Goal: Information Seeking & Learning: Check status

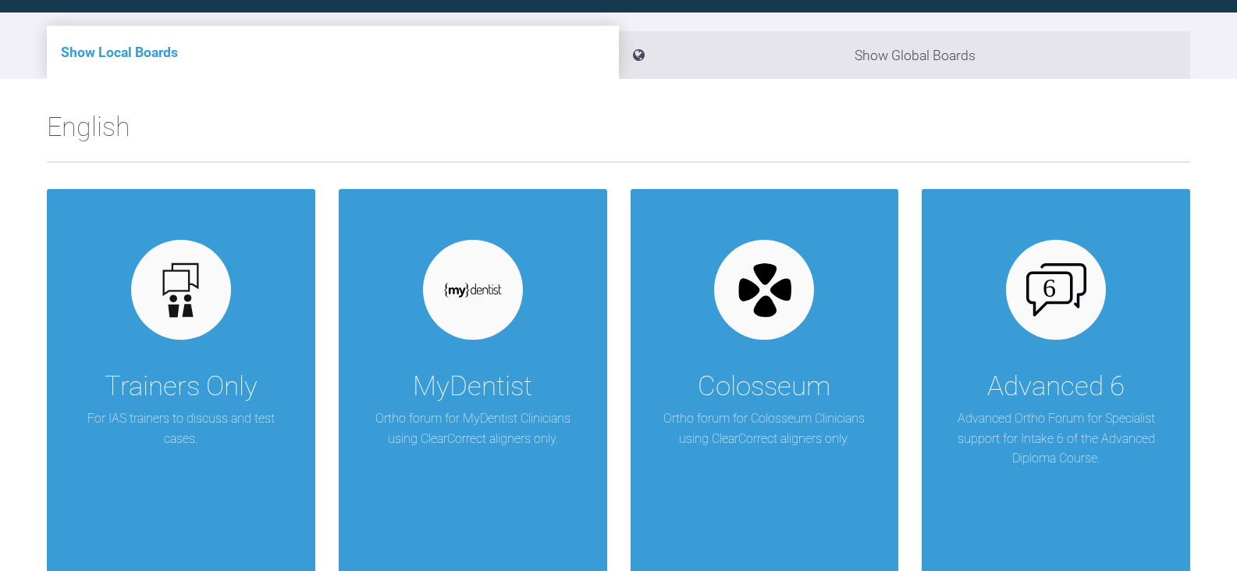
scroll to position [30, 0]
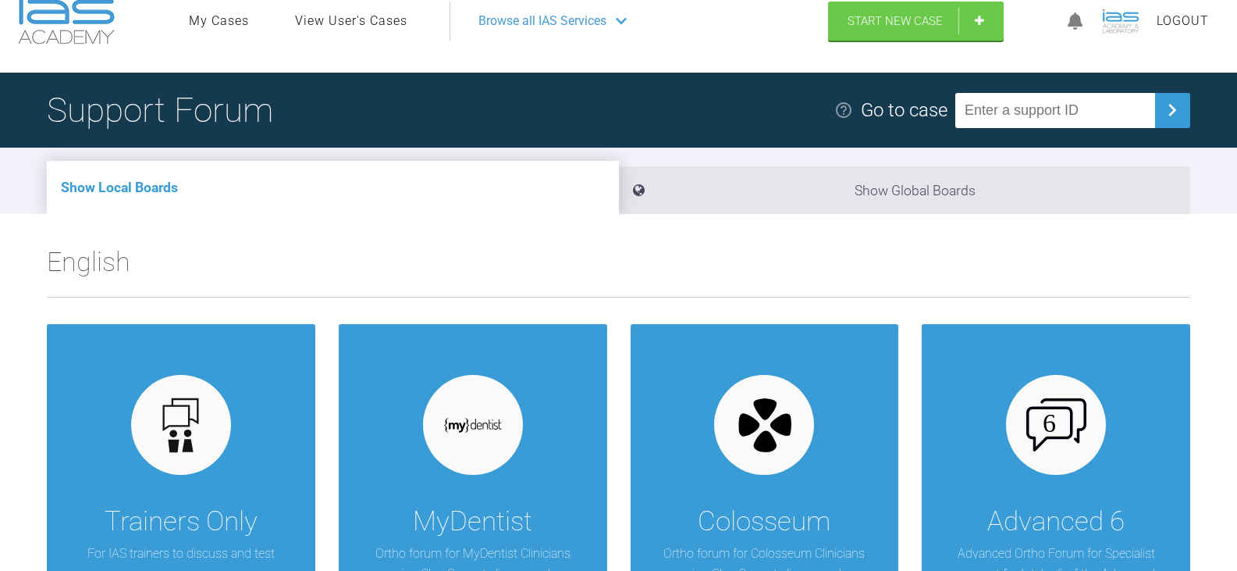
click at [1097, 99] on input "text" at bounding box center [1055, 110] width 200 height 35
paste input "YPSLVU1H"
type input "YPSLVU1H"
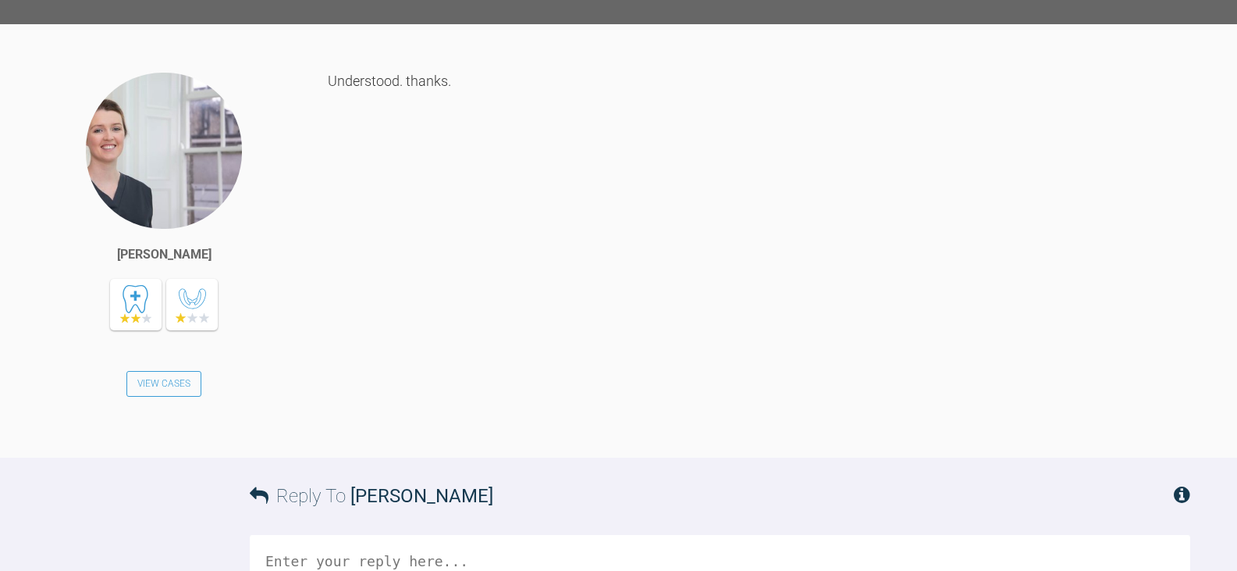
scroll to position [4858, 0]
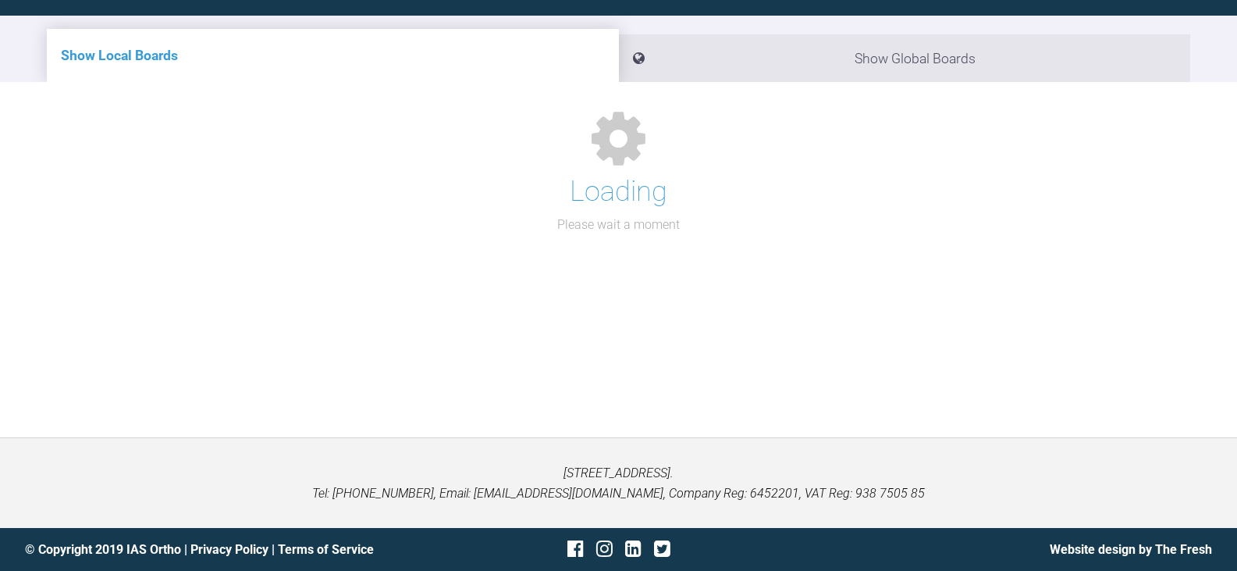
scroll to position [30, 0]
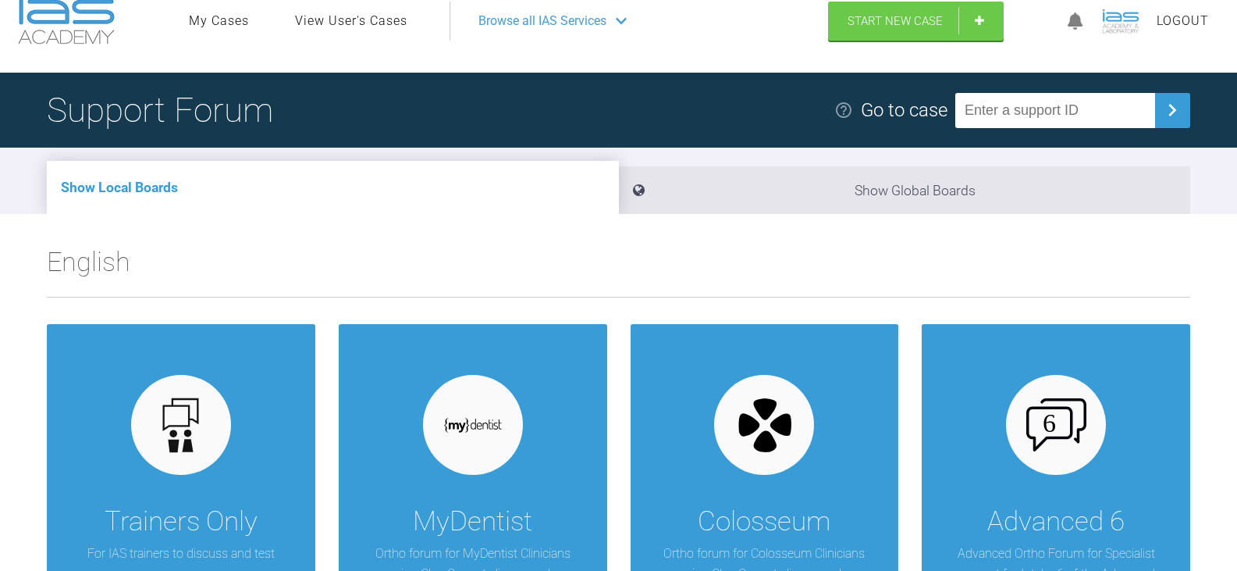
click at [1088, 104] on input "text" at bounding box center [1055, 110] width 200 height 35
paste input "JBYFRVYL"
type input "JBYFRVYL"
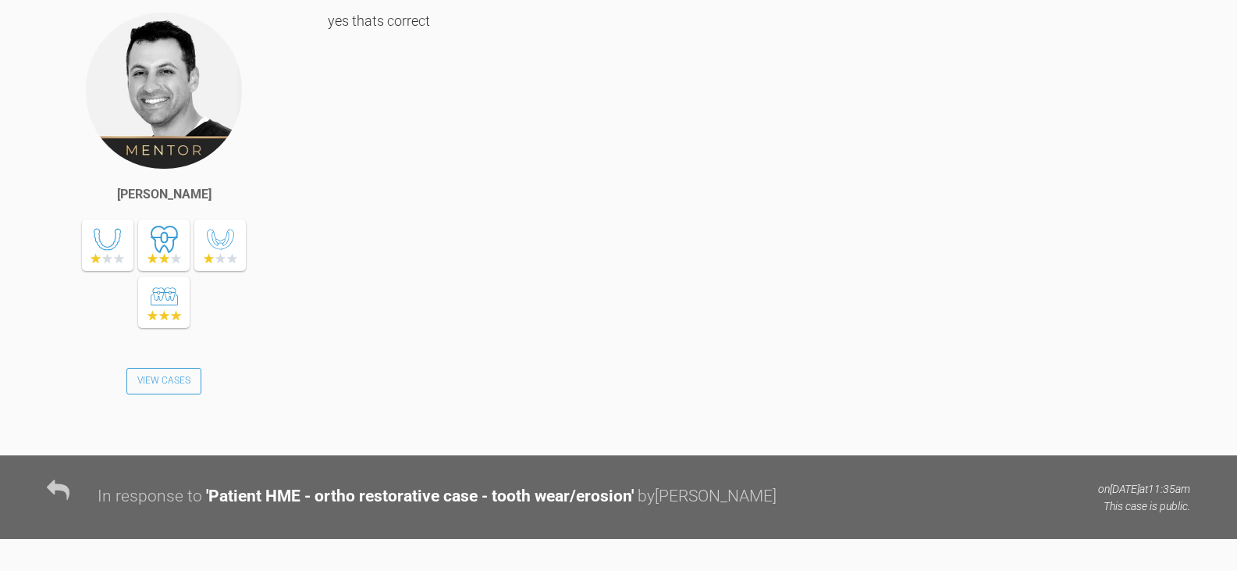
scroll to position [36996, 0]
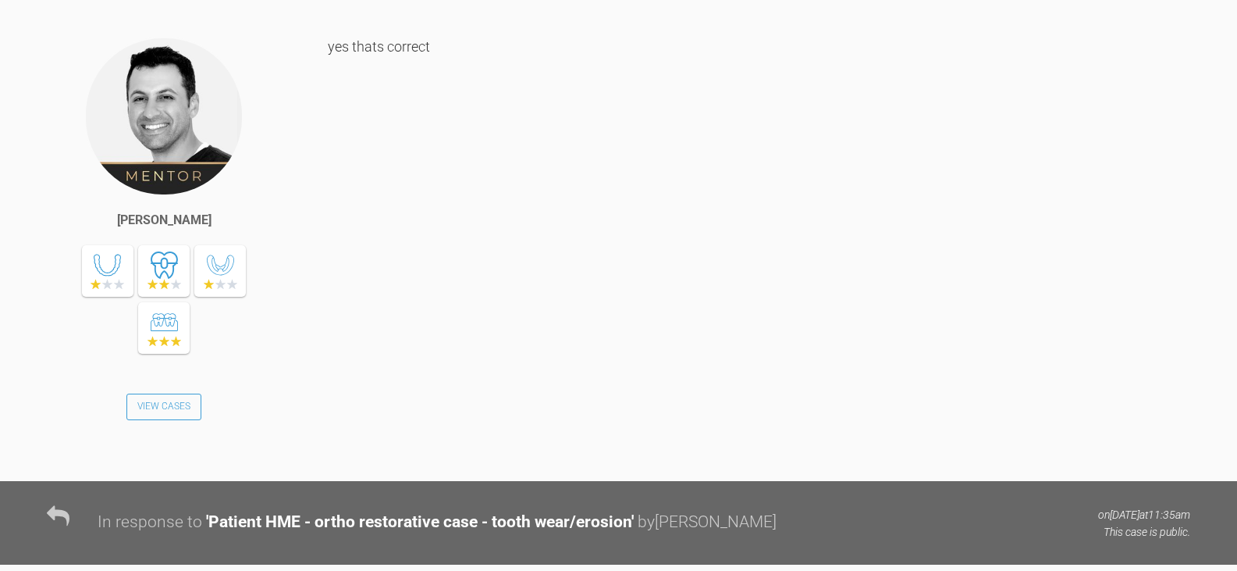
scroll to position [30, 0]
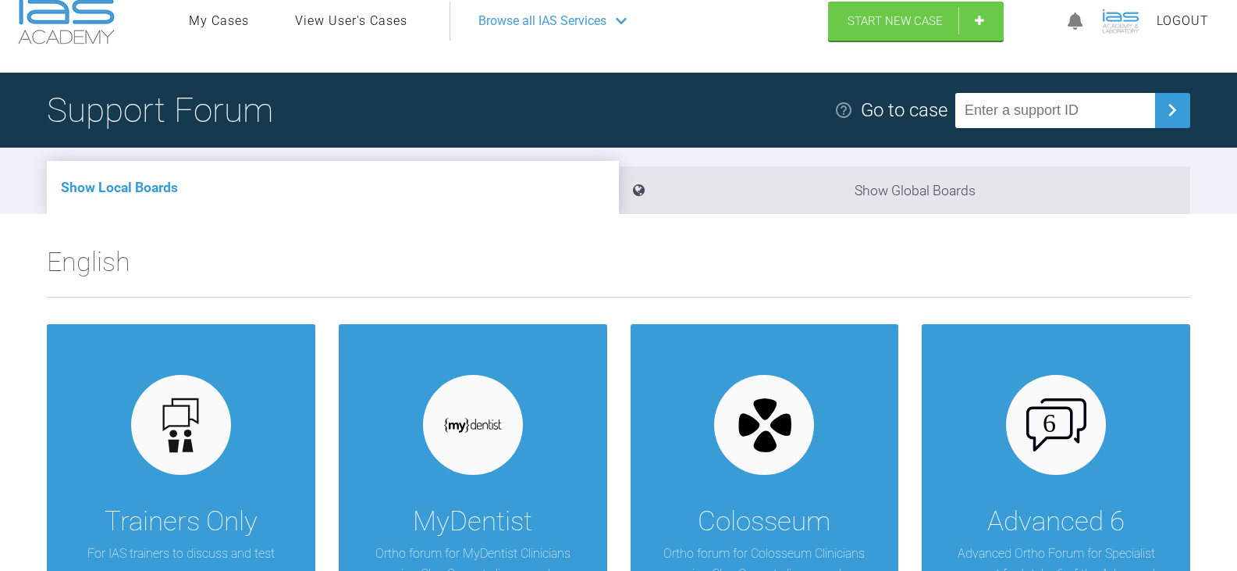
click at [1084, 106] on input "text" at bounding box center [1055, 110] width 200 height 35
paste input "D0H2ASQG"
type input "D0H2ASQG"
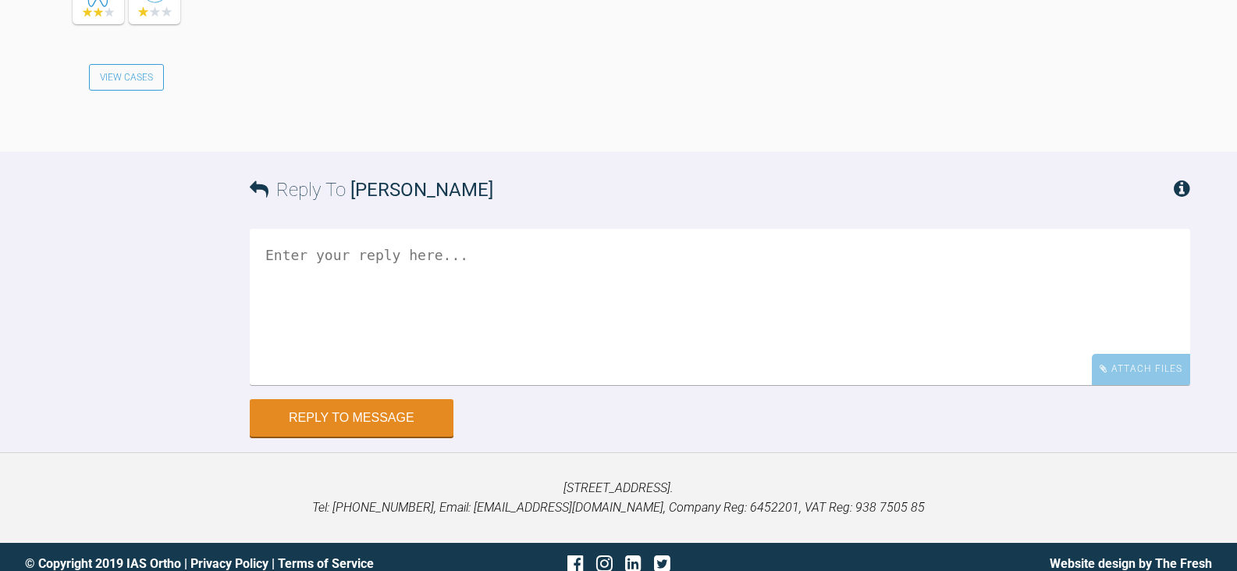
scroll to position [2863, 0]
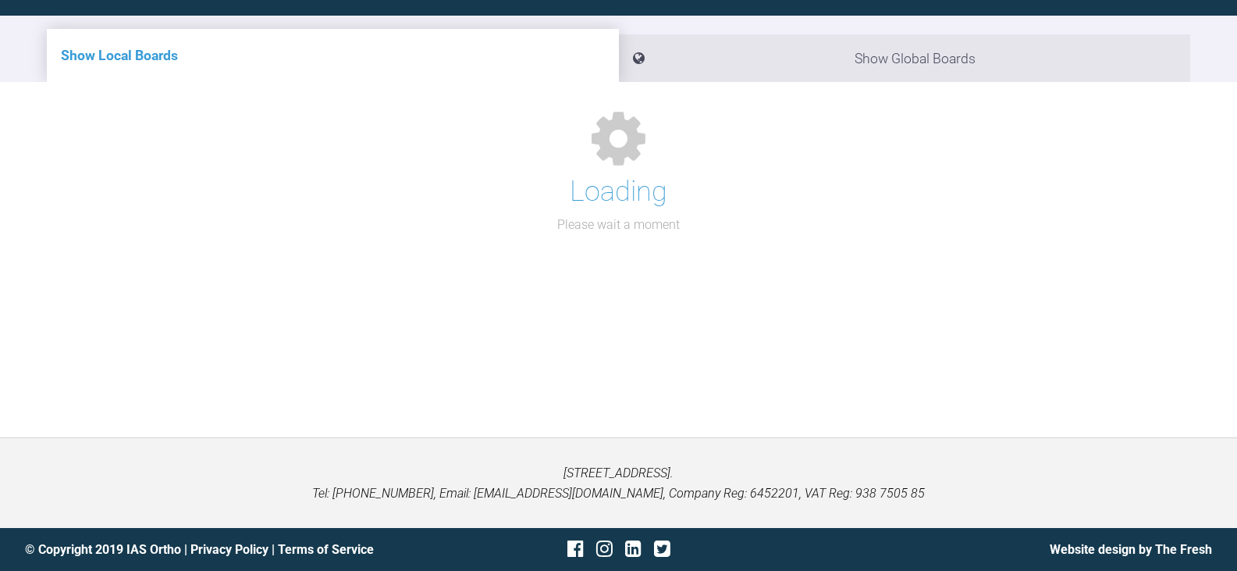
scroll to position [30, 0]
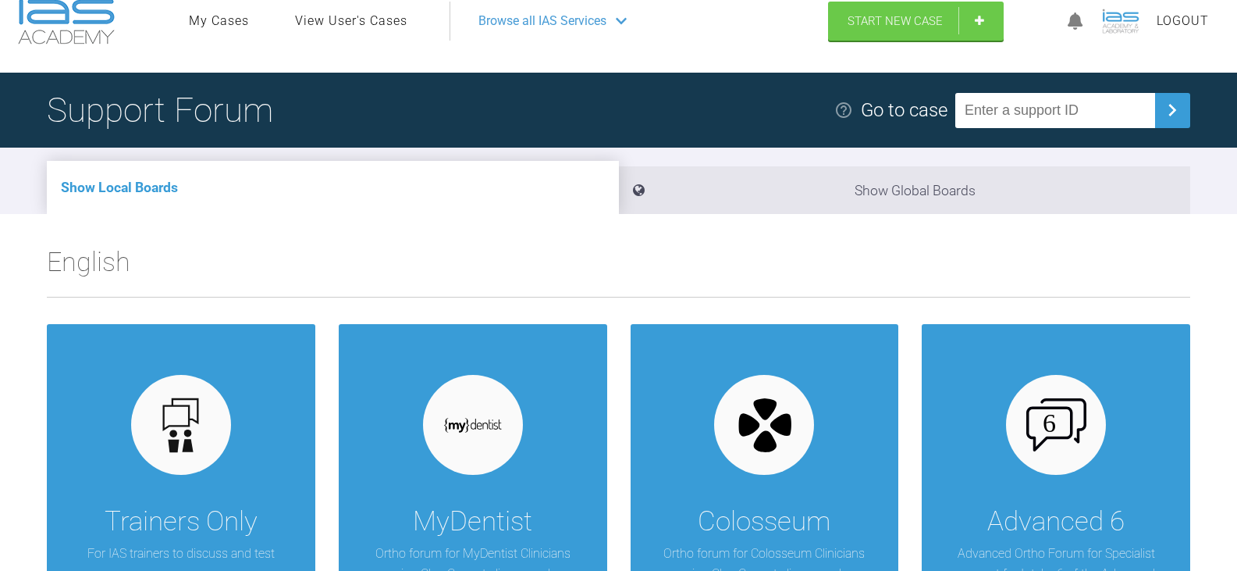
click at [1115, 110] on input "text" at bounding box center [1055, 110] width 200 height 35
paste input "ZBKAORVR"
type input "ZBKAORVR"
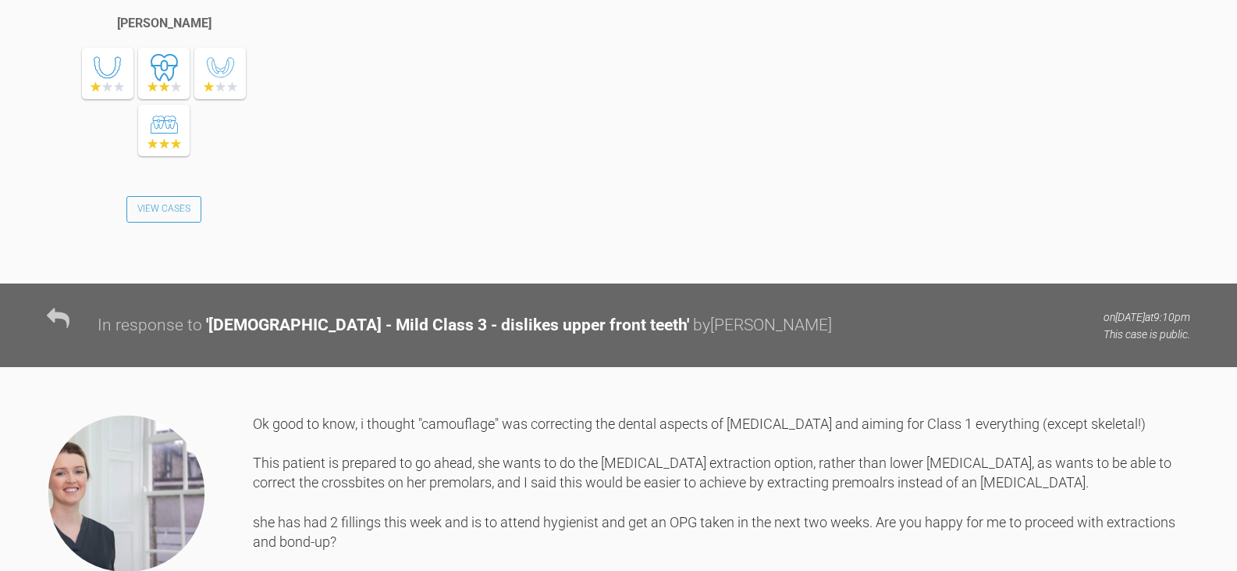
scroll to position [2236, 0]
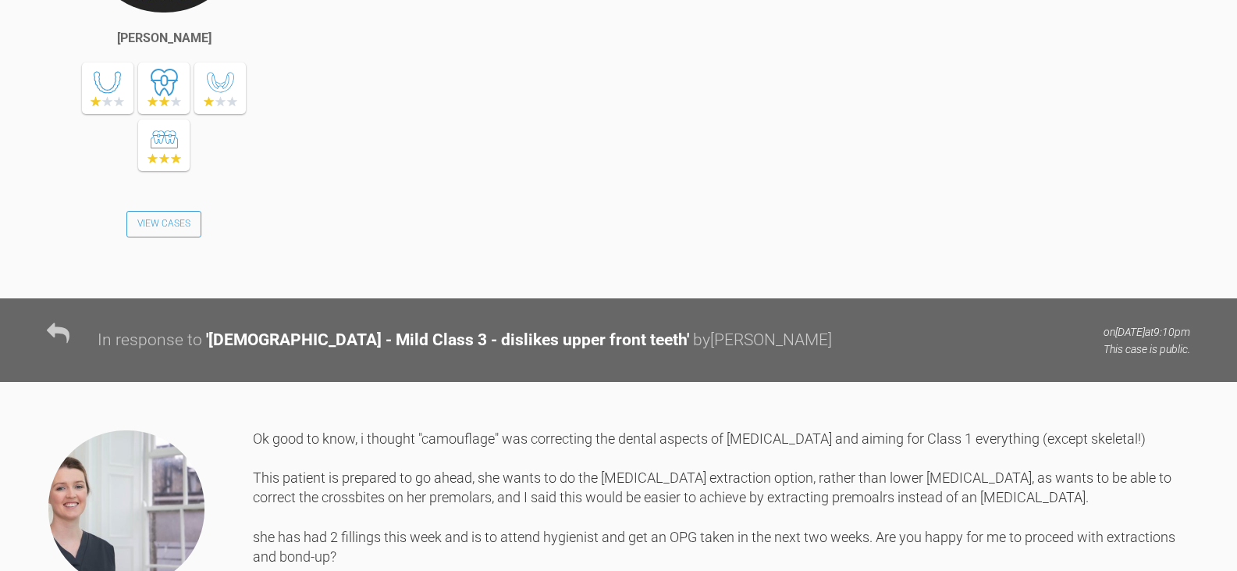
scroll to position [30, 0]
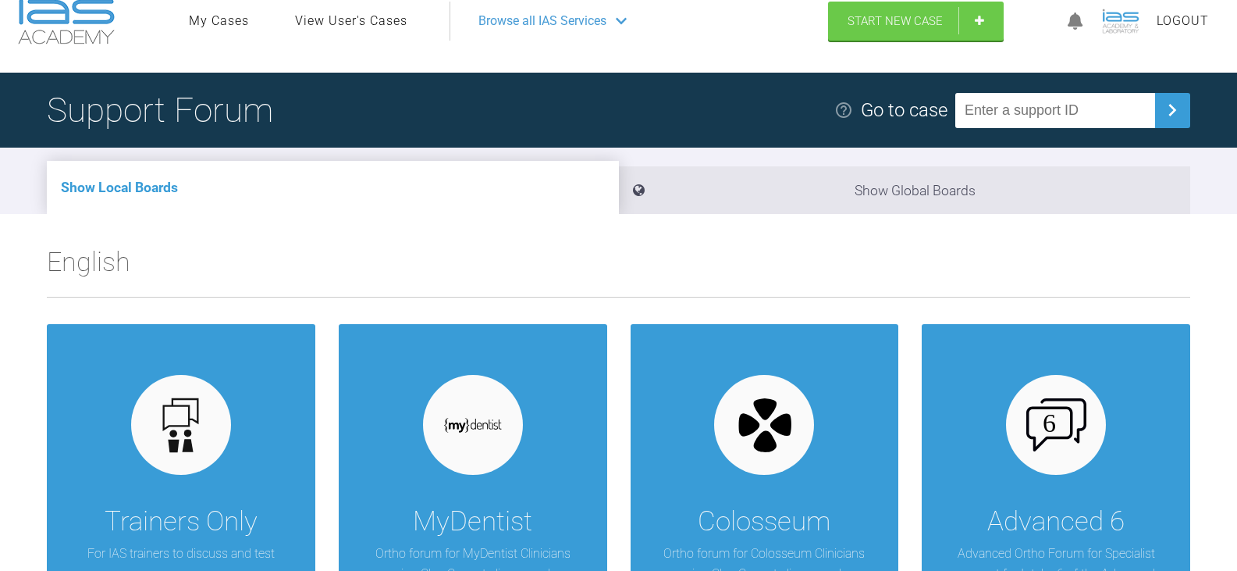
click at [1067, 123] on input "text" at bounding box center [1055, 110] width 200 height 35
paste input "NYHDXPOX"
type input "NYHDXPOX"
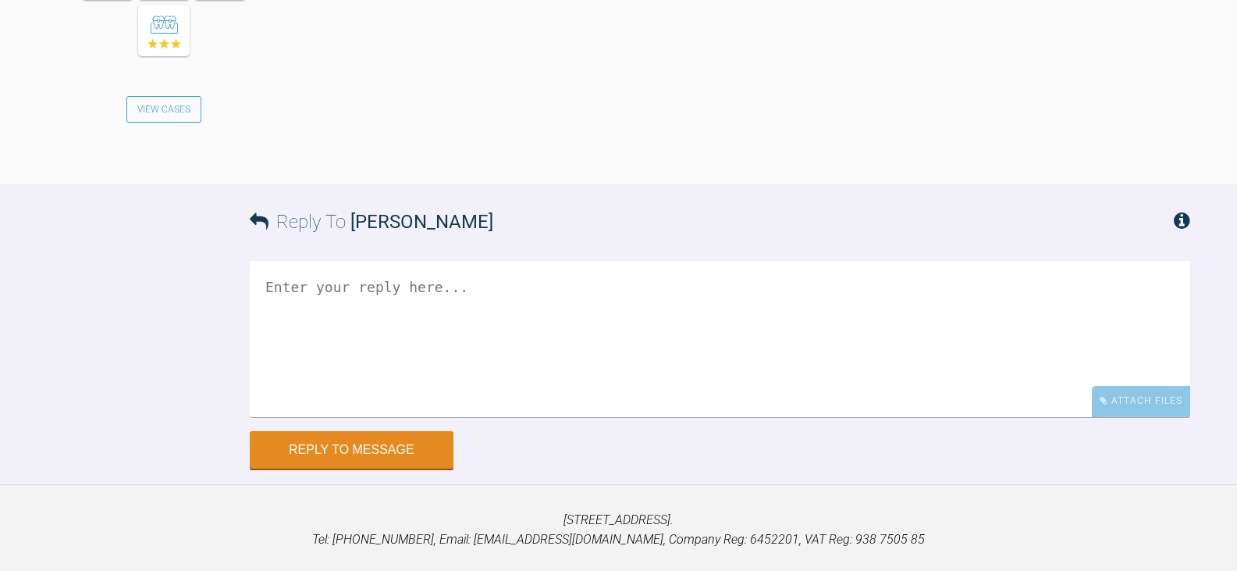
scroll to position [2201, 0]
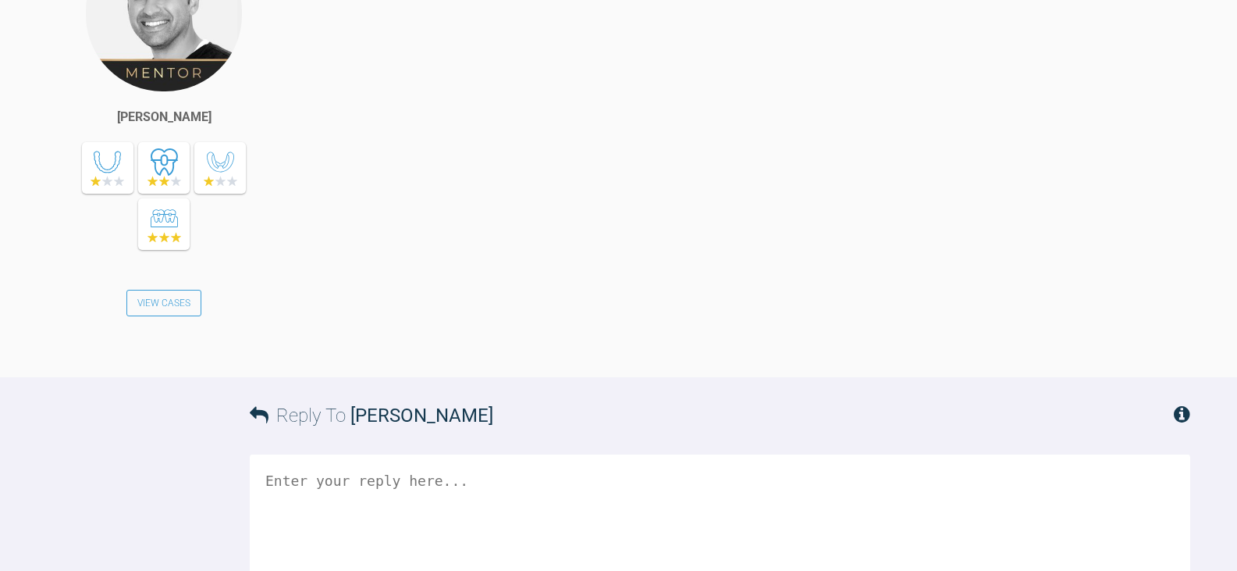
scroll to position [30, 0]
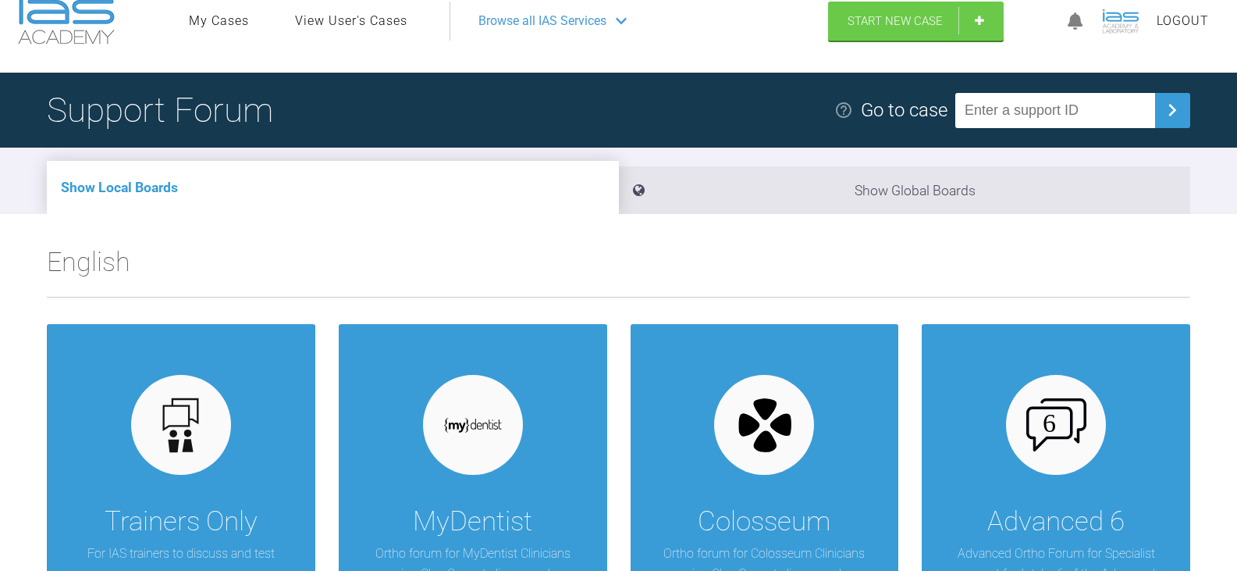
click at [1059, 112] on input "text" at bounding box center [1055, 110] width 200 height 35
paste input "Y1BL8MI1"
type input "Y1BL8MI1"
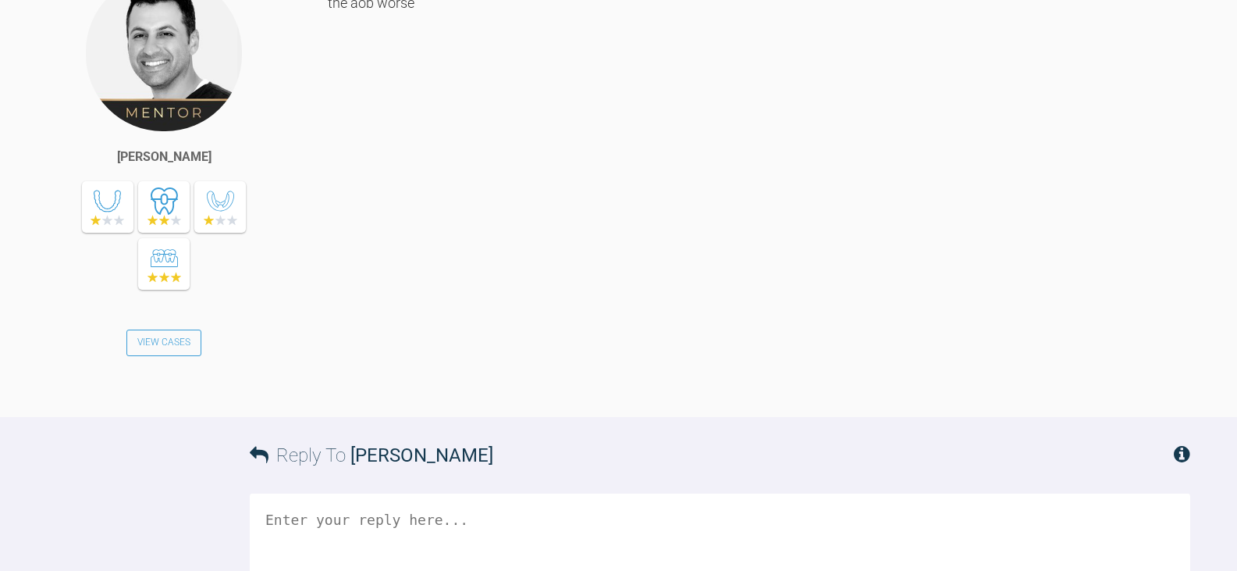
scroll to position [2184, 0]
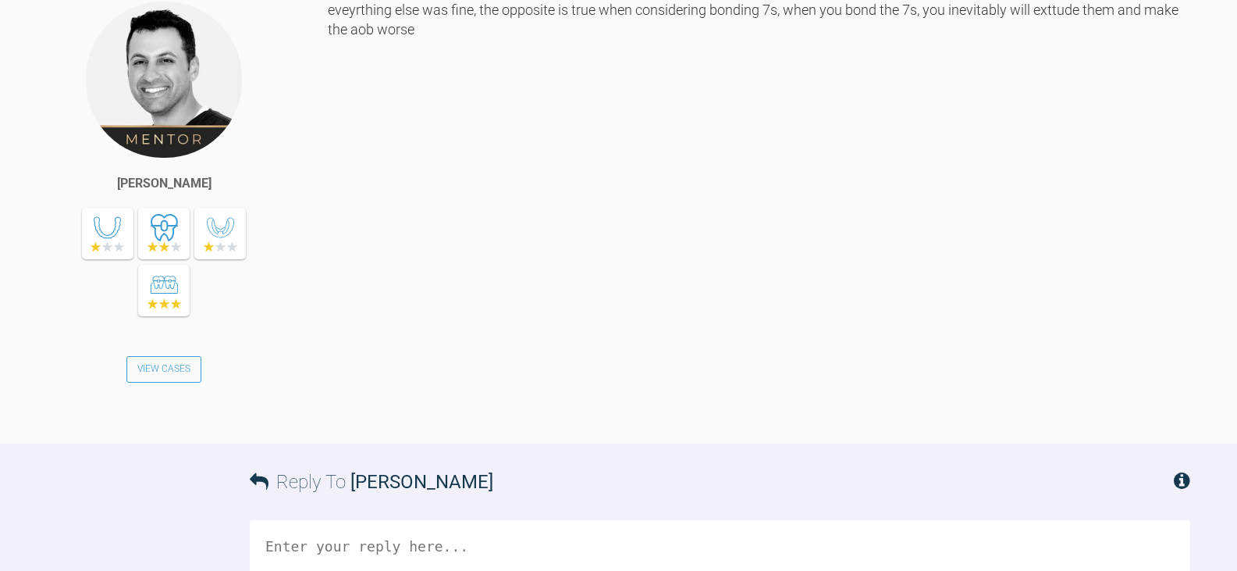
scroll to position [30, 0]
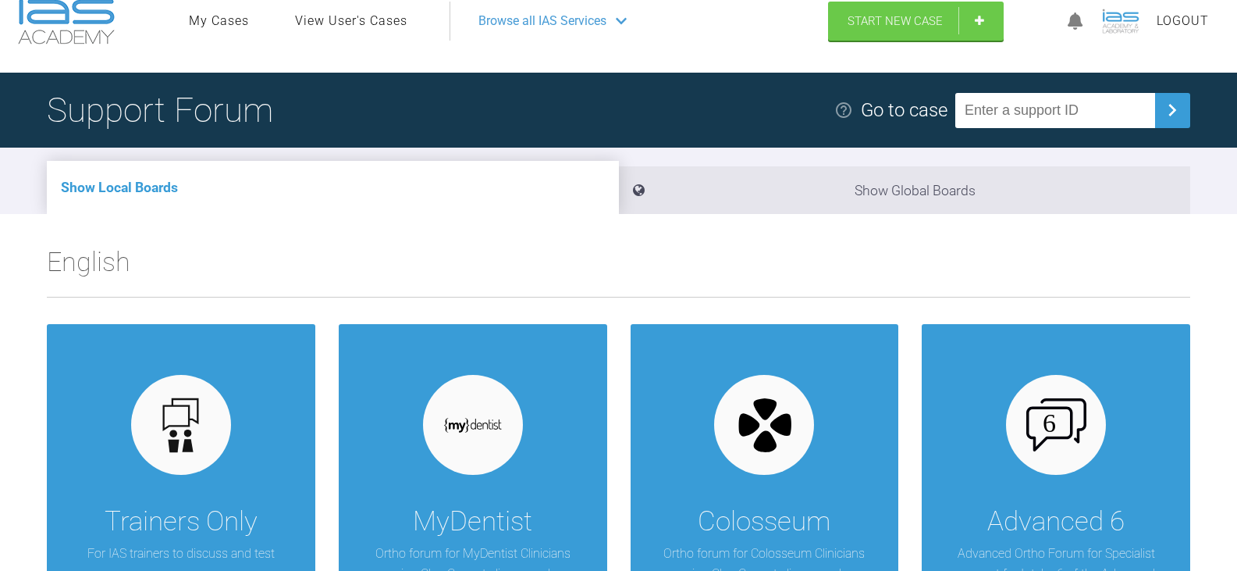
click at [1097, 105] on input "text" at bounding box center [1055, 110] width 200 height 35
paste input "KKDYMH6U"
type input "KKDYMH6U"
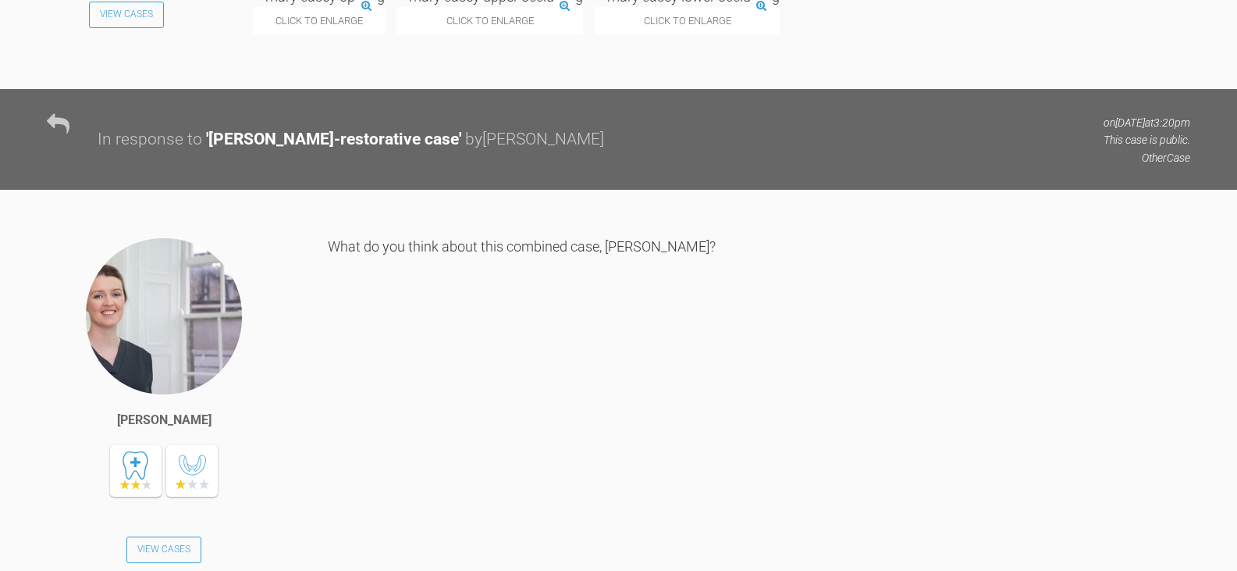
scroll to position [1969, 0]
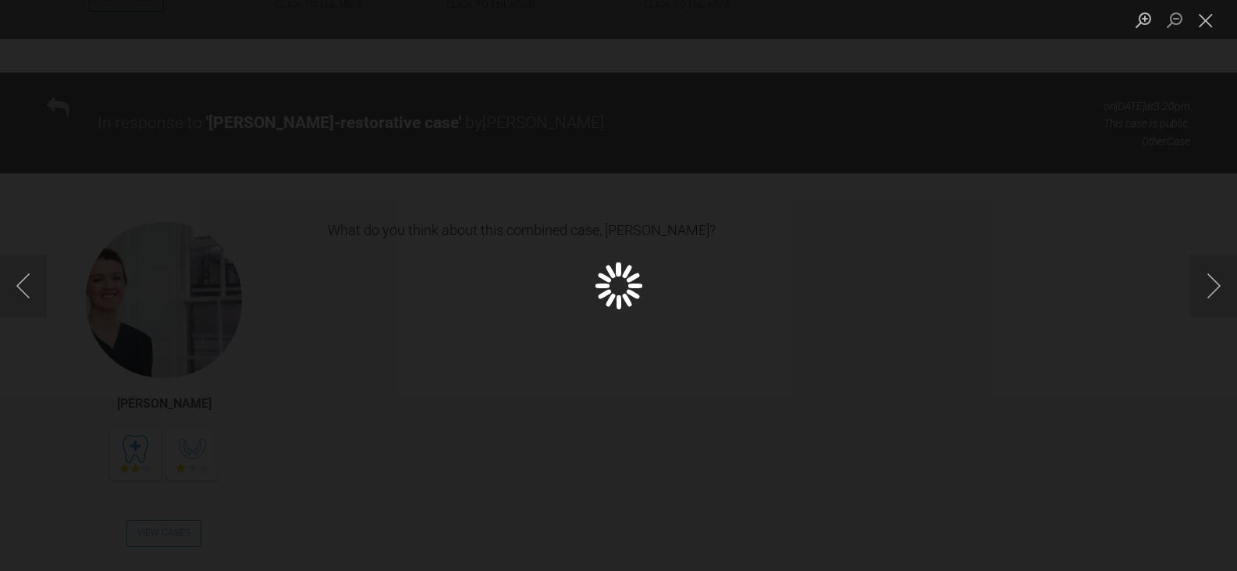
click at [689, 252] on div "Lightbox" at bounding box center [618, 285] width 1237 height 571
click at [1066, 136] on div "Lightbox" at bounding box center [618, 285] width 1237 height 571
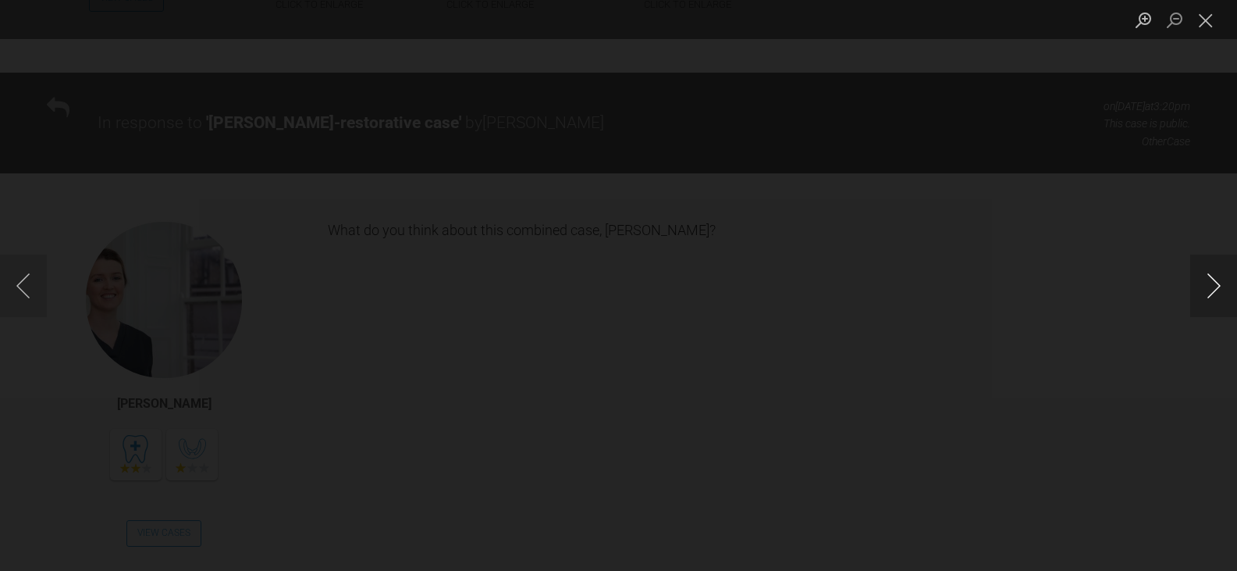
click at [1208, 284] on button "Next image" at bounding box center [1213, 285] width 47 height 62
click at [1207, 284] on button "Next image" at bounding box center [1213, 285] width 47 height 62
click at [1152, 209] on div "Lightbox" at bounding box center [618, 285] width 1237 height 571
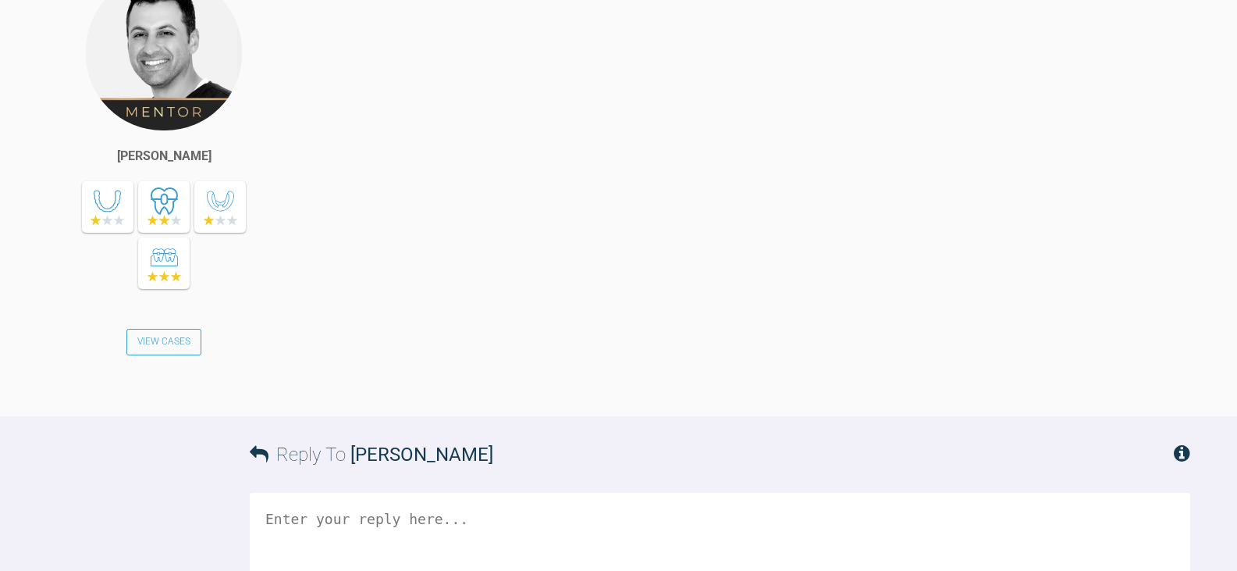
scroll to position [4702, 0]
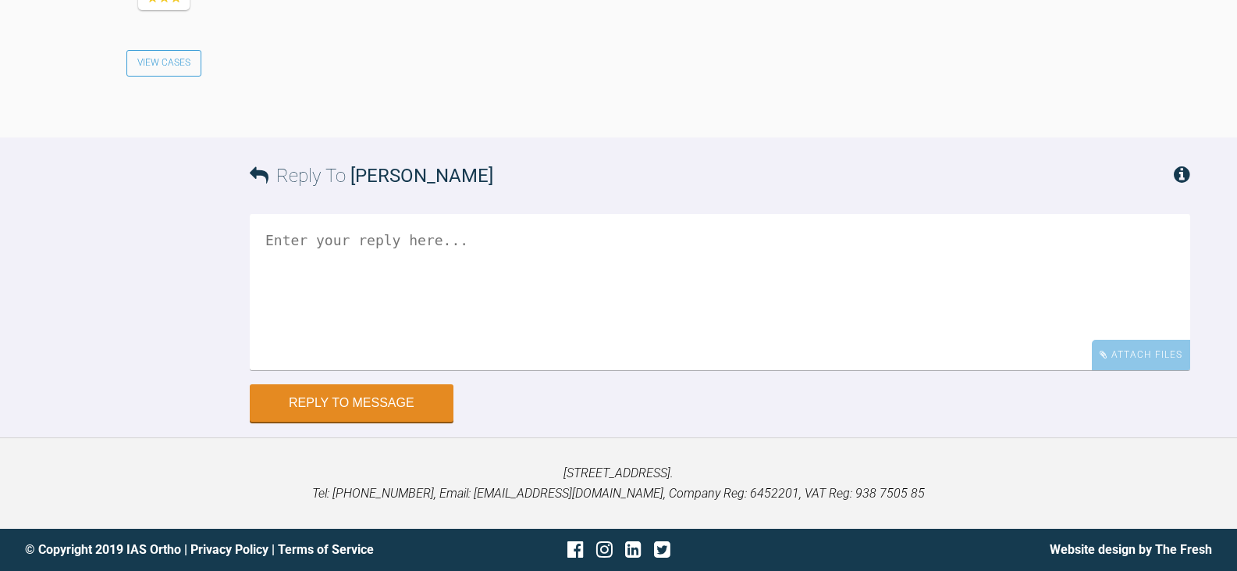
scroll to position [30, 0]
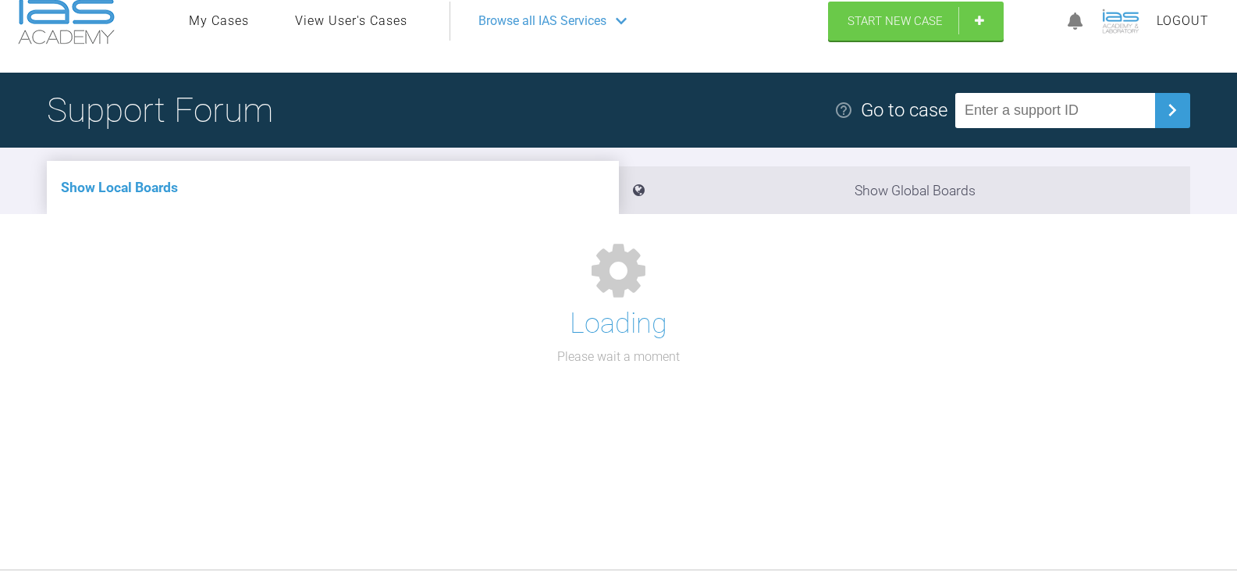
click at [1059, 122] on input "text" at bounding box center [1055, 110] width 200 height 35
paste input "ORAWUSSO"
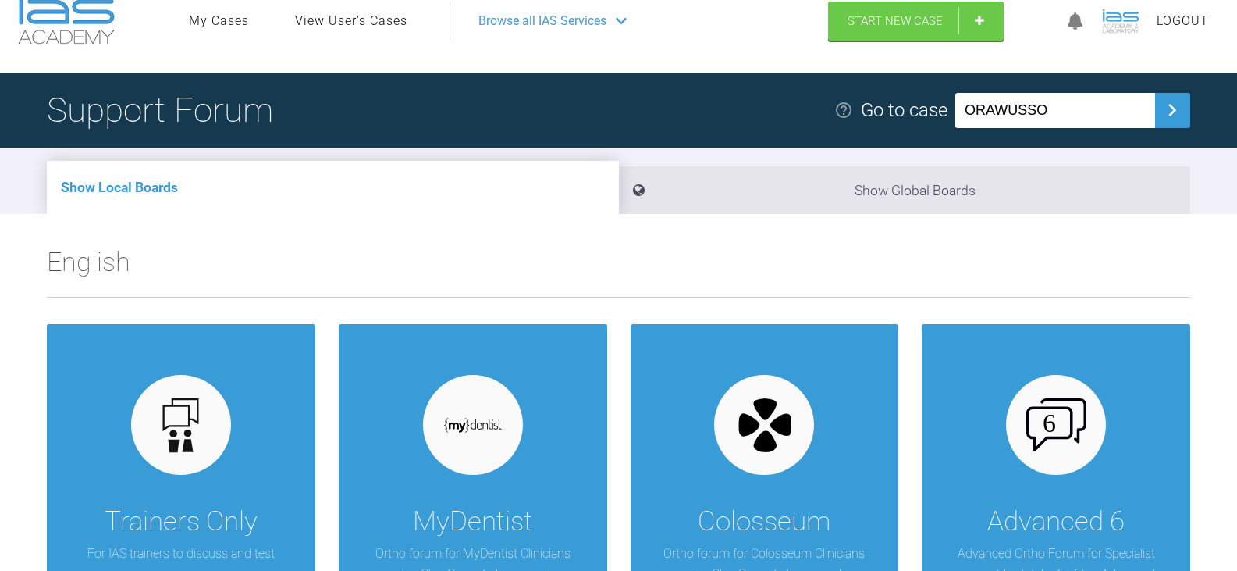
type input "ORAWUSSO"
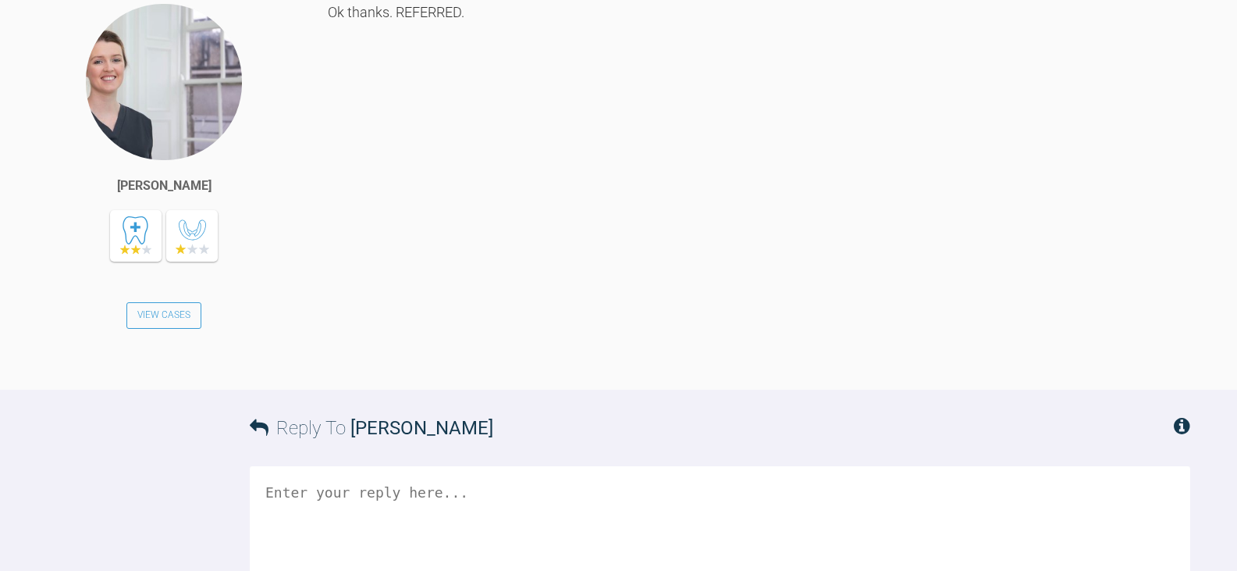
scroll to position [2628, 0]
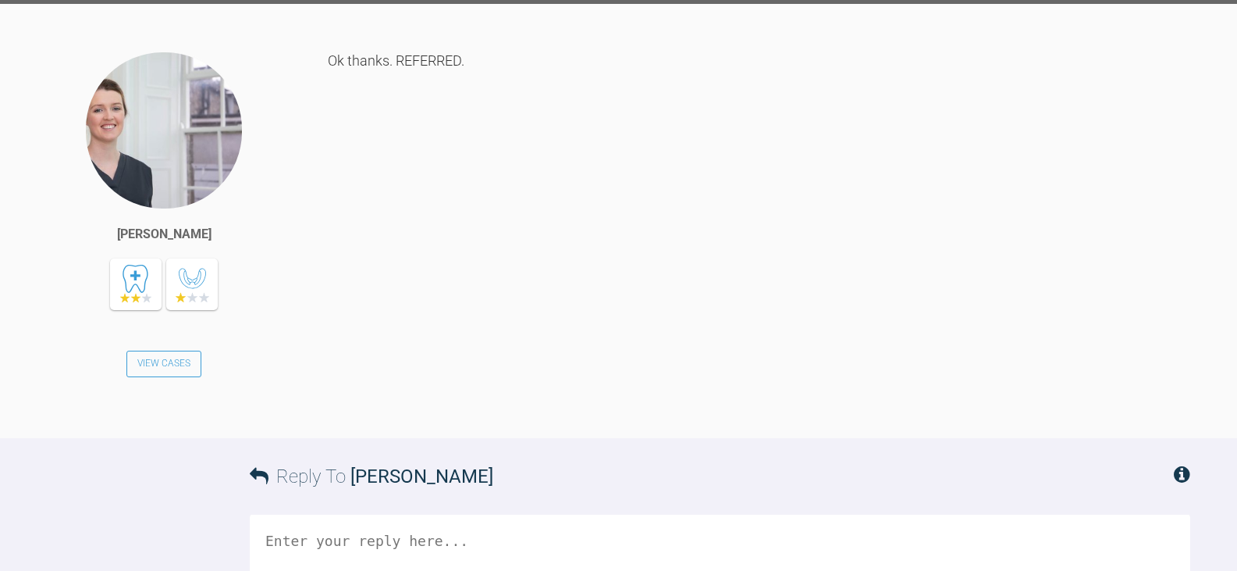
scroll to position [30, 0]
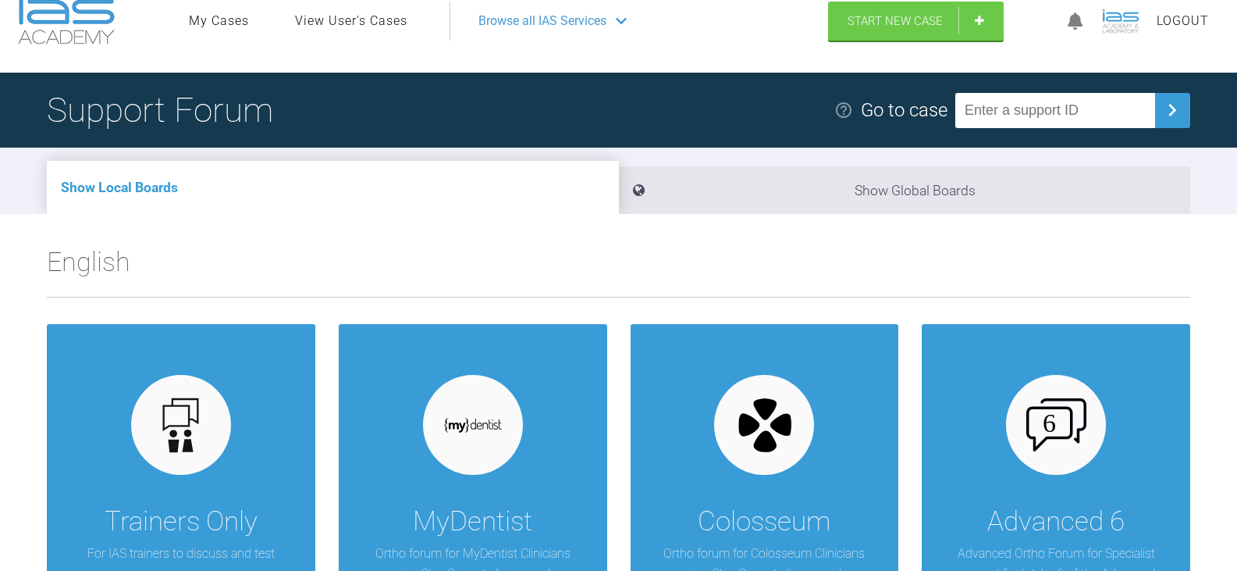
click at [1081, 116] on input "text" at bounding box center [1055, 110] width 200 height 35
paste input "8FJZH6JD"
type input "8FJZH6JD"
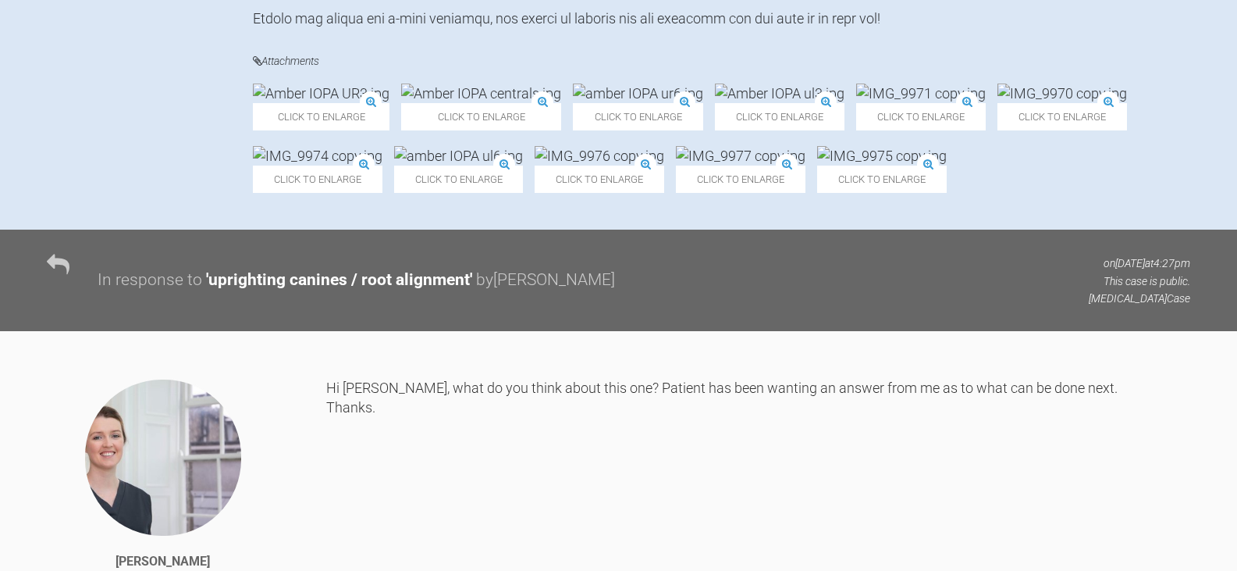
scroll to position [812, 0]
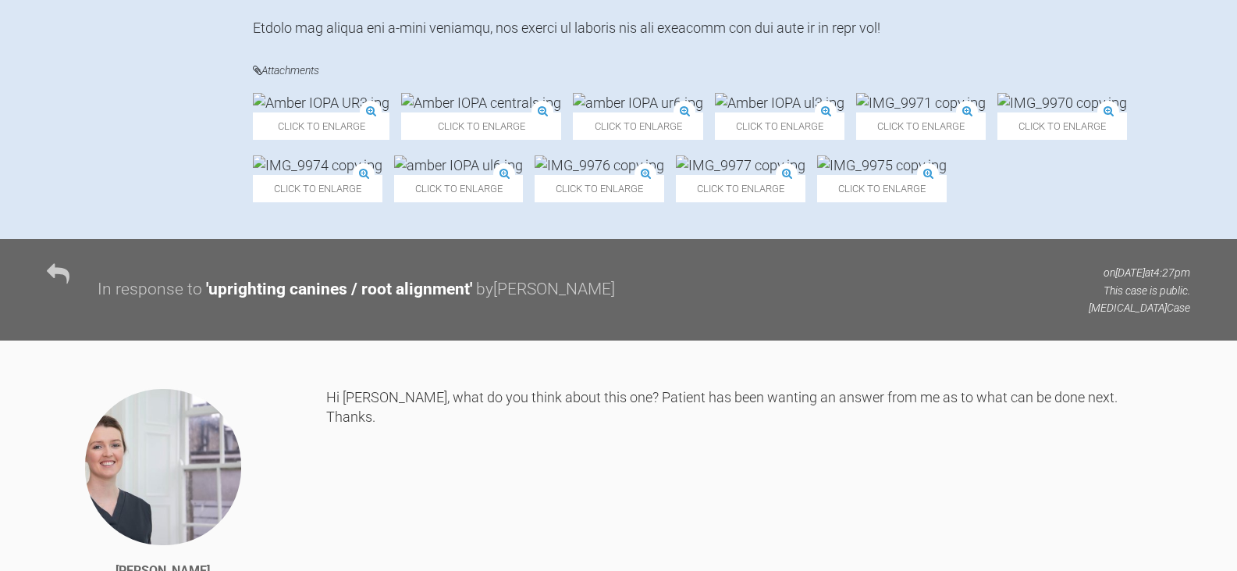
click at [664, 175] on img at bounding box center [600, 165] width 130 height 20
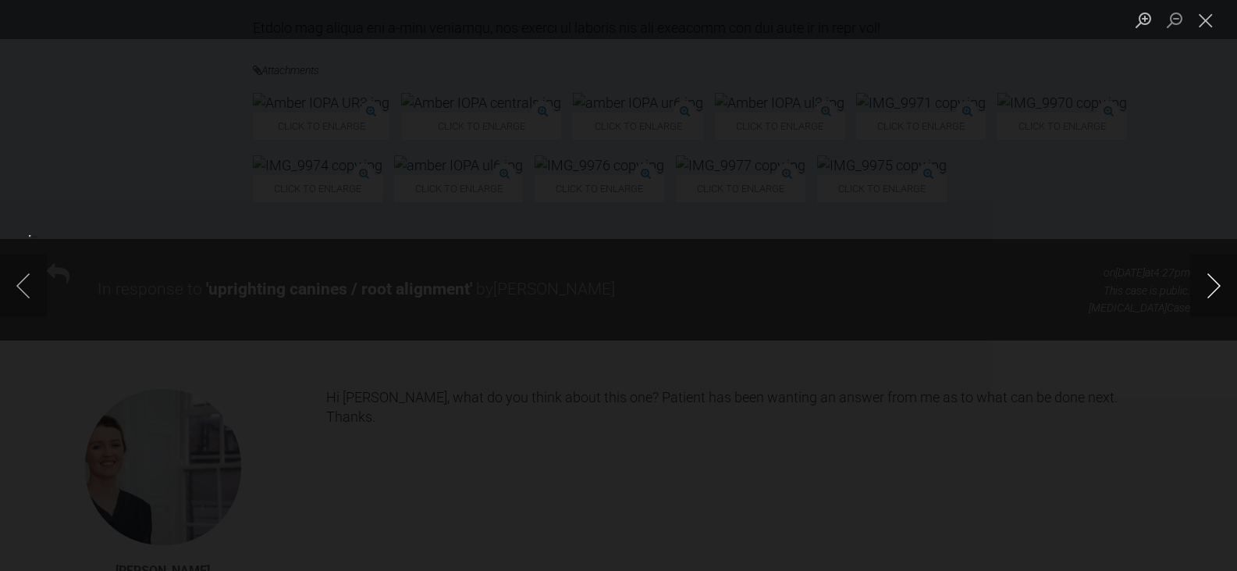
click at [1213, 284] on button "Next image" at bounding box center [1213, 285] width 47 height 62
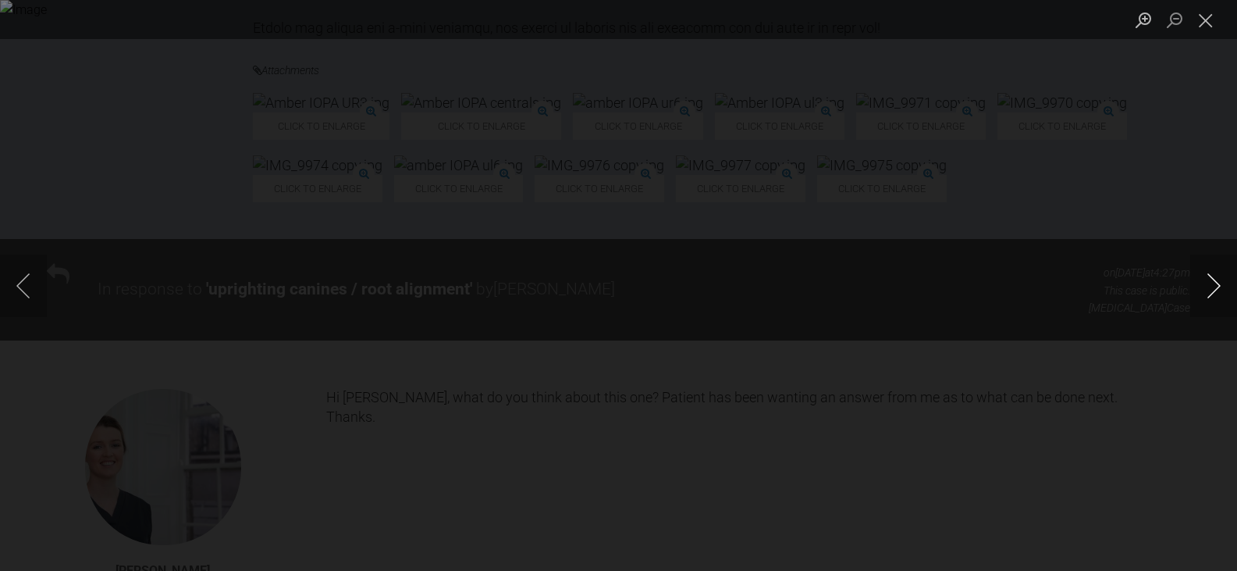
click at [1213, 284] on button "Next image" at bounding box center [1213, 285] width 47 height 62
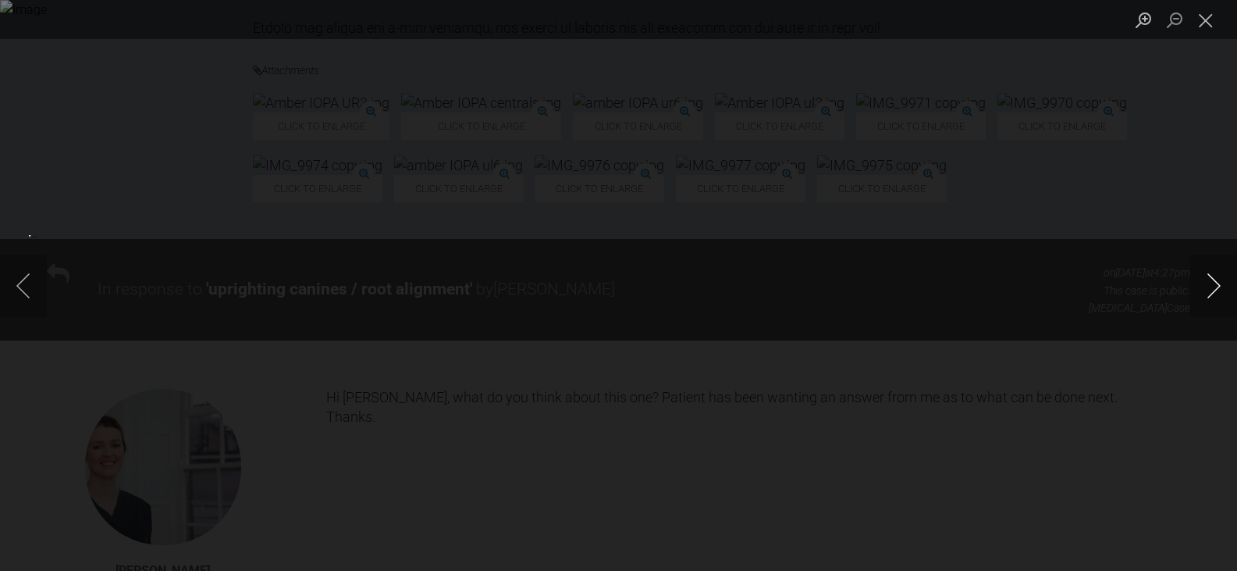
click at [1213, 284] on button "Next image" at bounding box center [1213, 285] width 47 height 62
click at [1115, 197] on div "Lightbox" at bounding box center [618, 285] width 1237 height 571
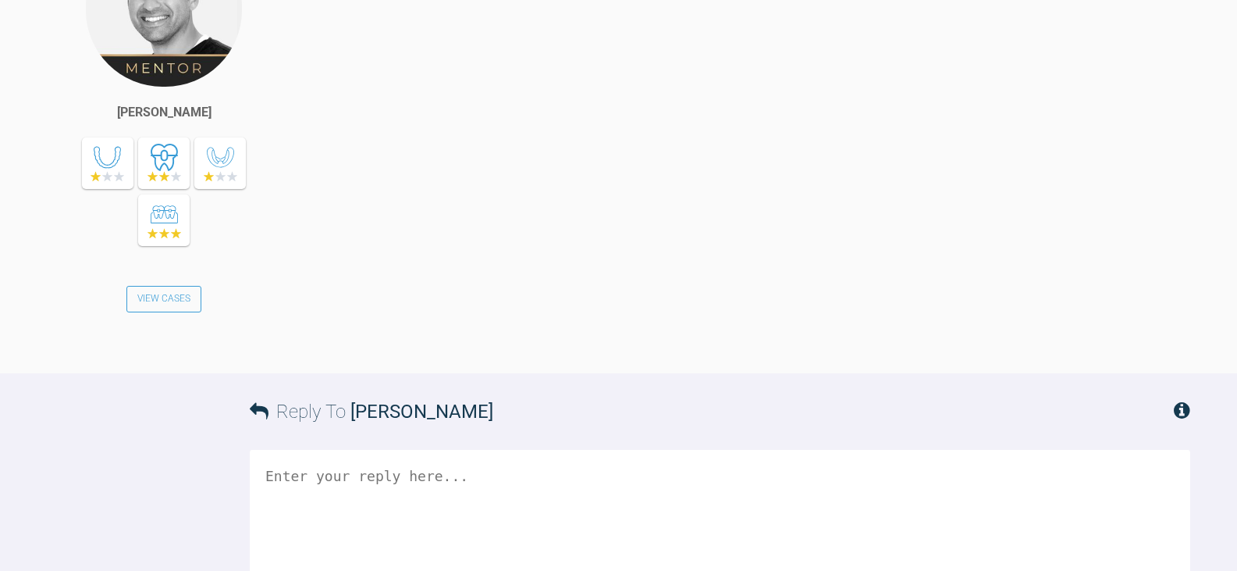
scroll to position [5183, 0]
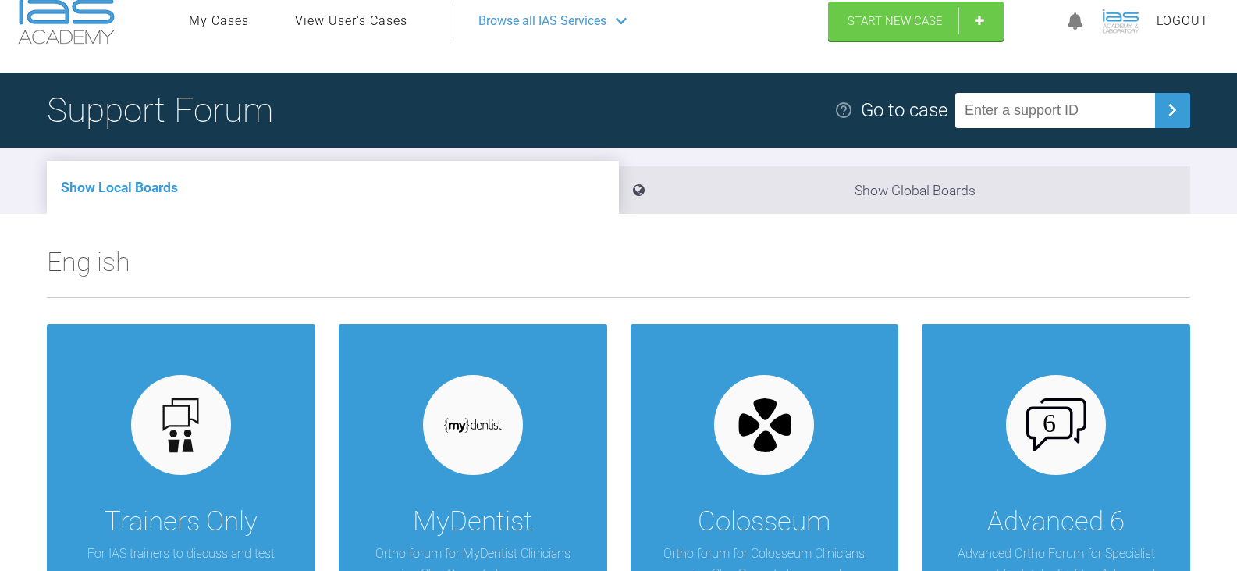
click at [1066, 116] on input "text" at bounding box center [1055, 110] width 200 height 35
paste input "HG3VHTNM"
type input "HG3VHTNM"
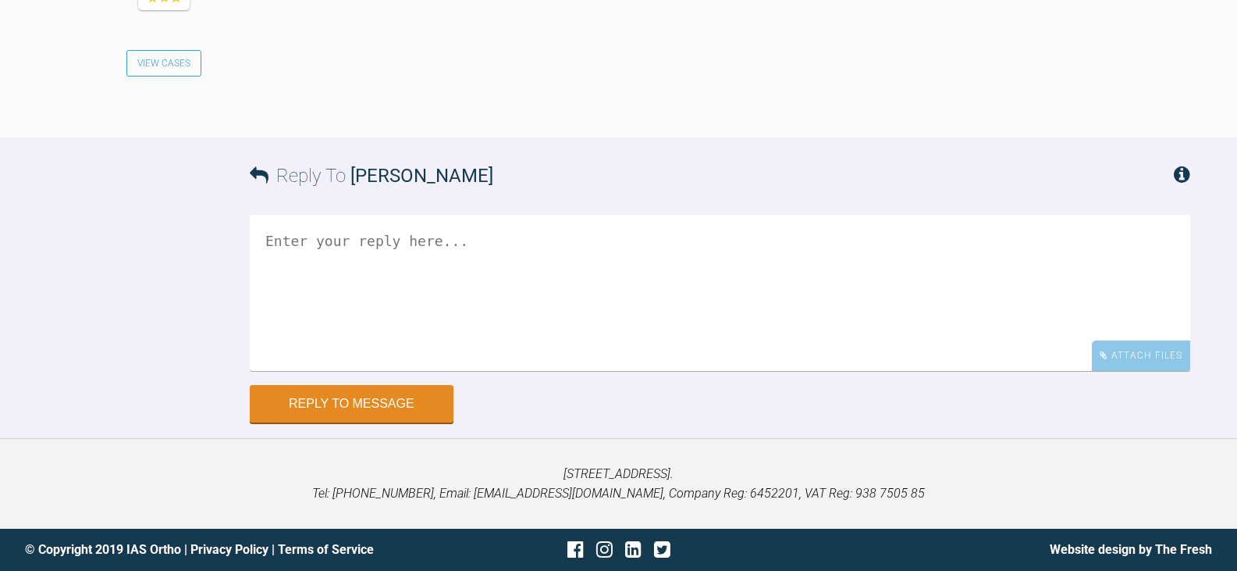
scroll to position [2645, 0]
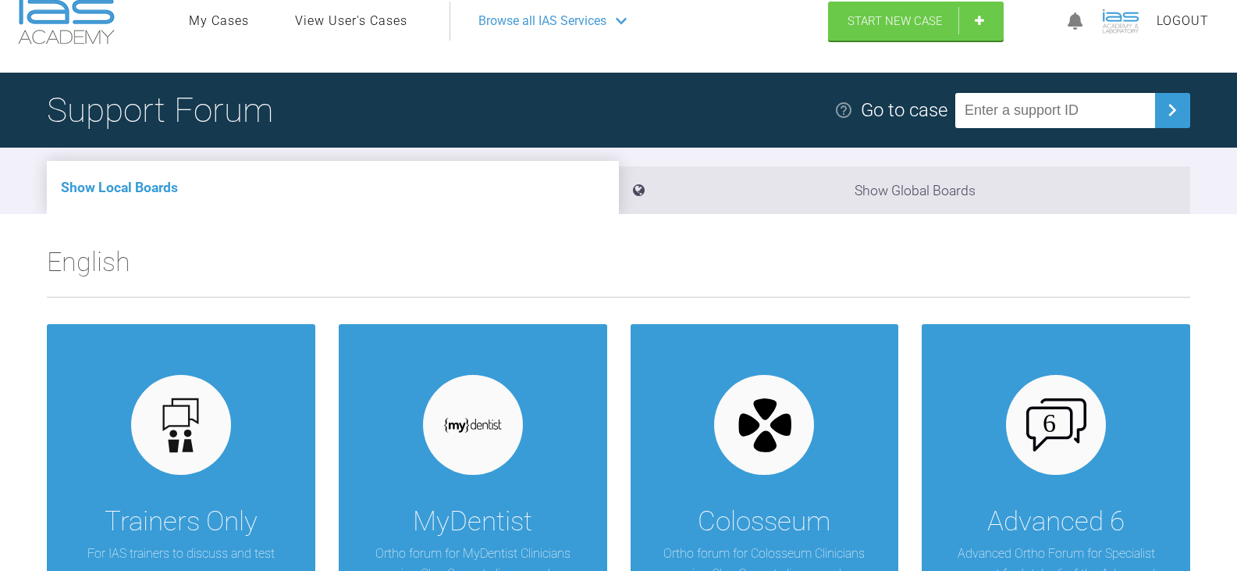
click at [1123, 109] on input "text" at bounding box center [1055, 110] width 200 height 35
paste input "VZ4QWW1E"
type input "VZ4QWW1E"
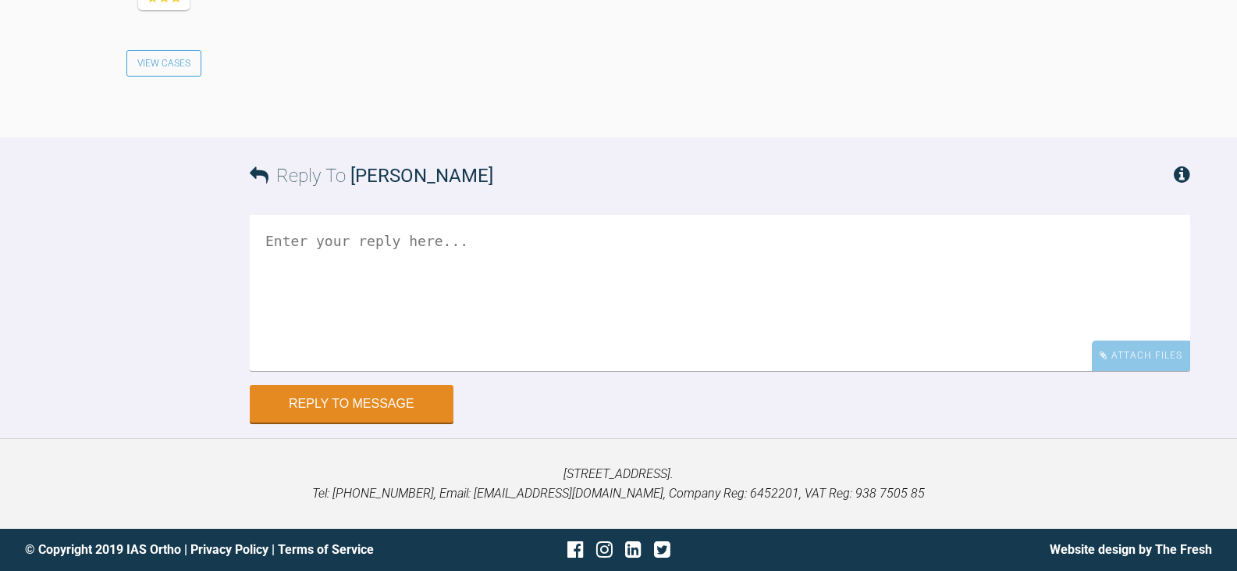
scroll to position [3662, 0]
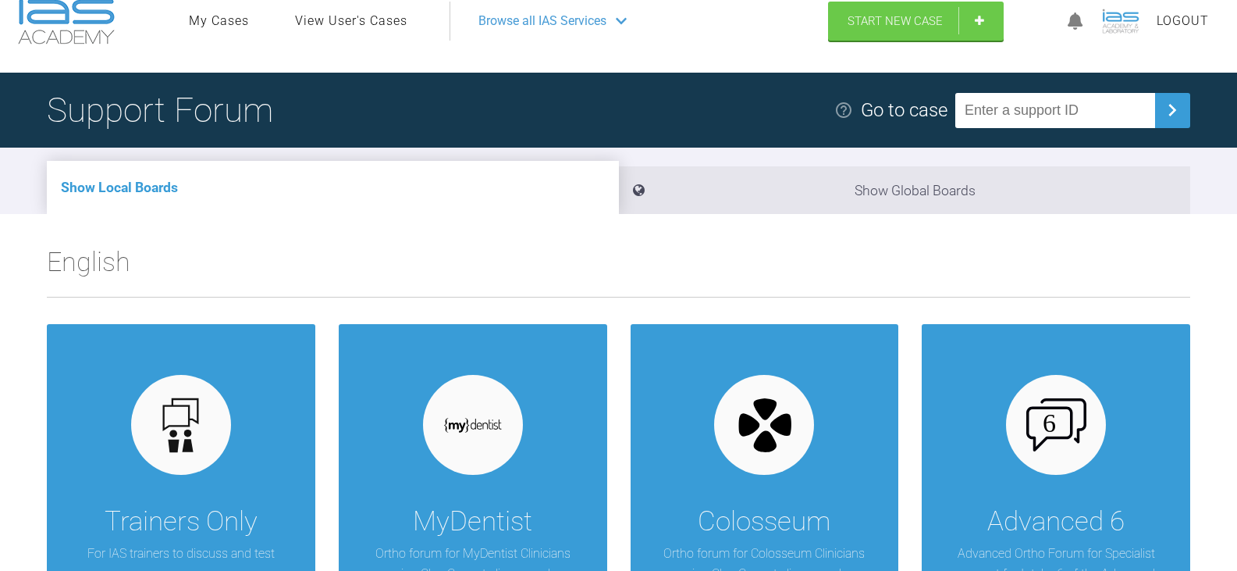
click at [1078, 112] on input "text" at bounding box center [1055, 110] width 200 height 35
paste input "EF8BZ98S"
type input "EF8BZ98S"
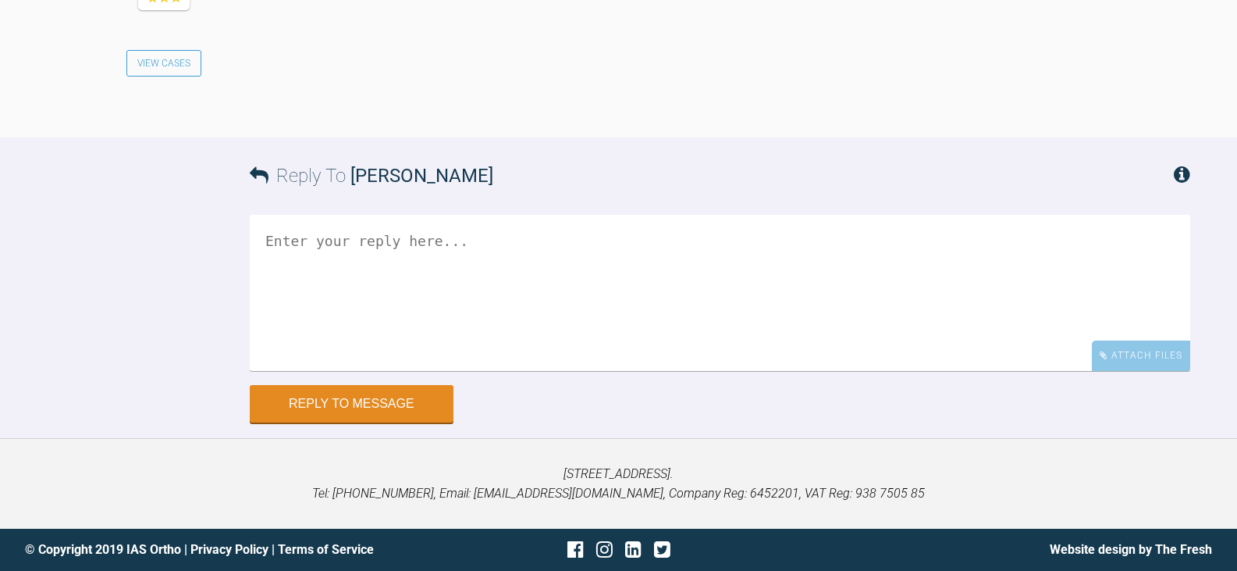
scroll to position [1599, 0]
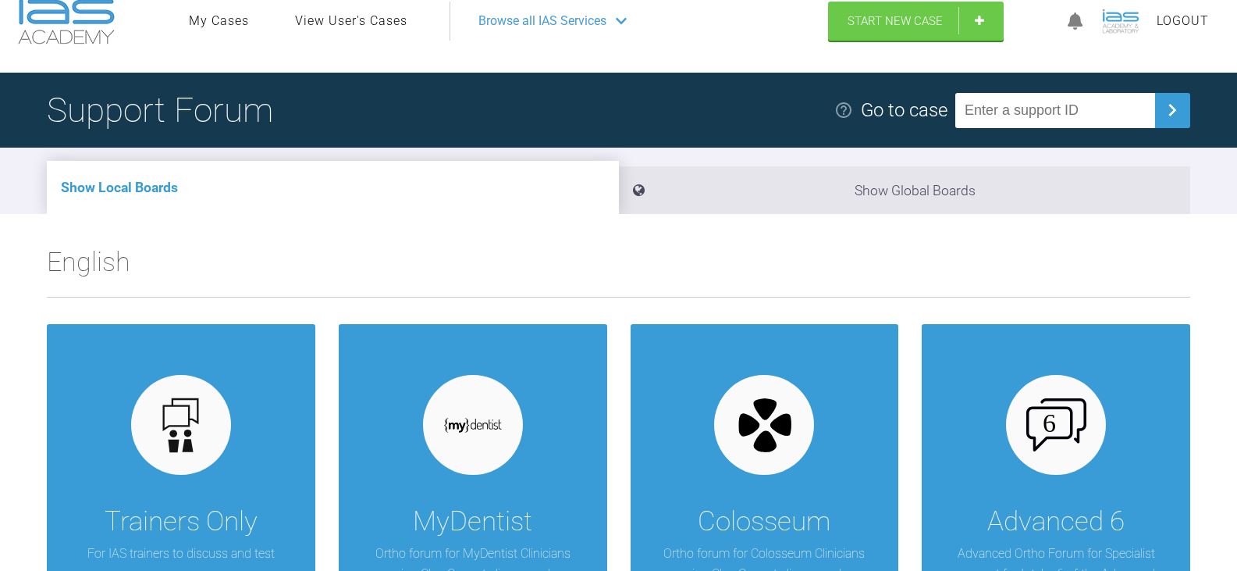
click at [1037, 113] on input "text" at bounding box center [1055, 110] width 200 height 35
paste input "ZE5BIMXF"
type input "ZE5BIMXF"
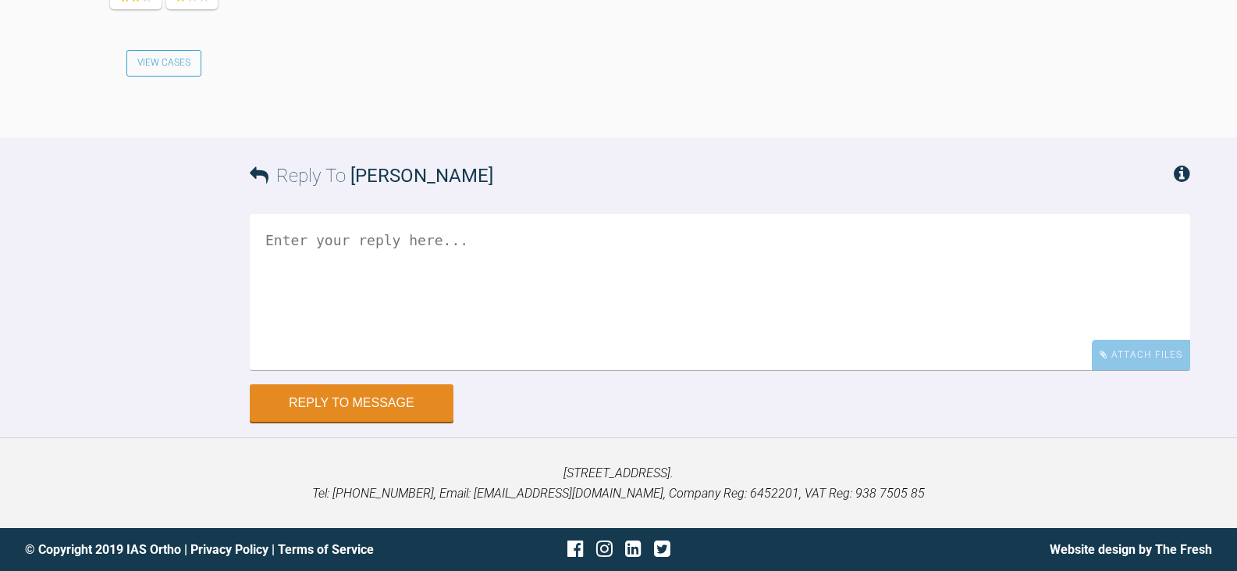
scroll to position [2093, 0]
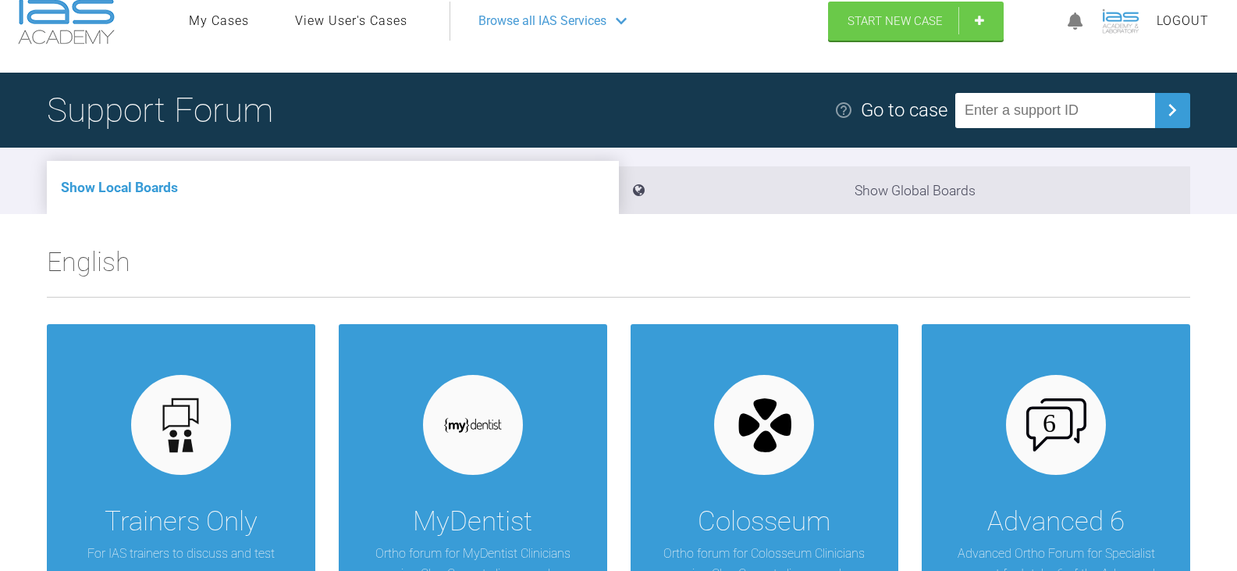
click at [1117, 105] on input "text" at bounding box center [1055, 110] width 200 height 35
paste input "ODTLDBJG"
type input "ODTLDBJG"
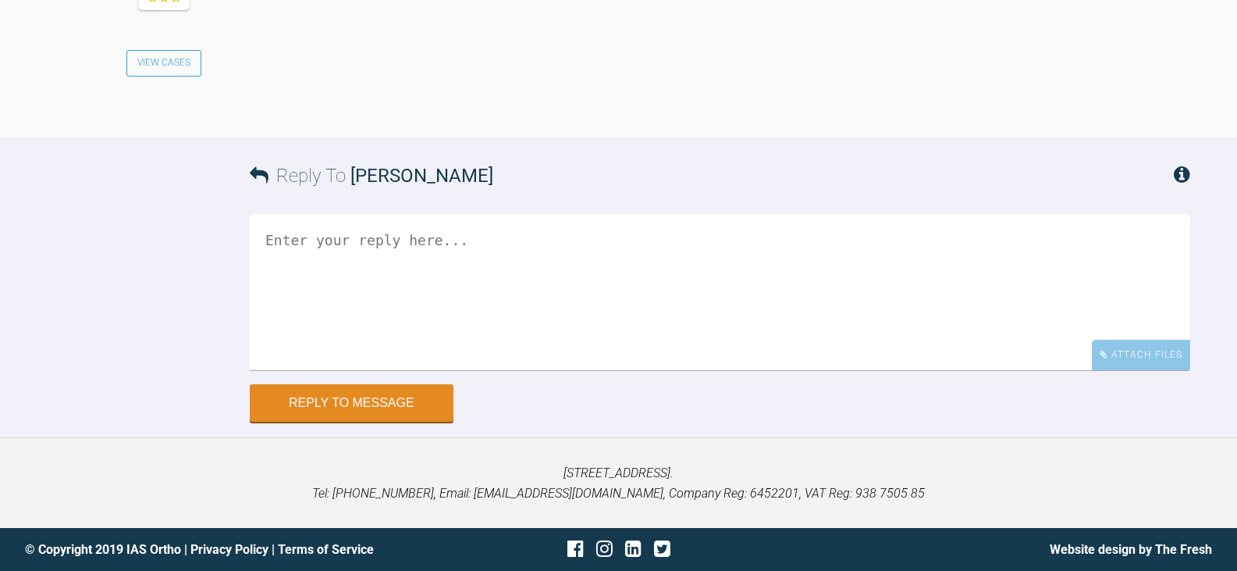
scroll to position [1705, 0]
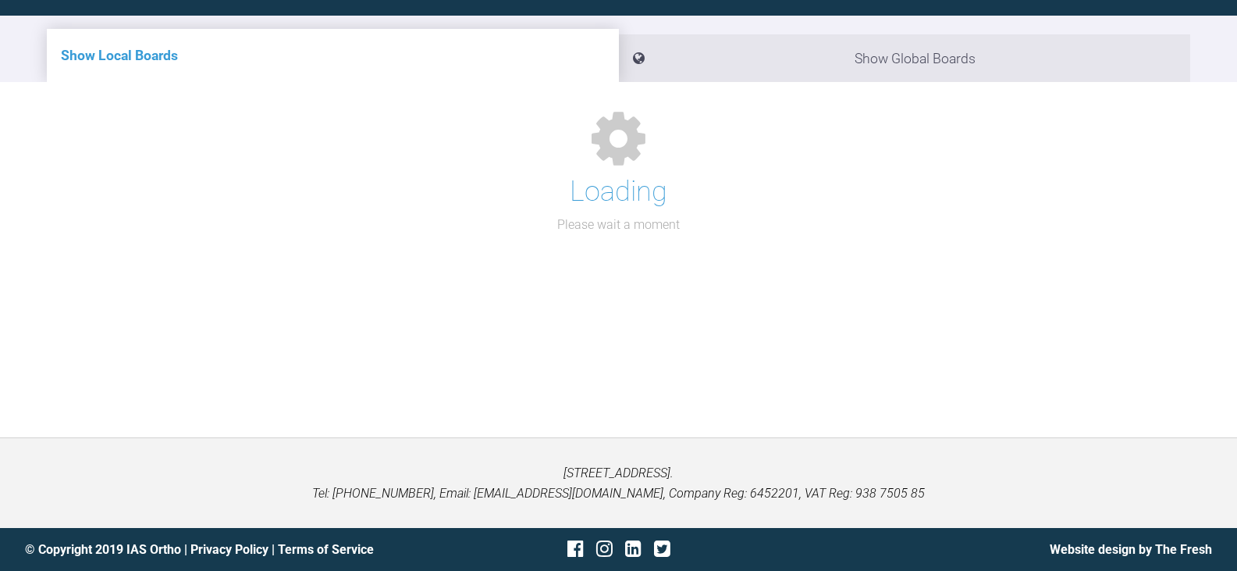
scroll to position [30, 0]
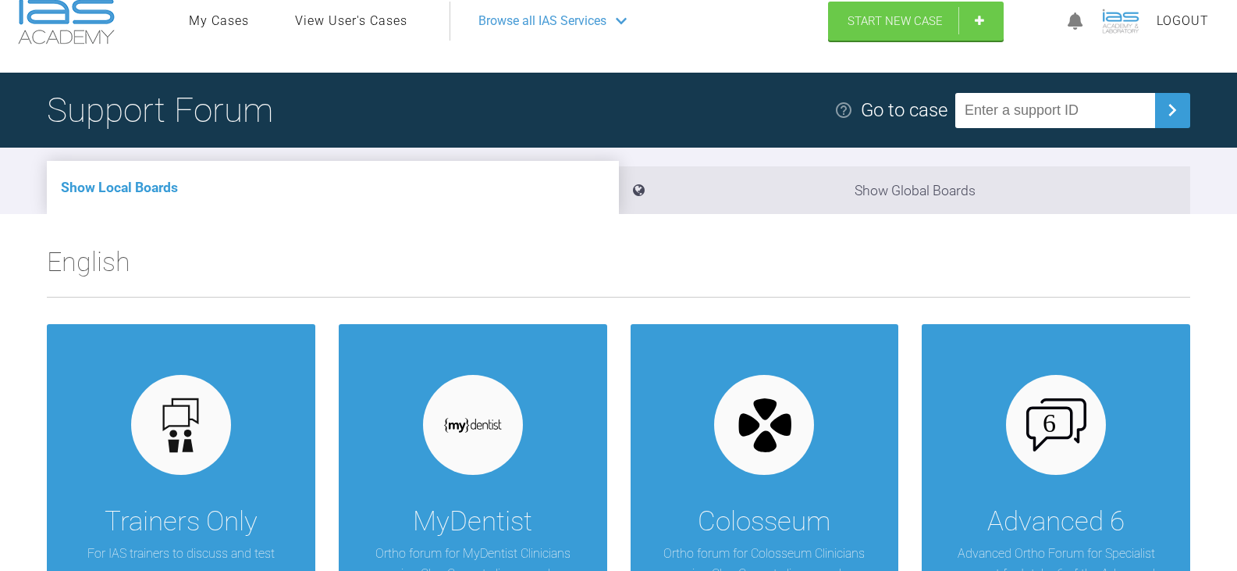
click at [398, 19] on link "View User's Cases" at bounding box center [351, 21] width 112 height 20
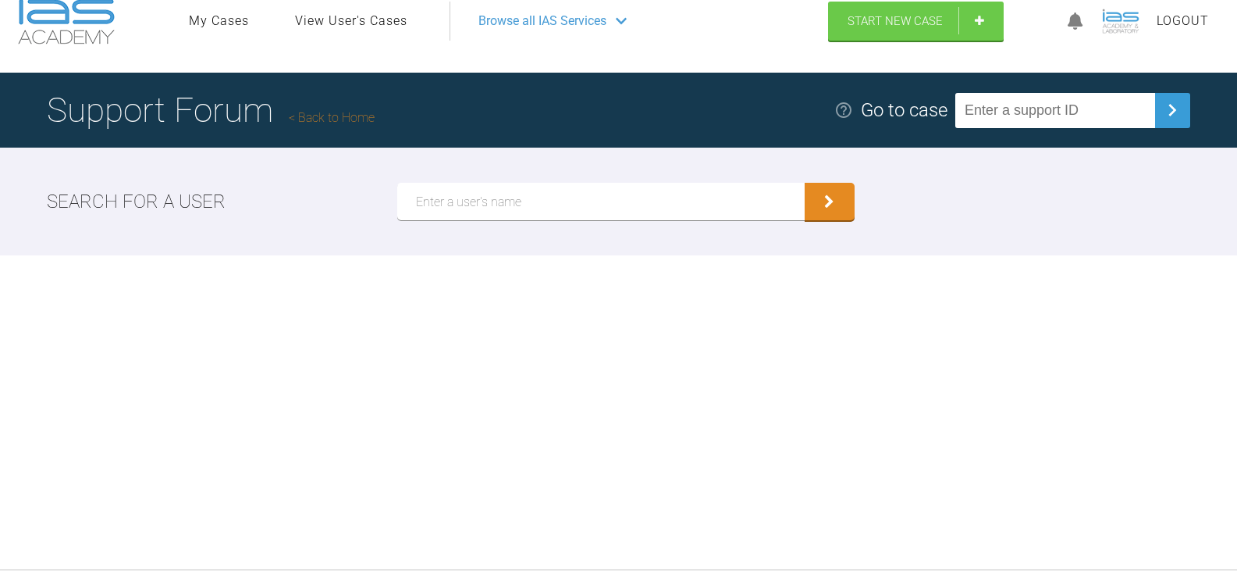
click at [566, 199] on input "text" at bounding box center [600, 201] width 407 height 37
paste input "[PERSON_NAME]"
type input "[PERSON_NAME]"
click at [805, 183] on button "submit" at bounding box center [830, 201] width 50 height 37
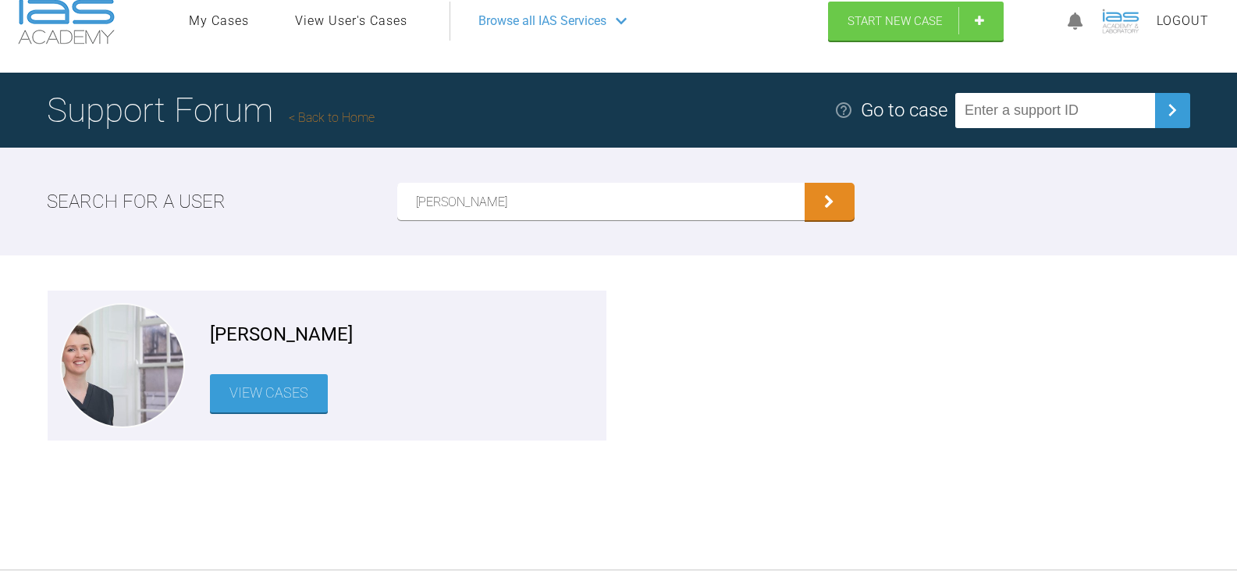
click at [276, 401] on link "View Cases" at bounding box center [269, 393] width 118 height 38
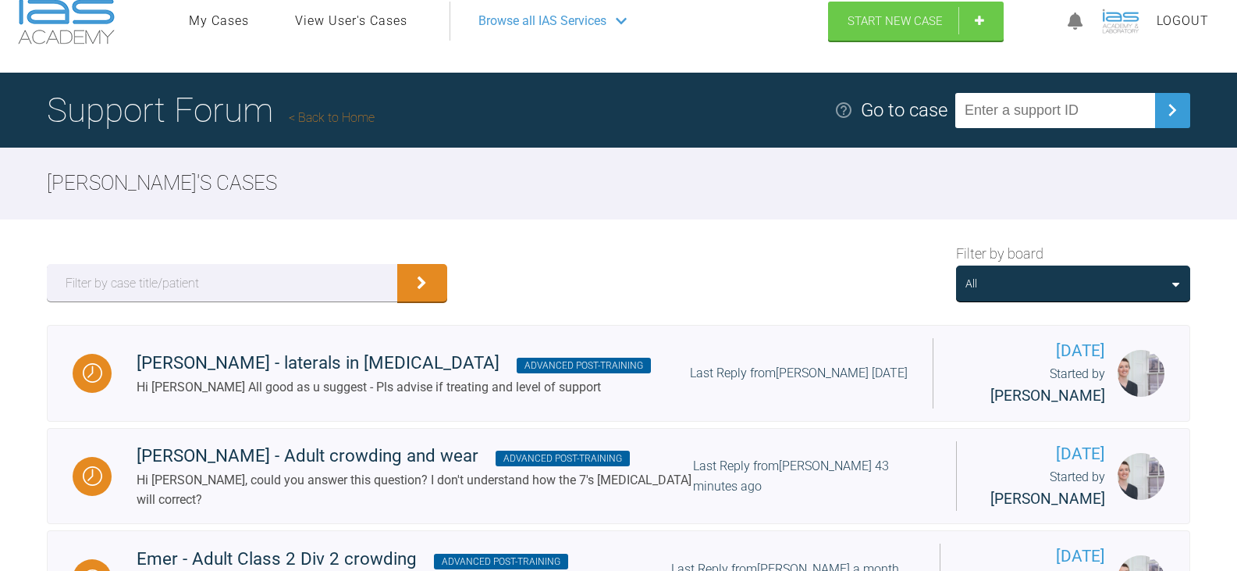
click at [1054, 279] on div "All" at bounding box center [1073, 283] width 215 height 17
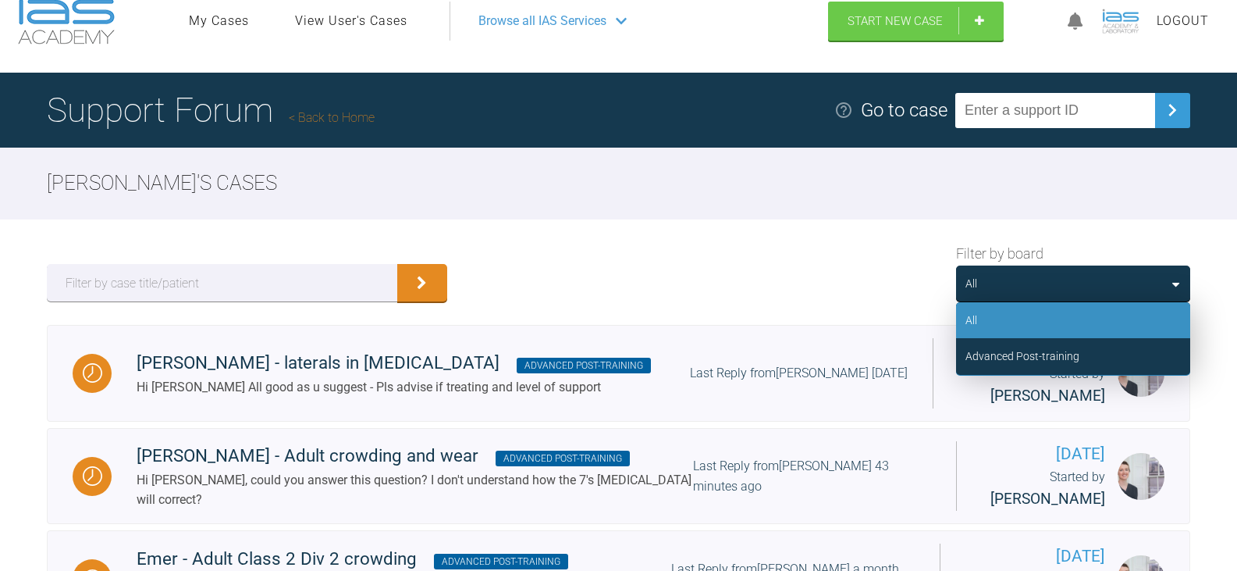
click at [916, 242] on div "Filter by board All All Advanced Post-training" at bounding box center [618, 271] width 1237 height 105
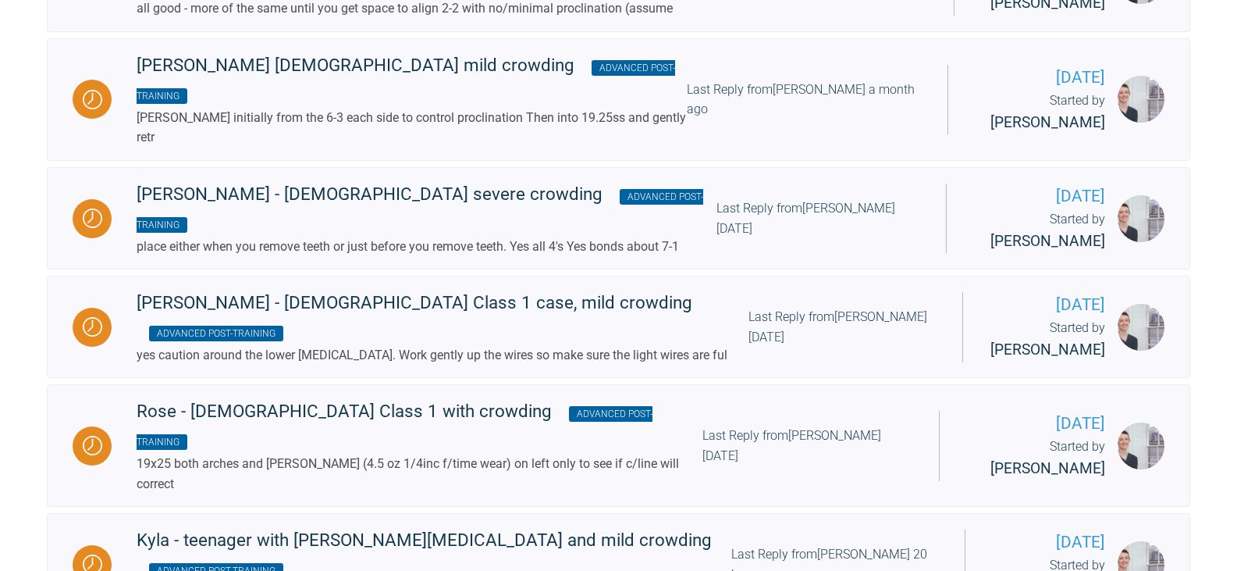
scroll to position [1876, 0]
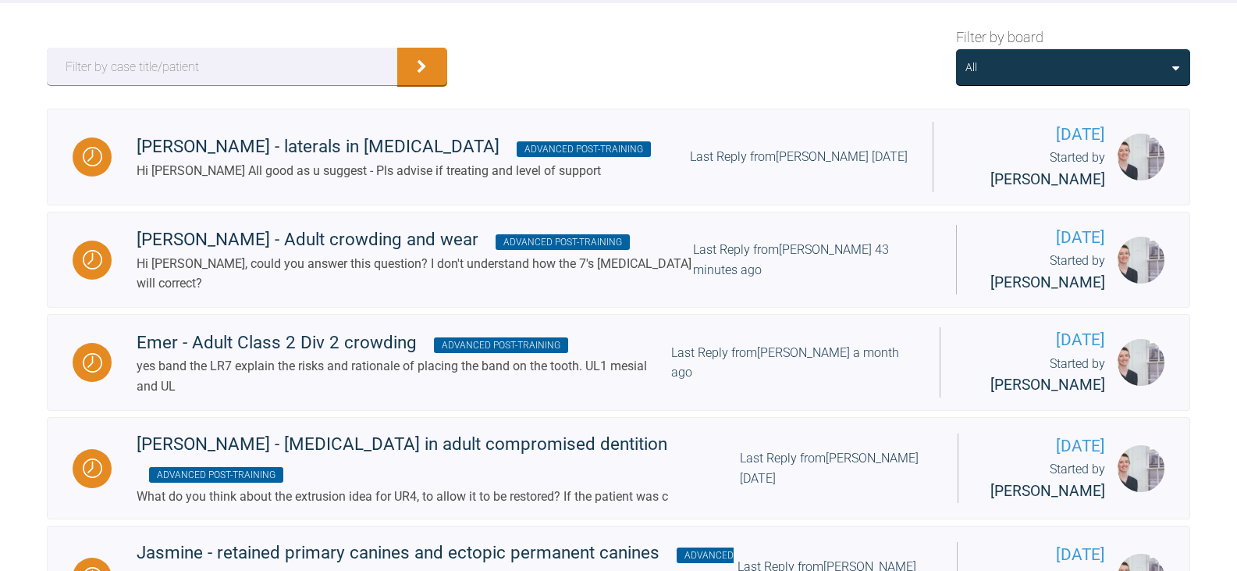
scroll to position [0, 0]
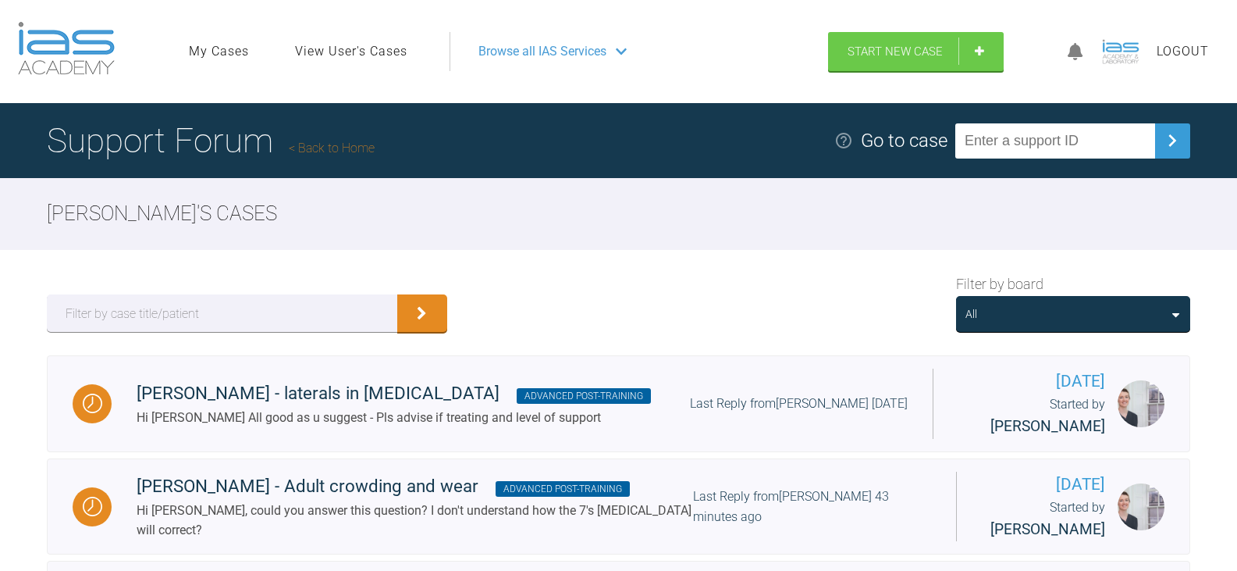
click at [1097, 318] on div "All" at bounding box center [1073, 313] width 215 height 17
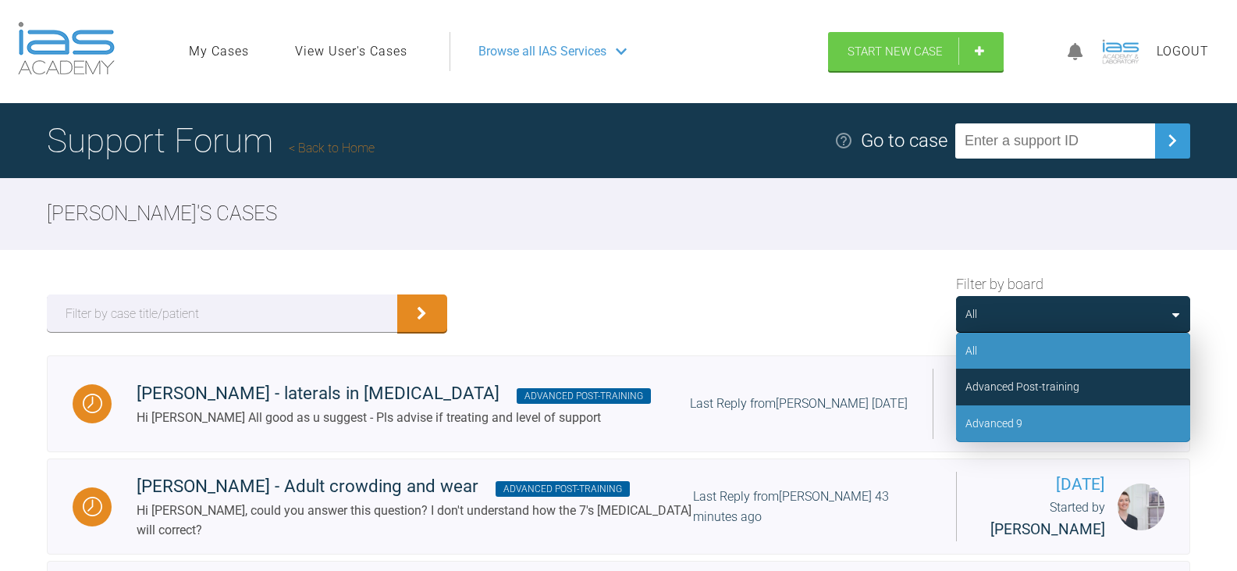
click at [1055, 425] on div "Advanced 9" at bounding box center [1073, 423] width 234 height 36
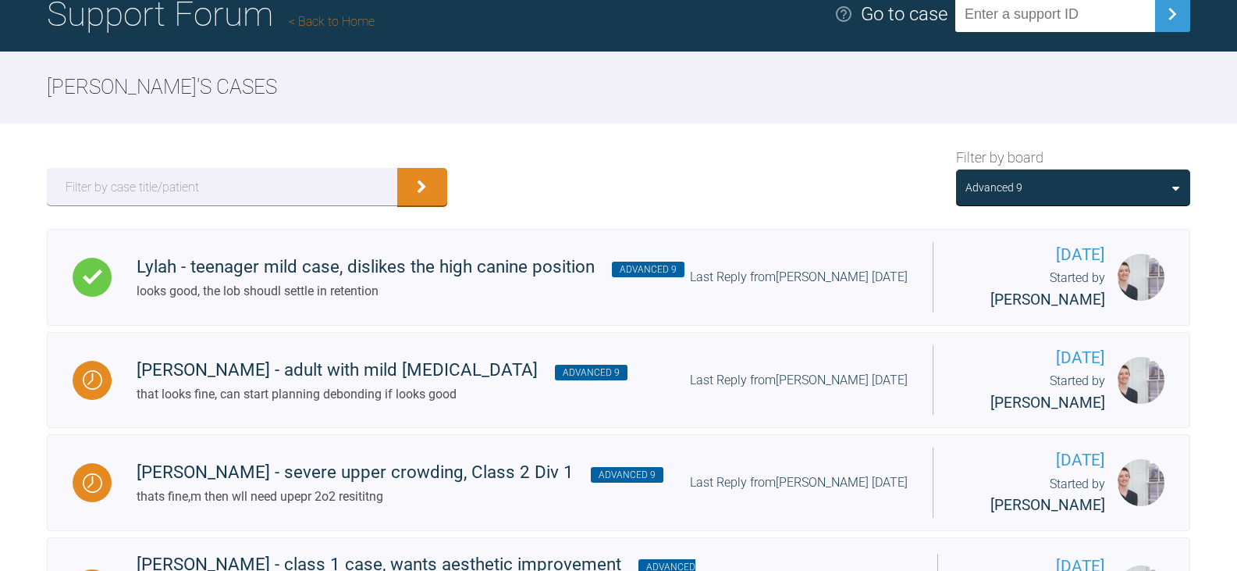
scroll to position [78, 0]
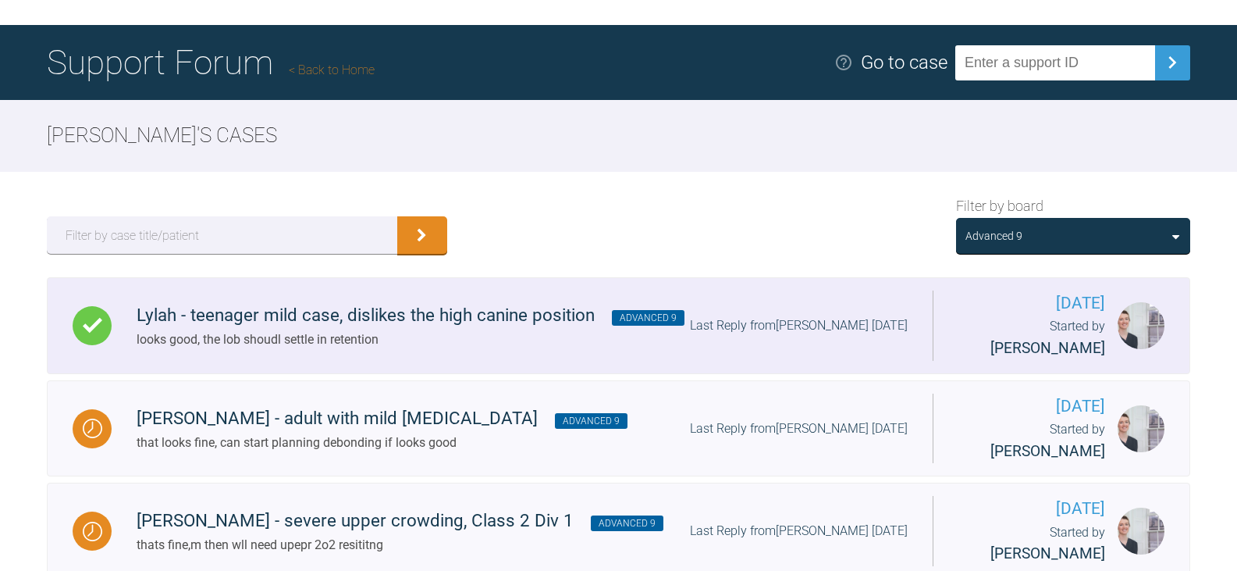
click at [596, 350] on div "looks good, the lob shoudl settle in retention" at bounding box center [411, 339] width 548 height 20
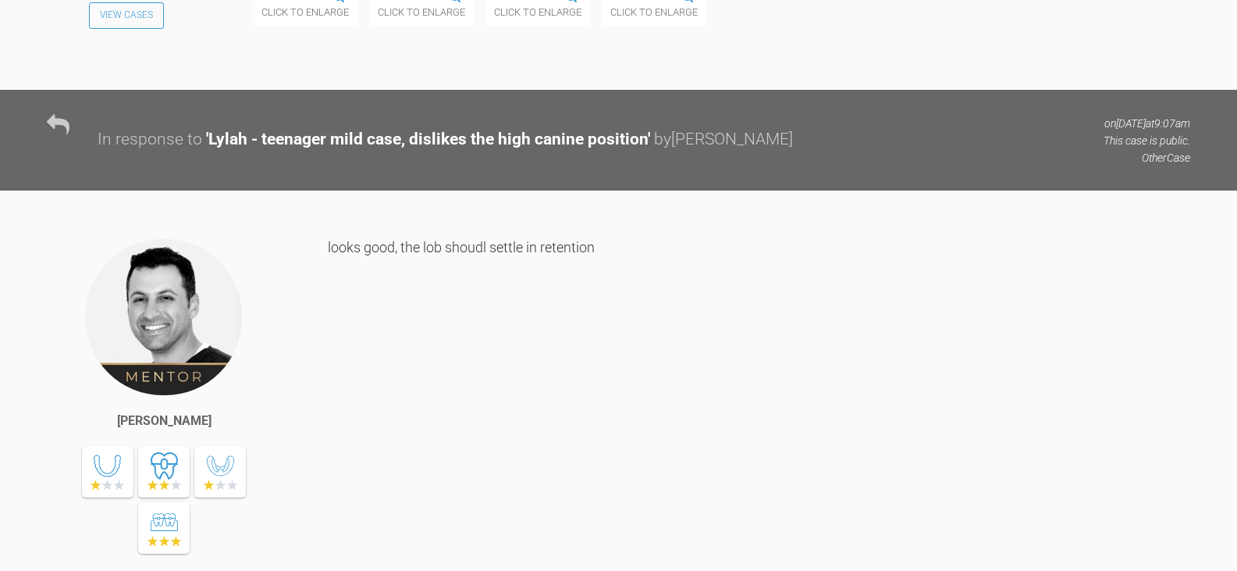
scroll to position [7046, 0]
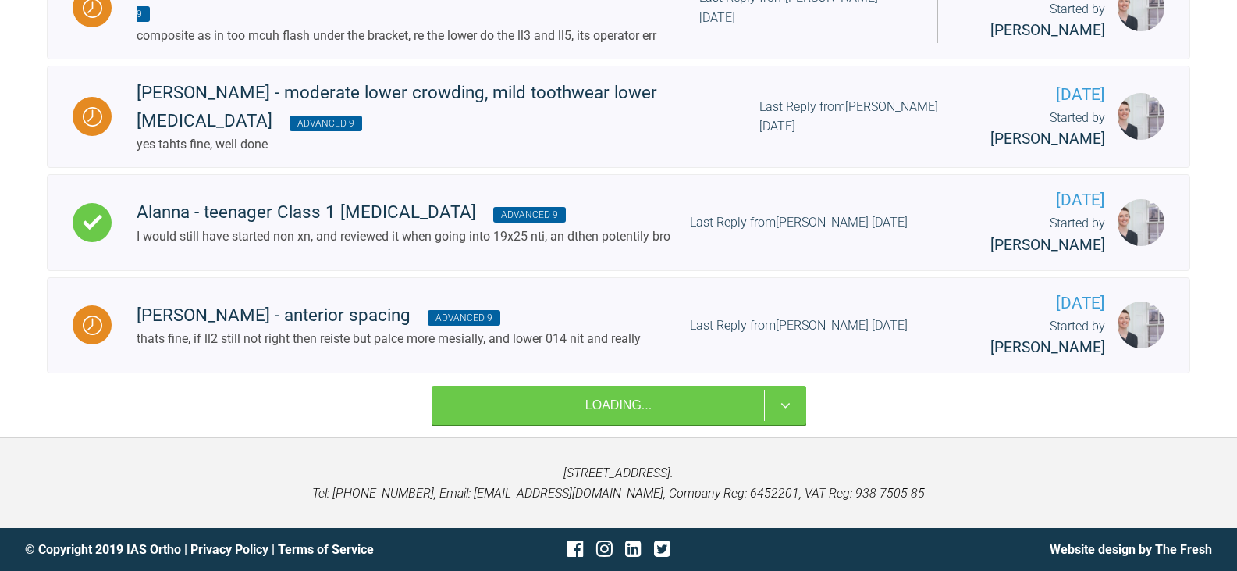
scroll to position [78, 0]
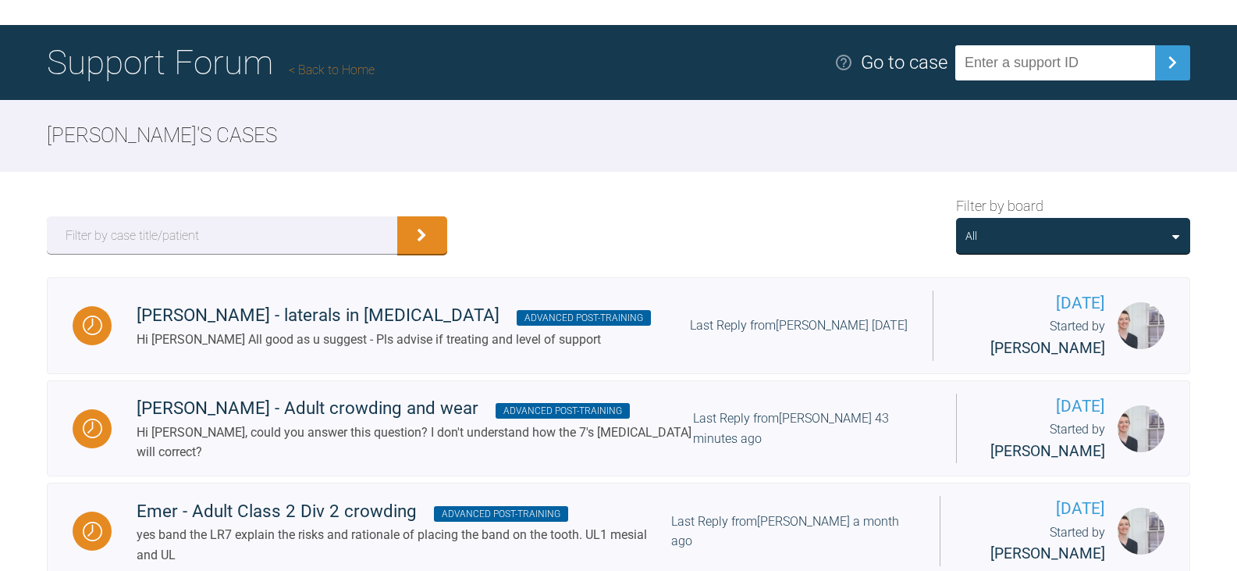
click at [1098, 51] on input "text" at bounding box center [1055, 62] width 200 height 35
paste input "VOB3XZZH"
type input "VOB3XZZH"
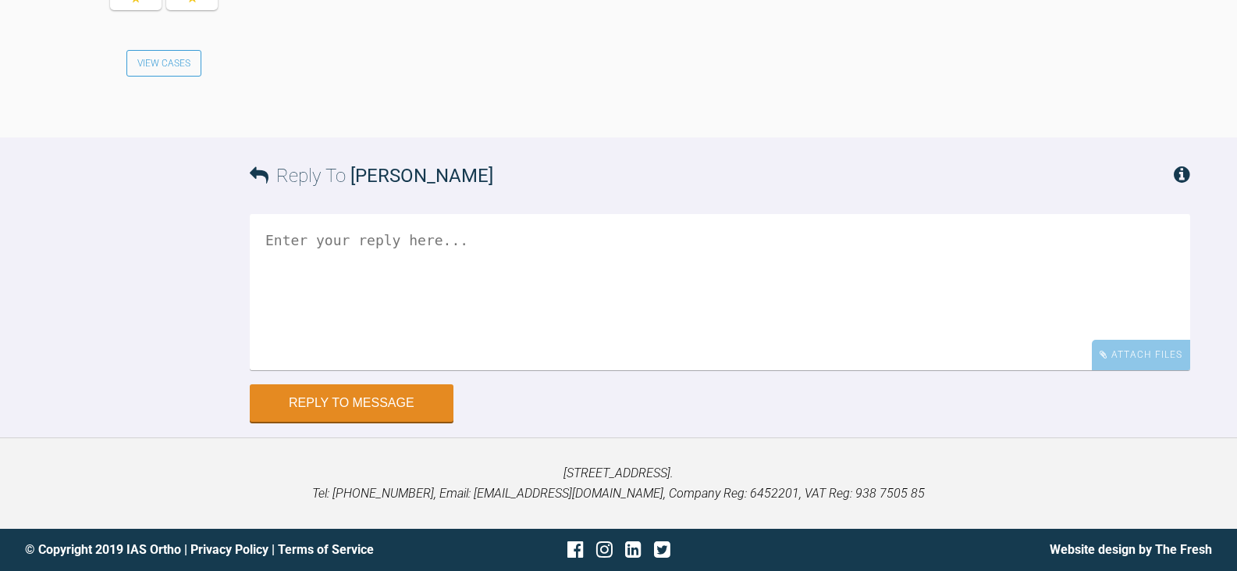
scroll to position [8509, 0]
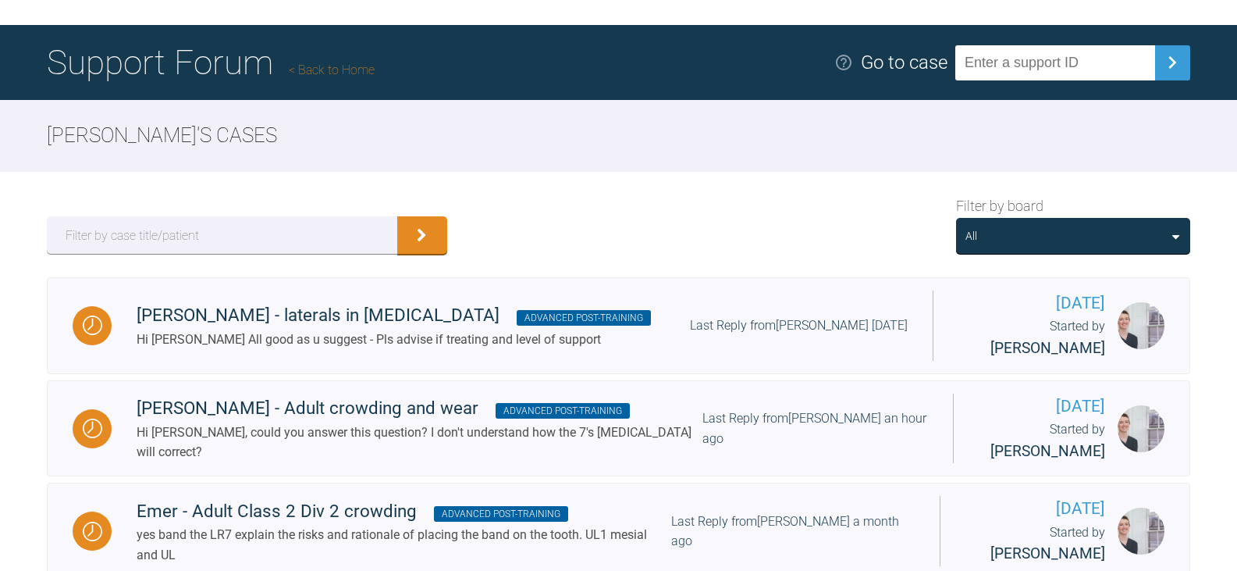
click at [1110, 63] on input "text" at bounding box center [1055, 62] width 200 height 35
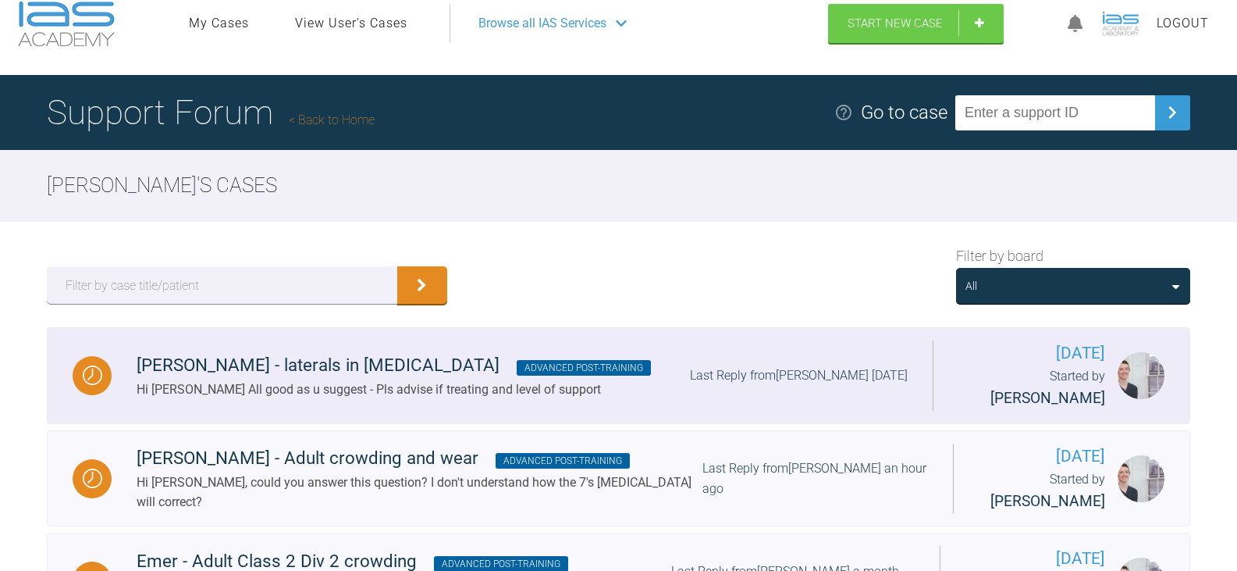
scroll to position [0, 0]
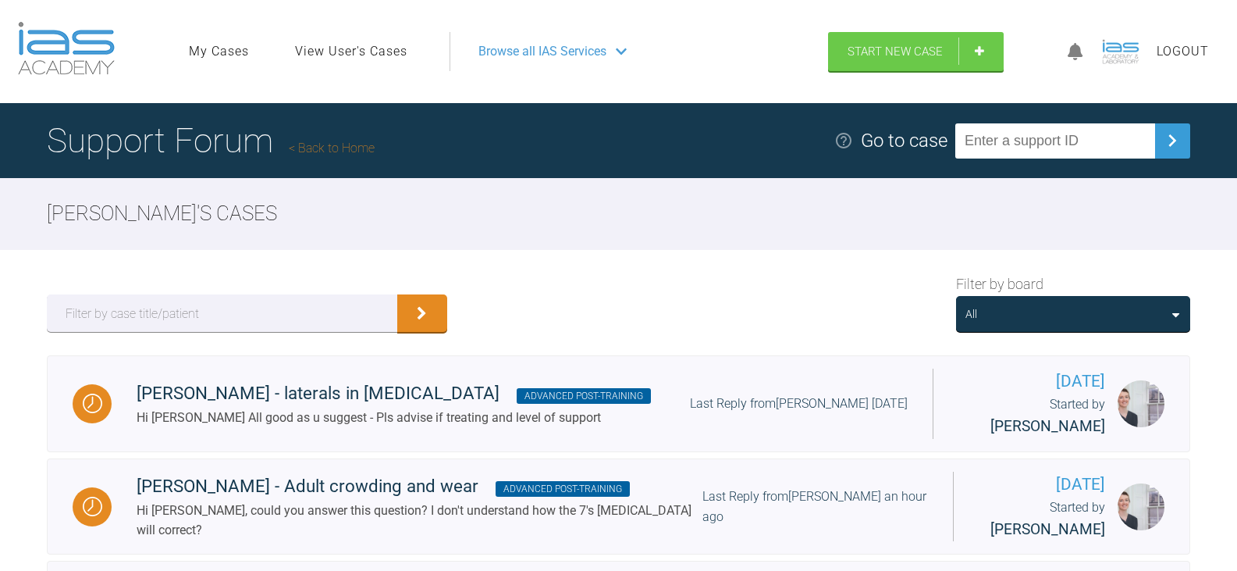
click at [1054, 148] on input "text" at bounding box center [1055, 140] width 200 height 35
paste input "BXETQGVS"
type input "BXETQGVS"
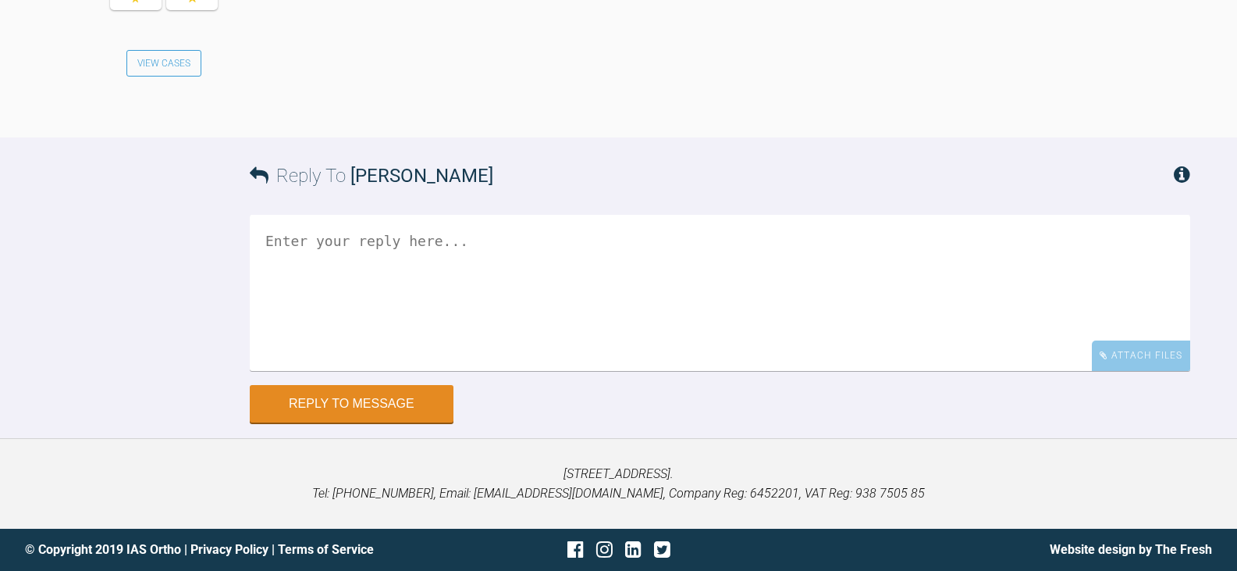
scroll to position [3310, 0]
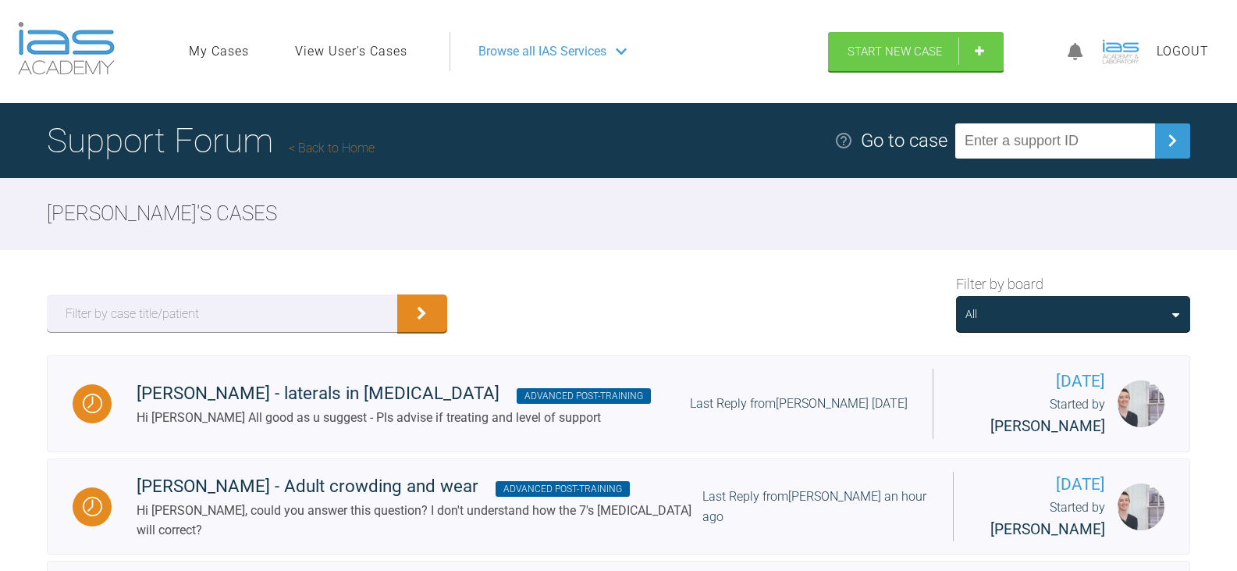
click at [1029, 151] on input "text" at bounding box center [1055, 140] width 200 height 35
paste input "UCRU1GU4"
type input "UCRU1GU4"
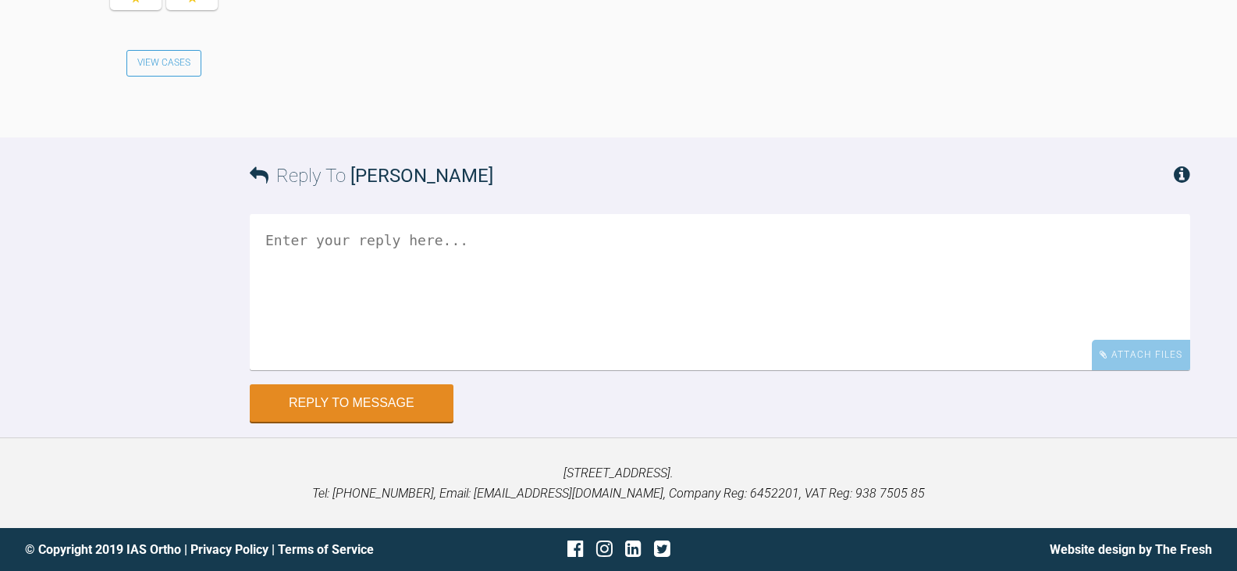
scroll to position [8112, 0]
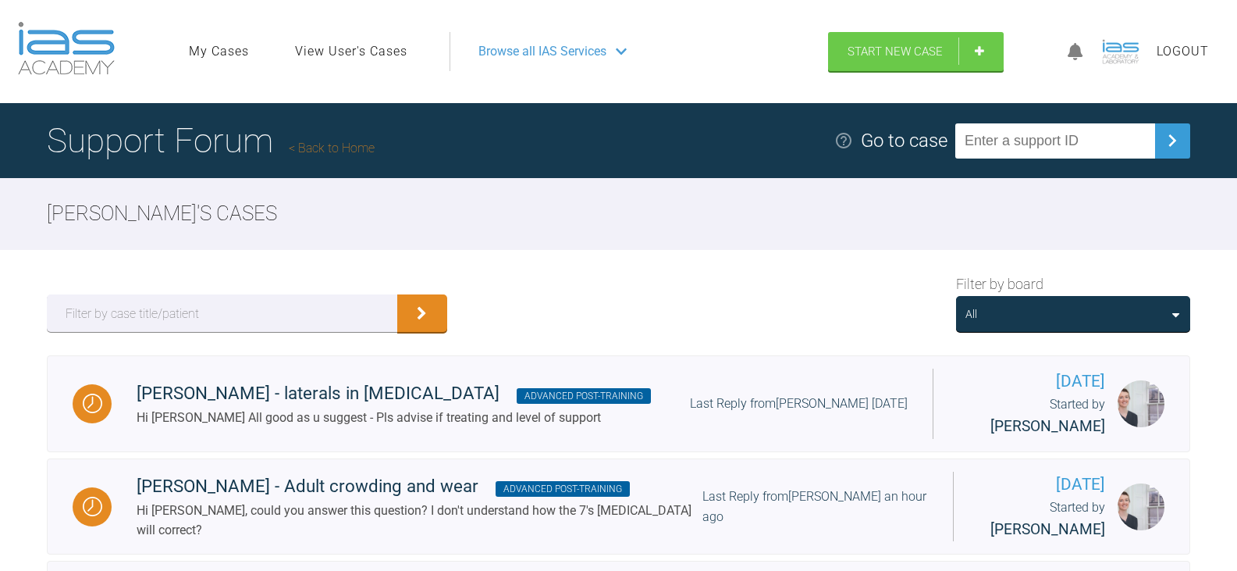
click at [1045, 139] on input "text" at bounding box center [1055, 140] width 200 height 35
paste input "UUTPHONP"
type input "UUTPHONP"
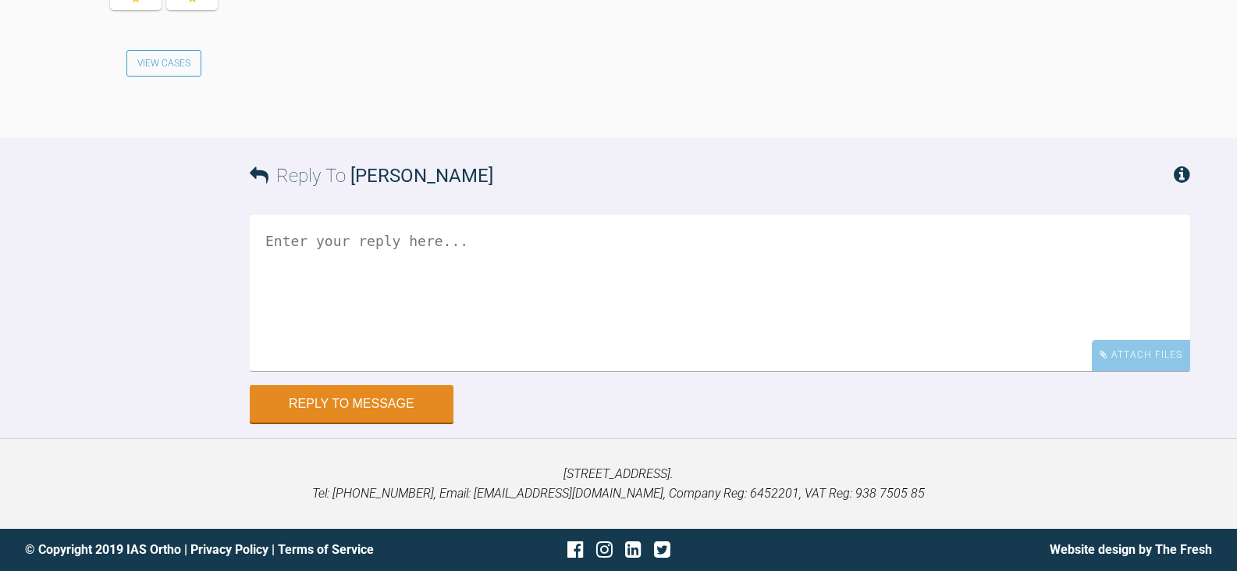
scroll to position [3011, 0]
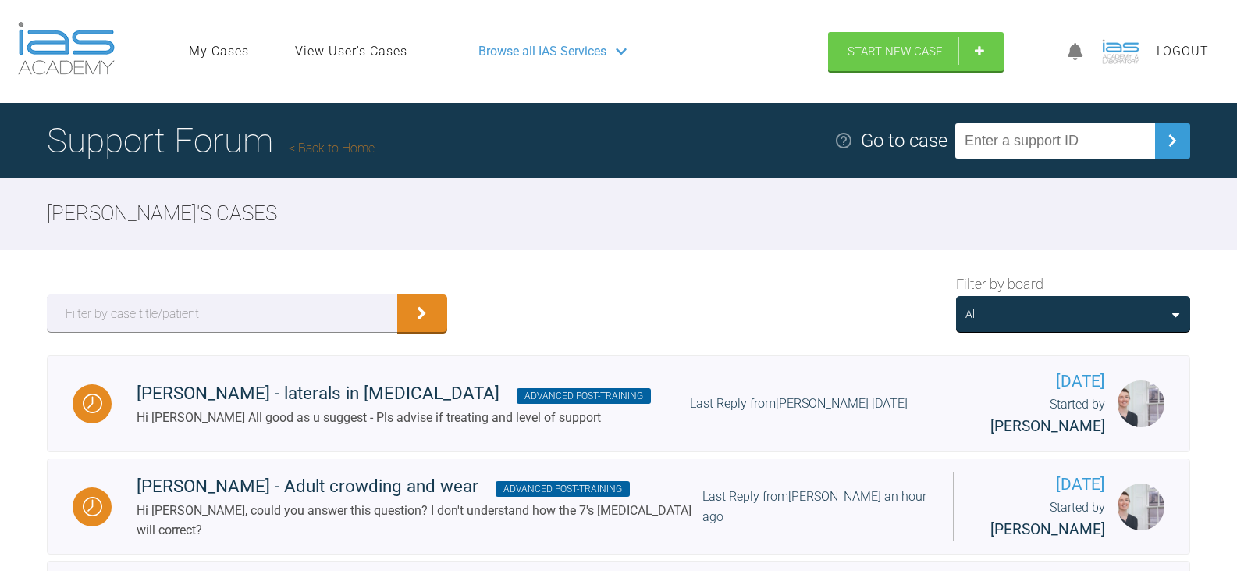
click at [1087, 129] on input "text" at bounding box center [1055, 140] width 200 height 35
paste input "F8JUOGB5"
type input "F8JUOGB5"
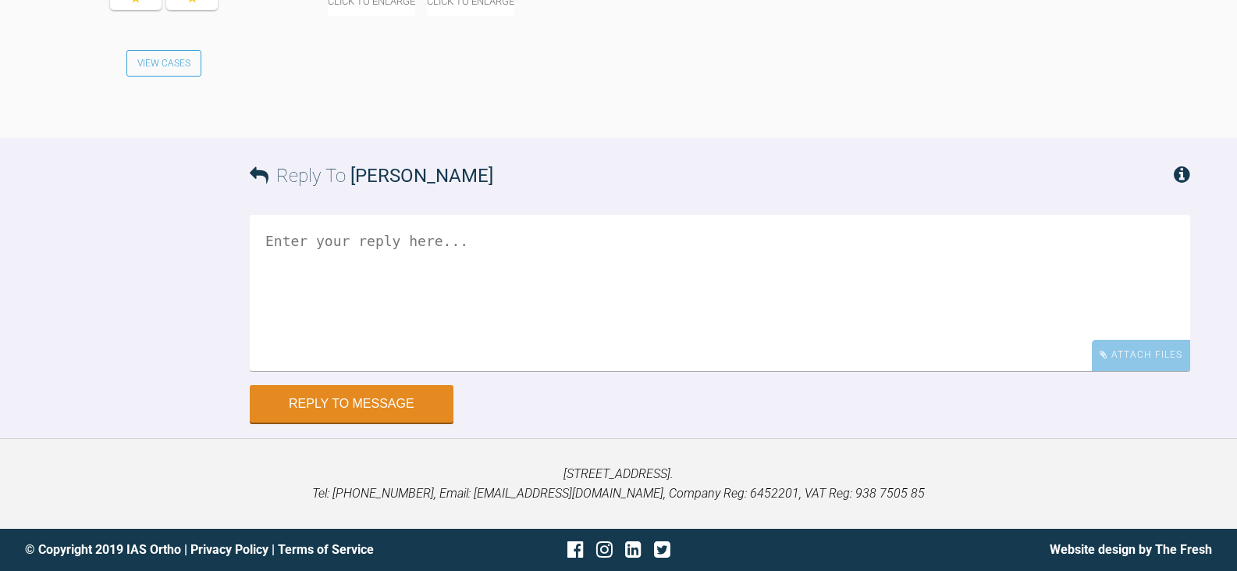
scroll to position [4293, 0]
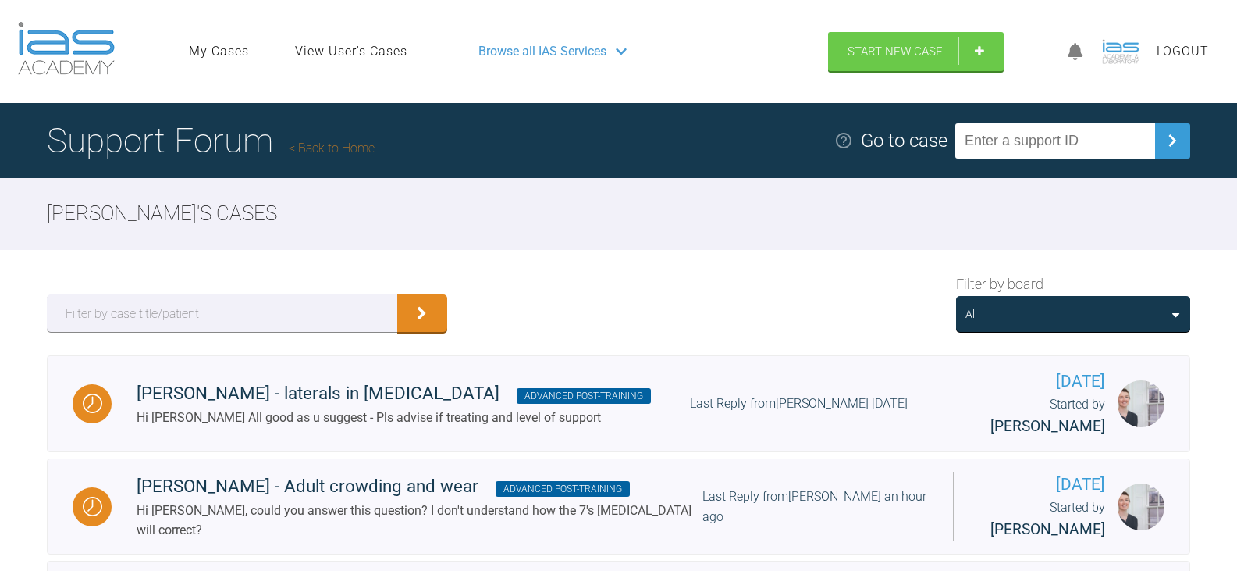
click at [1123, 148] on input "text" at bounding box center [1055, 140] width 200 height 35
paste input "XON2S5RY"
type input "XON2S5RY"
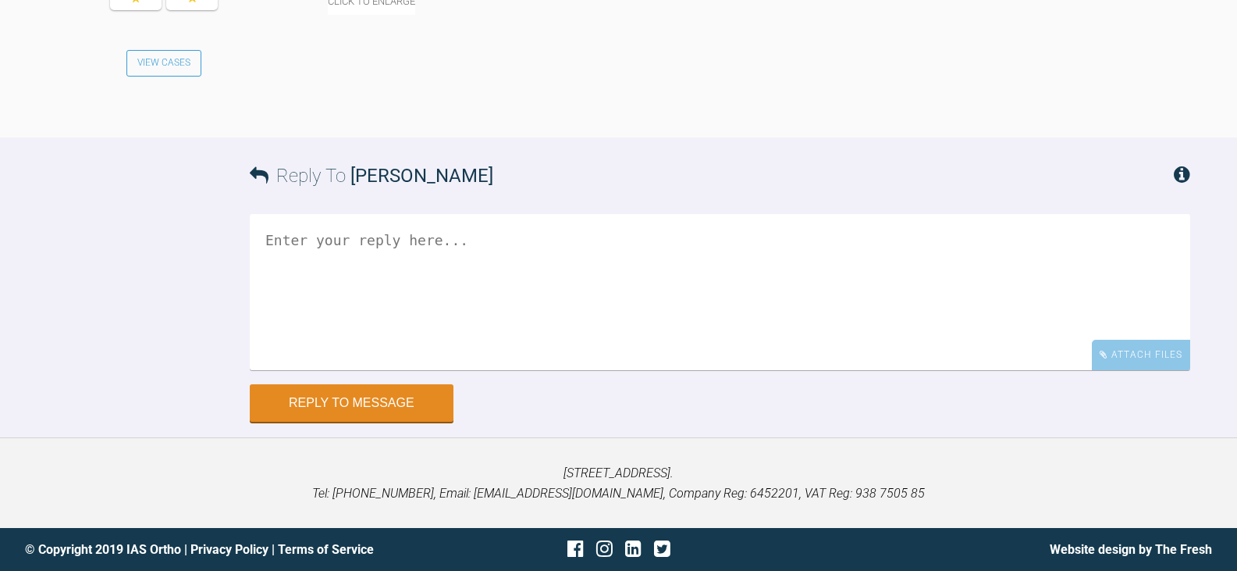
scroll to position [3896, 0]
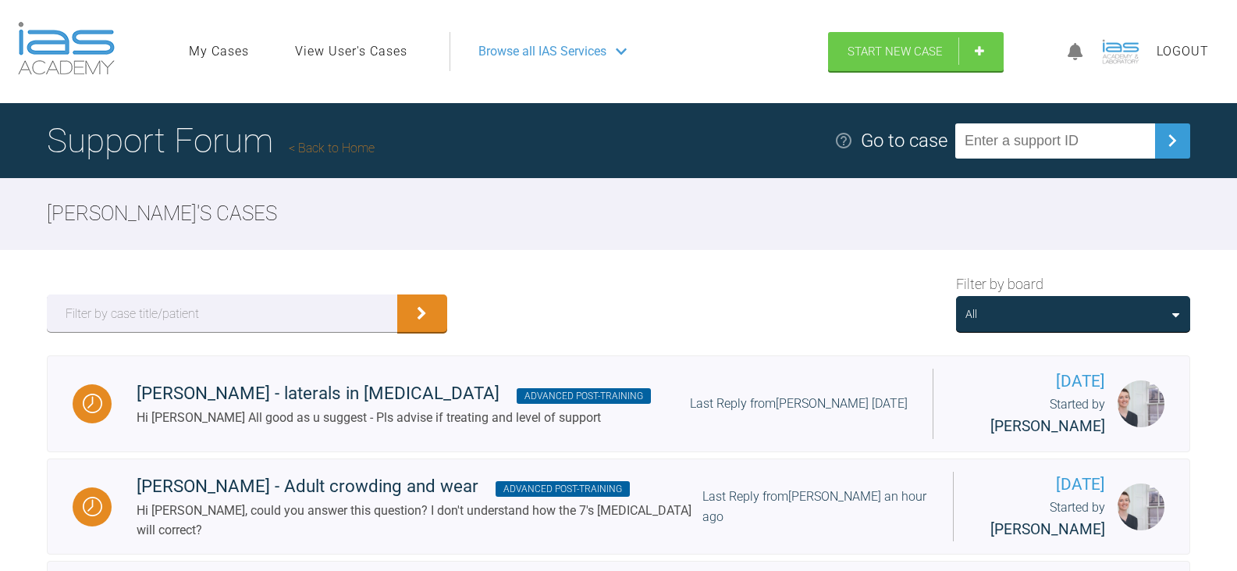
click at [1080, 135] on input "text" at bounding box center [1055, 140] width 200 height 35
paste input "WSR0MRUK"
type input "WSR0MRUK"
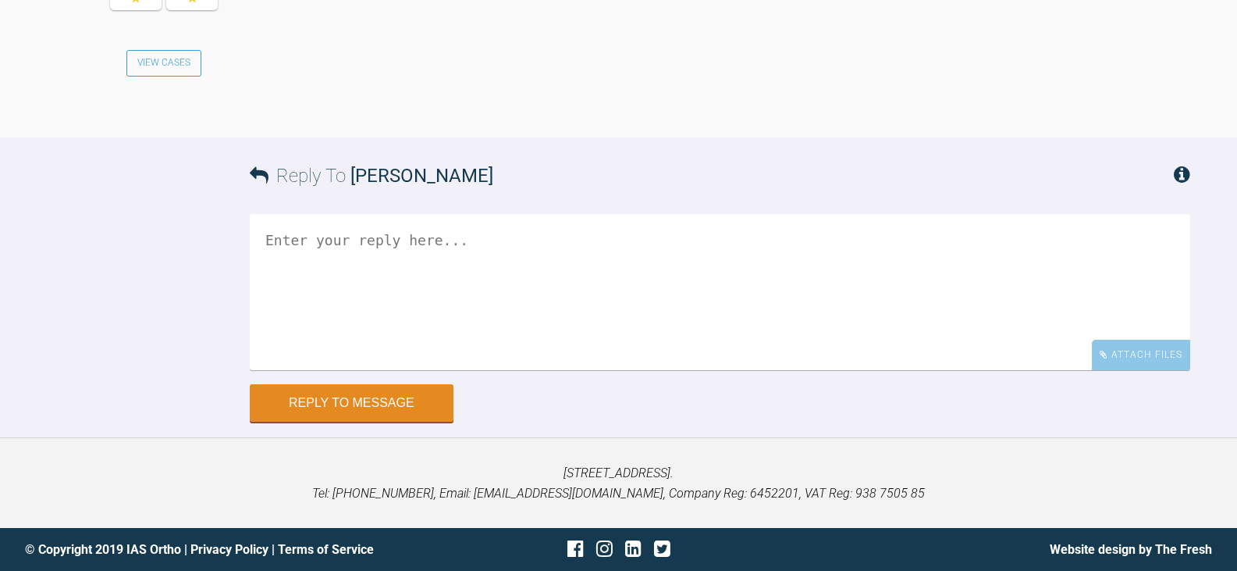
scroll to position [4465, 0]
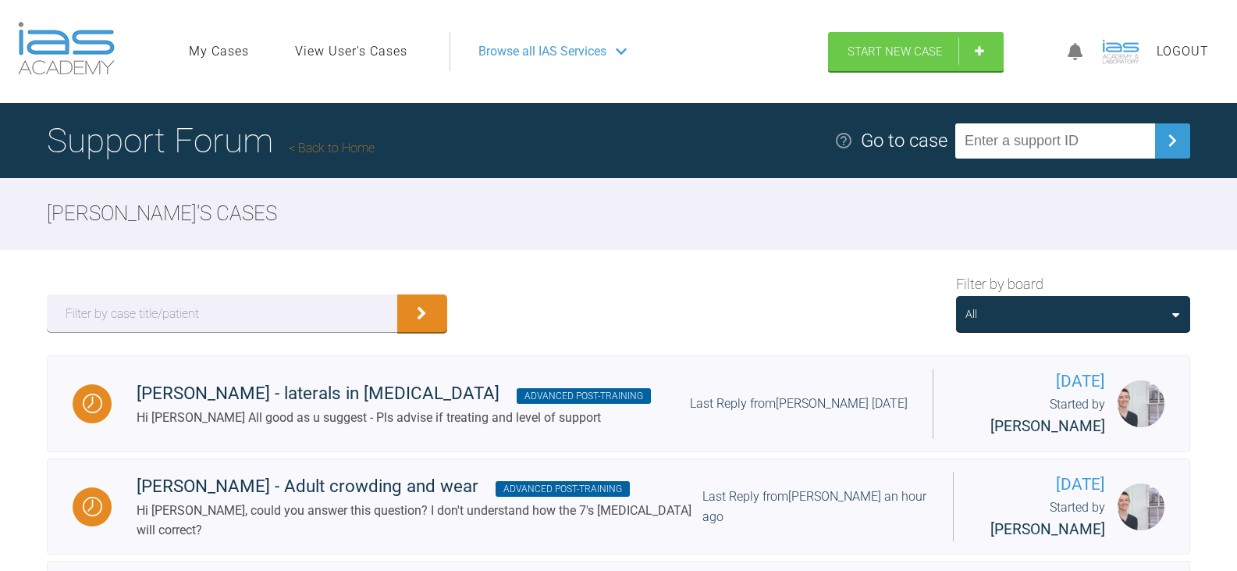
click at [1106, 146] on input "text" at bounding box center [1055, 140] width 200 height 35
paste input "IP1O0OZA"
type input "IP1O0OZA"
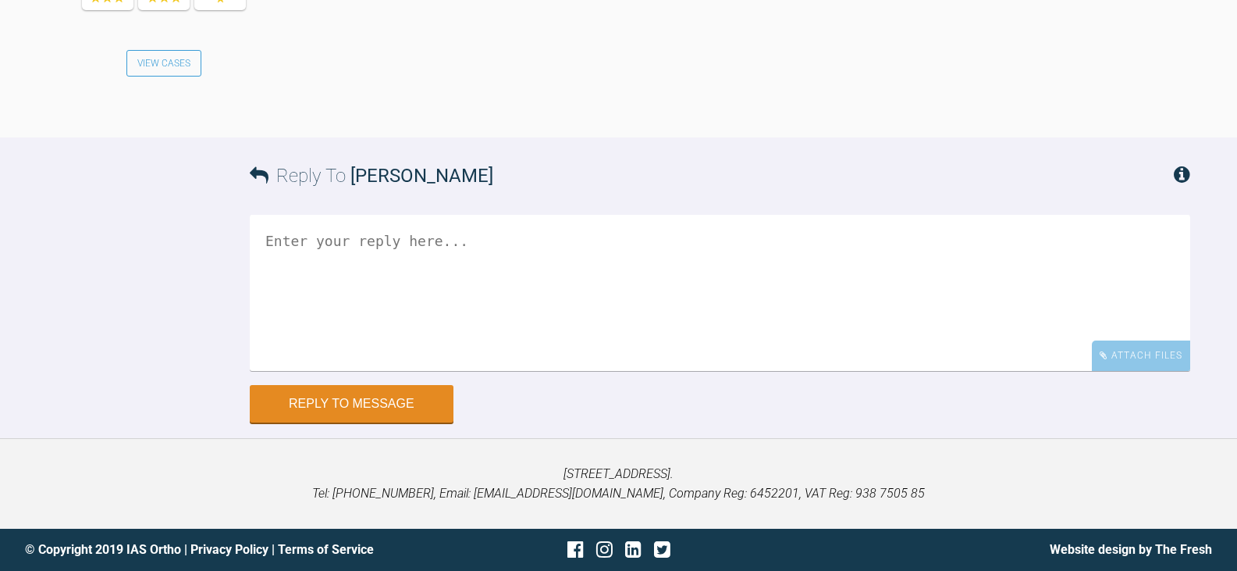
scroll to position [2576, 0]
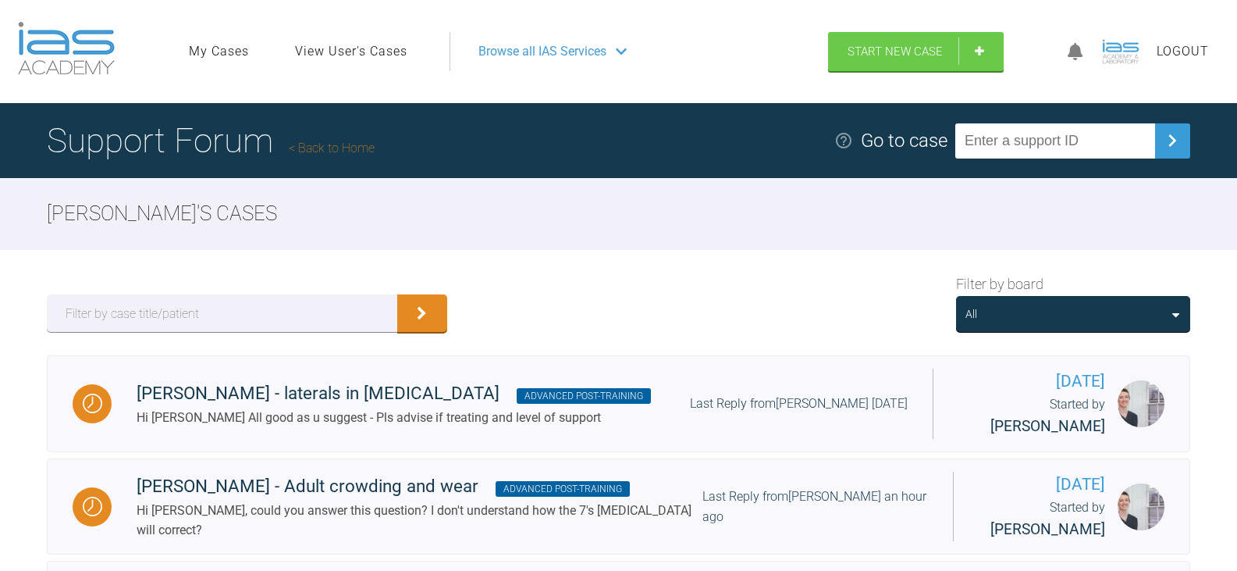
click at [1090, 140] on input "text" at bounding box center [1055, 140] width 200 height 35
paste input "PSWUGOXS"
type input "PSWUGOXS"
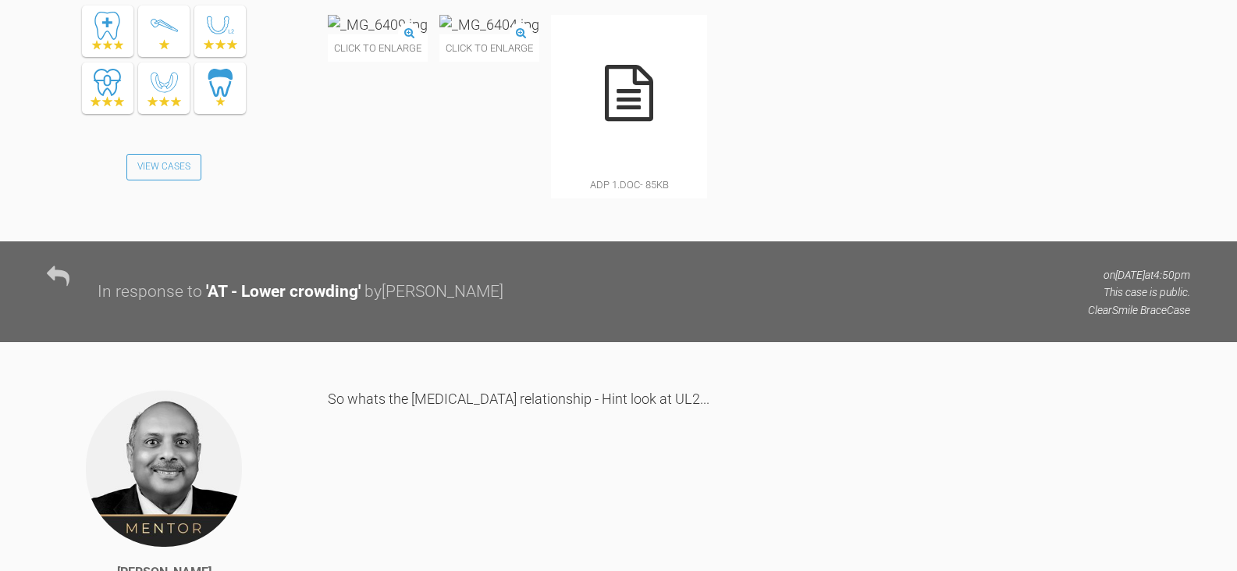
scroll to position [1249, 0]
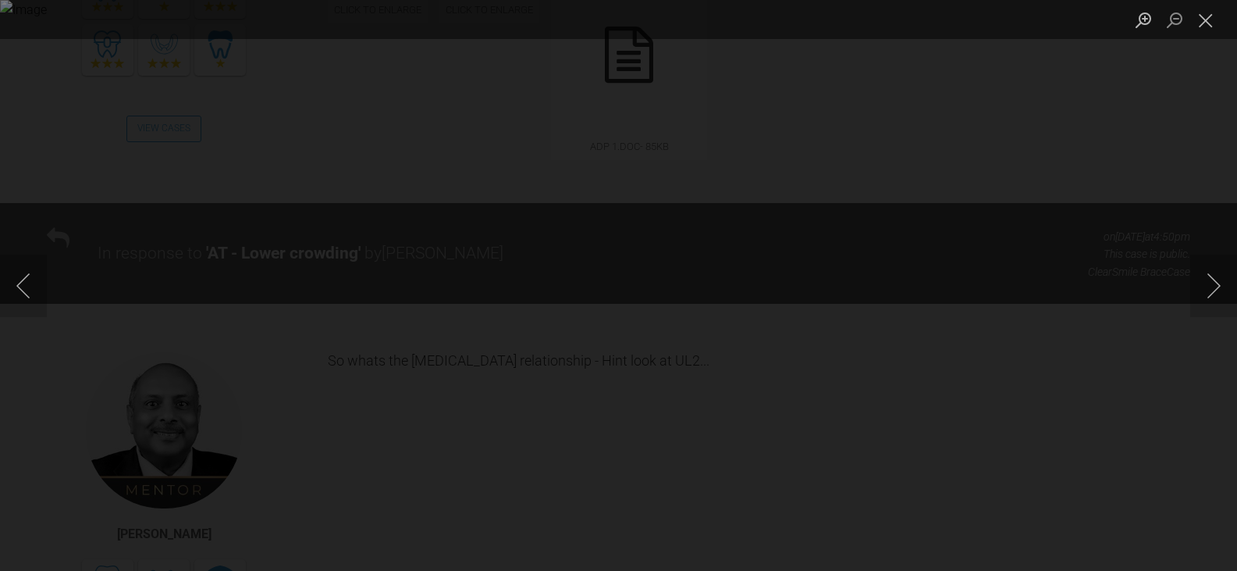
click at [977, 430] on div "Lightbox" at bounding box center [618, 285] width 1237 height 571
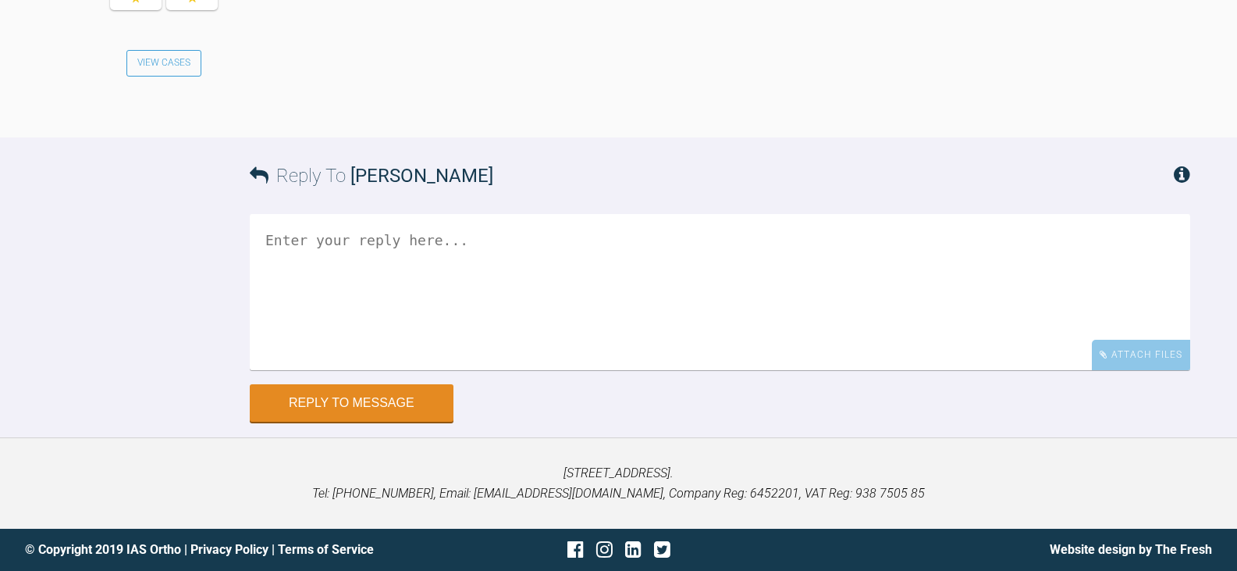
scroll to position [6951, 0]
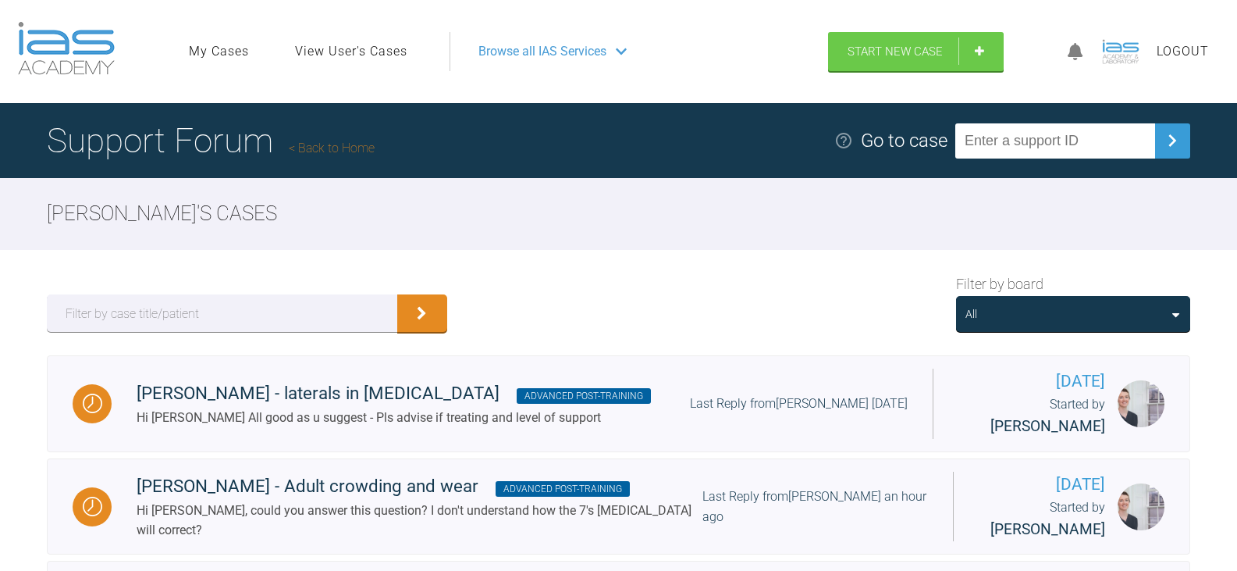
click at [1131, 147] on input "text" at bounding box center [1055, 140] width 200 height 35
paste input "GSEHTRND"
type input "GSEHTRND"
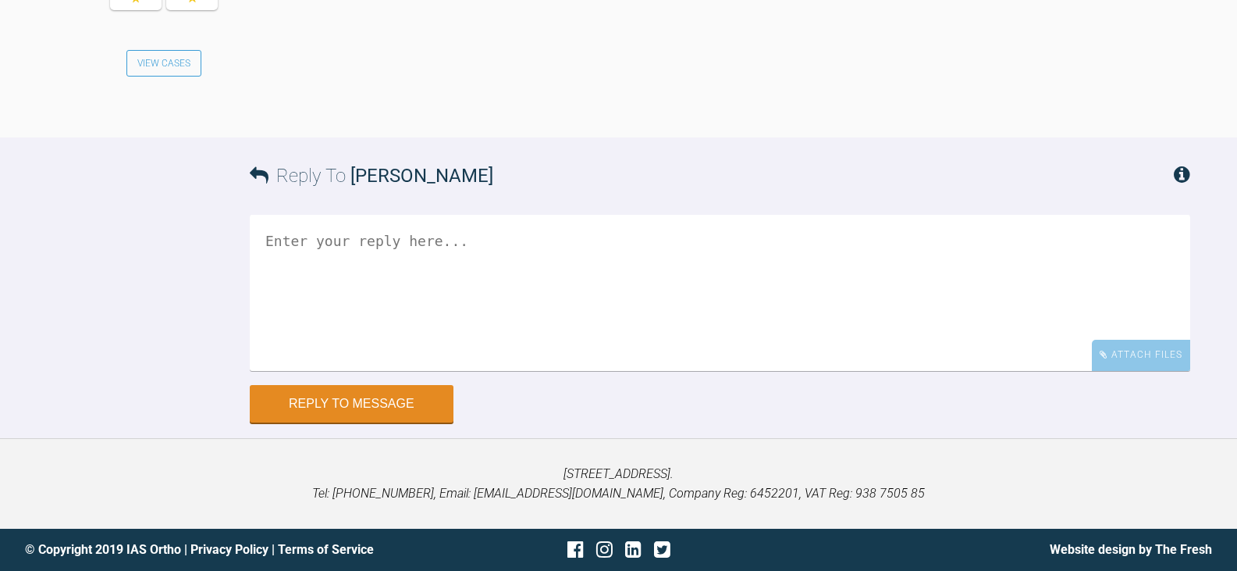
scroll to position [5591, 0]
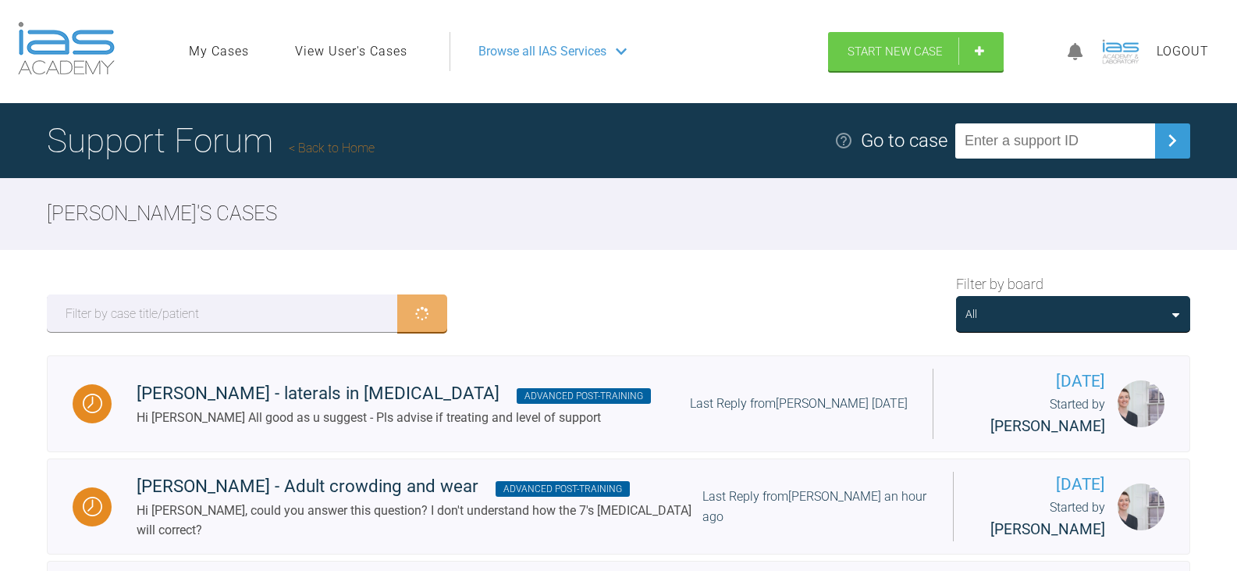
click at [1028, 144] on input "text" at bounding box center [1055, 140] width 200 height 35
paste input "MIVAR2K9"
type input "MIVAR2K9"
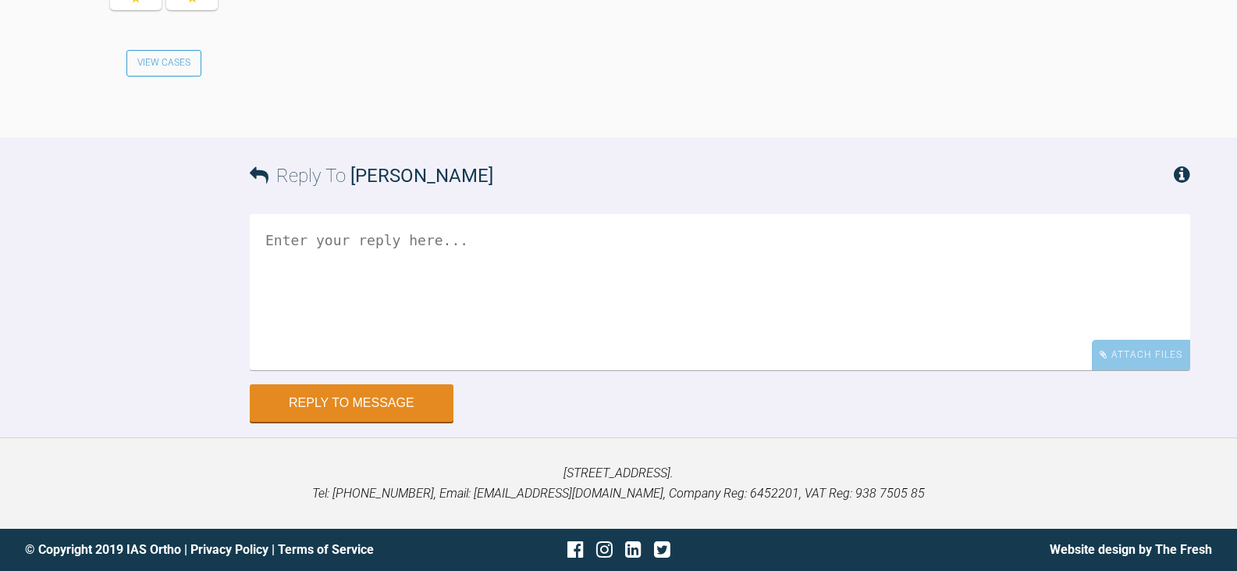
scroll to position [1932, 0]
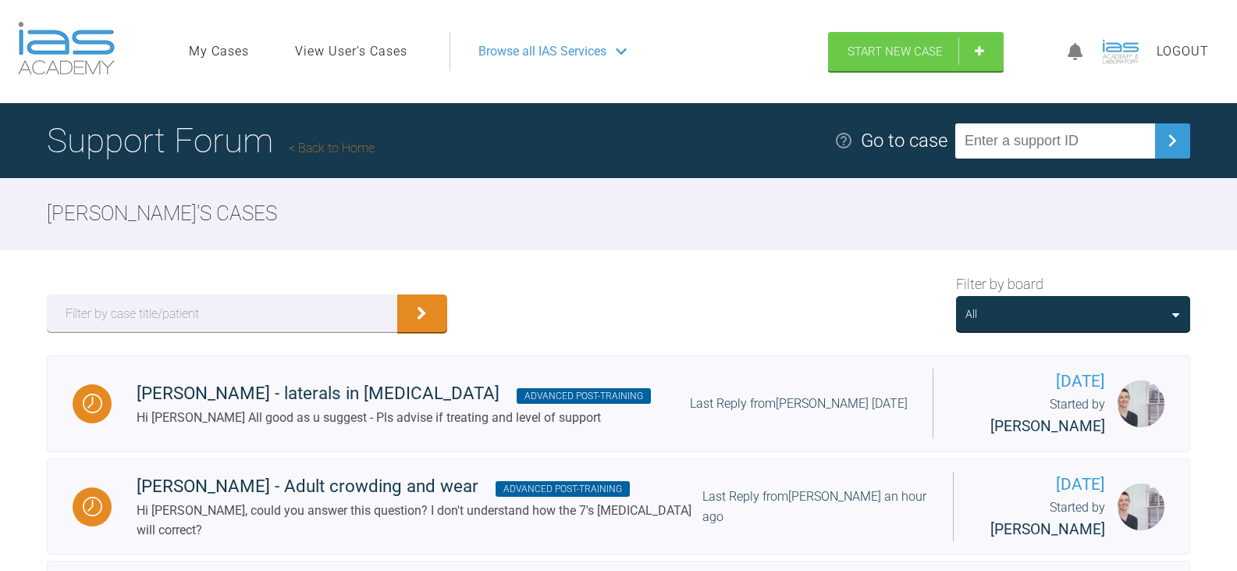
click at [1079, 144] on input "text" at bounding box center [1055, 140] width 200 height 35
paste input "W1RAOCP2"
type input "W1RAOCP2"
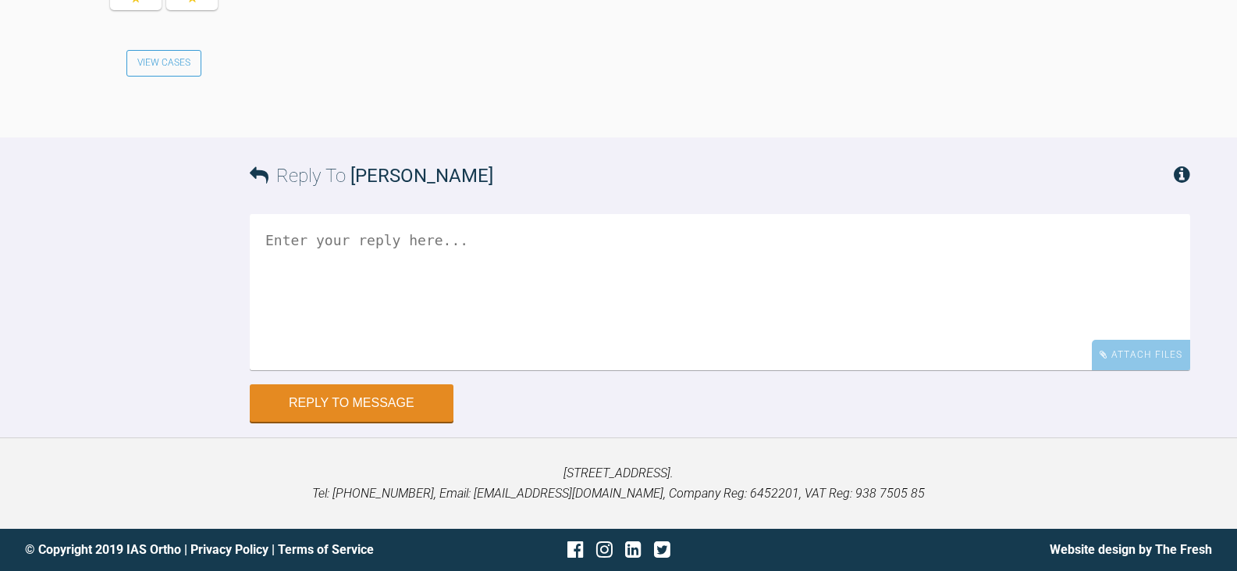
scroll to position [5143, 0]
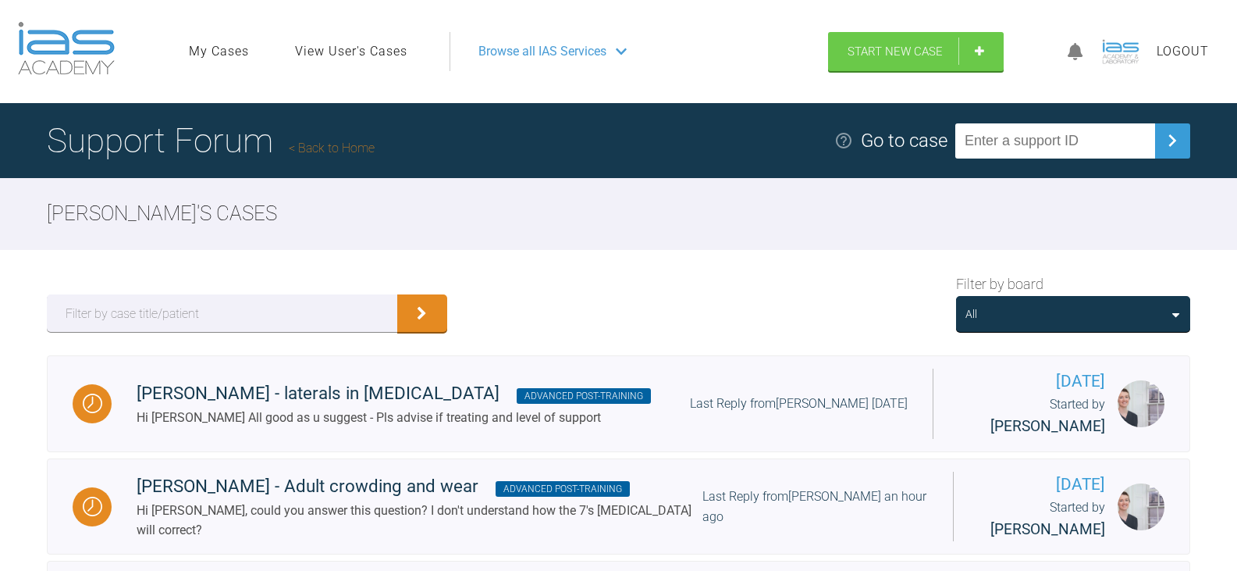
click at [1010, 144] on input "text" at bounding box center [1055, 140] width 200 height 35
paste input "QXJCRDYD"
type input "QXJCRDYD"
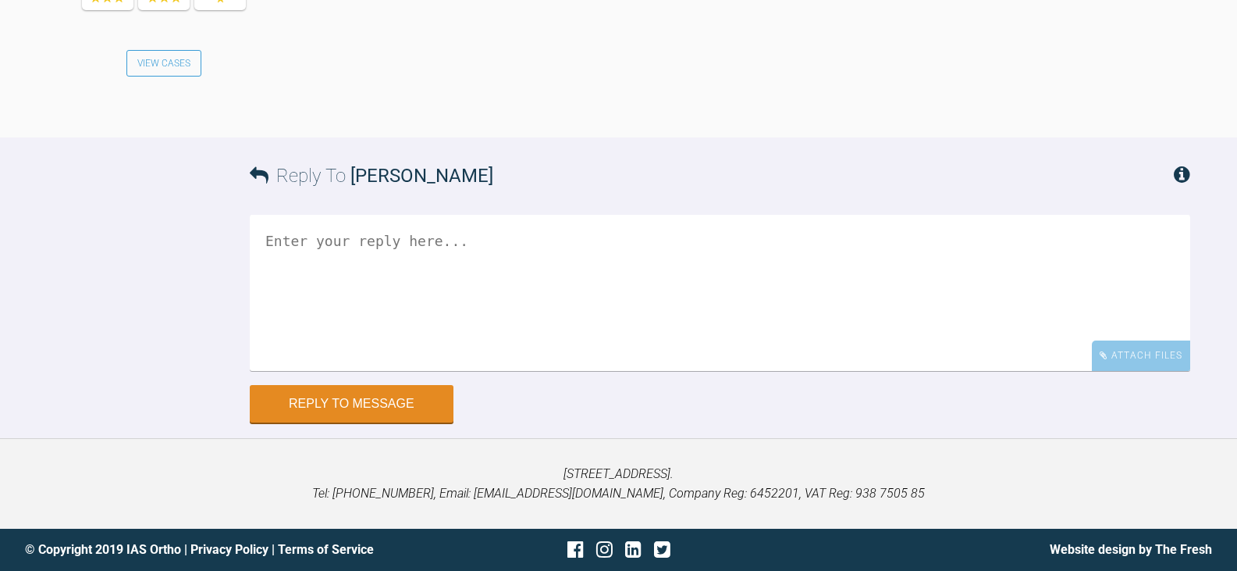
scroll to position [2687, 0]
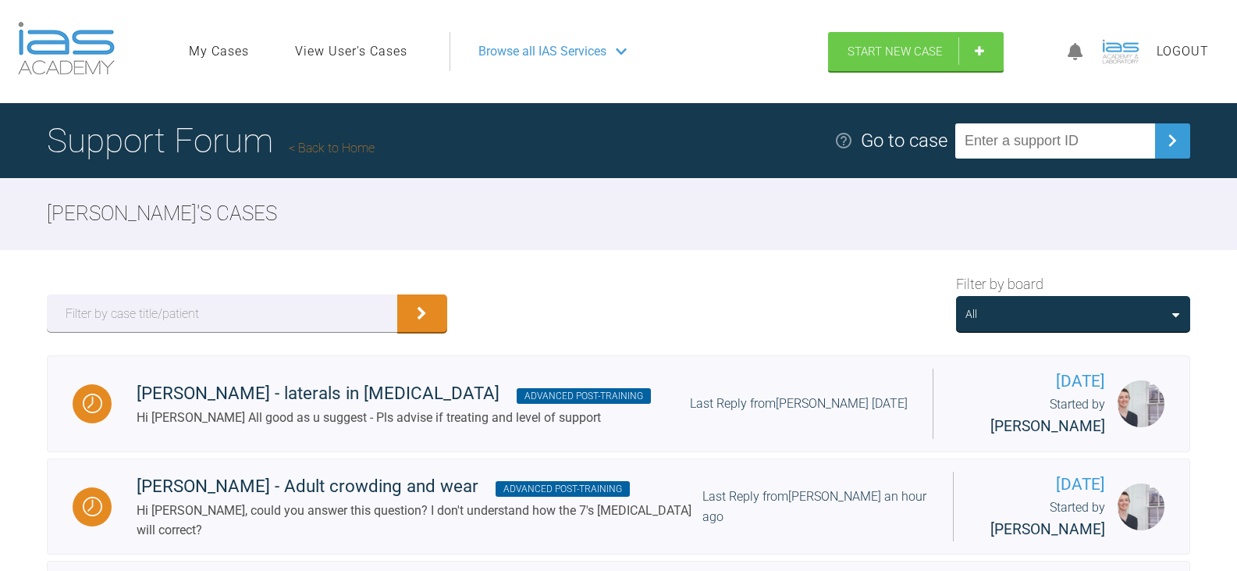
click at [1079, 136] on input "text" at bounding box center [1055, 140] width 200 height 35
paste input "0LLG895I"
type input "0LLG895I"
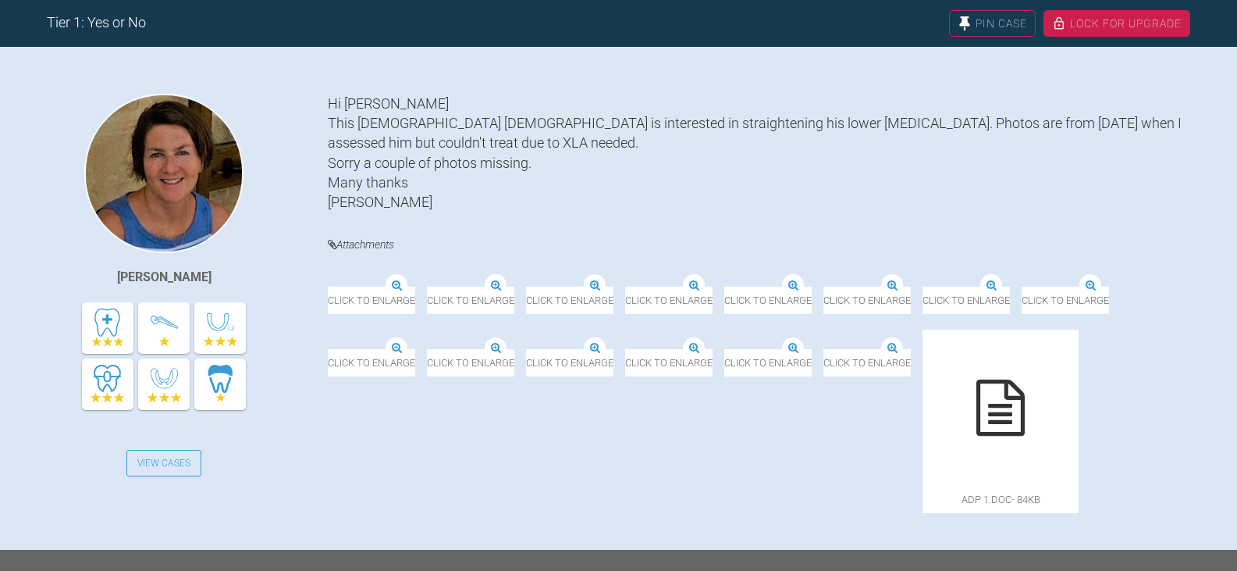
scroll to position [312, 0]
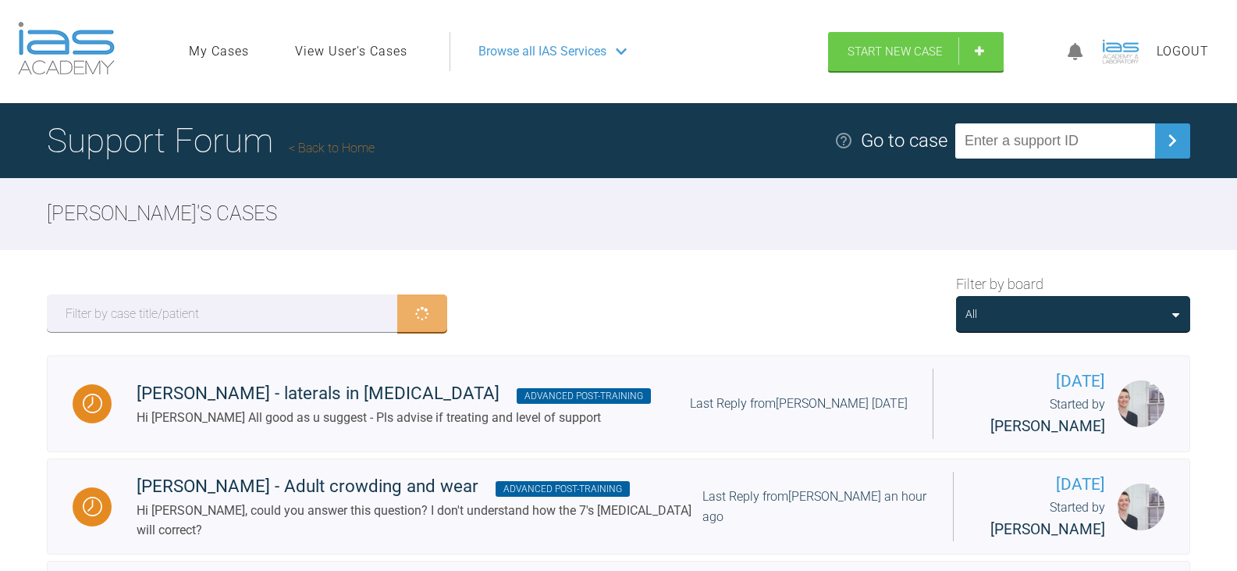
click at [1113, 148] on input "text" at bounding box center [1055, 140] width 200 height 35
paste input "0LLG895I"
type input "0LLG895I"
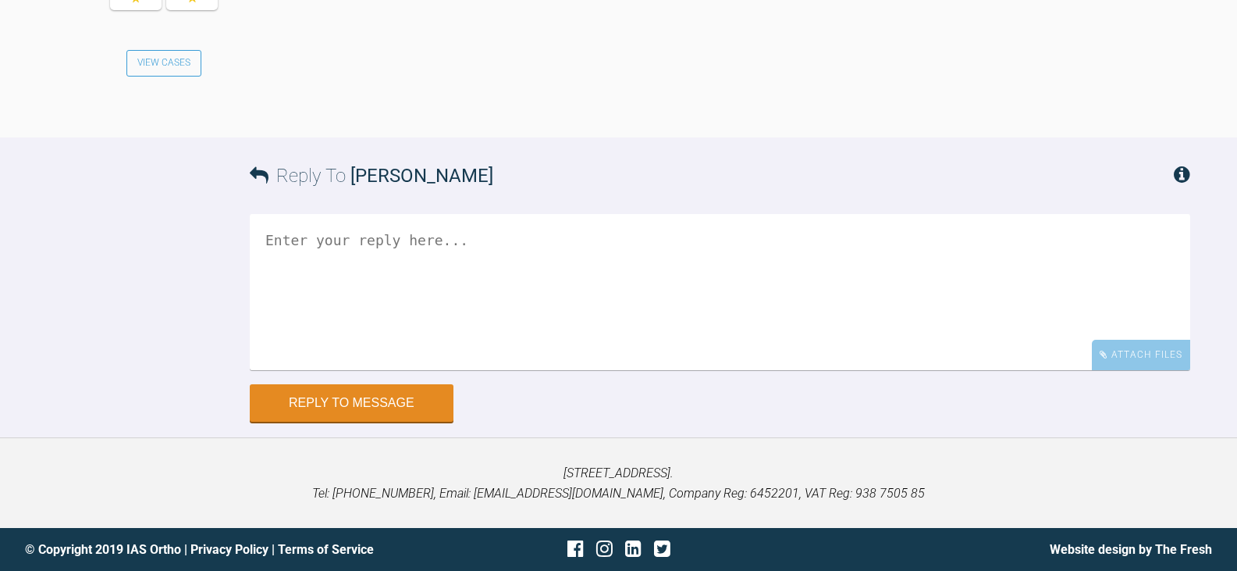
scroll to position [1693, 0]
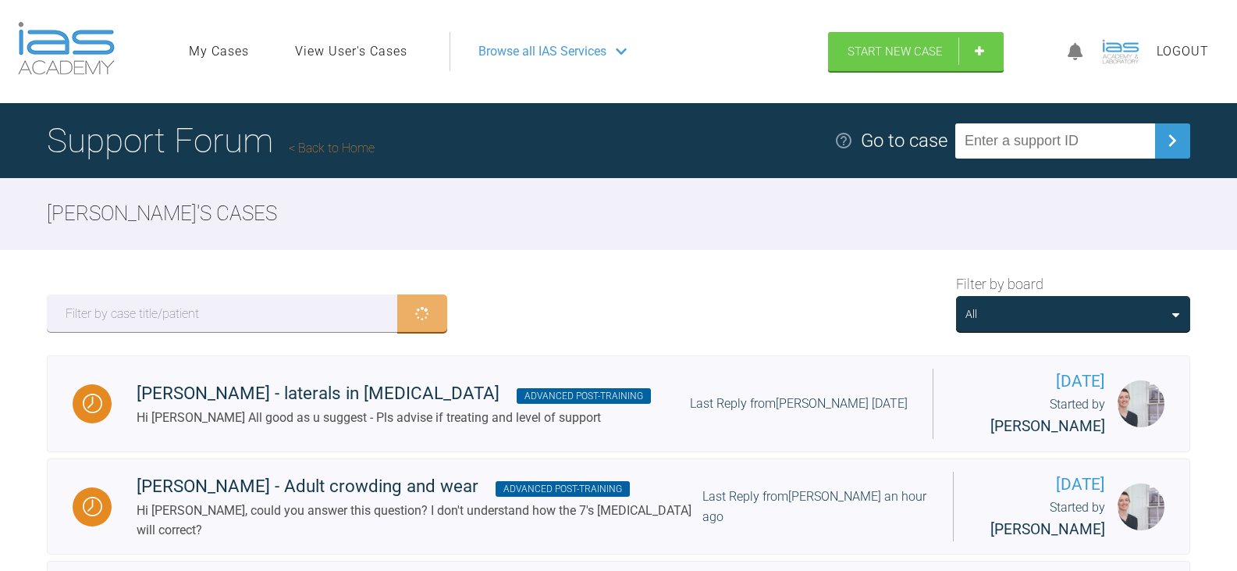
click at [1084, 152] on input "text" at bounding box center [1055, 140] width 200 height 35
paste input "QOTAFTZ1"
type input "QOTAFTZ1"
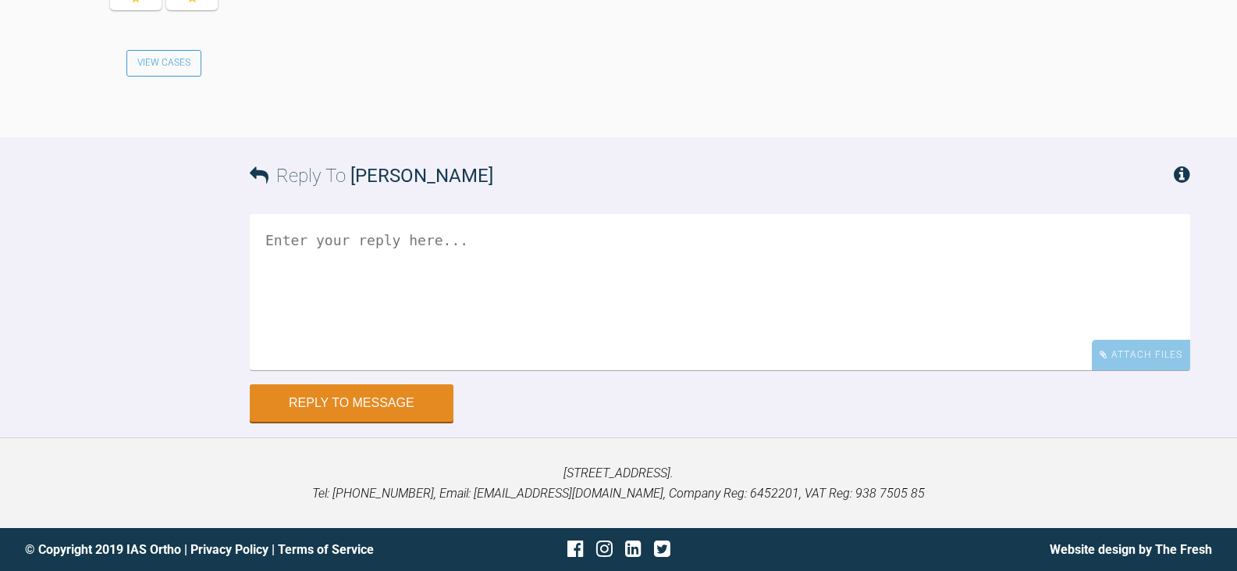
scroll to position [4059, 0]
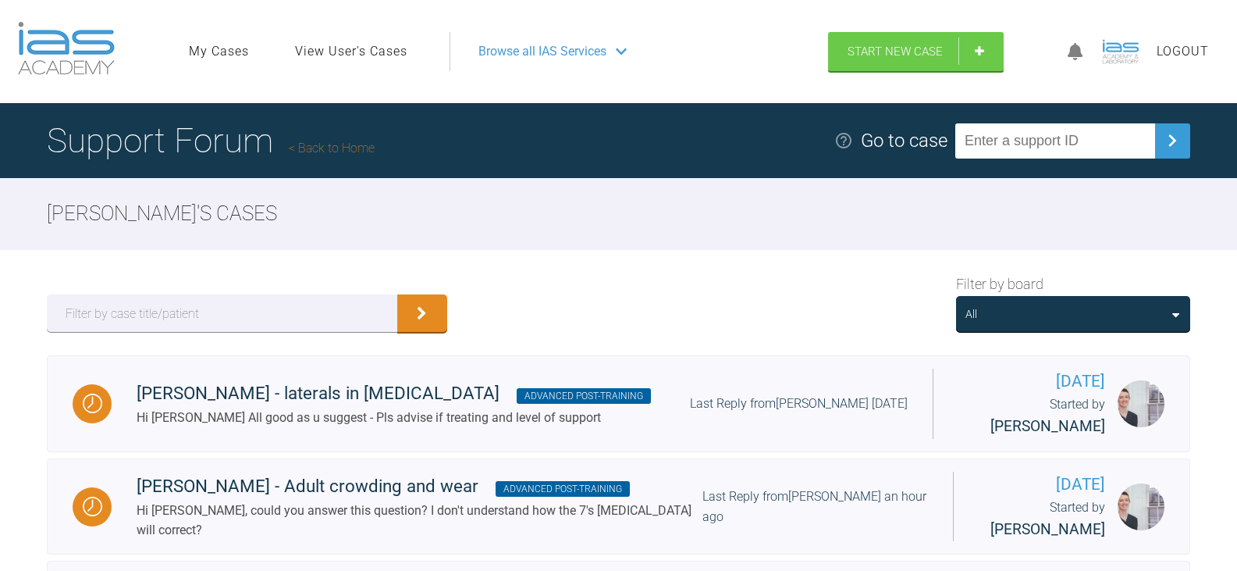
click at [1036, 135] on input "text" at bounding box center [1055, 140] width 200 height 35
paste input "5QGY1RJK"
type input "5QGY1RJK"
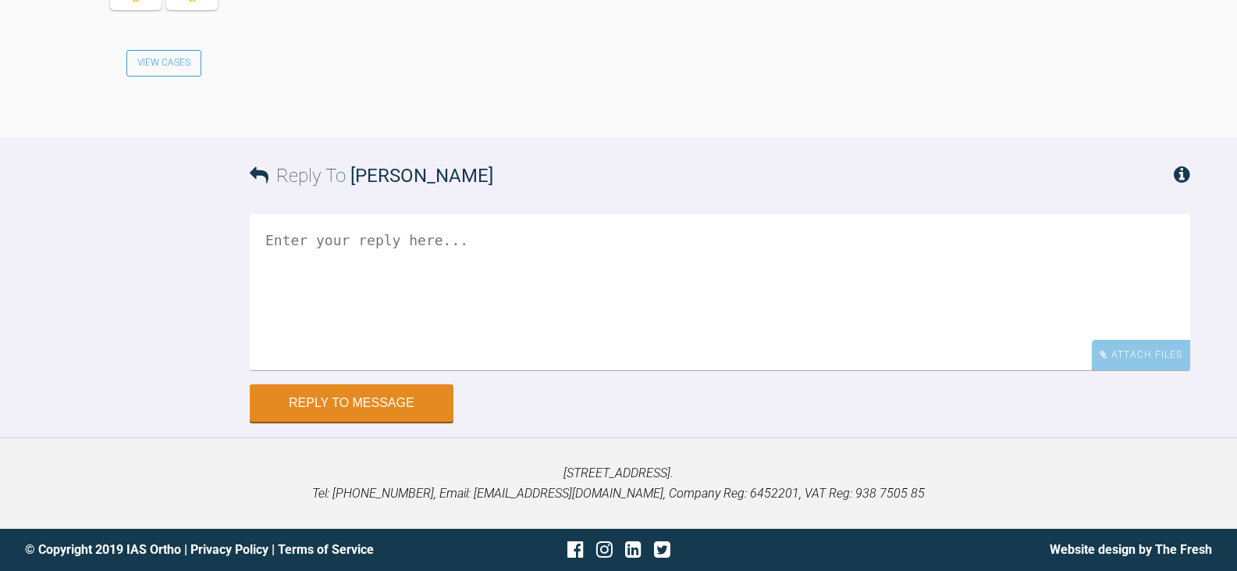
scroll to position [2473, 0]
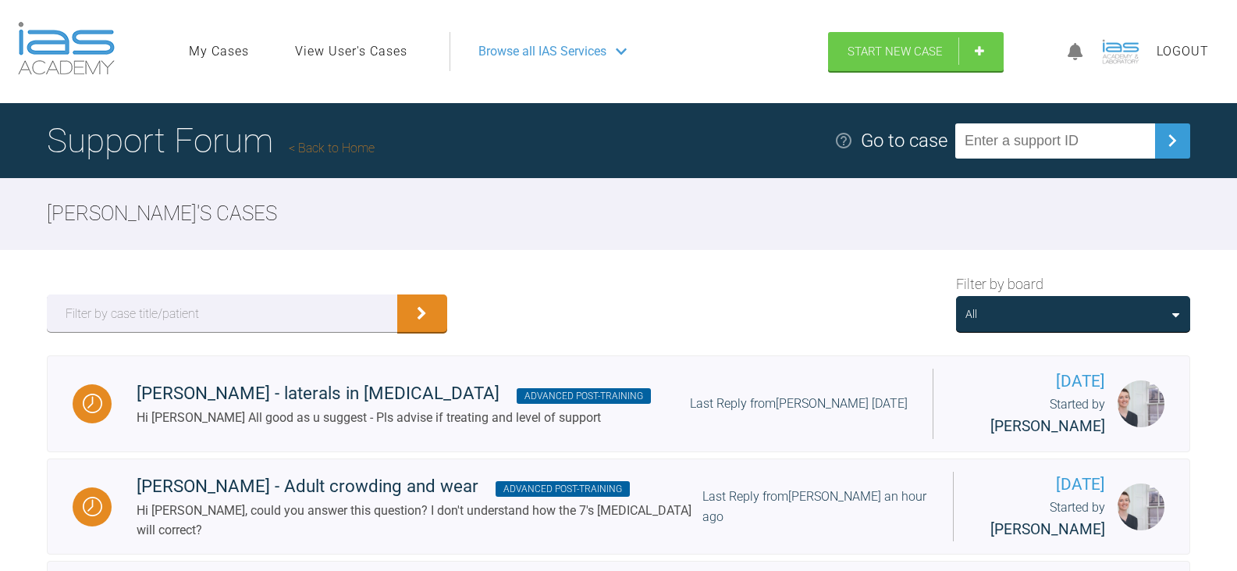
click at [1046, 147] on input "text" at bounding box center [1055, 140] width 200 height 35
paste input "XMTDKEYE"
type input "XMTDKEYE"
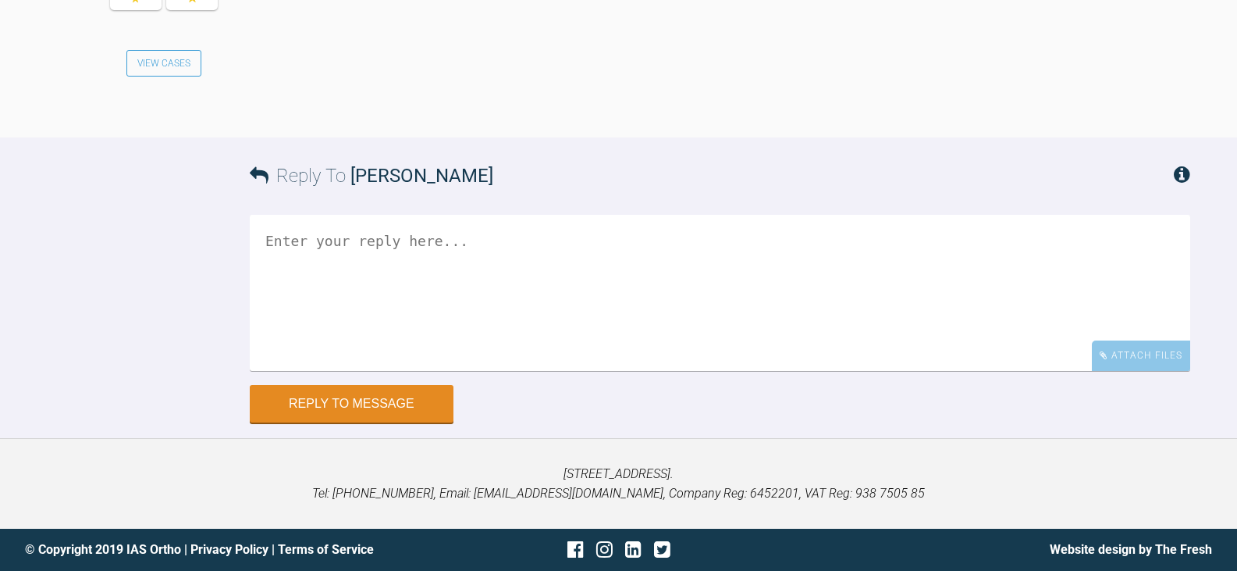
scroll to position [3414, 0]
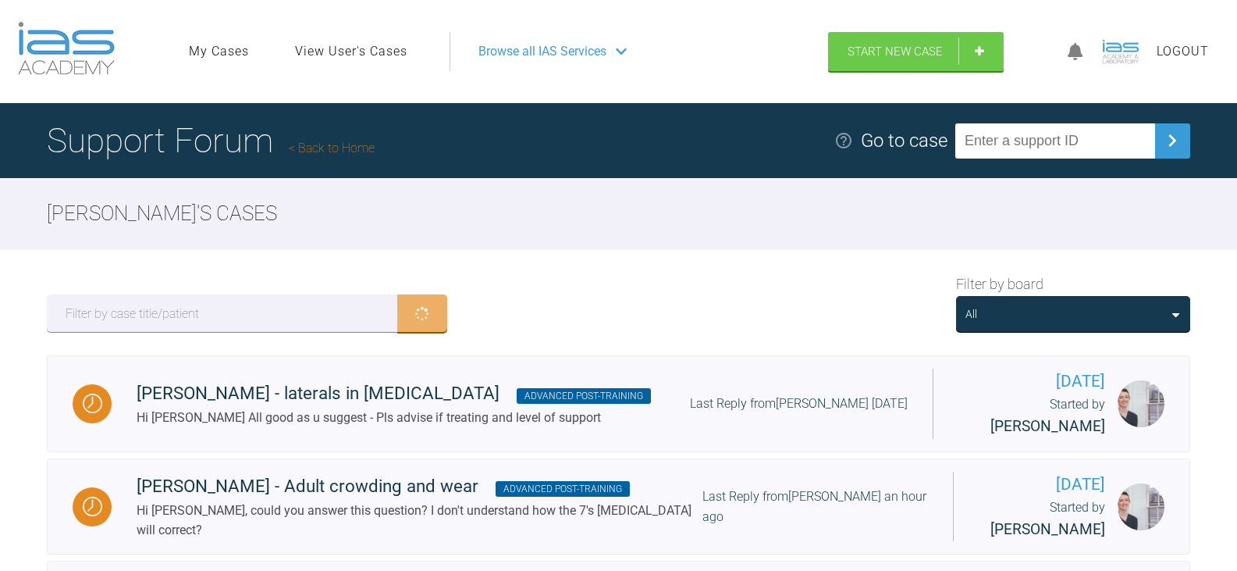
click at [1062, 143] on input "text" at bounding box center [1055, 140] width 200 height 35
paste input "QR1DVVR1"
type input "QR1DVVR1"
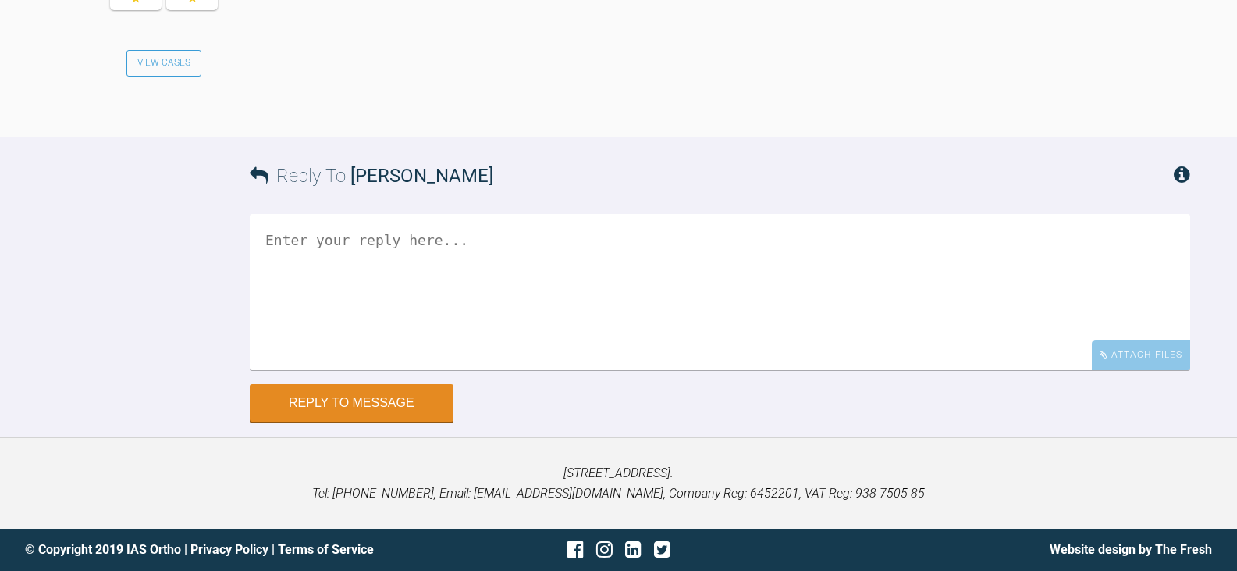
scroll to position [3122, 0]
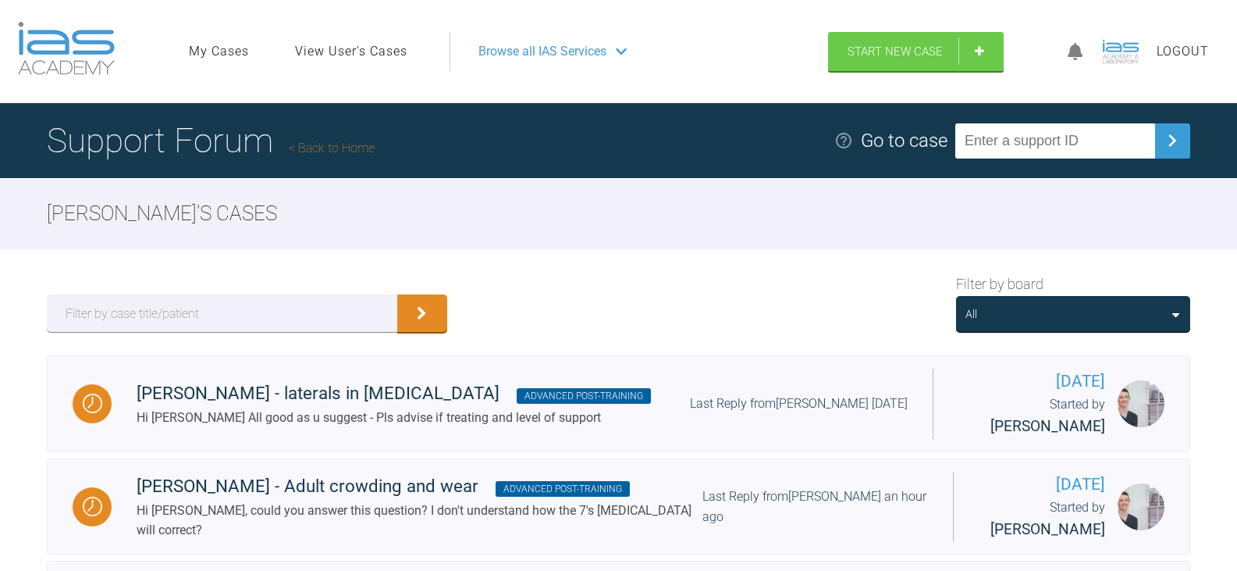
click at [1058, 148] on input "text" at bounding box center [1055, 140] width 200 height 35
paste input "Z0DYXXZI"
type input "Z0DYXXZI"
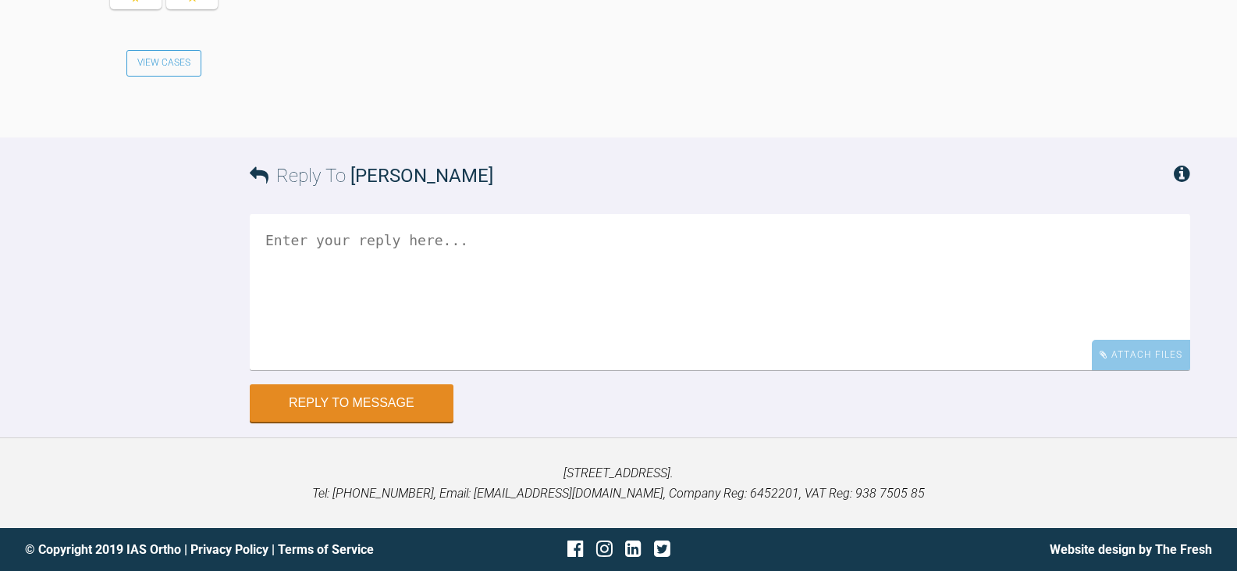
scroll to position [3289, 0]
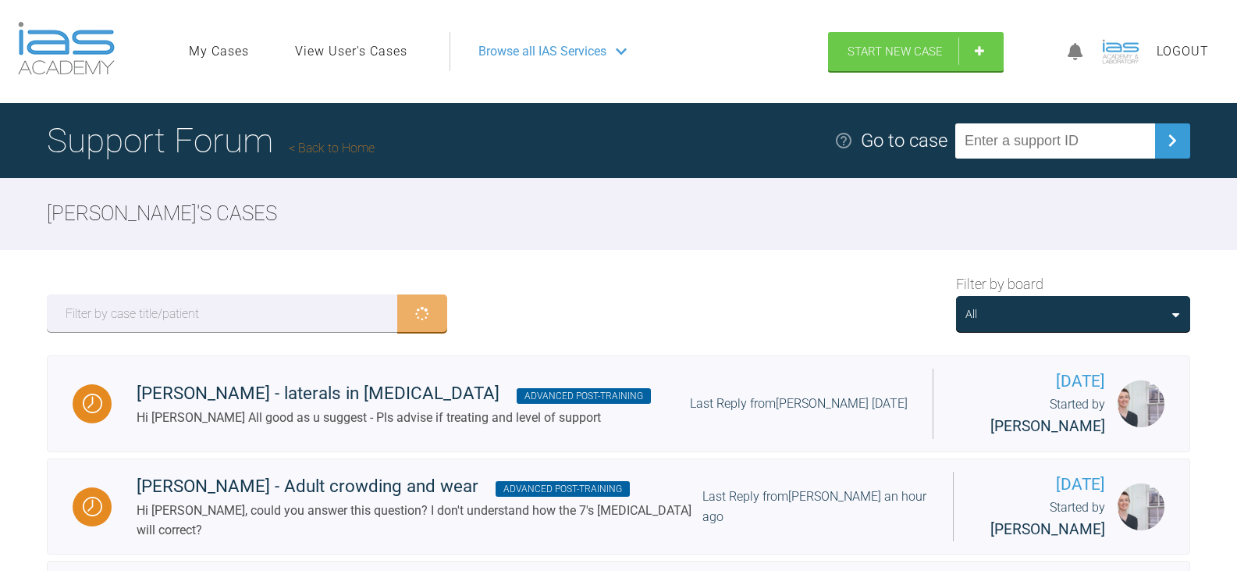
click at [1085, 141] on input "text" at bounding box center [1055, 140] width 200 height 35
paste input "NMQIMWDN"
type input "NMQIMWDN"
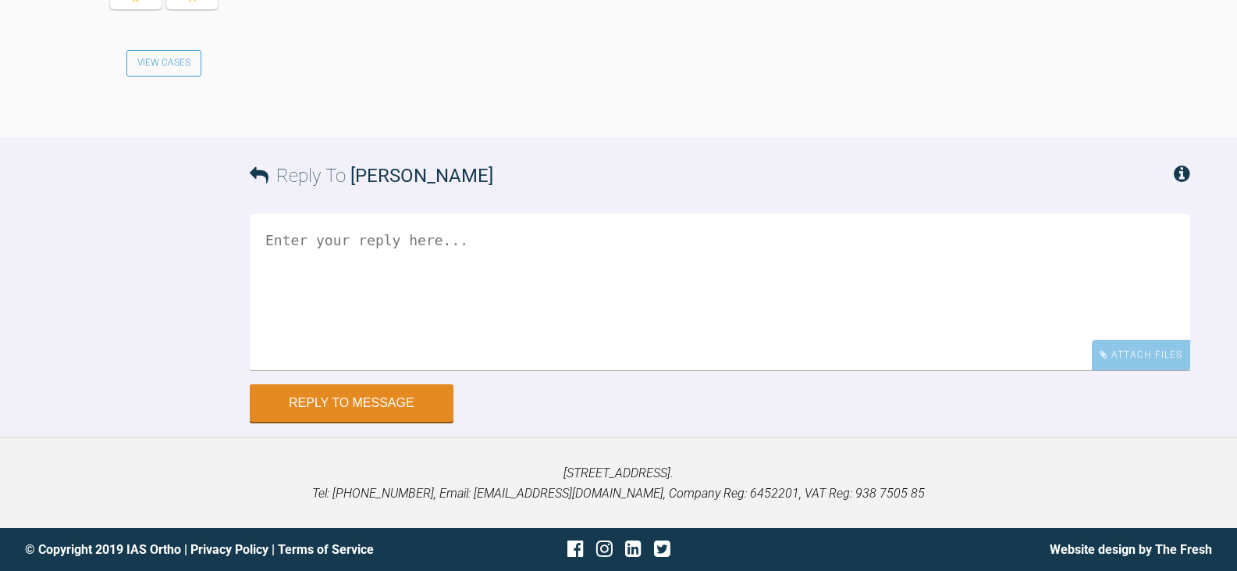
scroll to position [5620, 0]
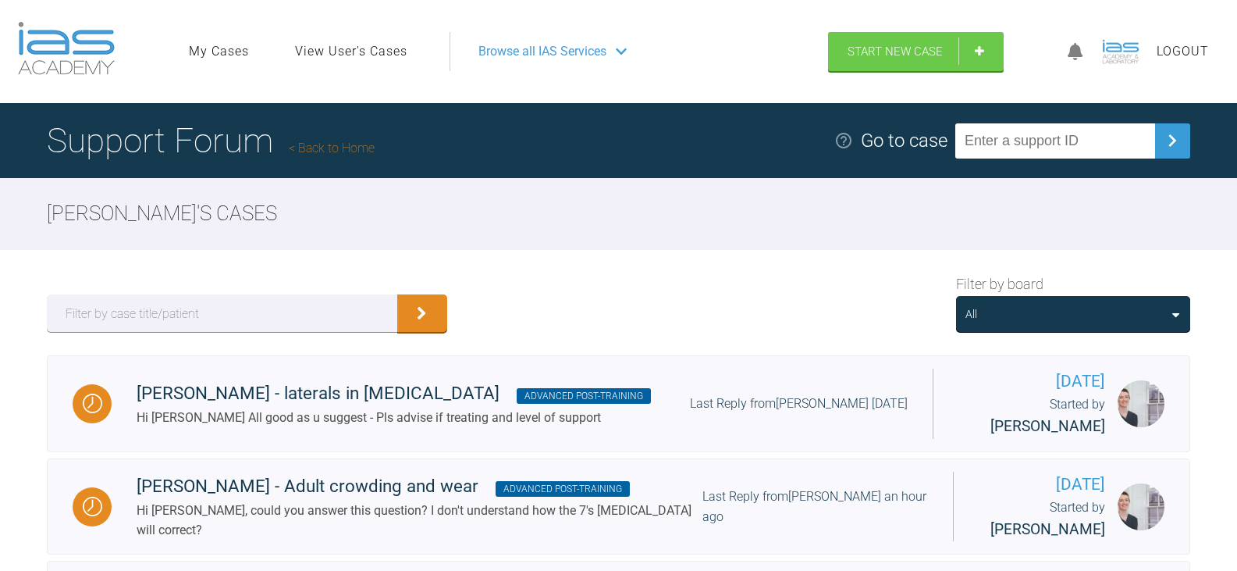
click at [1029, 138] on input "text" at bounding box center [1055, 140] width 200 height 35
paste input "7IPR7IXB"
type input "7IPR7IXB"
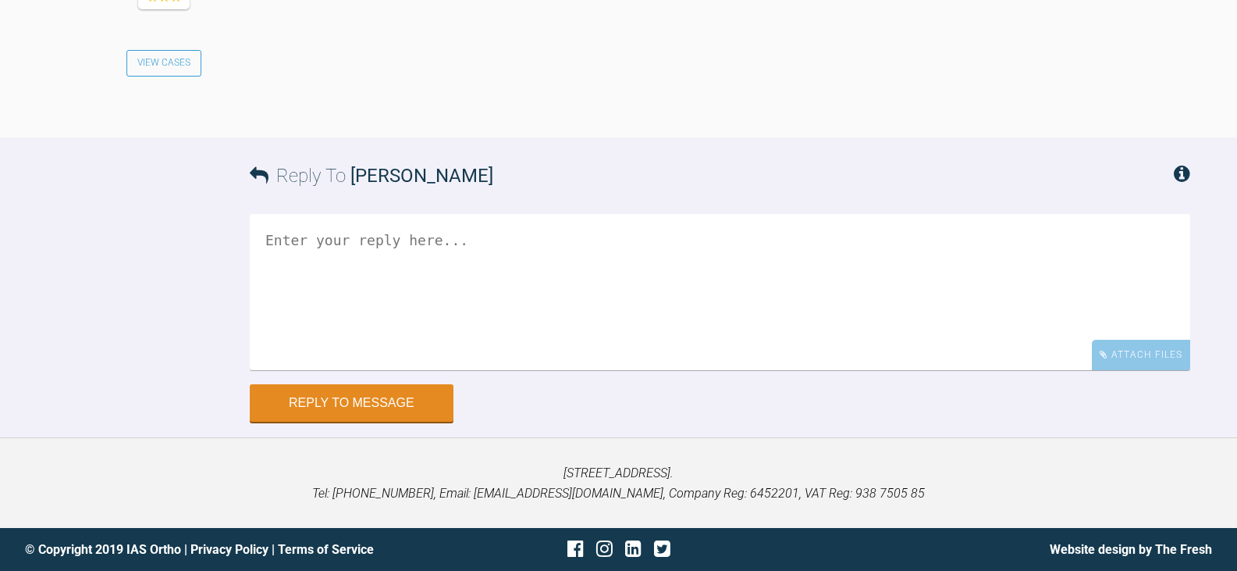
scroll to position [3850, 0]
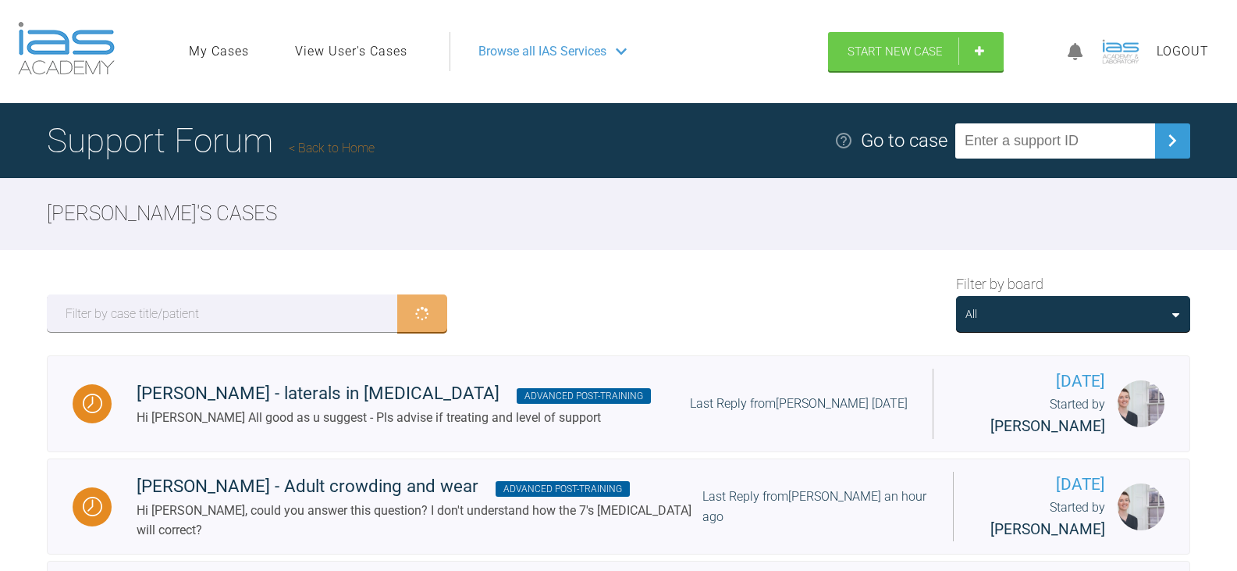
click at [366, 56] on link "View User's Cases" at bounding box center [351, 51] width 112 height 20
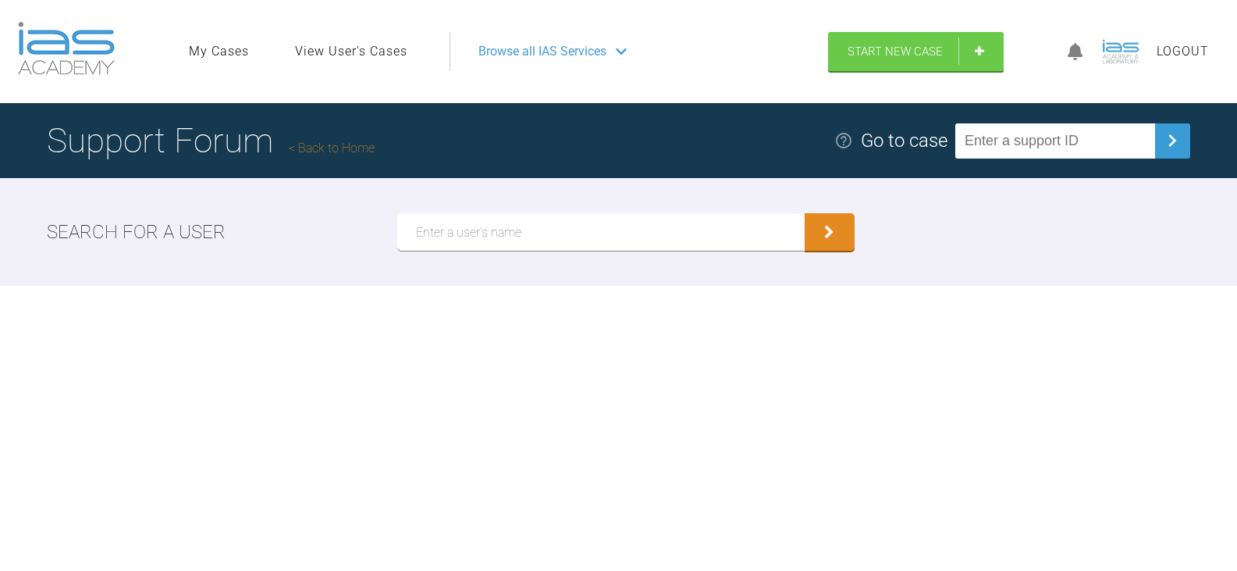
click at [720, 234] on input "text" at bounding box center [600, 231] width 407 height 37
paste input "[PERSON_NAME]"
type input "[PERSON_NAME]"
click at [805, 213] on button "submit" at bounding box center [830, 231] width 50 height 37
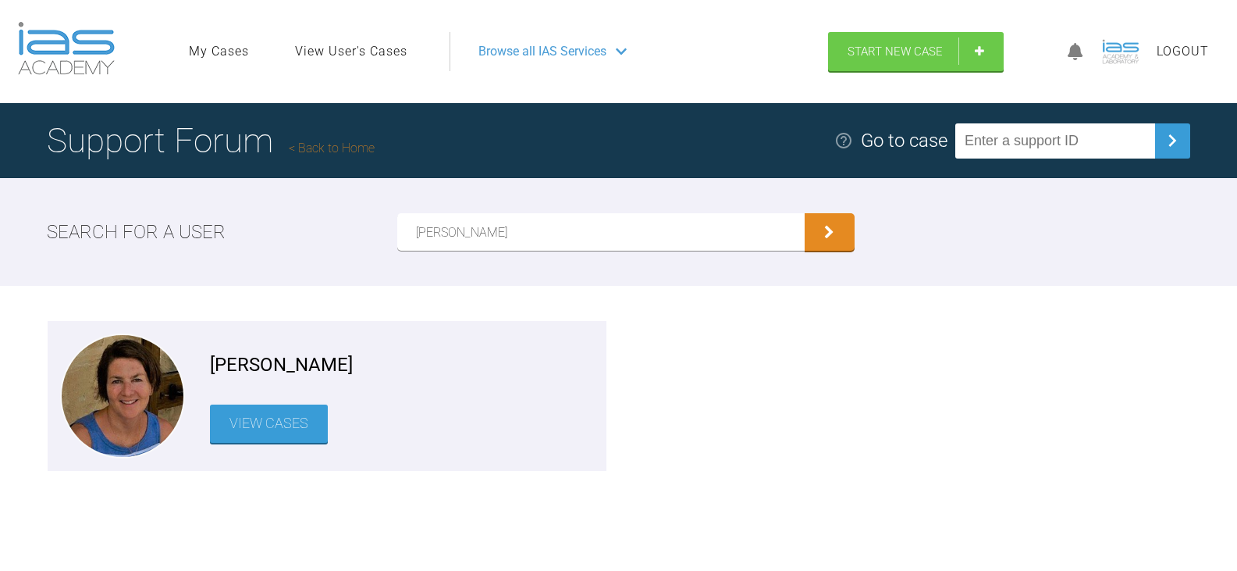
click at [237, 428] on link "View Cases" at bounding box center [269, 423] width 118 height 38
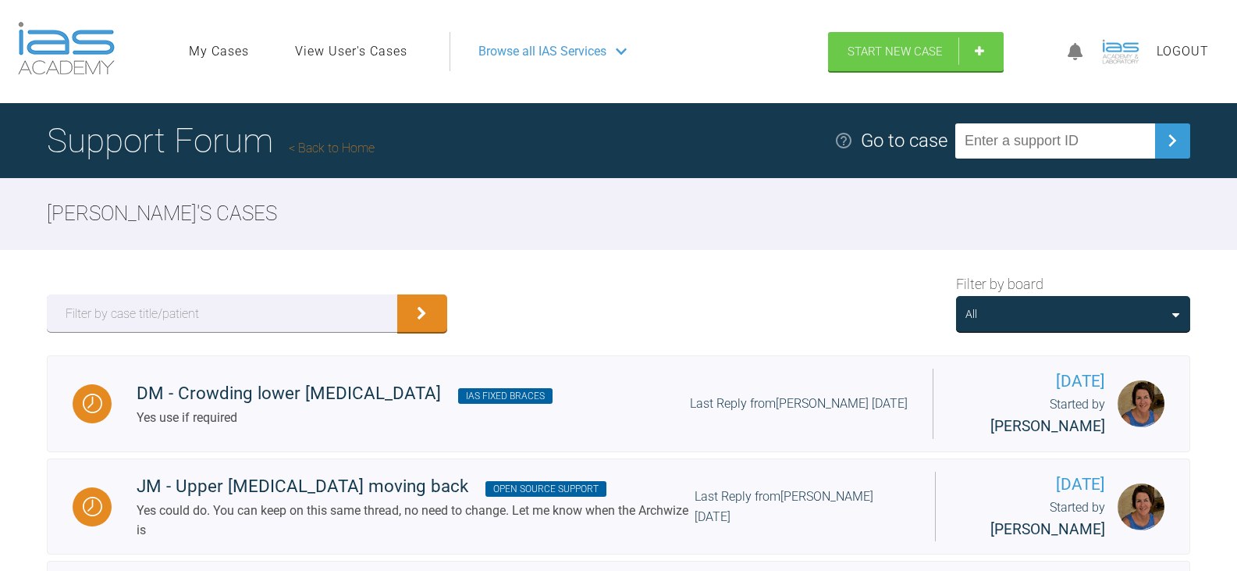
click at [1081, 314] on div "All" at bounding box center [1073, 313] width 215 height 17
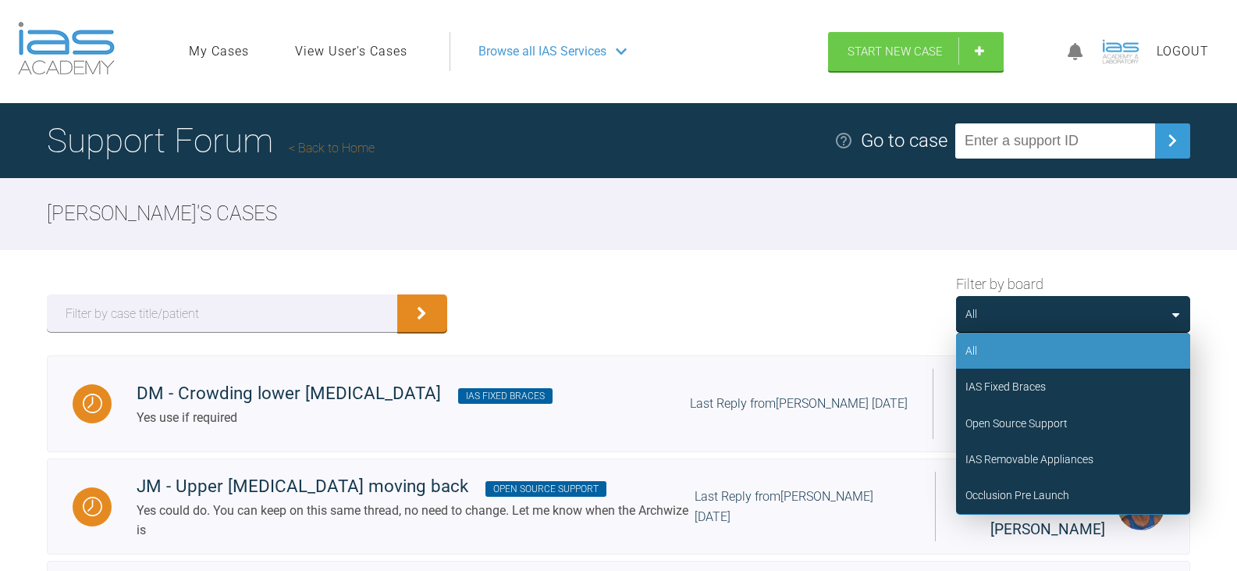
click at [1205, 267] on div "Filter by board All All IAS Fixed Braces Open Source Support IAS Removable Appl…" at bounding box center [618, 302] width 1237 height 105
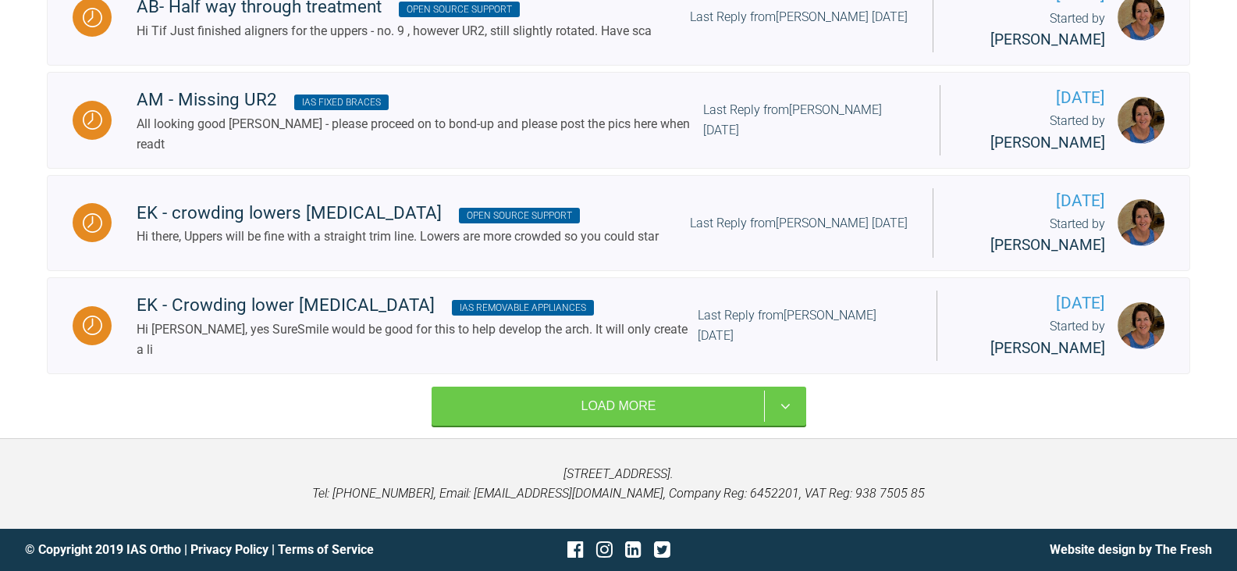
scroll to position [2110, 0]
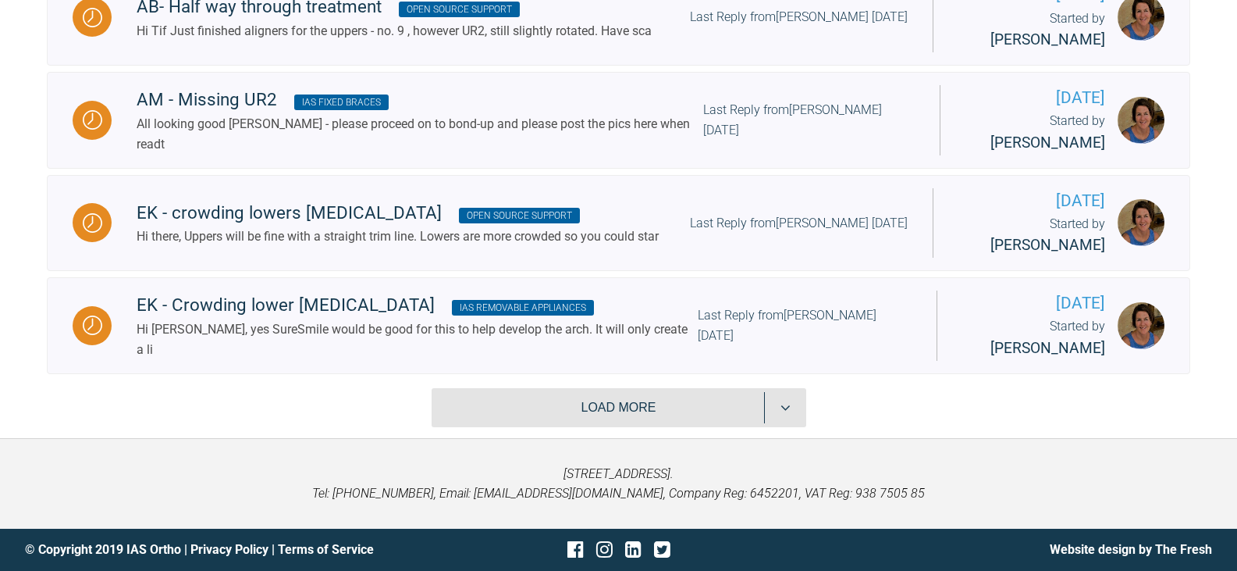
click at [708, 418] on button "Load more" at bounding box center [619, 407] width 375 height 39
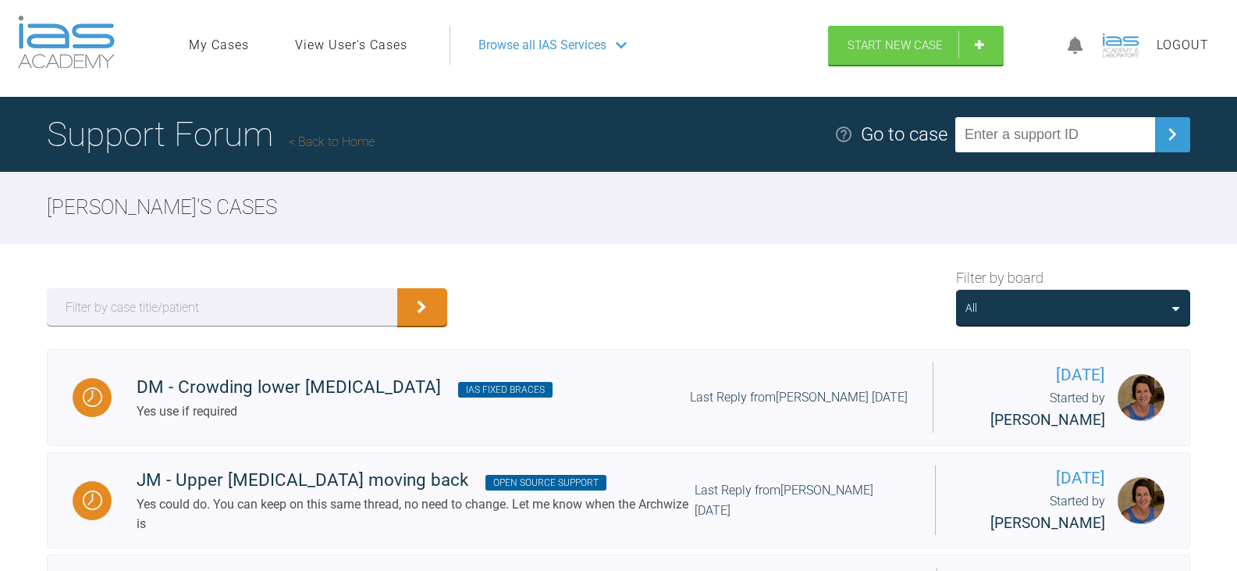
scroll to position [2, 0]
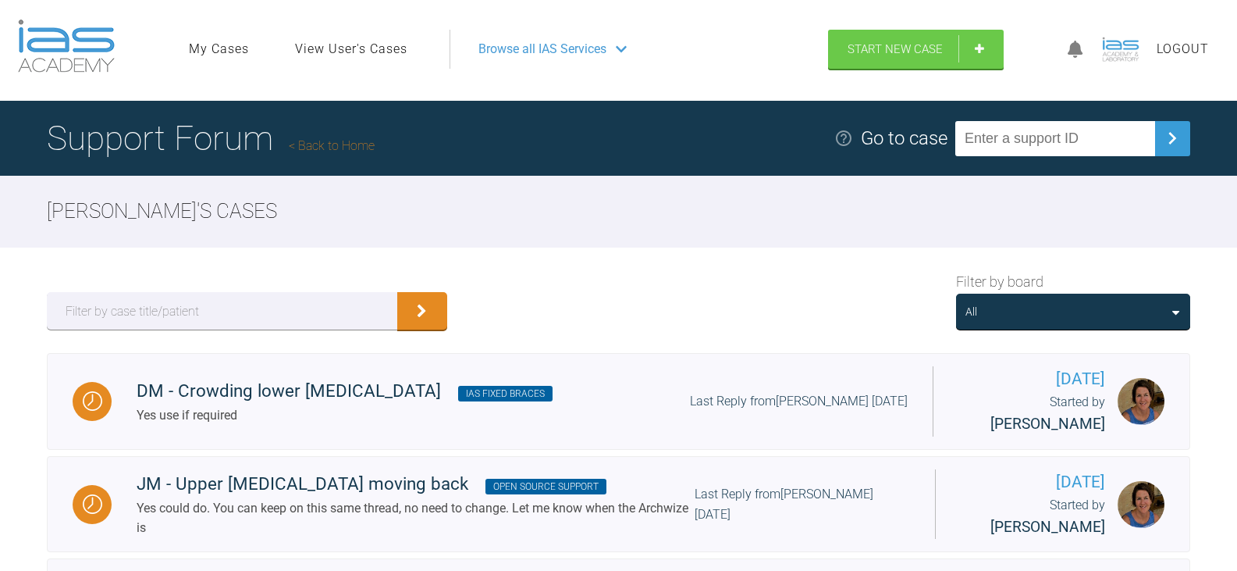
click at [986, 311] on div "All" at bounding box center [1073, 311] width 215 height 17
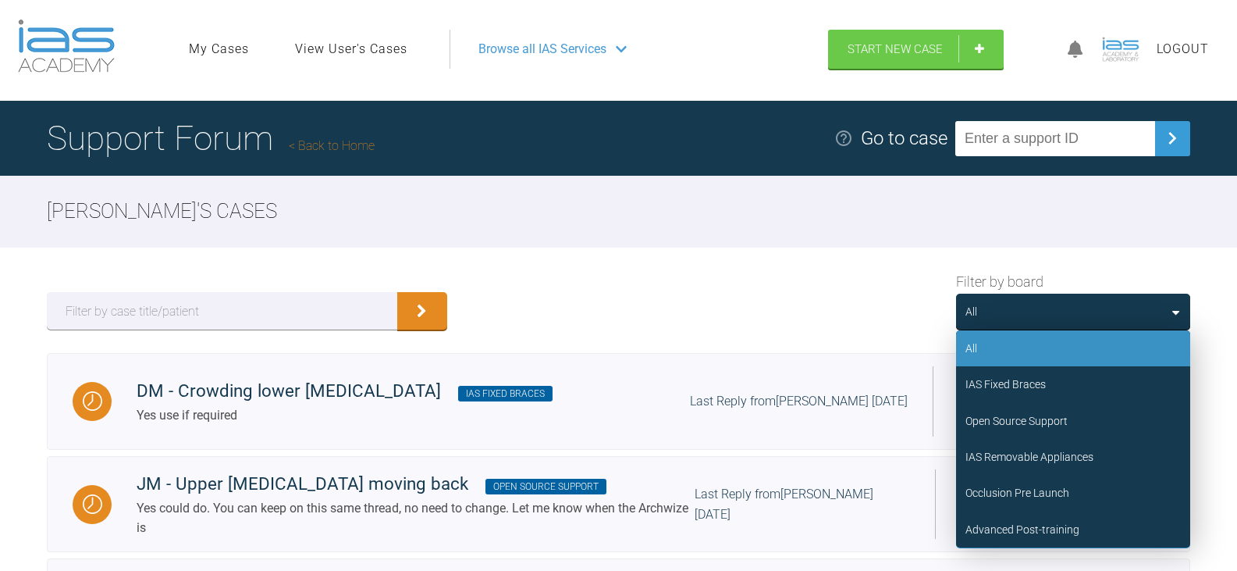
click at [1201, 272] on div "Filter by board All All IAS Fixed Braces Open Source Support IAS Removable Appl…" at bounding box center [618, 299] width 1237 height 105
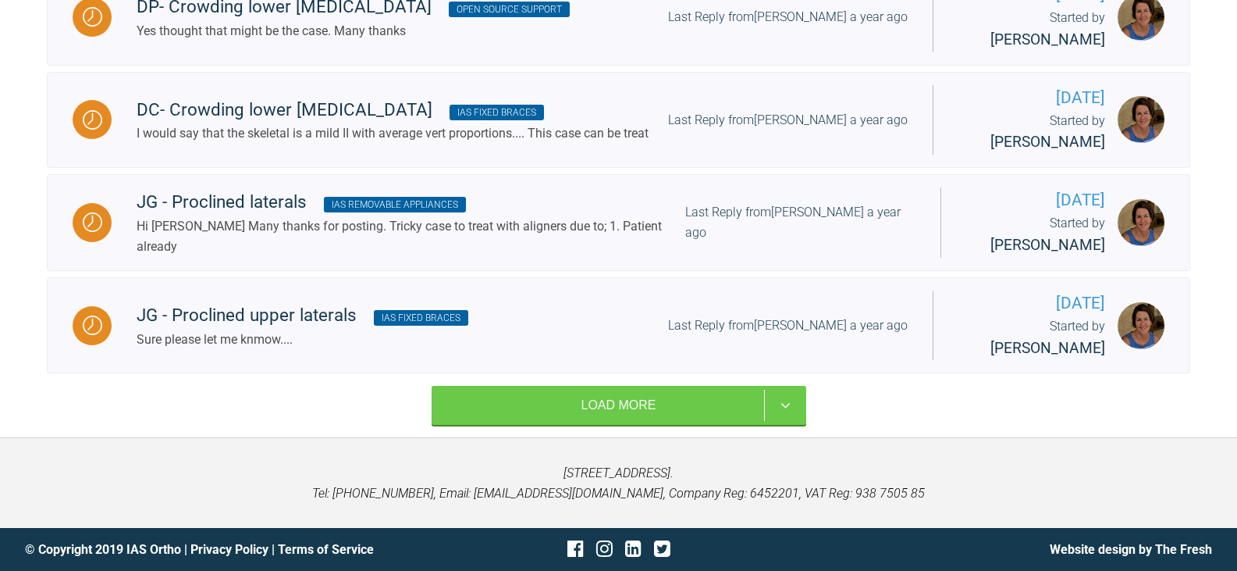
scroll to position [4244, 0]
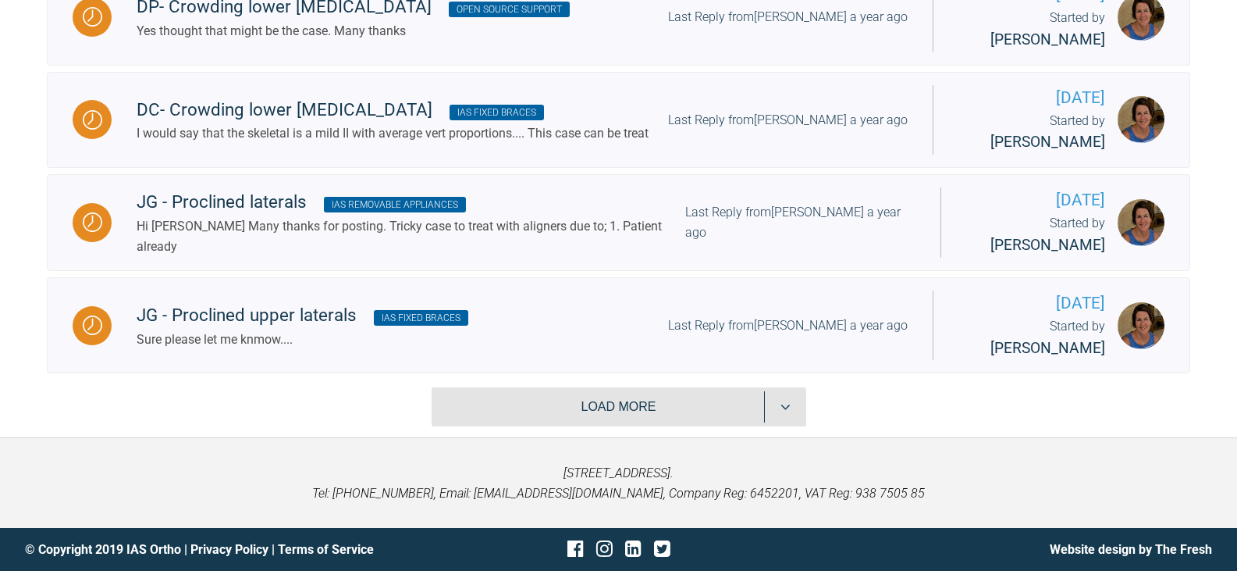
click at [687, 404] on button "Load more" at bounding box center [619, 406] width 375 height 39
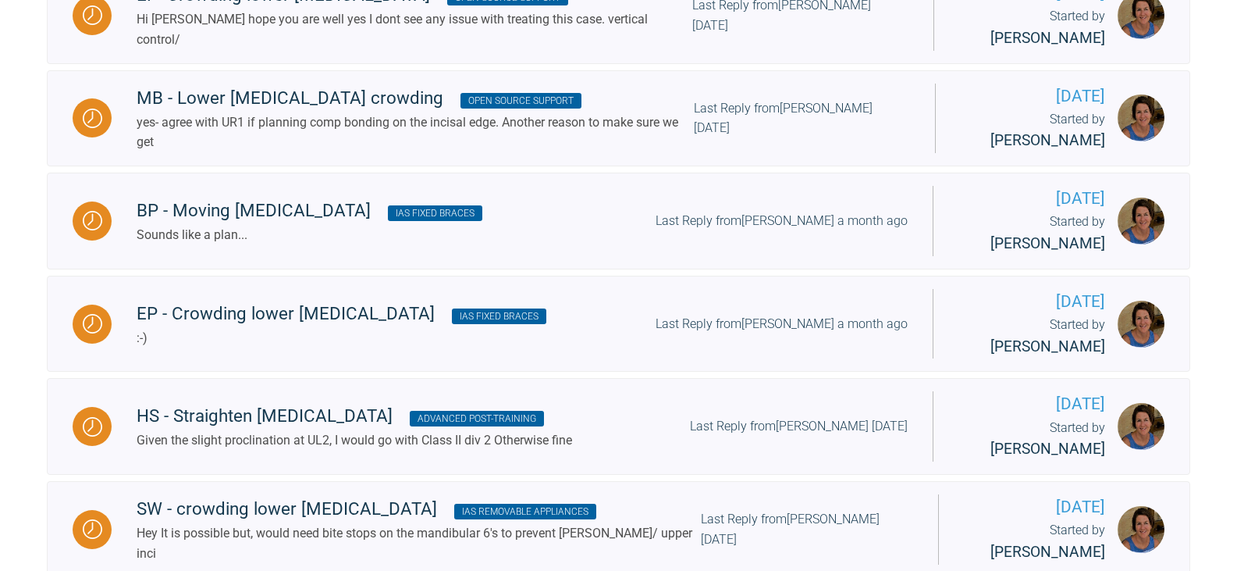
scroll to position [0, 0]
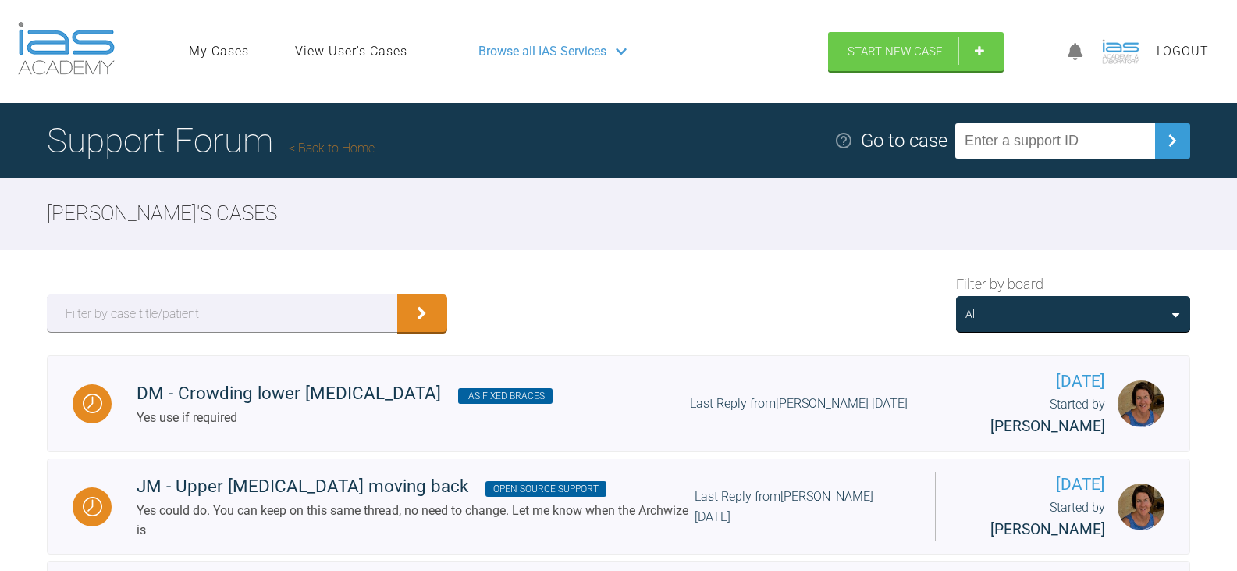
click at [1140, 328] on div "All" at bounding box center [1073, 314] width 234 height 36
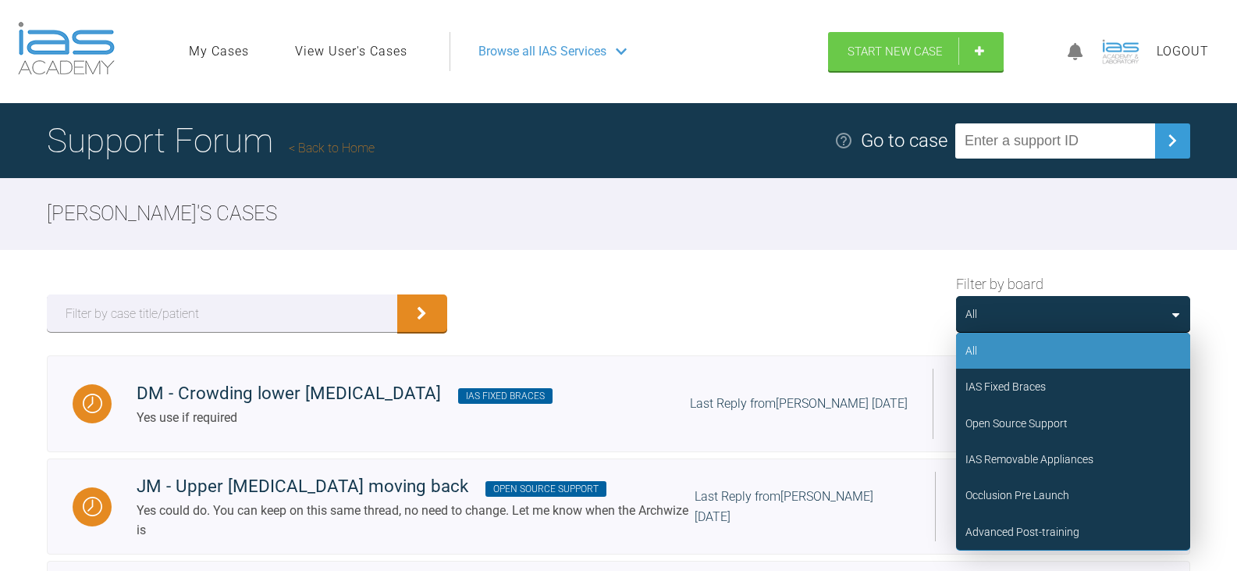
click at [1175, 253] on div "Filter by board All All IAS Fixed Braces Open Source Support IAS Removable Appl…" at bounding box center [618, 302] width 1237 height 105
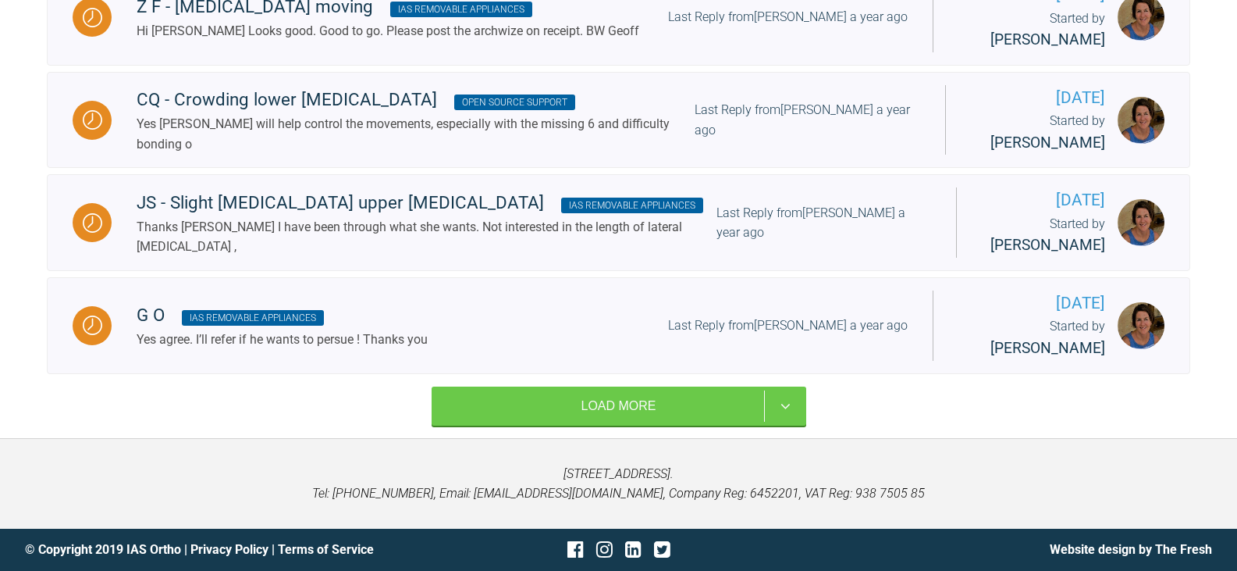
scroll to position [6378, 0]
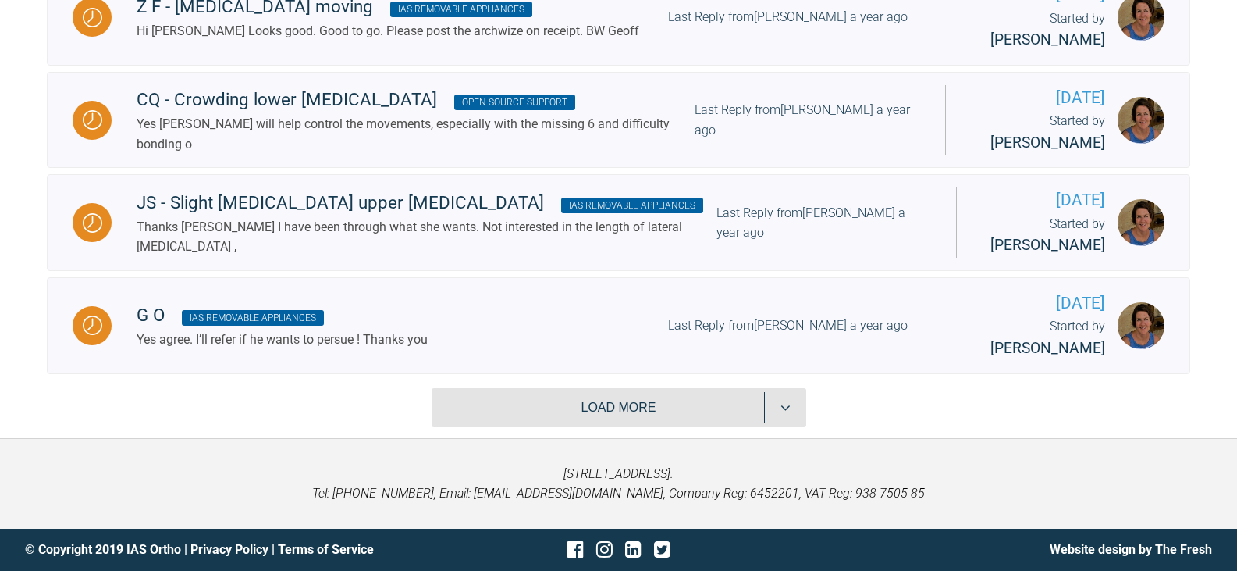
click at [718, 415] on button "Load more" at bounding box center [619, 407] width 375 height 39
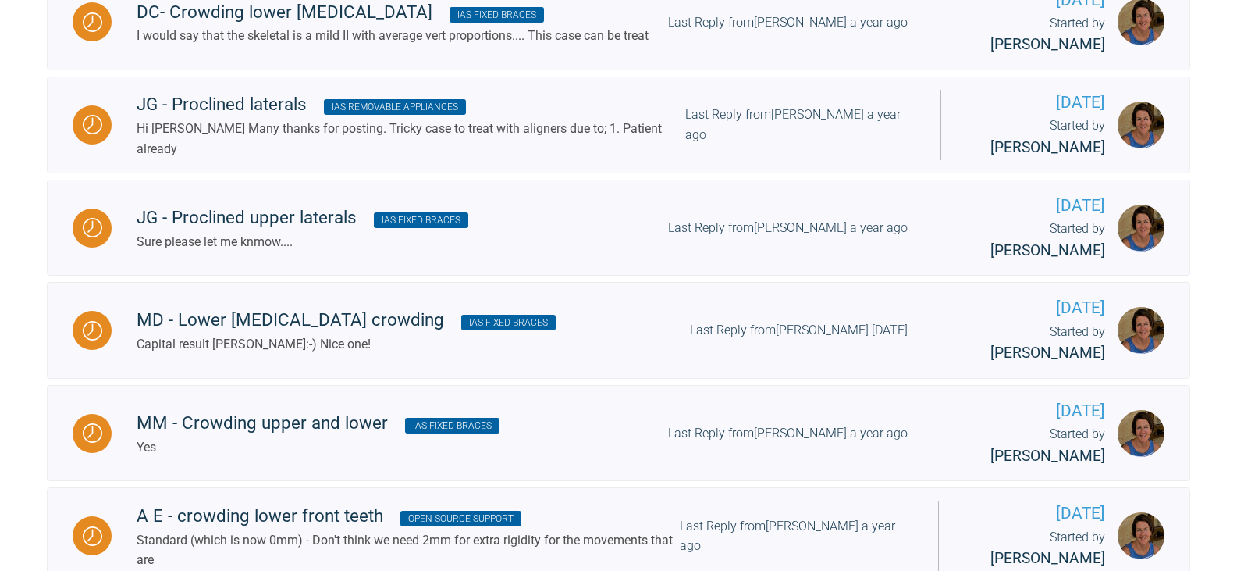
scroll to position [0, 0]
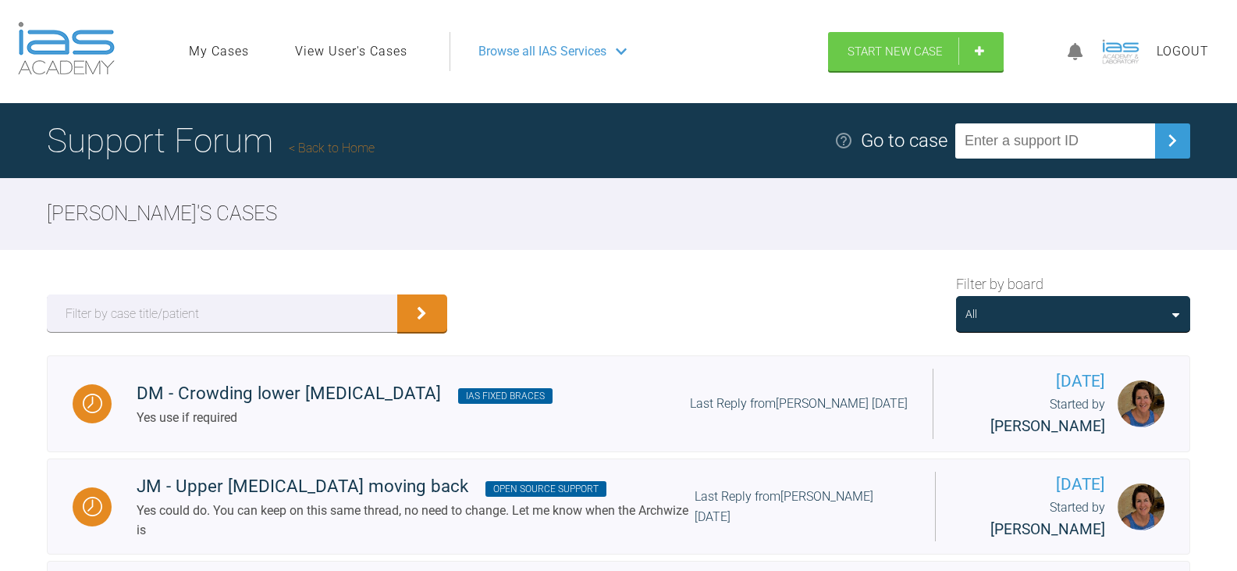
click at [1105, 326] on div "All" at bounding box center [1073, 314] width 234 height 36
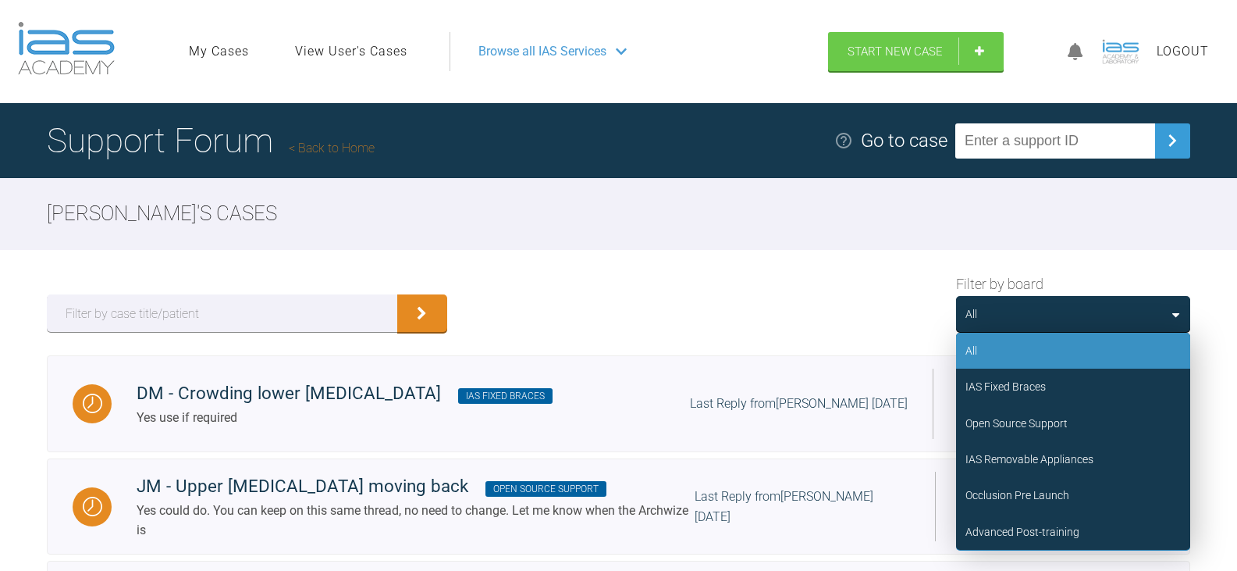
click at [1154, 255] on div "Filter by board All All IAS Fixed Braces Open Source Support IAS Removable Appl…" at bounding box center [618, 302] width 1237 height 105
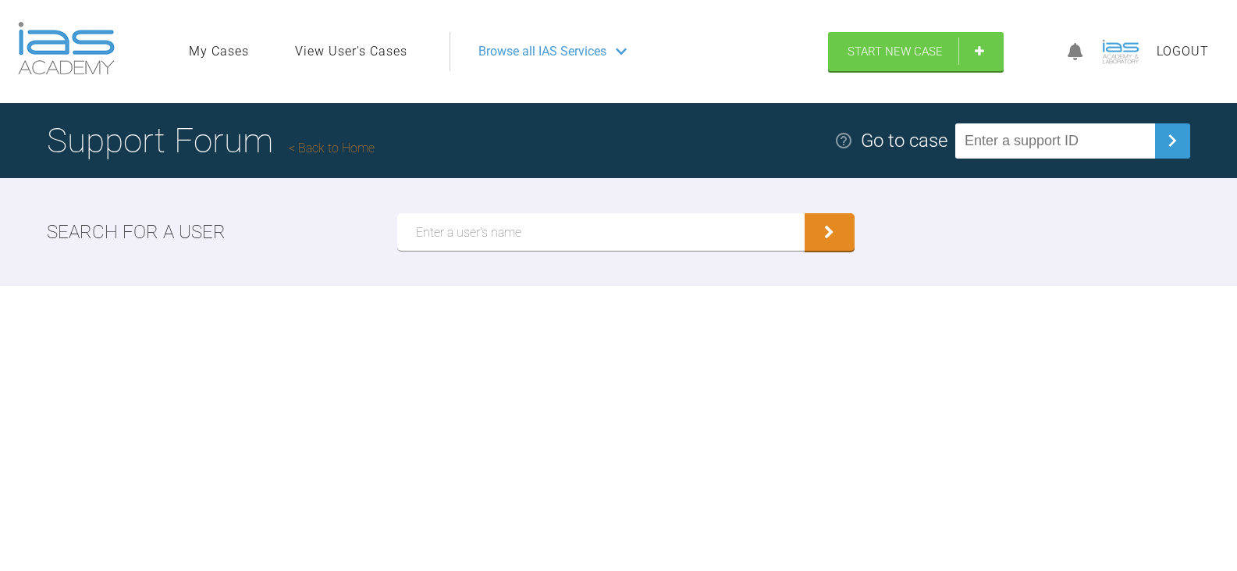
click at [1002, 144] on input "text" at bounding box center [1055, 140] width 200 height 35
paste input "ASBXD3F9"
type input "ASBXD3F9"
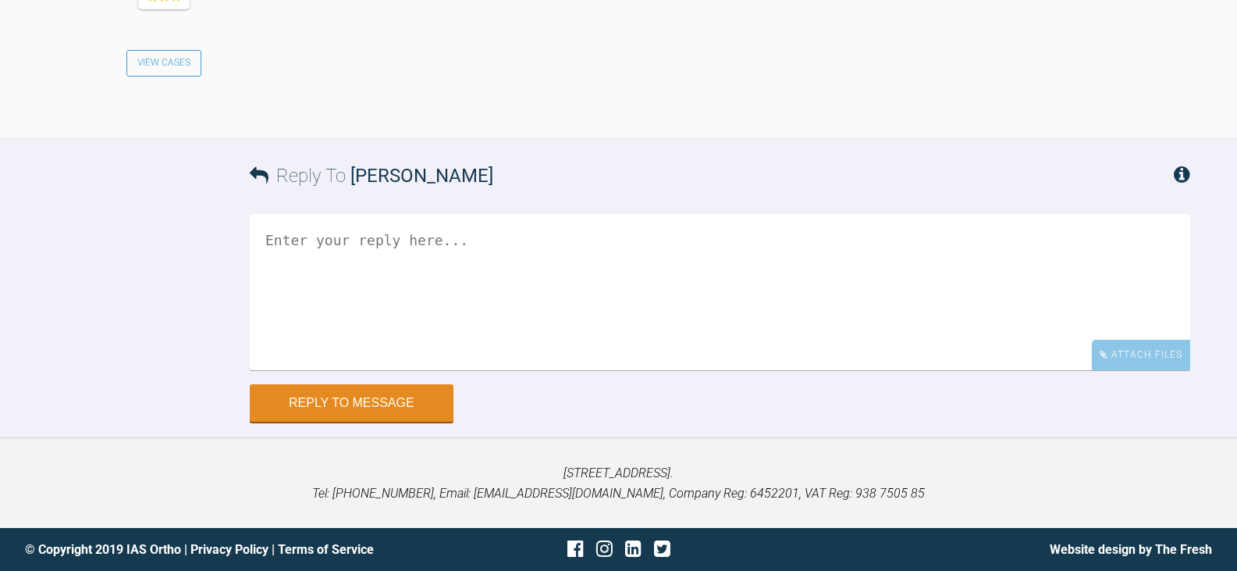
scroll to position [1836, 0]
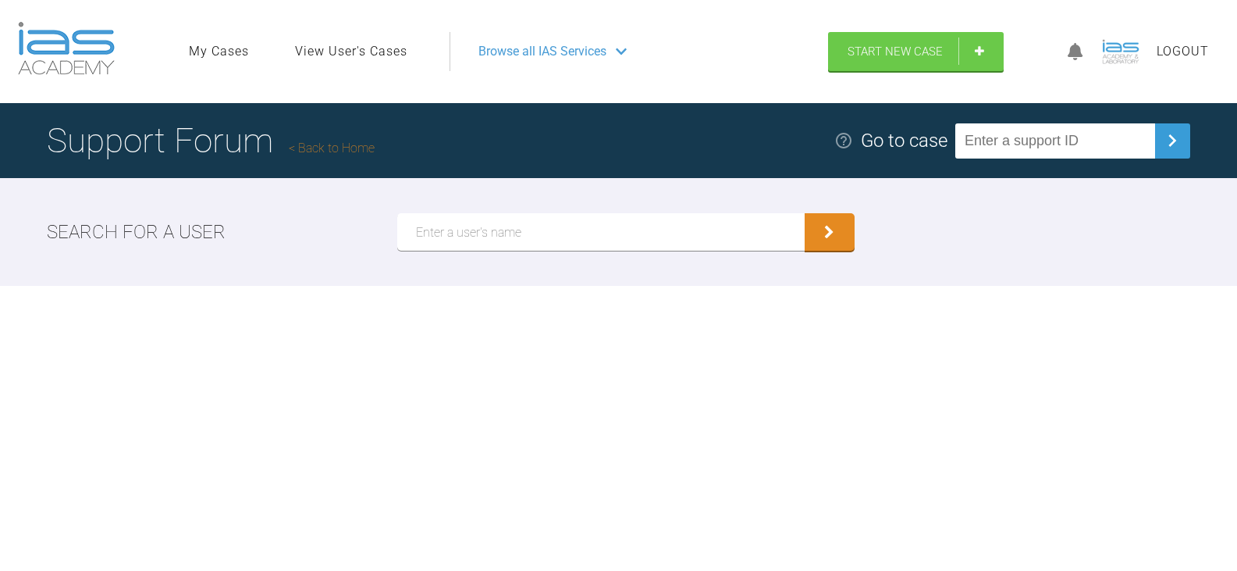
click at [1113, 131] on input "text" at bounding box center [1055, 140] width 200 height 35
paste input "MLWAQ3BE"
type input "MLWAQ3BE"
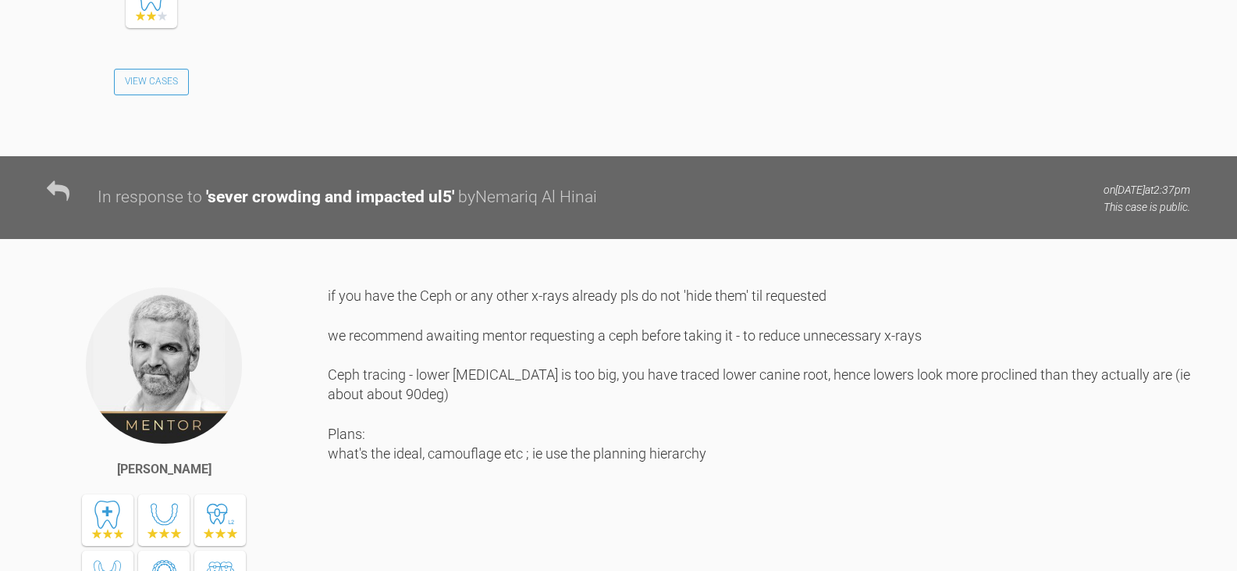
scroll to position [3279, 0]
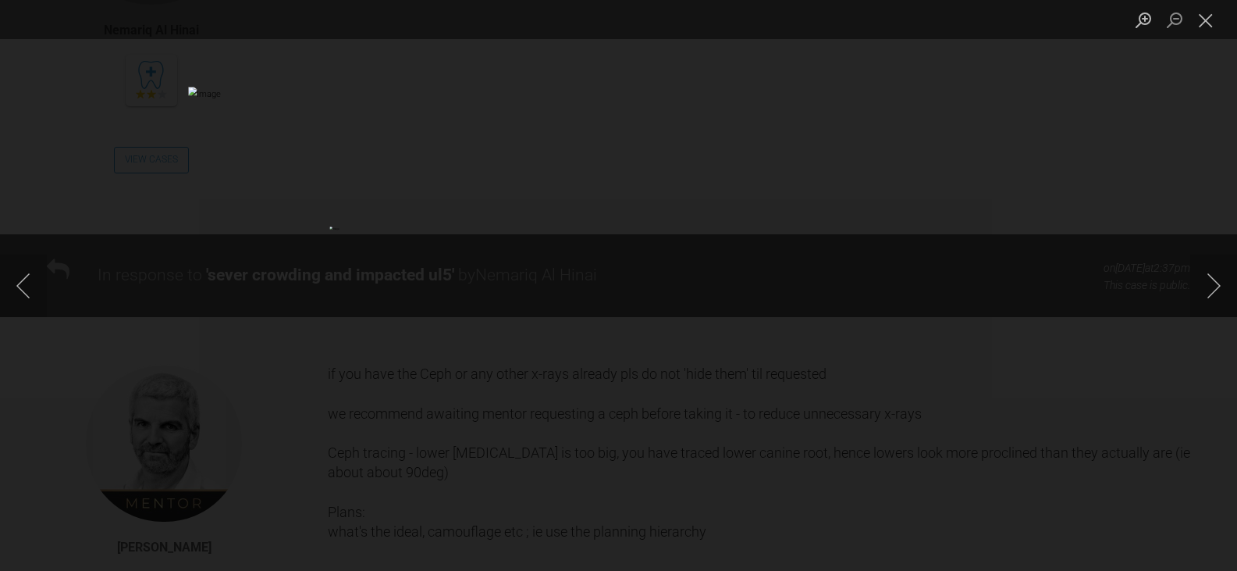
click at [923, 121] on div "Lightbox" at bounding box center [618, 285] width 1237 height 571
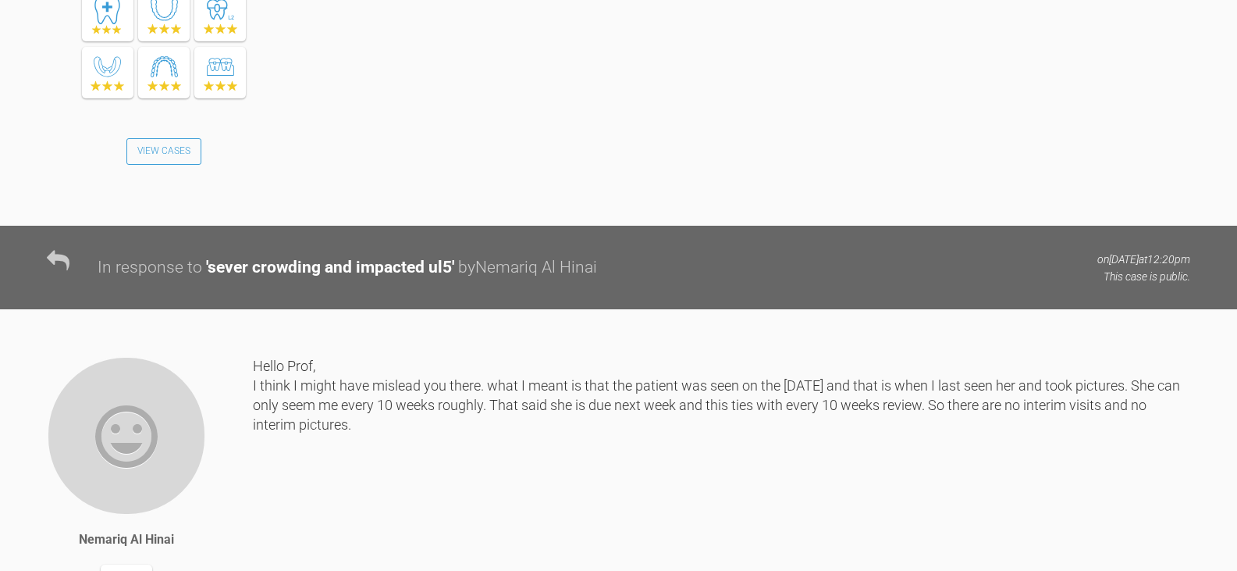
scroll to position [17646, 0]
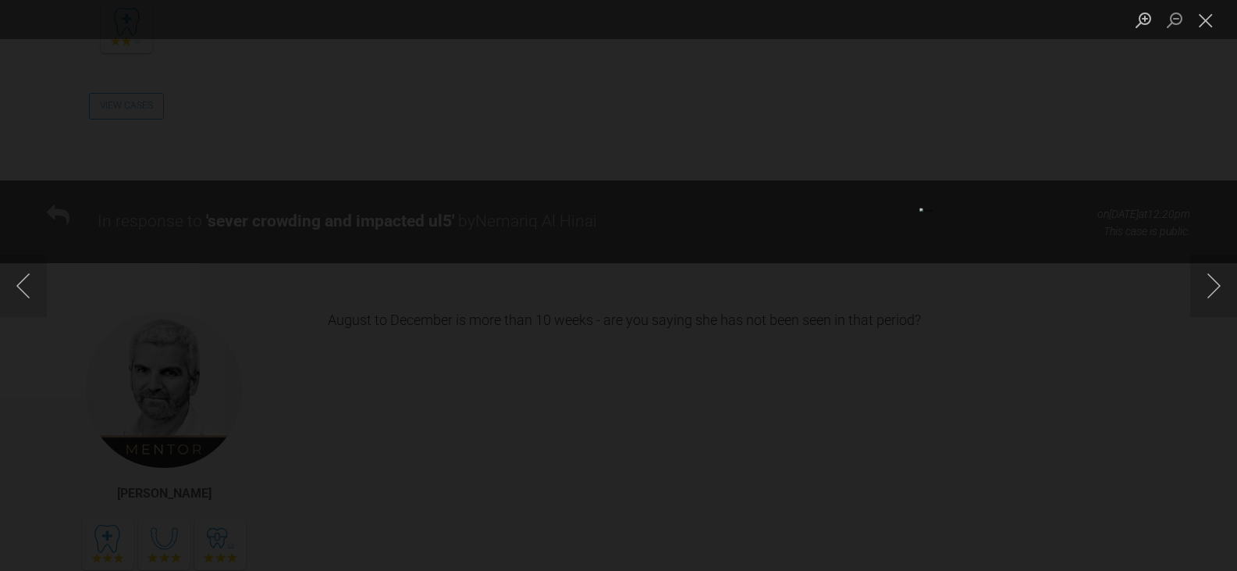
drag, startPoint x: 1208, startPoint y: 23, endPoint x: 1083, endPoint y: 52, distance: 127.4
click at [1208, 23] on button "Close lightbox" at bounding box center [1205, 19] width 31 height 27
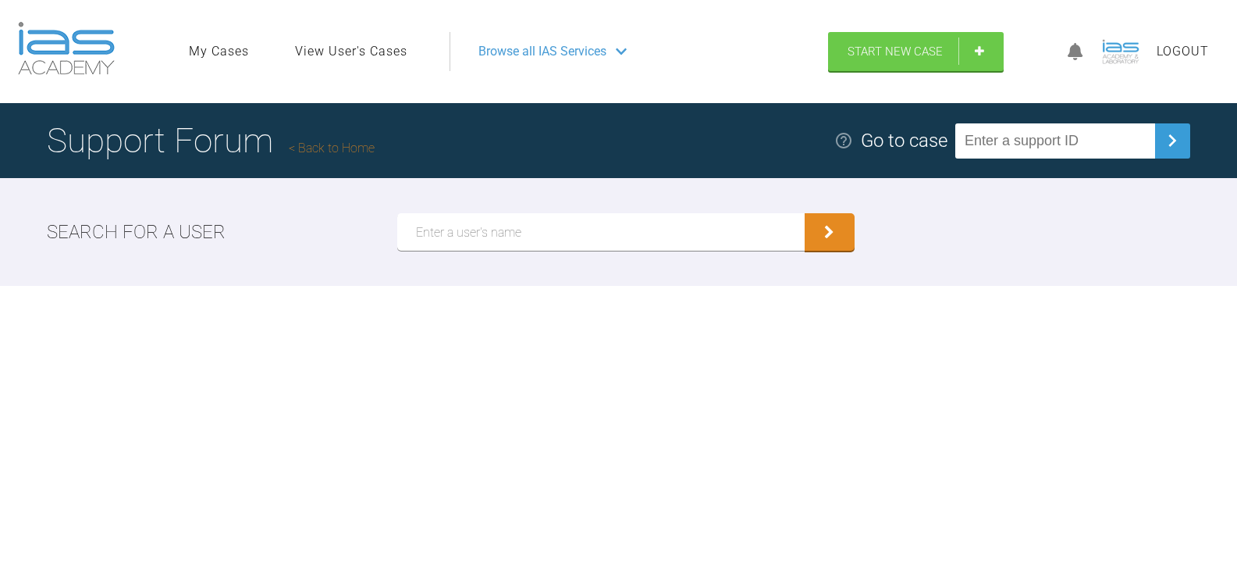
click at [1041, 141] on input "text" at bounding box center [1055, 140] width 200 height 35
paste input "CDUJ7XWW"
type input "CDUJ7XWW"
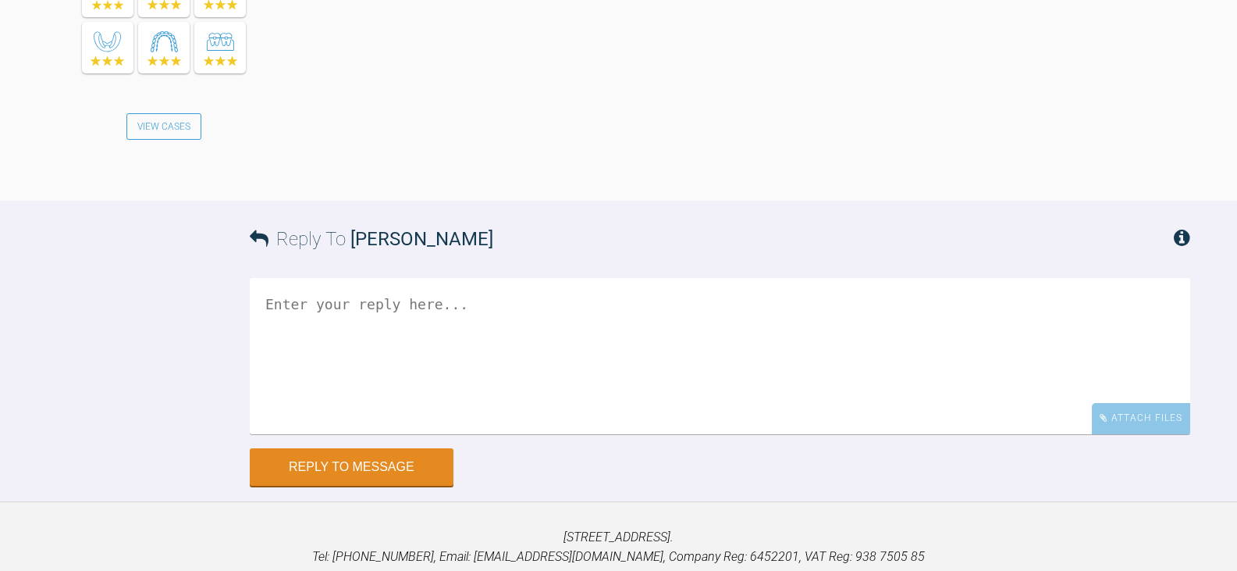
scroll to position [2846, 0]
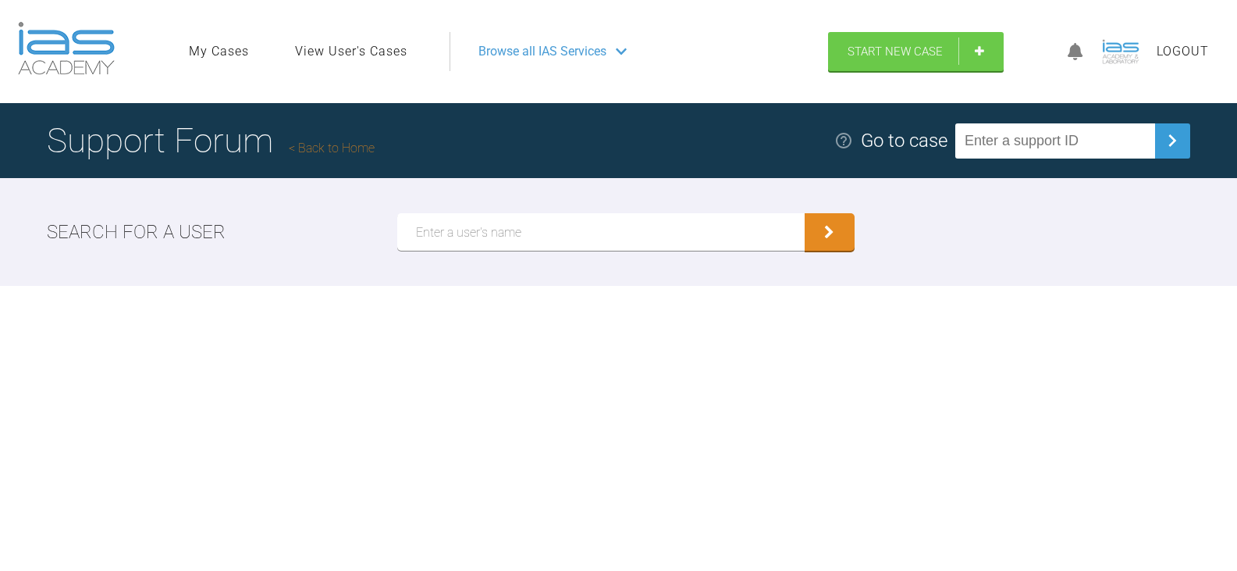
click at [1072, 137] on input "text" at bounding box center [1055, 140] width 200 height 35
paste input "T1YPLEYS"
type input "T1YPLEYS"
click at [1057, 156] on input "text" at bounding box center [1055, 140] width 200 height 35
paste input "UCZJ3SIF"
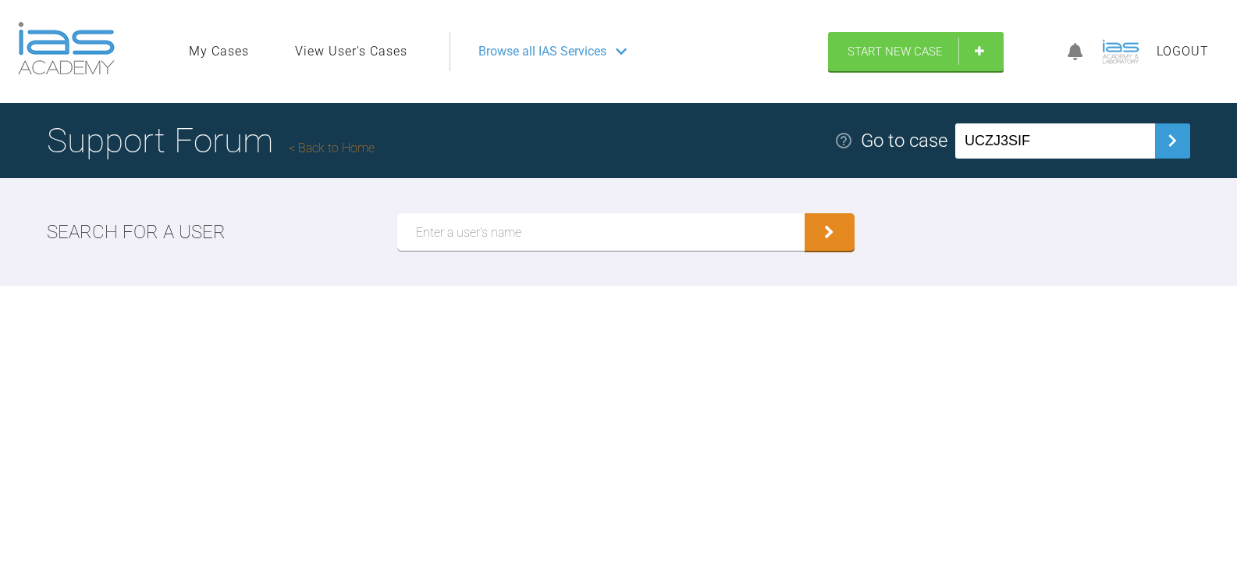
type input "UCZJ3SIF"
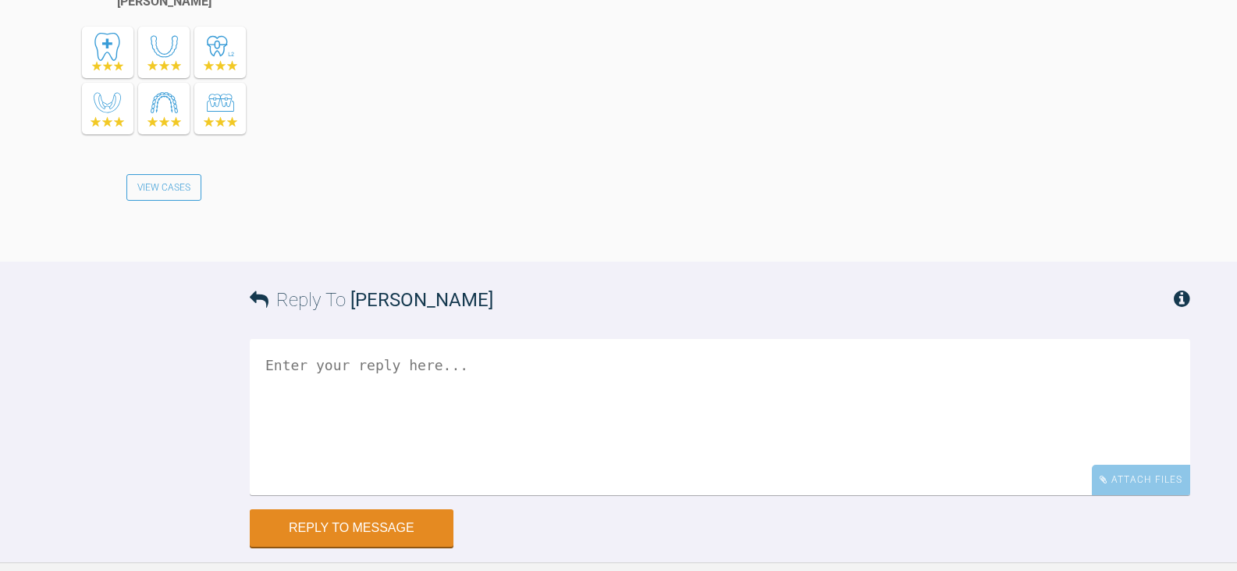
scroll to position [5789, 0]
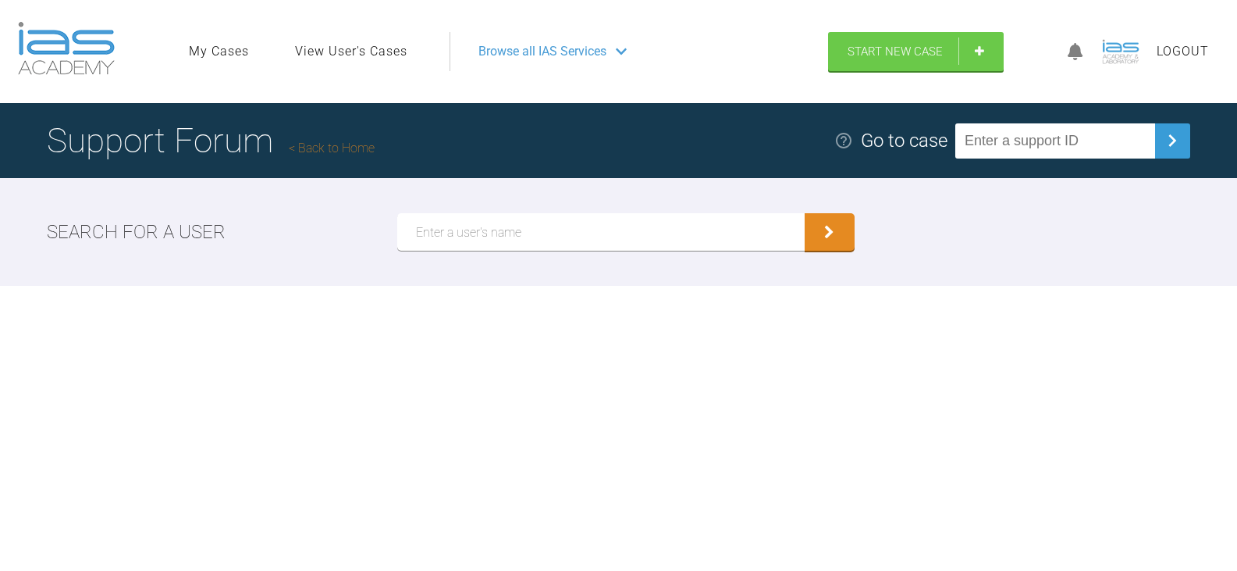
click at [1087, 126] on input "text" at bounding box center [1055, 140] width 200 height 35
paste input "ZPYZ8VQ0"
type input "ZPYZ8VQ0"
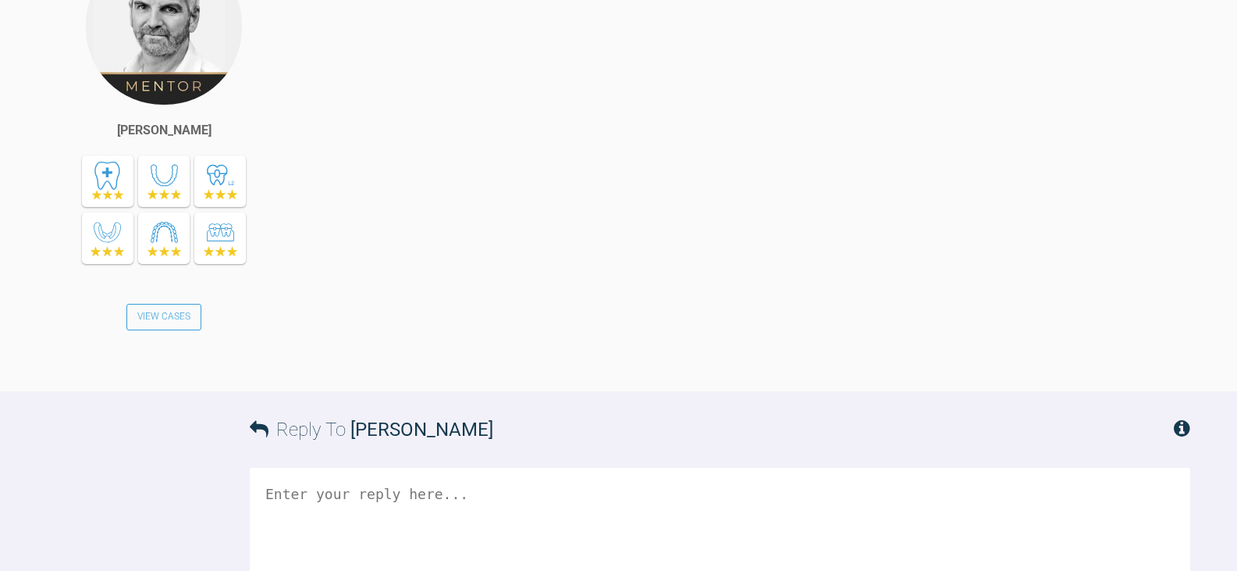
scroll to position [8509, 0]
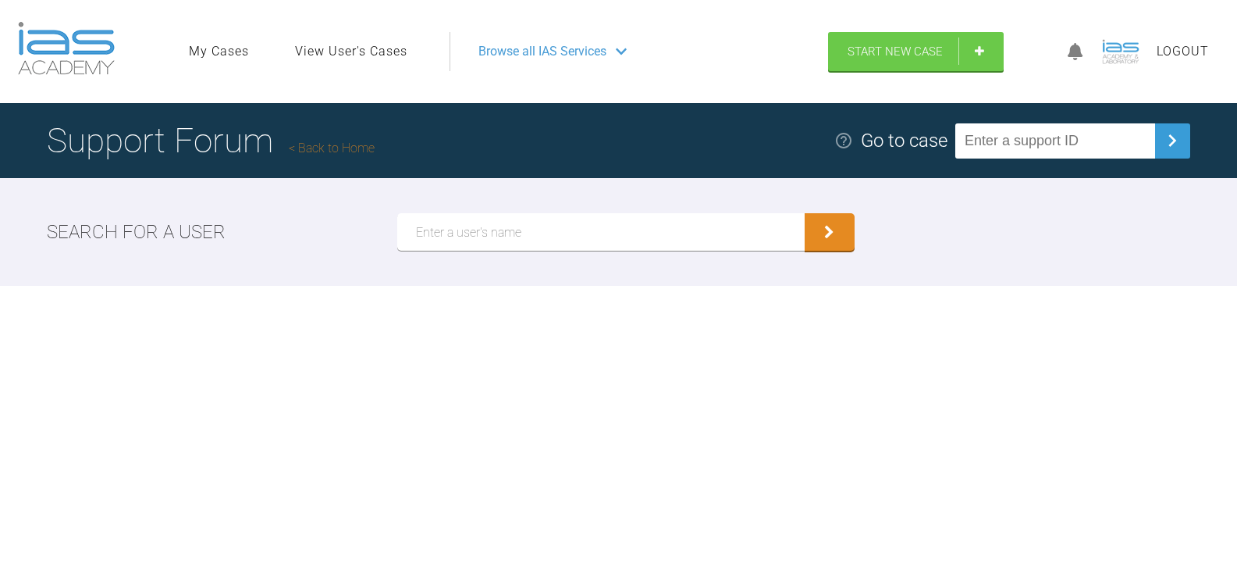
click at [1045, 133] on input "text" at bounding box center [1055, 140] width 200 height 35
paste input "L39WIYCQ"
type input "L39WIYCQ"
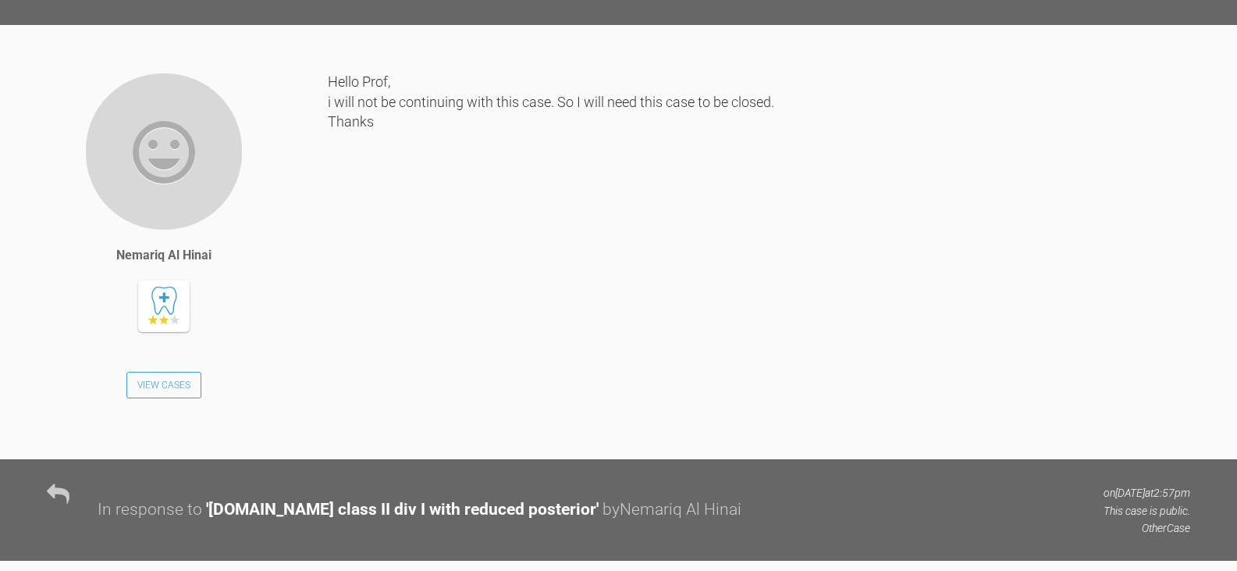
scroll to position [3447, 0]
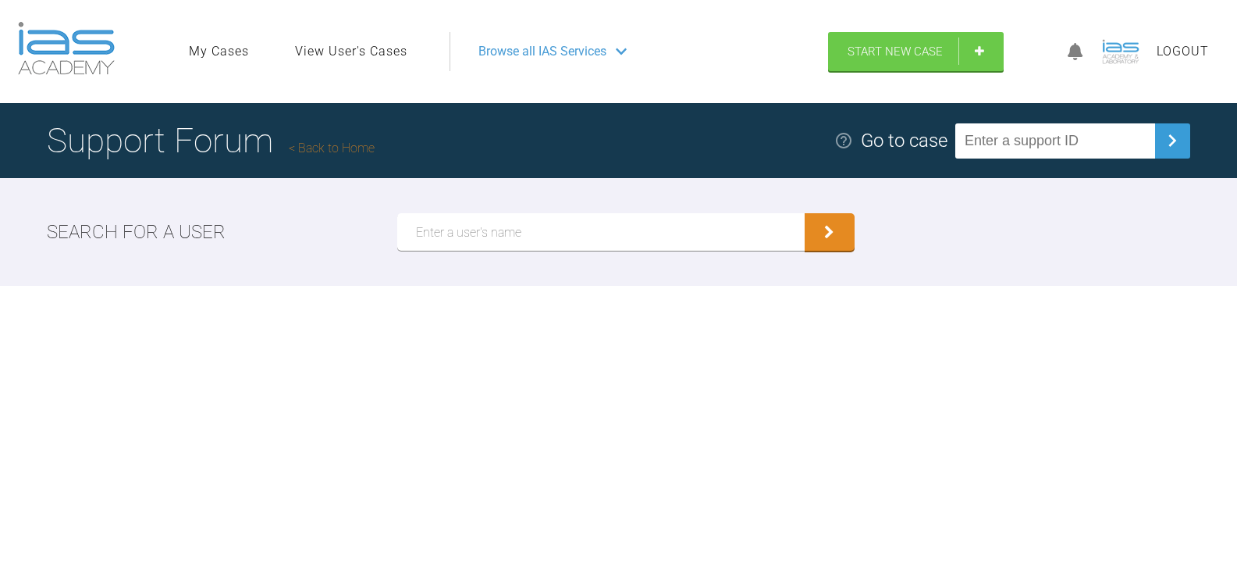
click at [378, 44] on link "View User's Cases" at bounding box center [351, 51] width 112 height 20
click at [392, 58] on link "View User's Cases" at bounding box center [351, 51] width 112 height 20
click at [482, 226] on input "text" at bounding box center [600, 231] width 407 height 37
paste input "[PERSON_NAME]"
type input "[PERSON_NAME]"
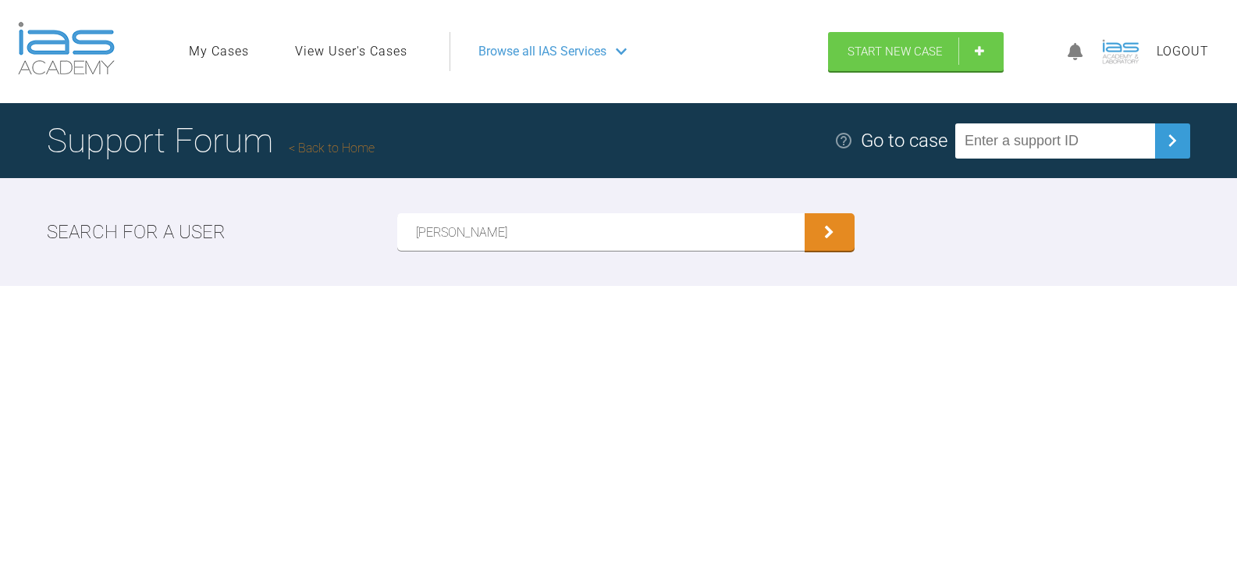
click at [805, 213] on button "submit" at bounding box center [830, 231] width 50 height 37
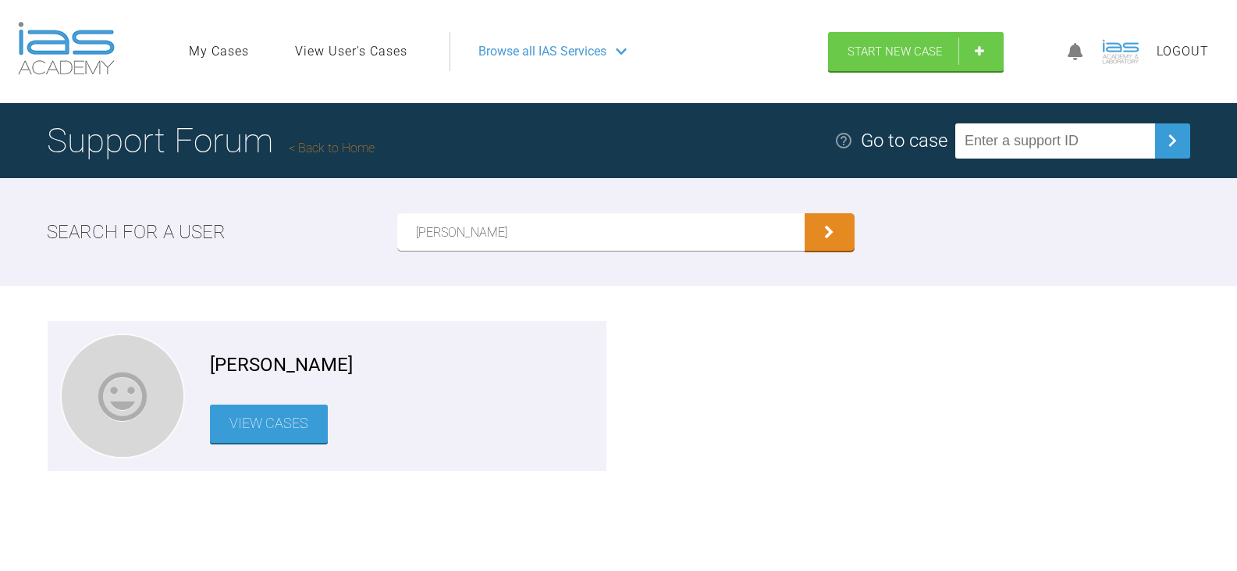
click at [238, 437] on link "View Cases" at bounding box center [269, 423] width 118 height 38
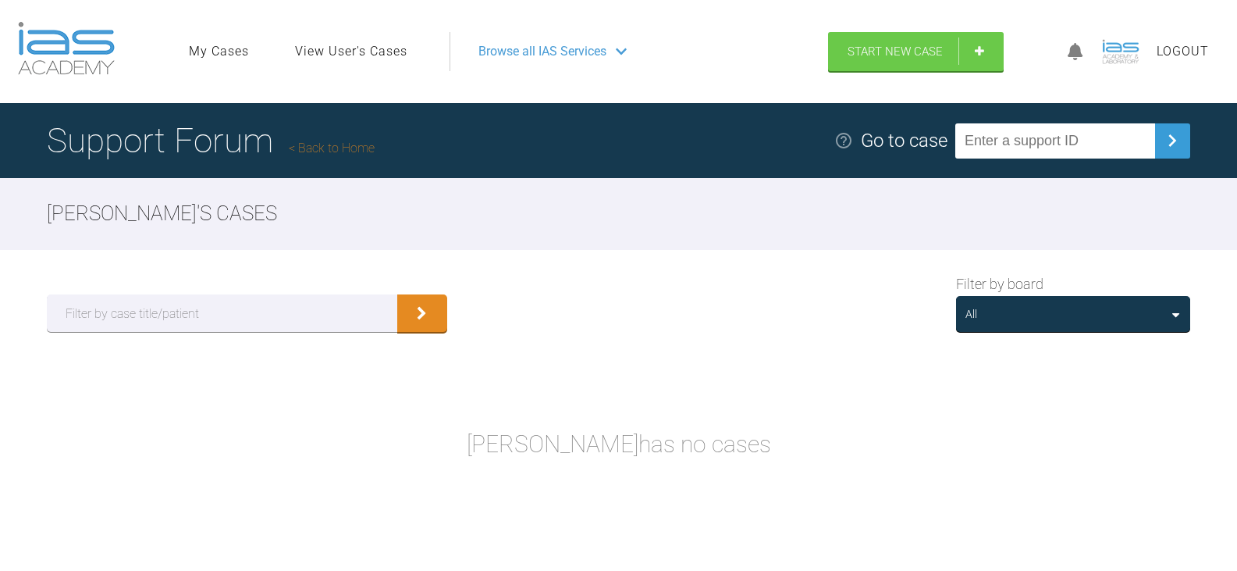
click at [1112, 141] on input "text" at bounding box center [1055, 140] width 200 height 35
paste input "WHBNNESV"
type input "WHBNNESV"
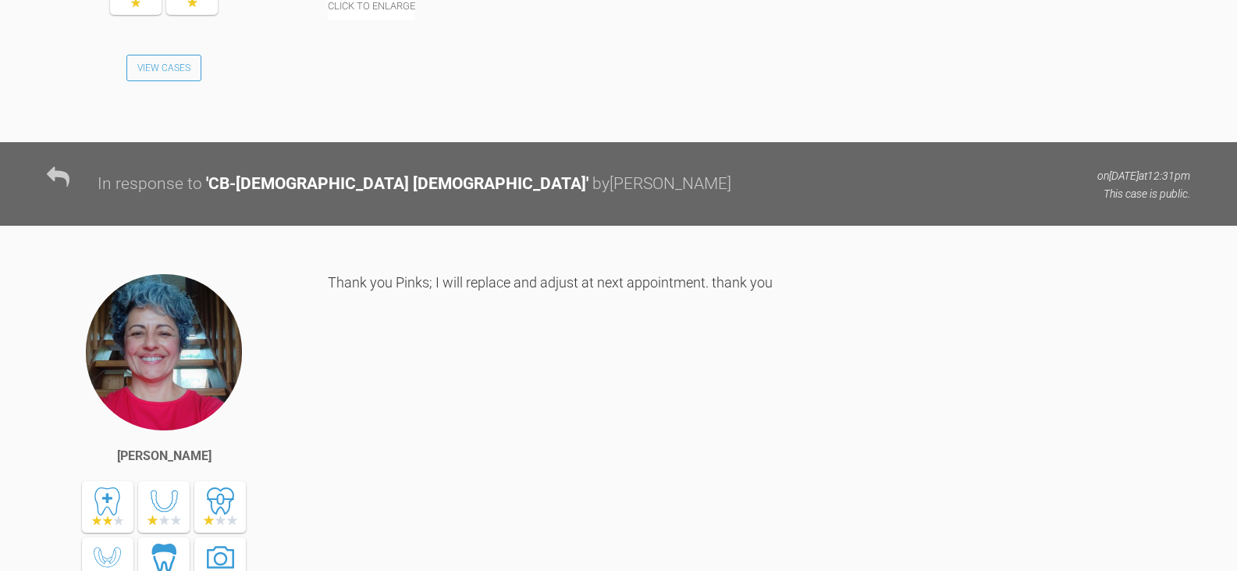
scroll to position [23171, 0]
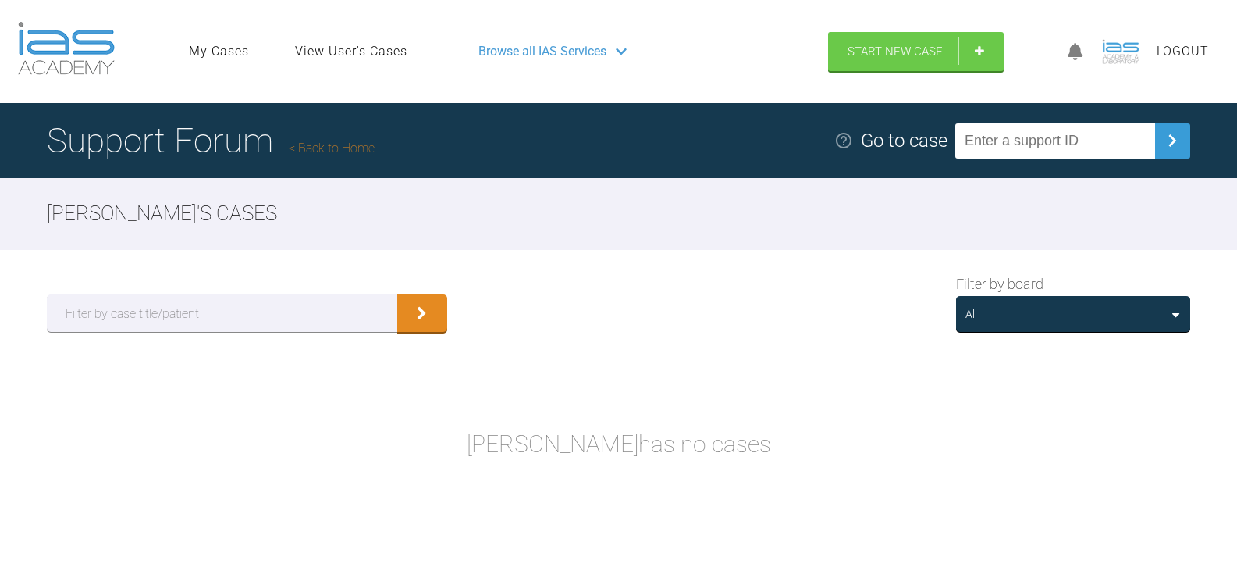
click at [1023, 141] on input "text" at bounding box center [1055, 140] width 200 height 35
paste input "O8GV0GE6"
type input "O8GV0GE6"
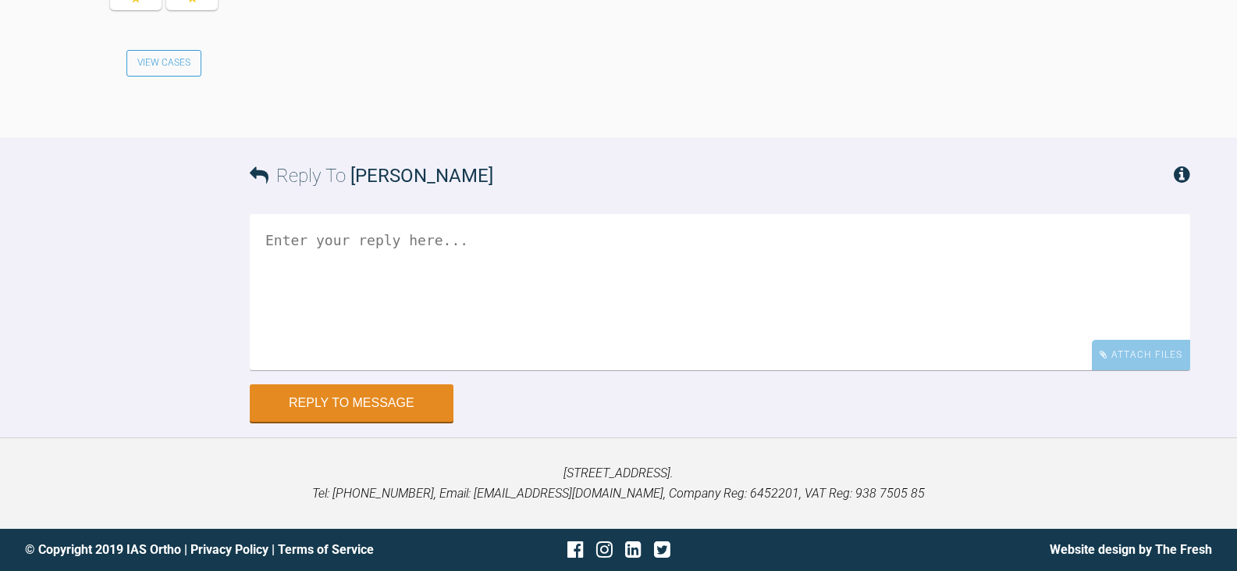
scroll to position [6008, 0]
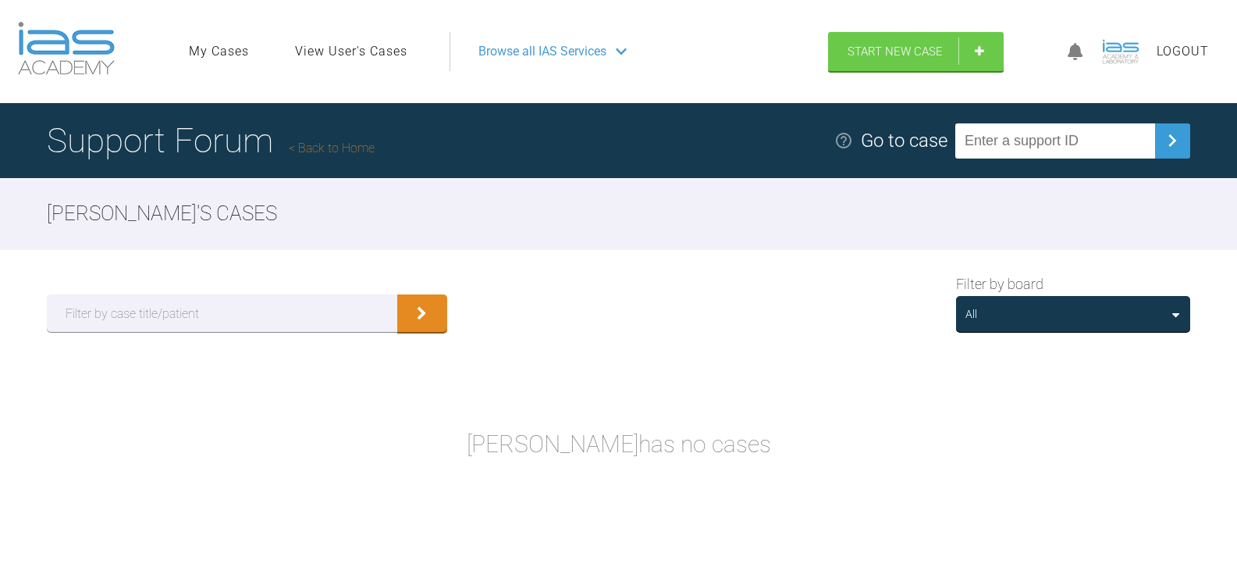
click at [1100, 140] on input "text" at bounding box center [1055, 140] width 200 height 35
paste input "XGHVOGOG"
type input "XGHVOGOG"
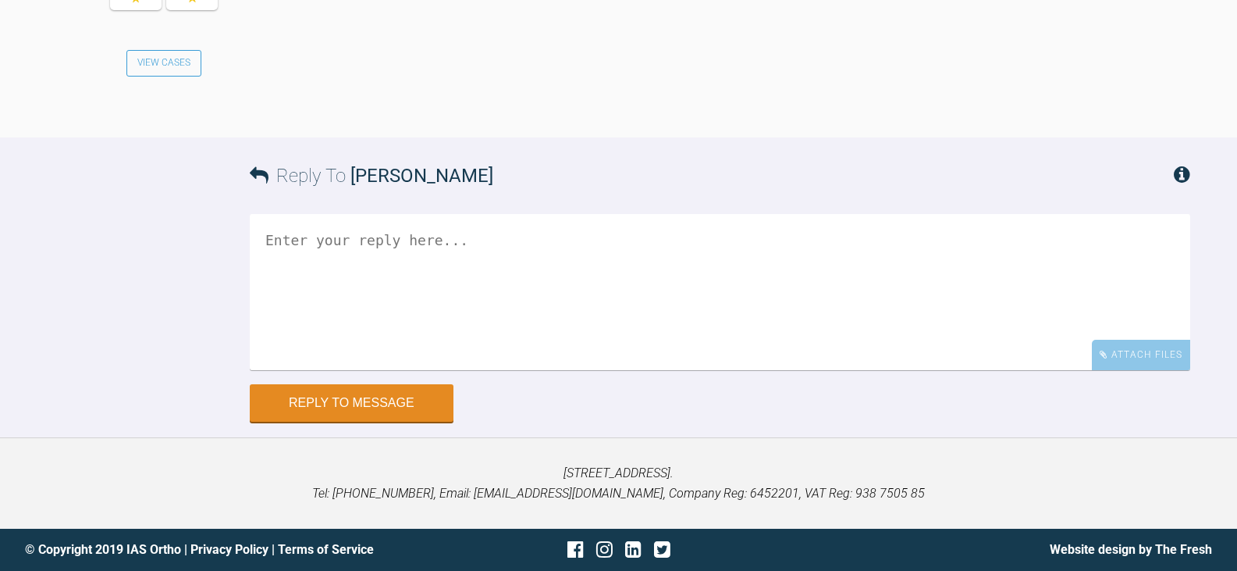
scroll to position [6245, 0]
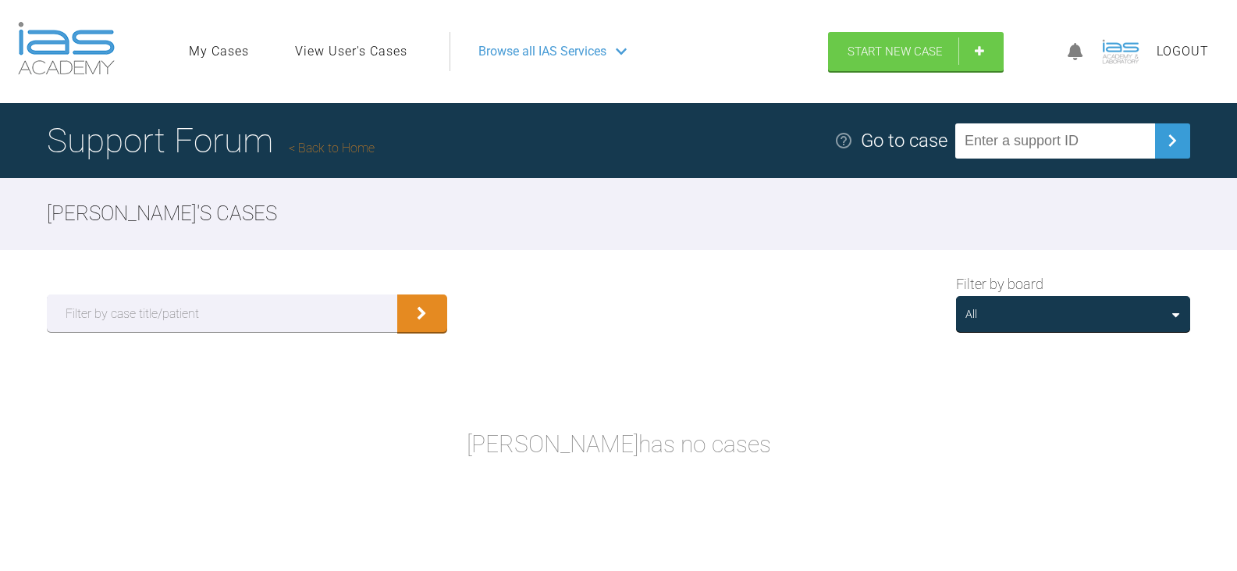
click at [1038, 141] on input "text" at bounding box center [1055, 140] width 200 height 35
paste input "SFHZOASJ"
type input "SFHZOASJ"
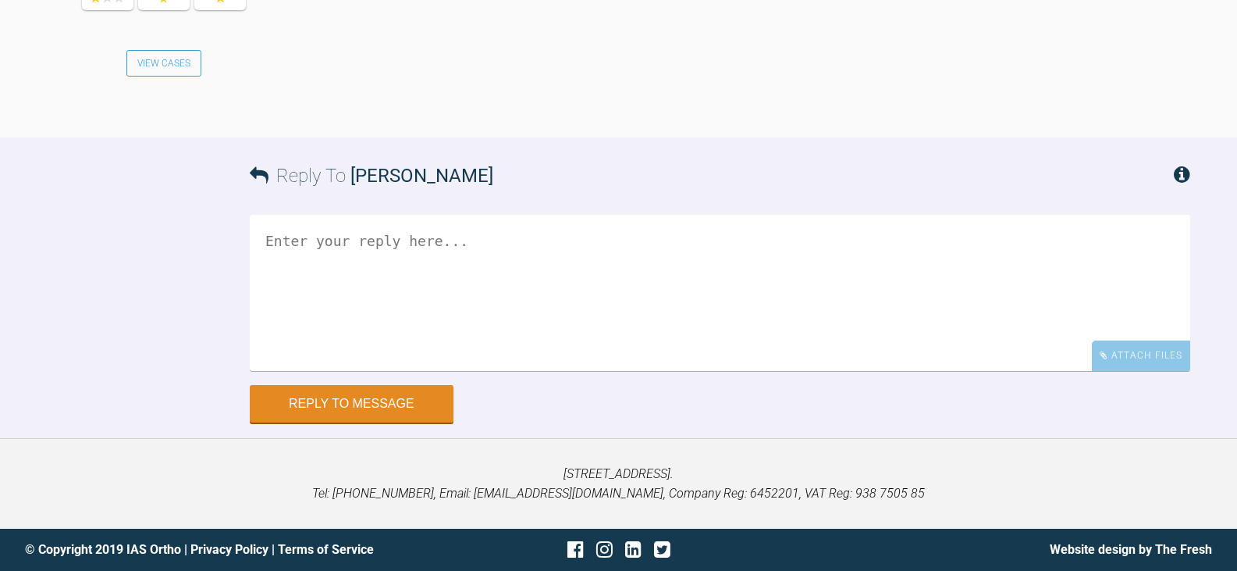
scroll to position [3903, 0]
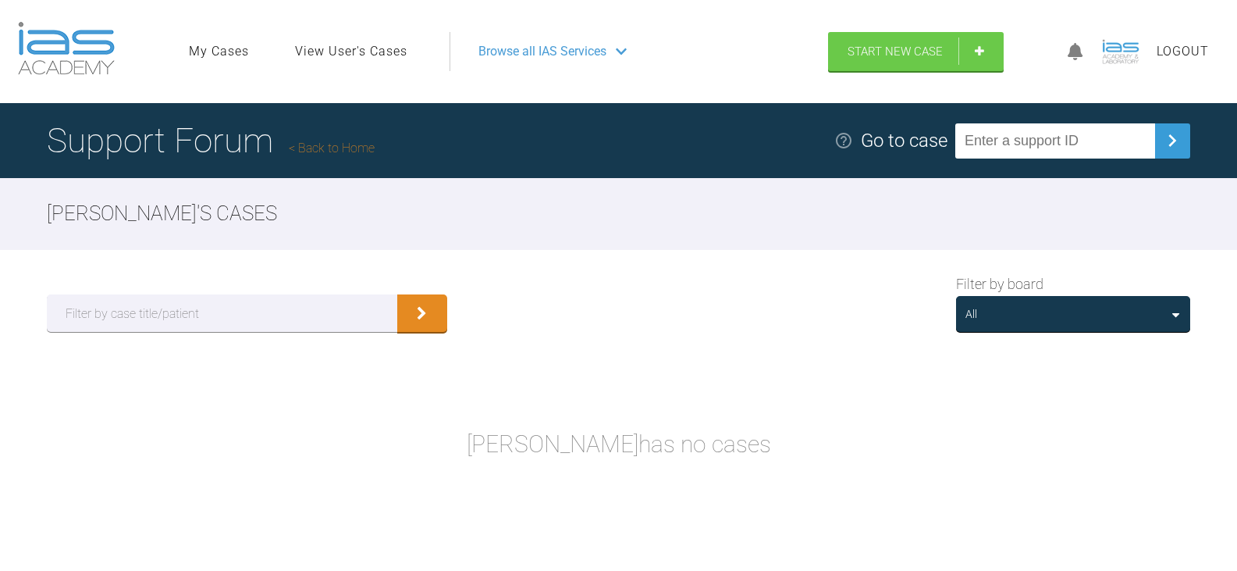
click at [1084, 137] on input "text" at bounding box center [1055, 140] width 200 height 35
paste input "CJPVQSWC"
type input "CJPVQSWC"
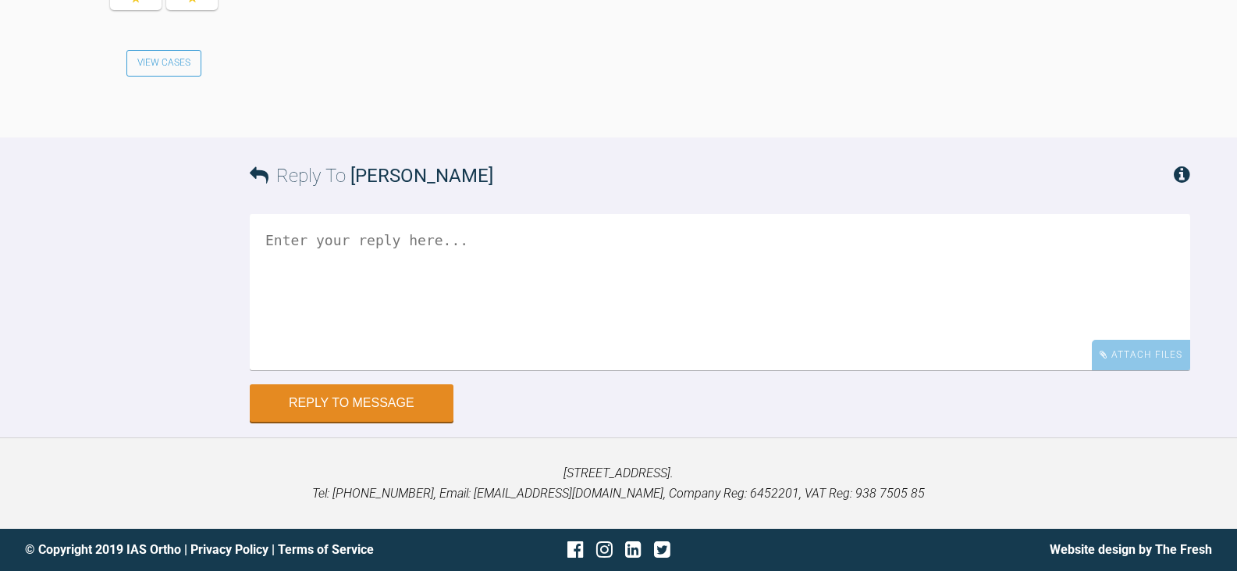
scroll to position [7769, 0]
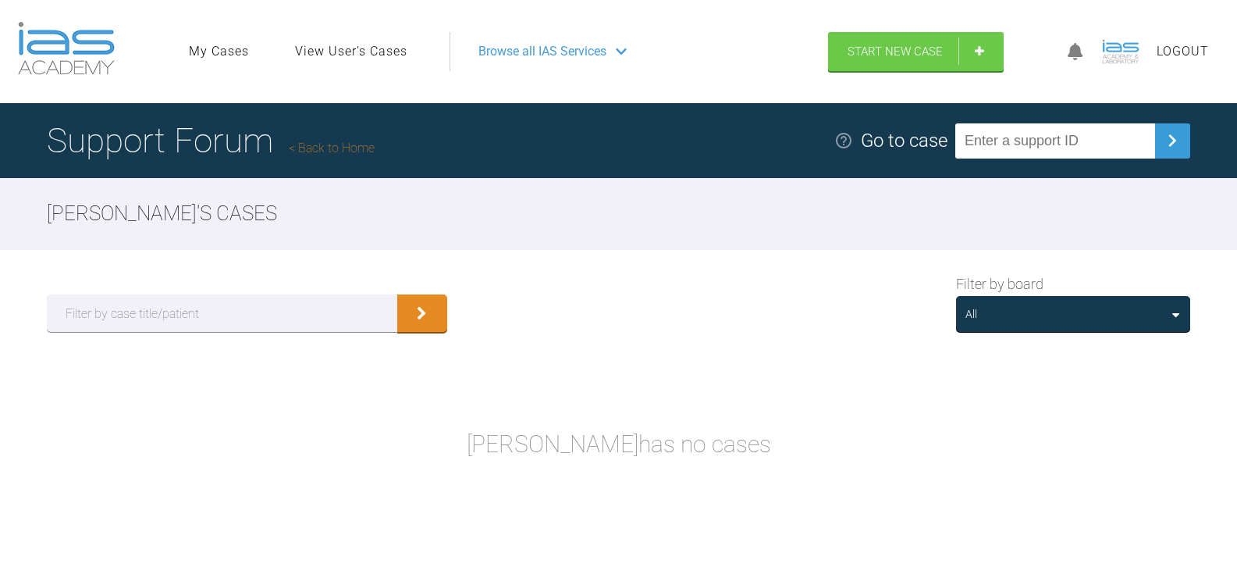
click at [1026, 143] on input "text" at bounding box center [1055, 140] width 200 height 35
paste input "Q4WY6WFX"
type input "Q4WY6WFX"
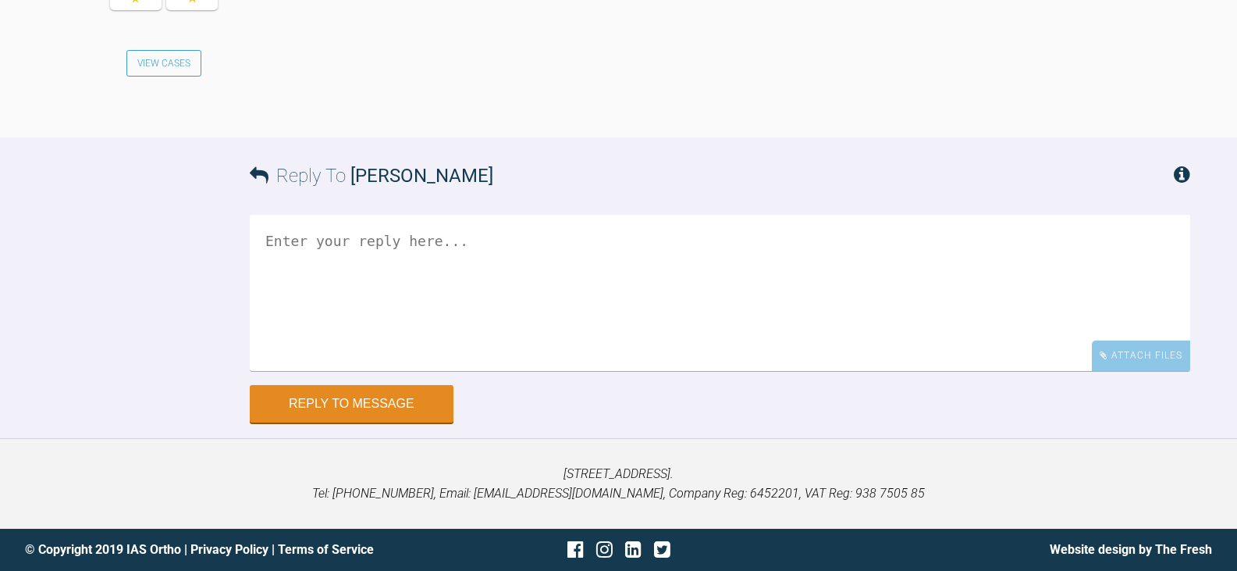
scroll to position [2154, 0]
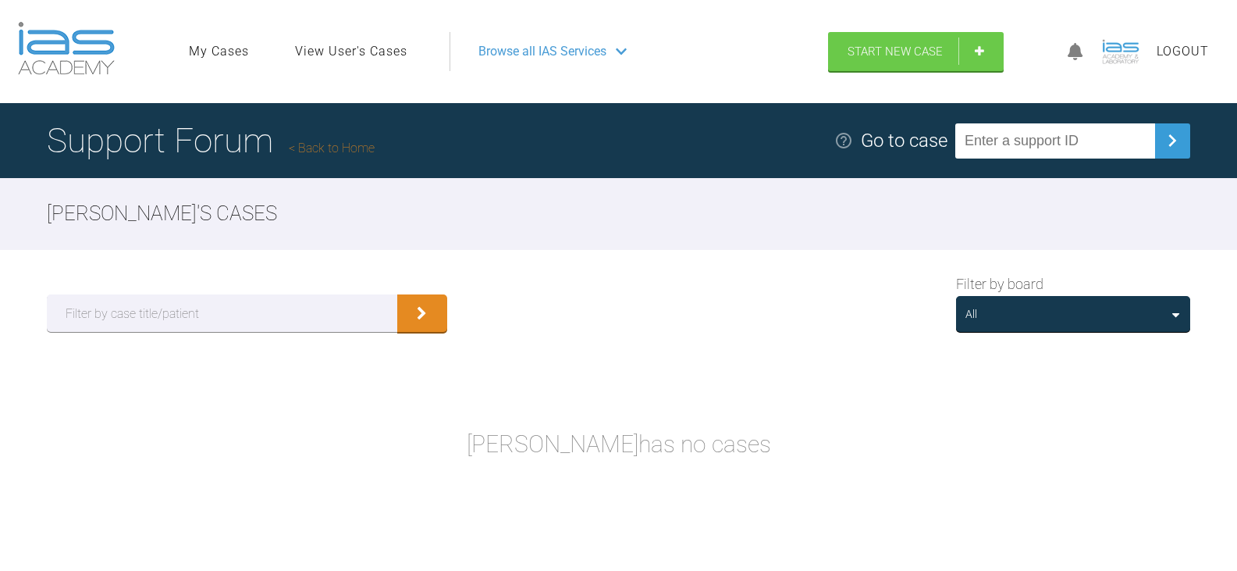
click at [1012, 138] on input "text" at bounding box center [1055, 140] width 200 height 35
paste input "E9A4UJEI"
type input "E9A4UJEI"
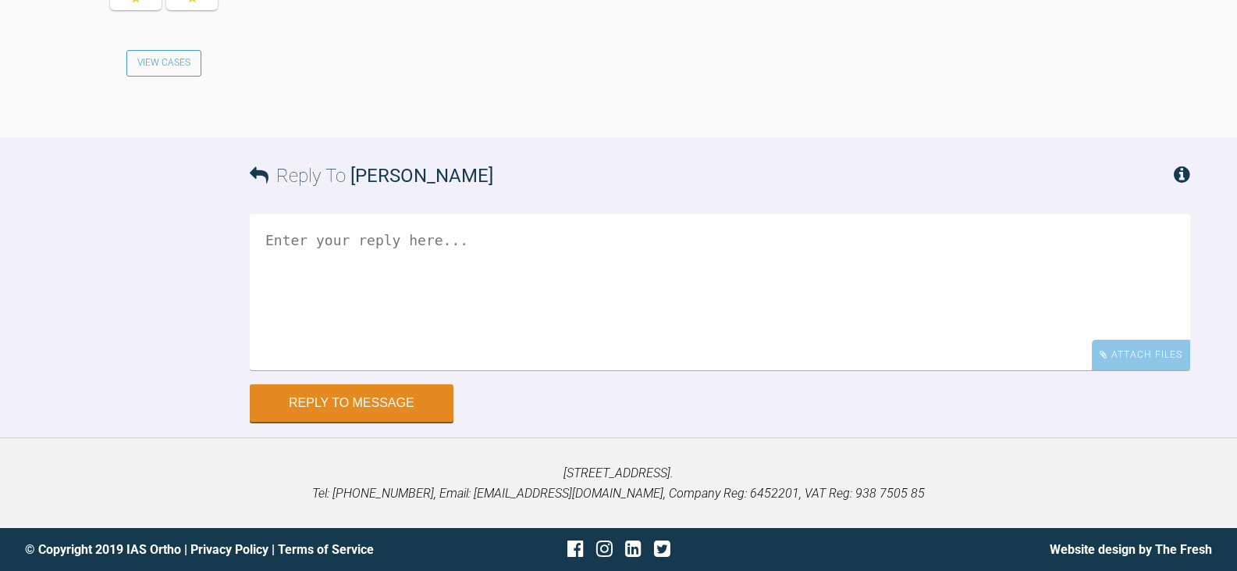
scroll to position [1575, 0]
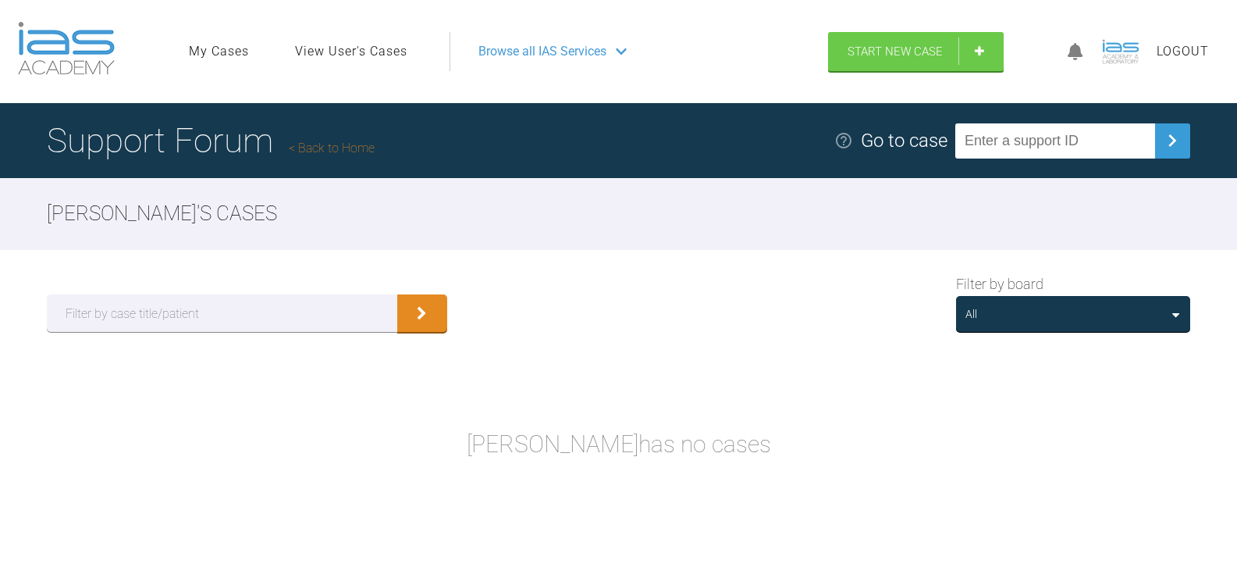
click at [1030, 141] on input "text" at bounding box center [1055, 140] width 200 height 35
paste input "JCHUG3HR"
type input "JCHUG3HR"
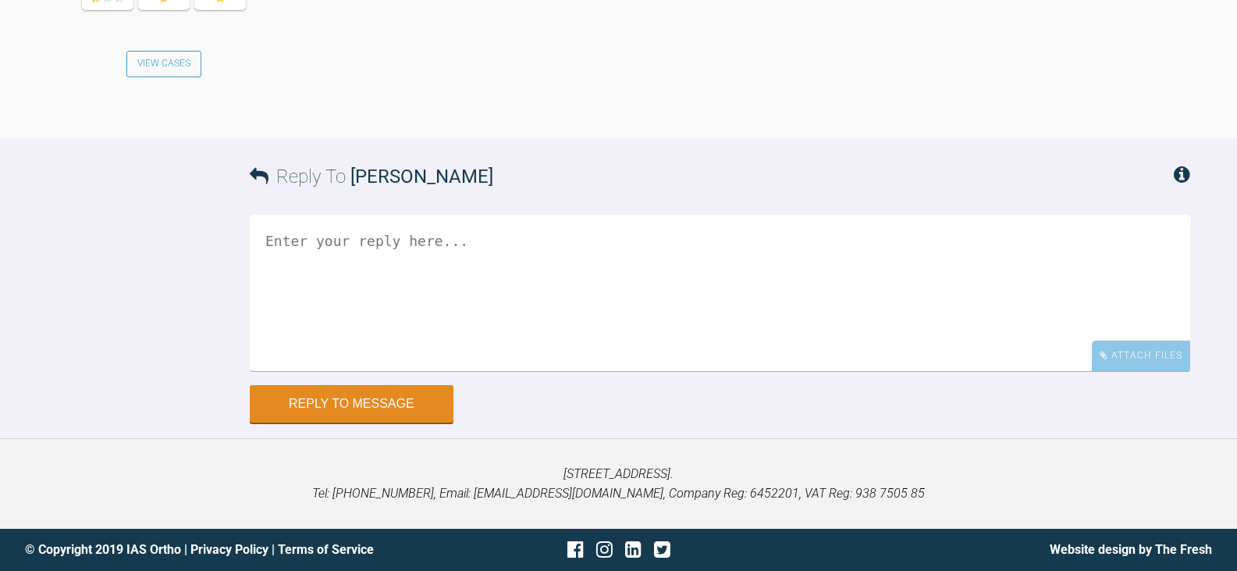
scroll to position [9290, 0]
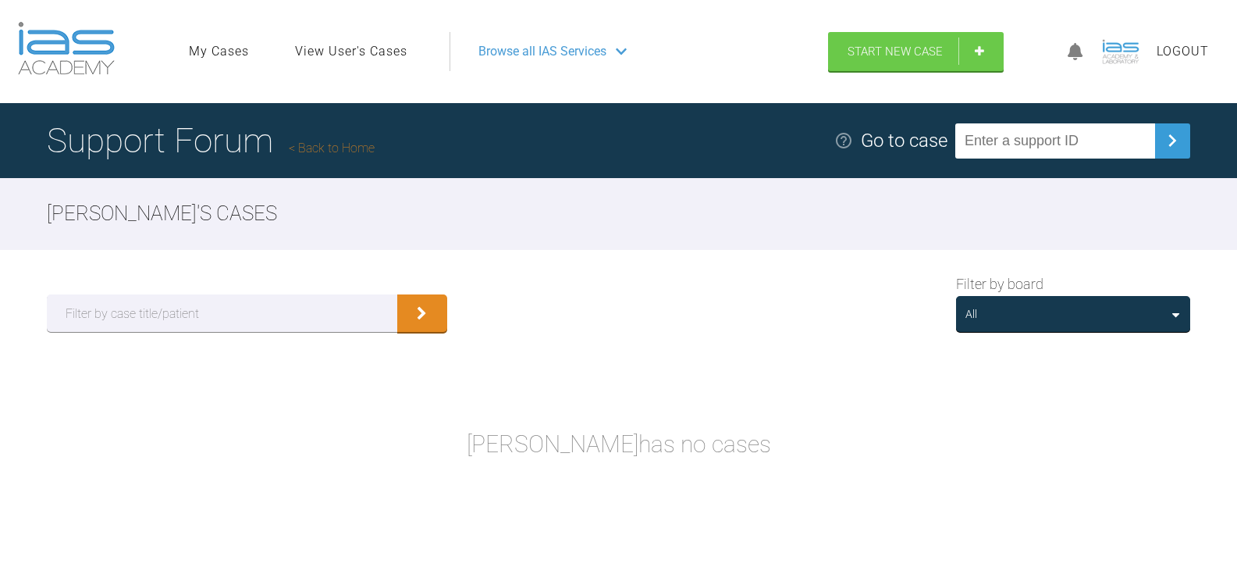
click at [357, 53] on link "View User's Cases" at bounding box center [351, 51] width 112 height 20
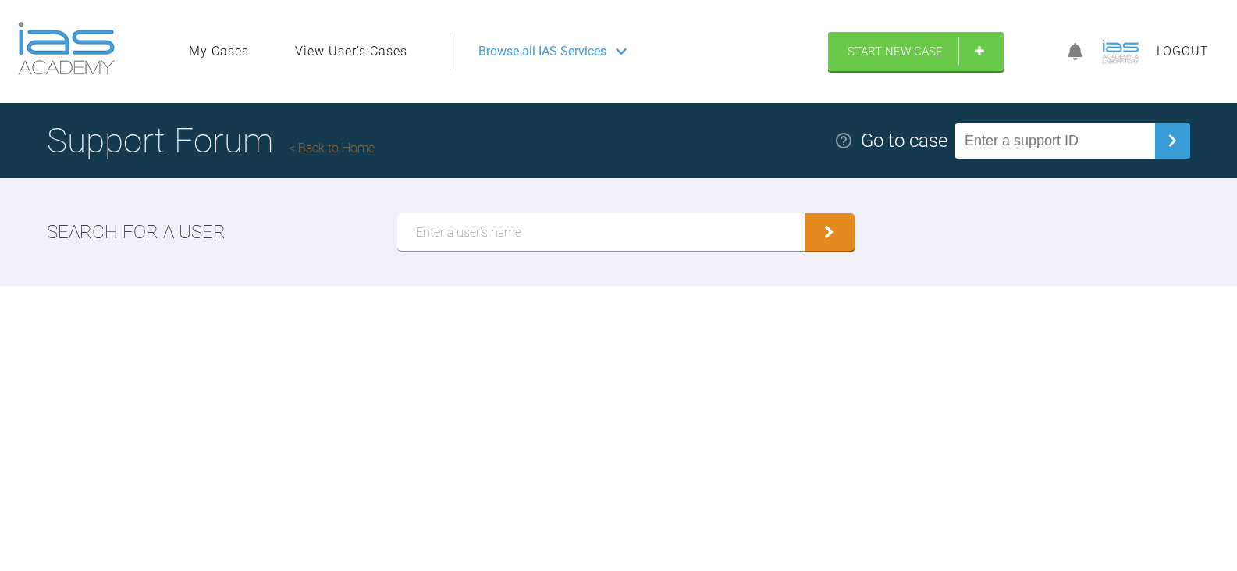
click at [589, 237] on input "text" at bounding box center [600, 231] width 407 height 37
paste input "[PERSON_NAME]"
type input "[PERSON_NAME]"
click at [805, 213] on button "submit" at bounding box center [830, 231] width 50 height 37
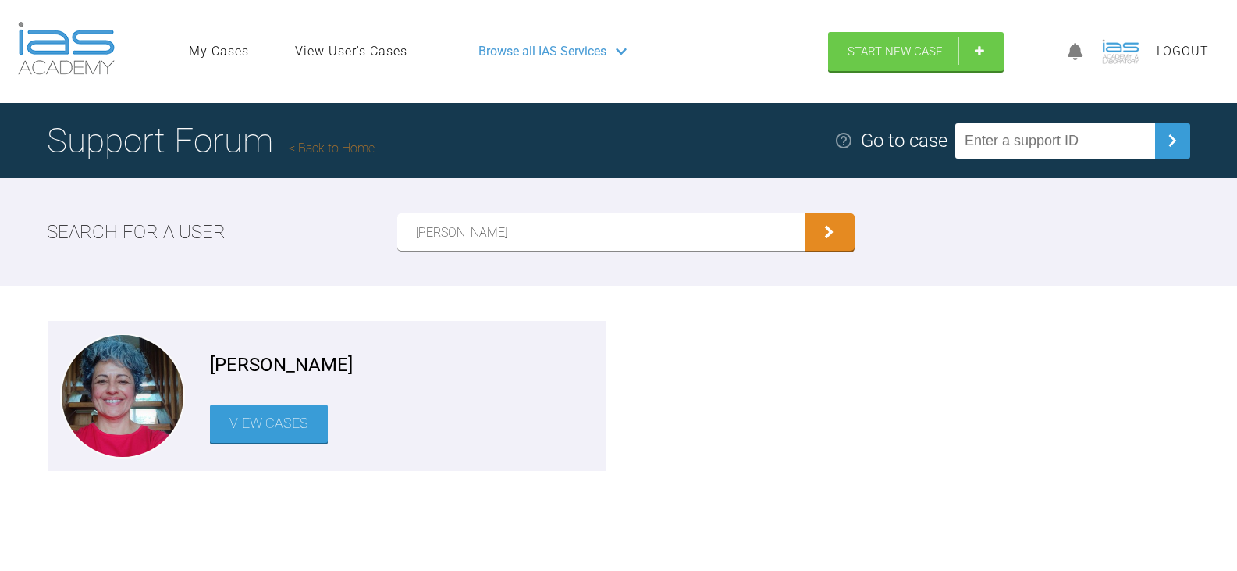
click at [256, 422] on link "View Cases" at bounding box center [269, 423] width 118 height 38
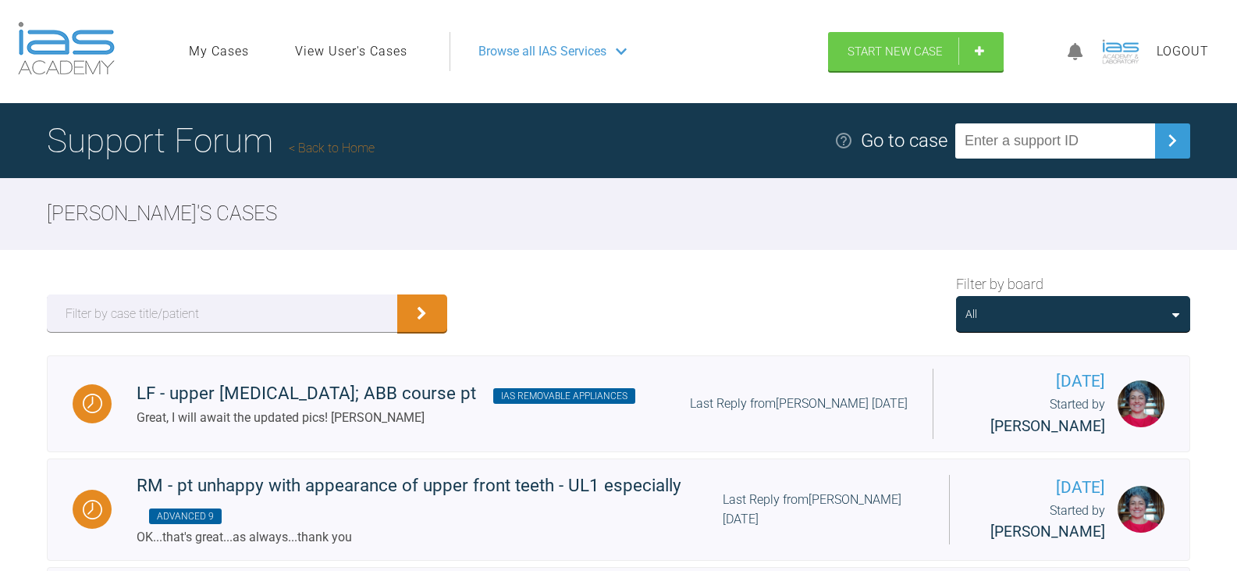
click at [1090, 313] on div "All" at bounding box center [1073, 313] width 215 height 17
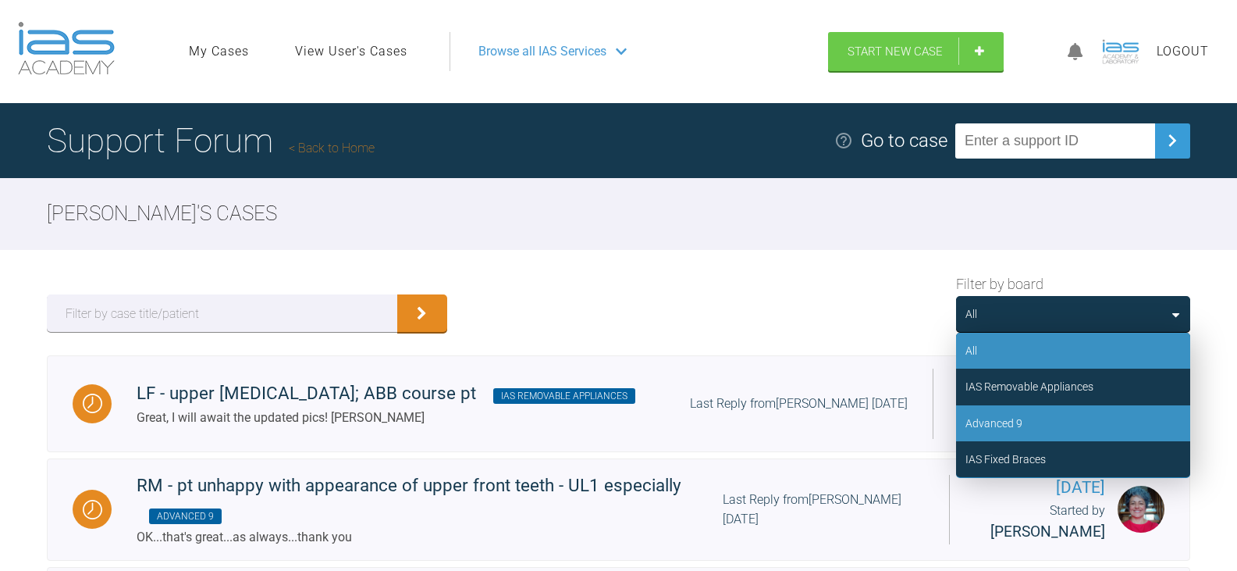
click at [1042, 414] on div "Advanced 9" at bounding box center [1073, 423] width 234 height 36
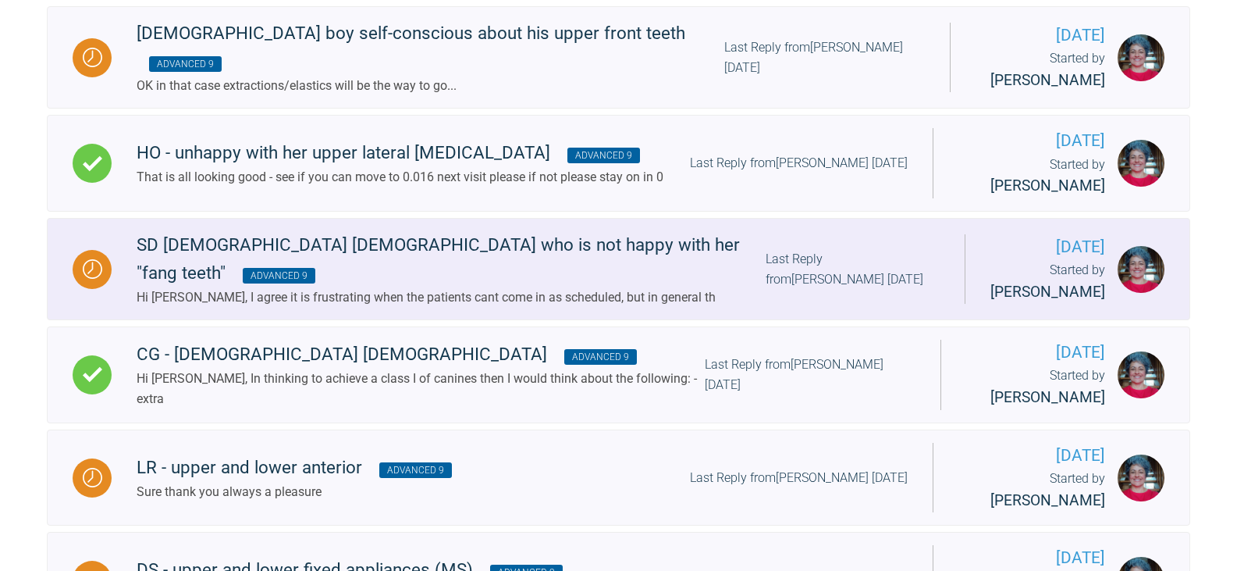
scroll to position [703, 0]
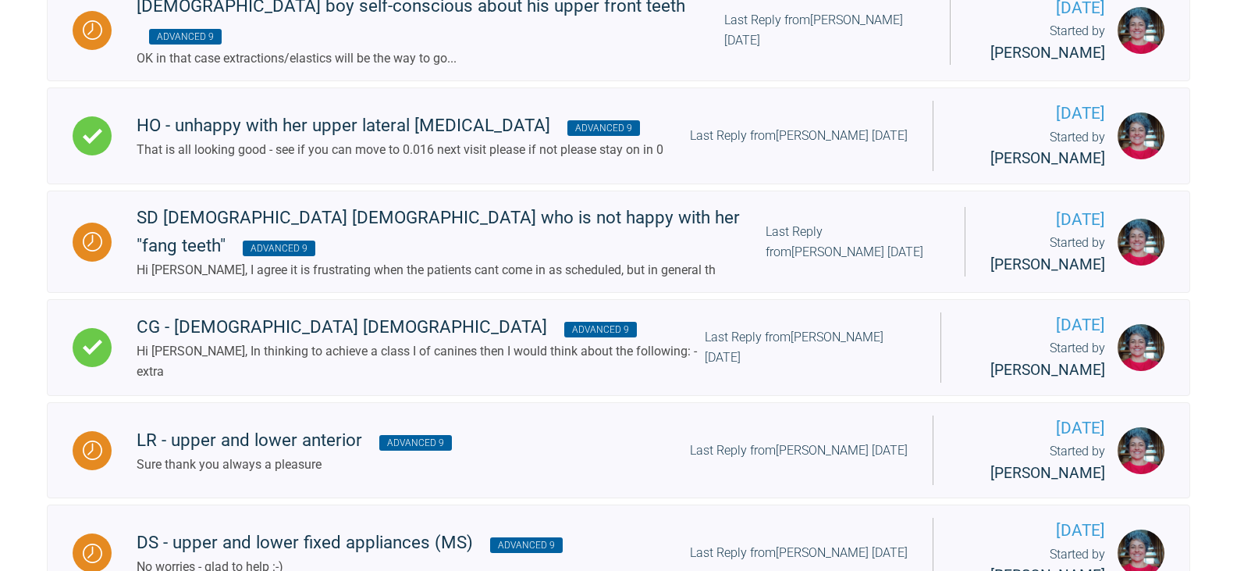
click at [1209, 172] on div "RM - pt unhappy with appearance of upper front teeth - UL1 especially Advanced …" at bounding box center [618, 178] width 1237 height 1051
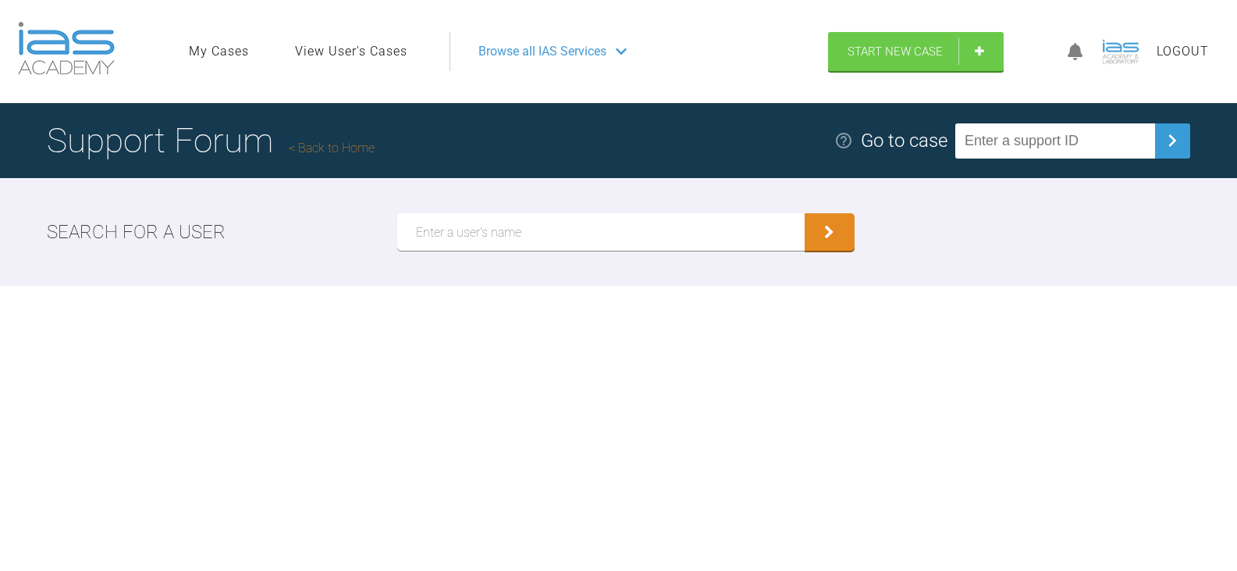
click at [1126, 148] on input "text" at bounding box center [1055, 140] width 200 height 35
paste input "EM3YKXBN"
type input "EM3YKXBN"
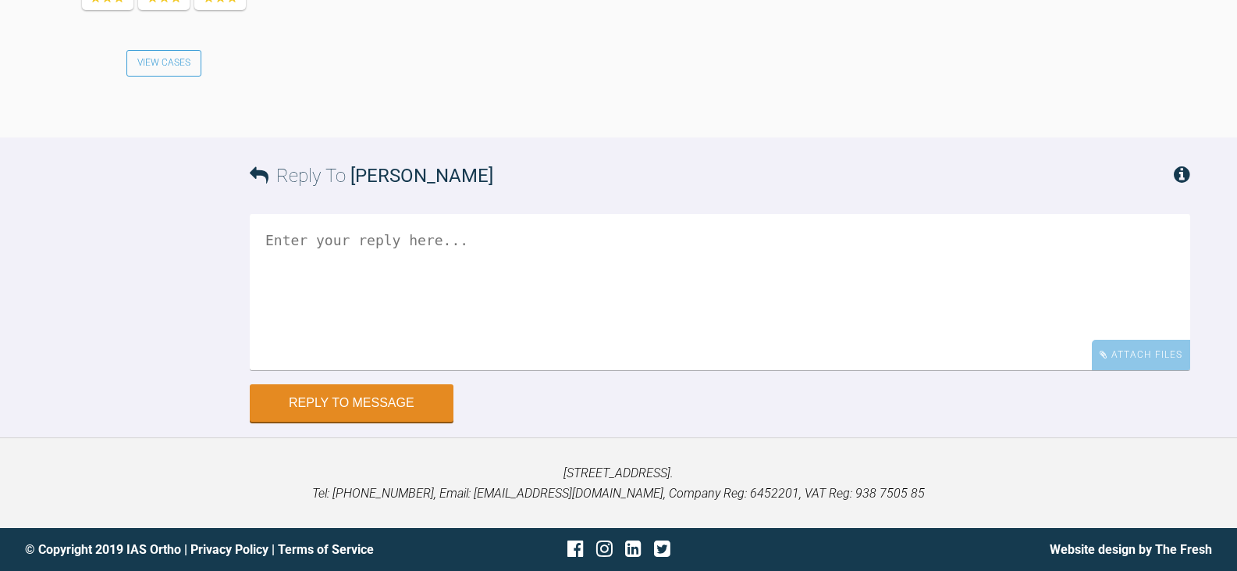
scroll to position [1370, 0]
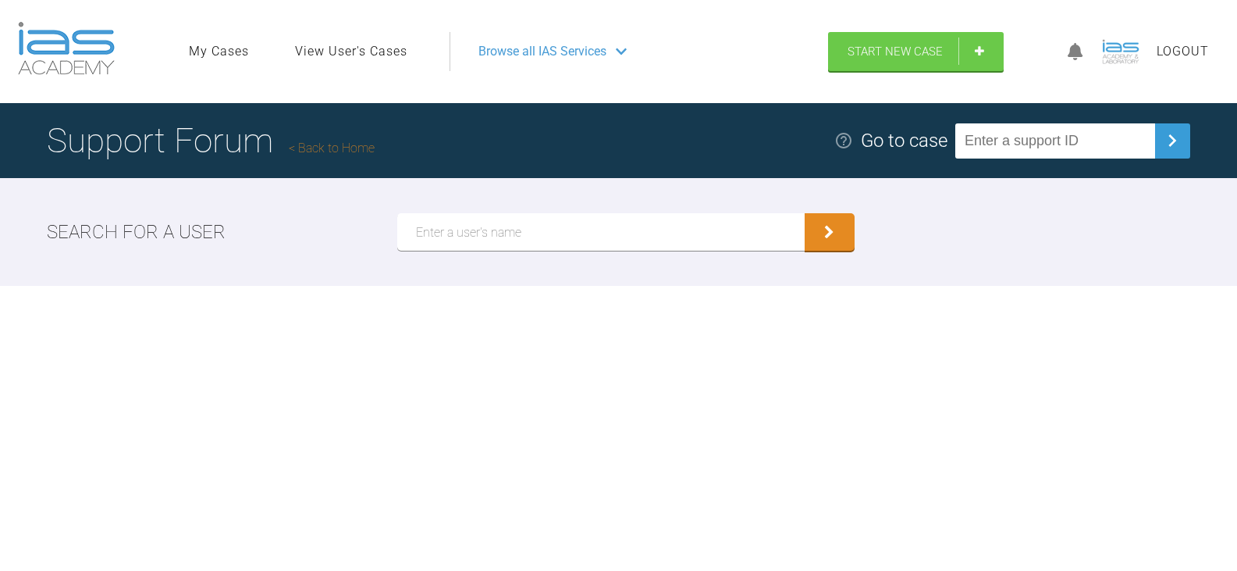
click at [1059, 147] on input "text" at bounding box center [1055, 140] width 200 height 35
paste input "JEHXDOJB"
type input "JEHXDOJB"
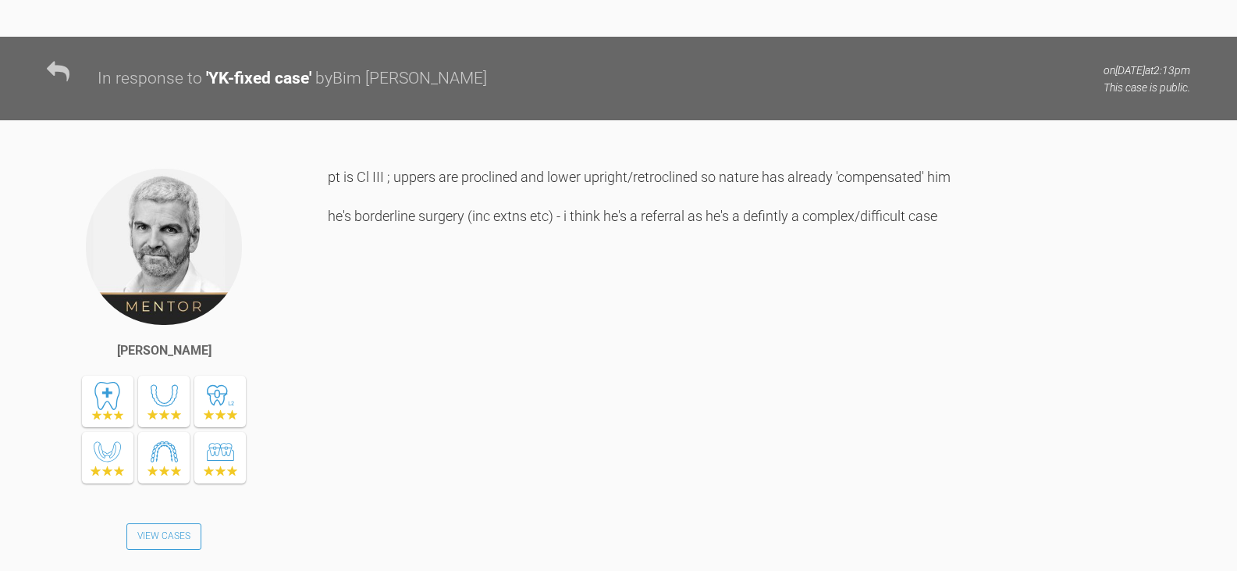
scroll to position [5216, 0]
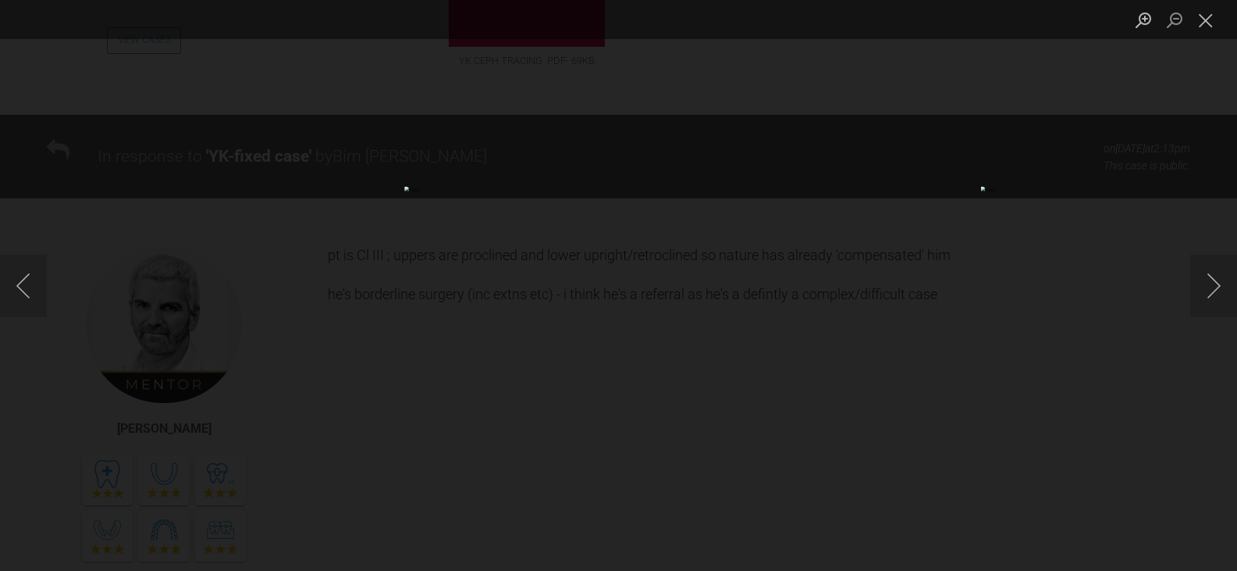
click at [845, 167] on div "Lightbox" at bounding box center [618, 285] width 1237 height 571
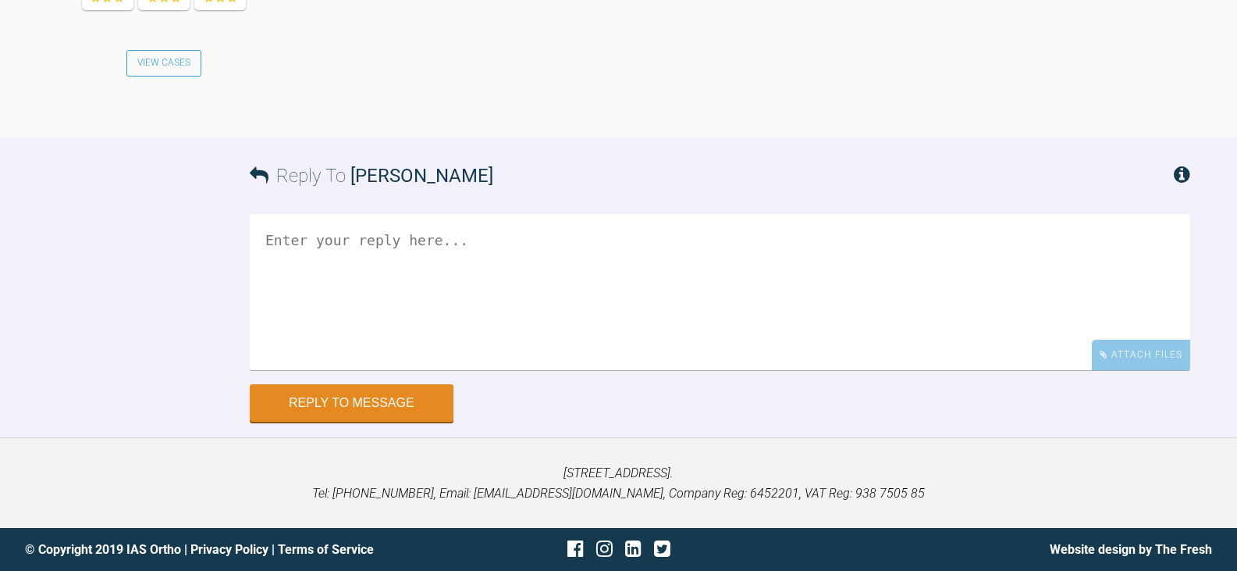
scroll to position [7193, 0]
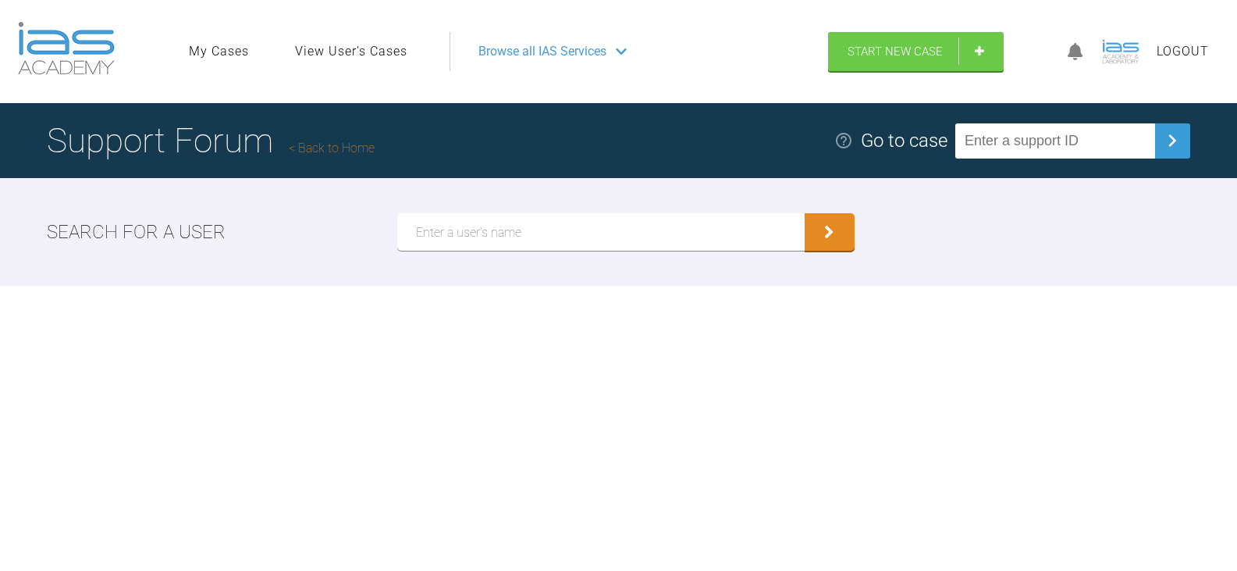
click at [1081, 144] on input "text" at bounding box center [1055, 140] width 200 height 35
paste input "5U3A2R9E"
type input "5U3A2R9E"
click at [592, 234] on input "text" at bounding box center [600, 231] width 407 height 37
paste input "Bim [PERSON_NAME]"
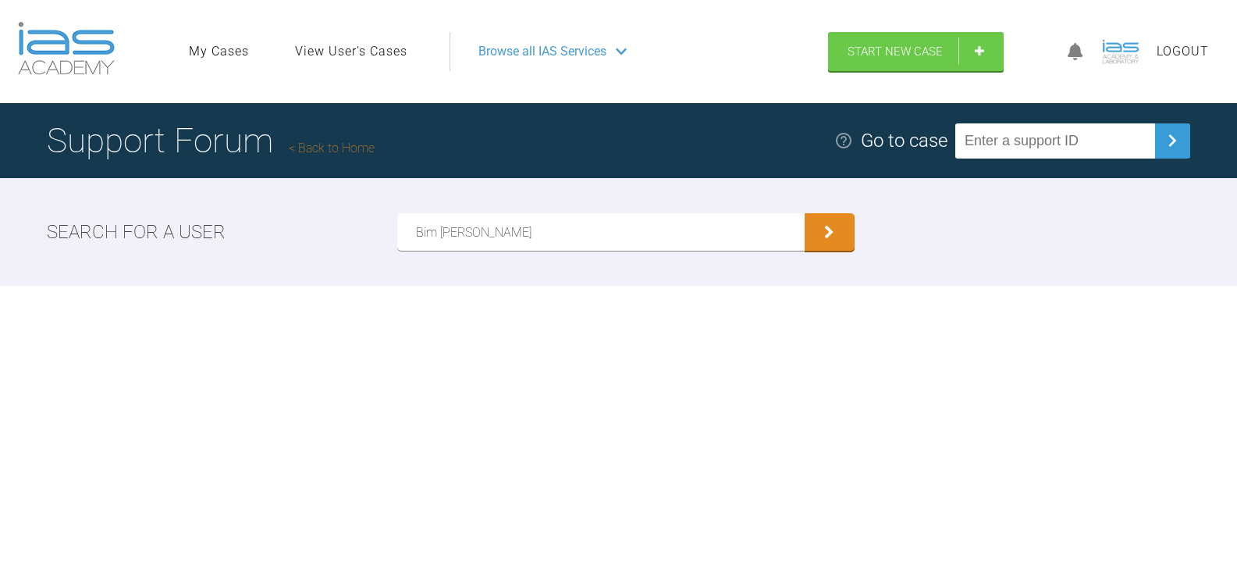
type input "Bim [PERSON_NAME]"
click at [805, 213] on button "submit" at bounding box center [830, 231] width 50 height 37
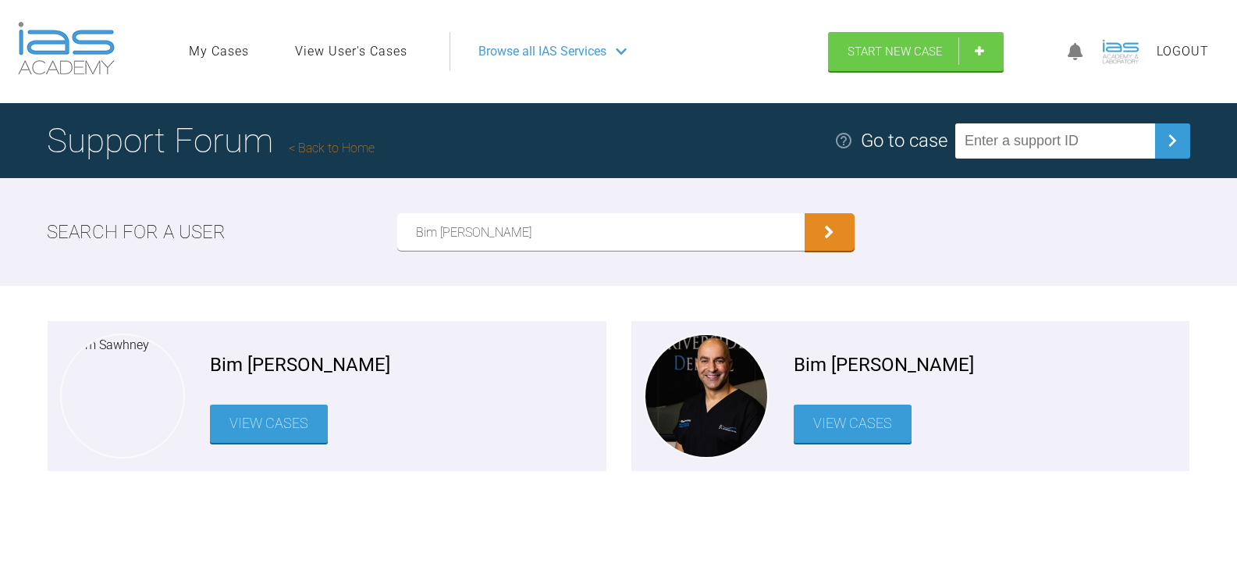
click at [876, 434] on link "View Cases" at bounding box center [853, 423] width 118 height 38
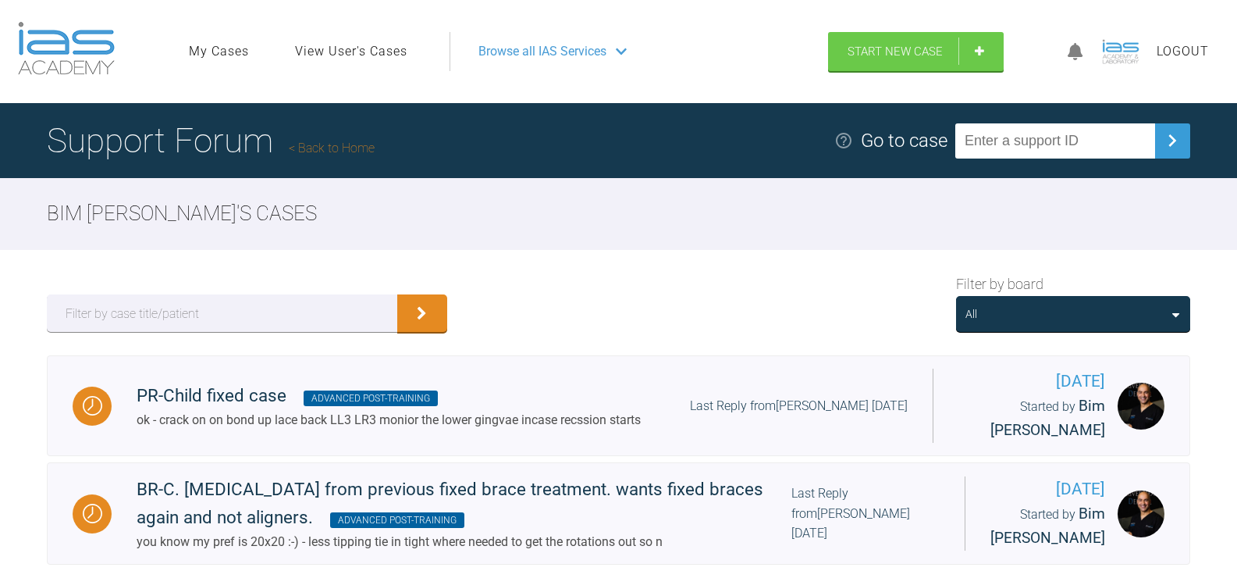
click at [1115, 310] on div "All" at bounding box center [1073, 313] width 215 height 17
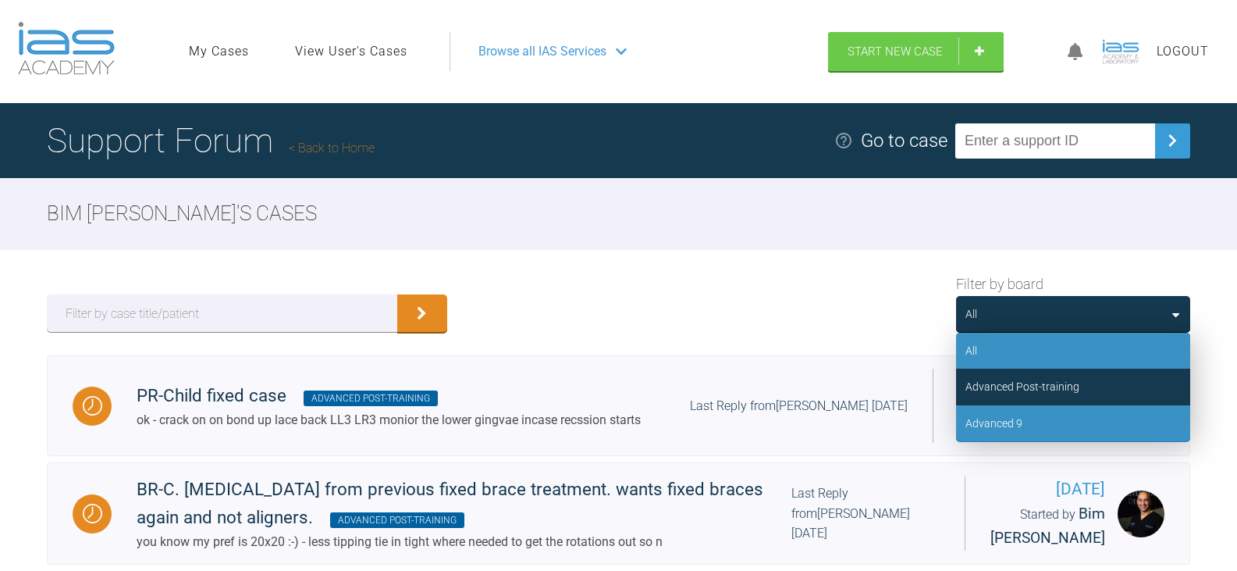
click at [1038, 425] on div "Advanced 9" at bounding box center [1073, 423] width 234 height 36
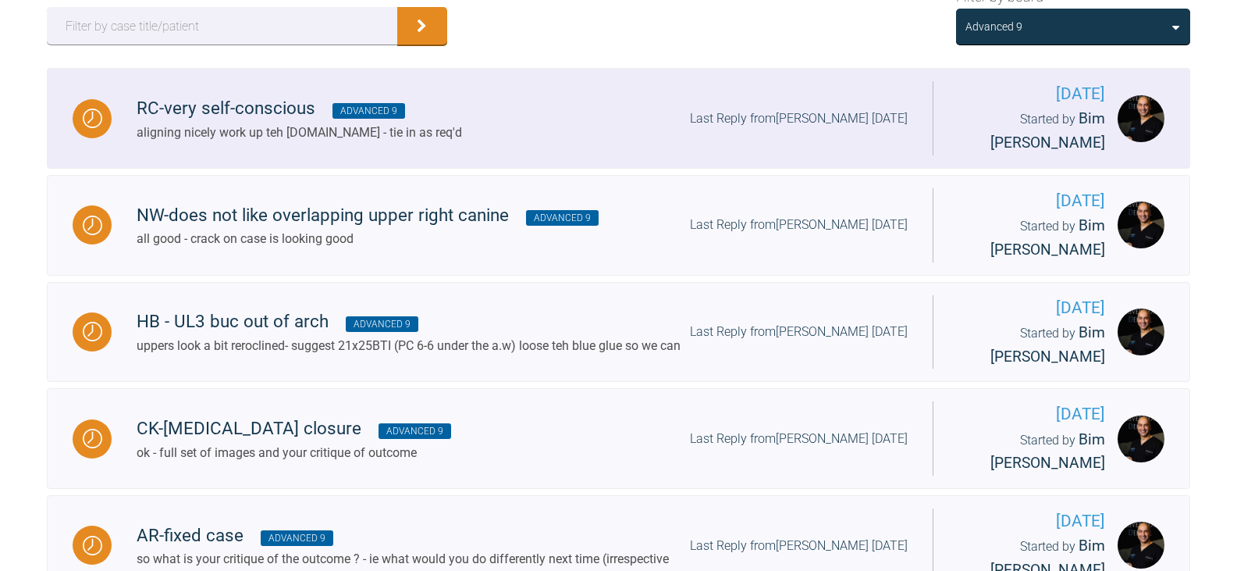
scroll to position [468, 0]
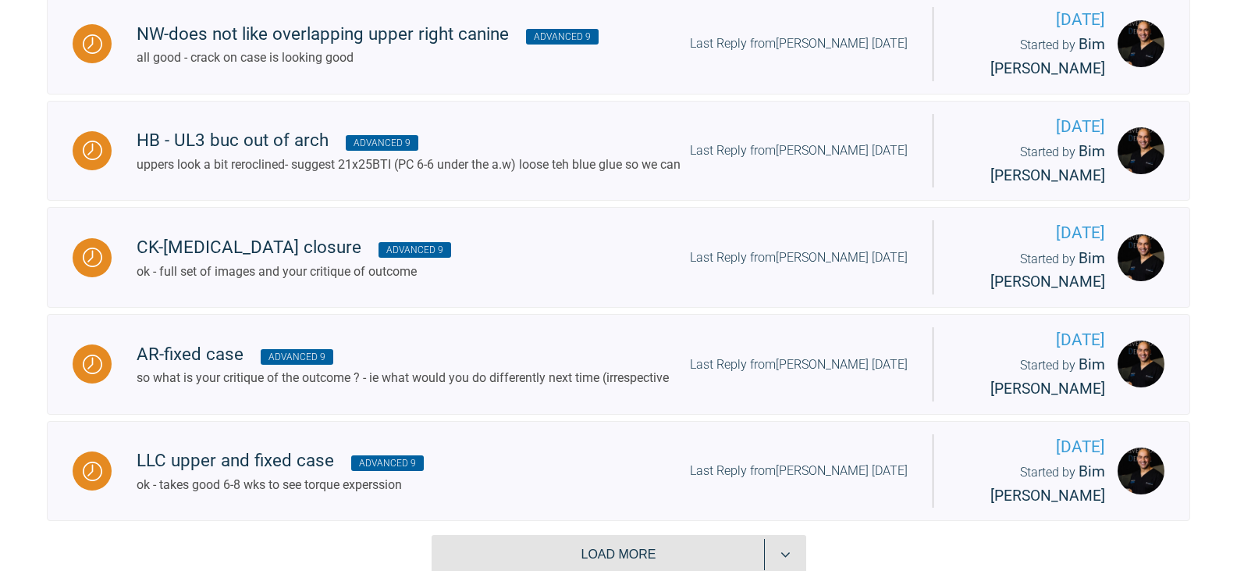
click at [694, 557] on button "Load more" at bounding box center [619, 554] width 375 height 39
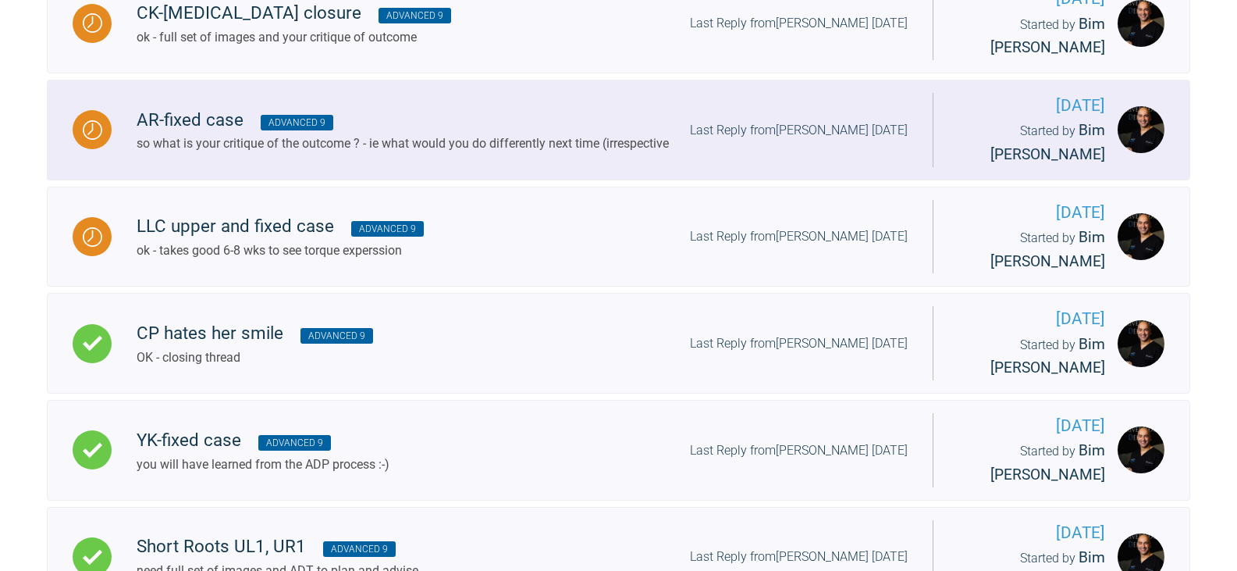
scroll to position [781, 0]
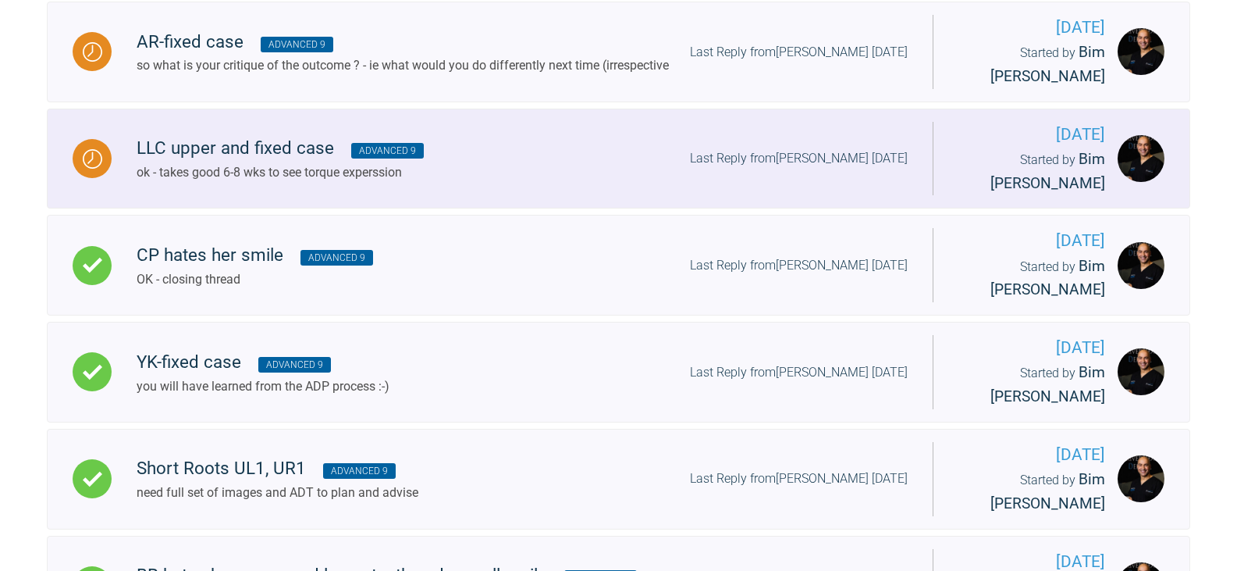
click at [653, 169] on div "LLC upper and fixed case Advanced 9 ok - takes good 6-8 wks to see torque exper…" at bounding box center [522, 158] width 821 height 48
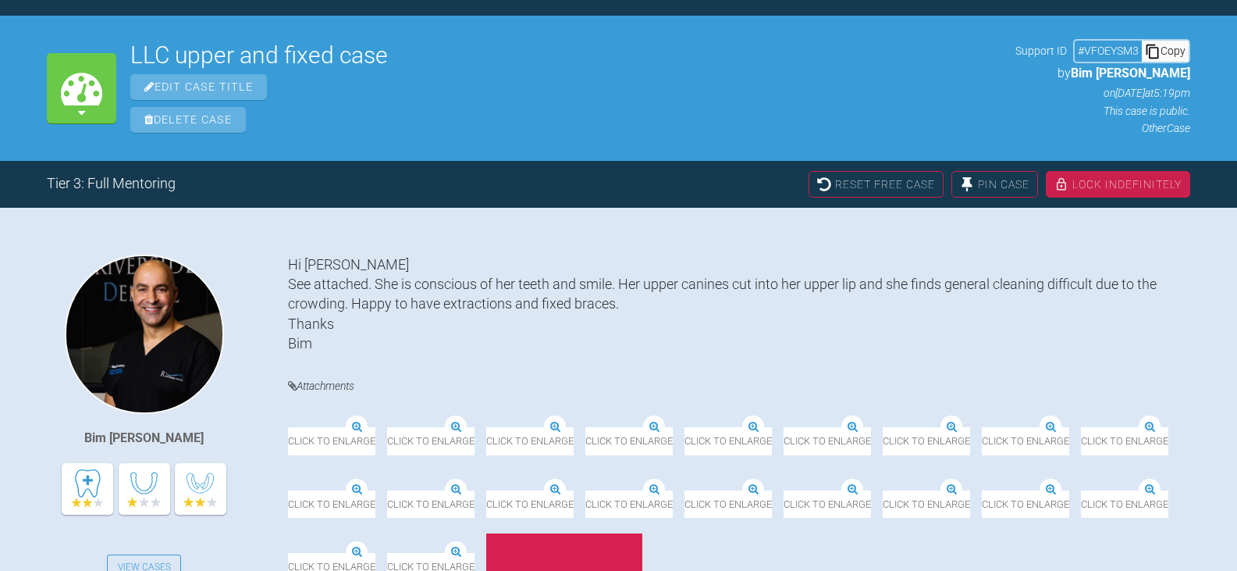
scroll to position [781, 0]
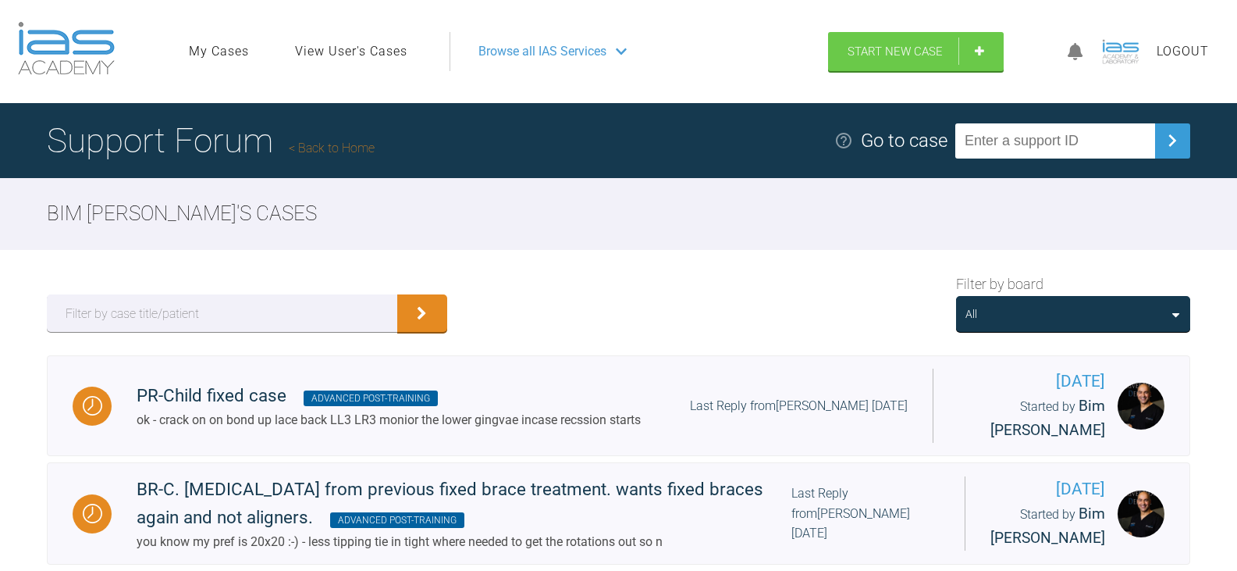
click at [340, 49] on link "View User's Cases" at bounding box center [351, 51] width 112 height 20
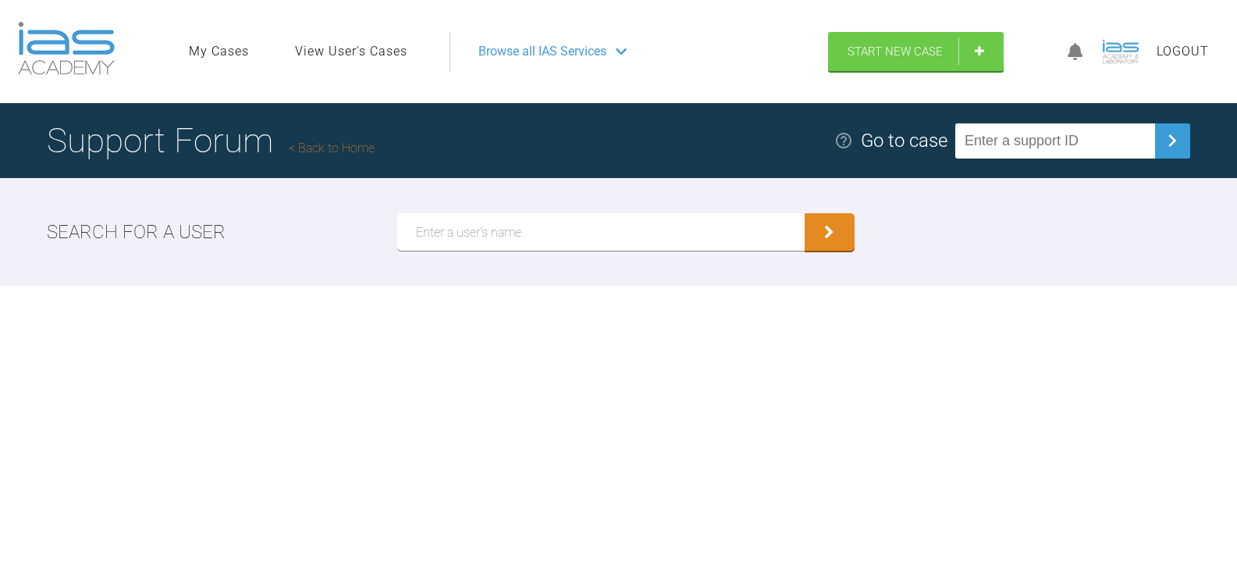
click at [699, 229] on input "text" at bounding box center [600, 231] width 407 height 37
paste input "[PERSON_NAME]"
type input "[PERSON_NAME]"
click at [805, 213] on button "submit" at bounding box center [830, 231] width 50 height 37
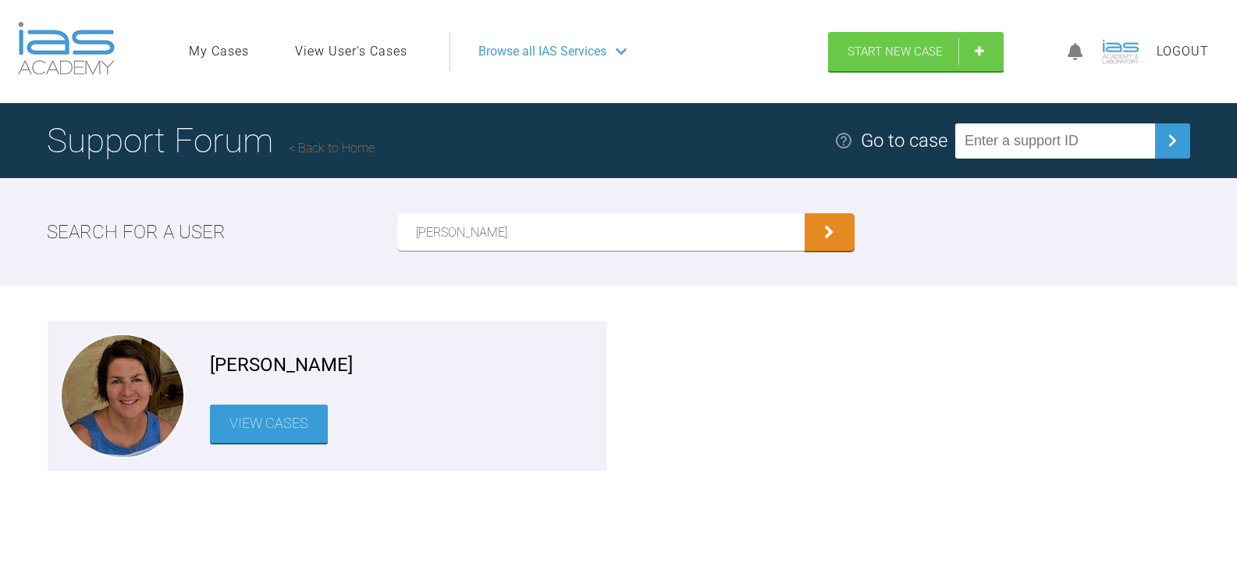
click at [294, 414] on link "View Cases" at bounding box center [269, 423] width 118 height 38
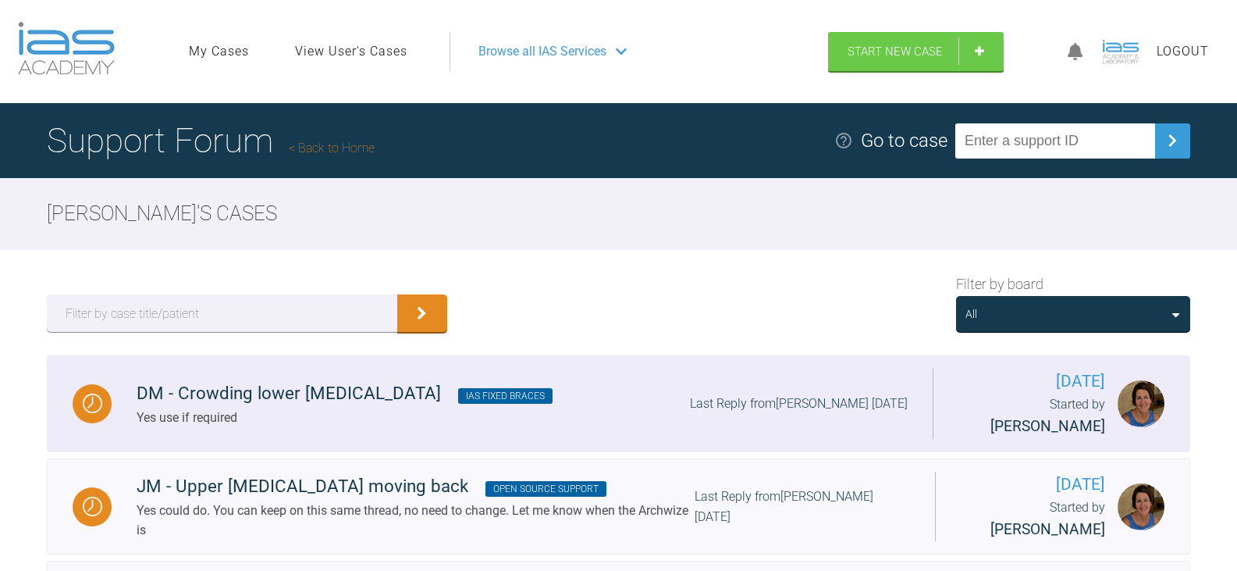
click at [631, 409] on div "DM - Crowding lower [MEDICAL_DATA] IAS Fixed Braces Yes use if required Last Re…" at bounding box center [522, 403] width 821 height 48
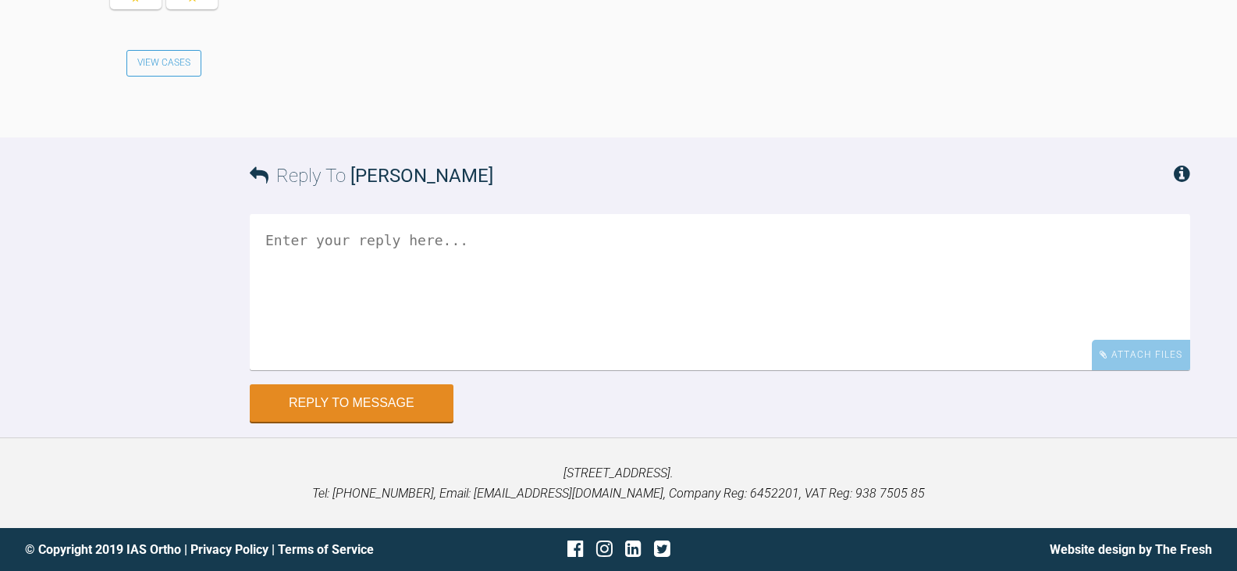
scroll to position [3200, 0]
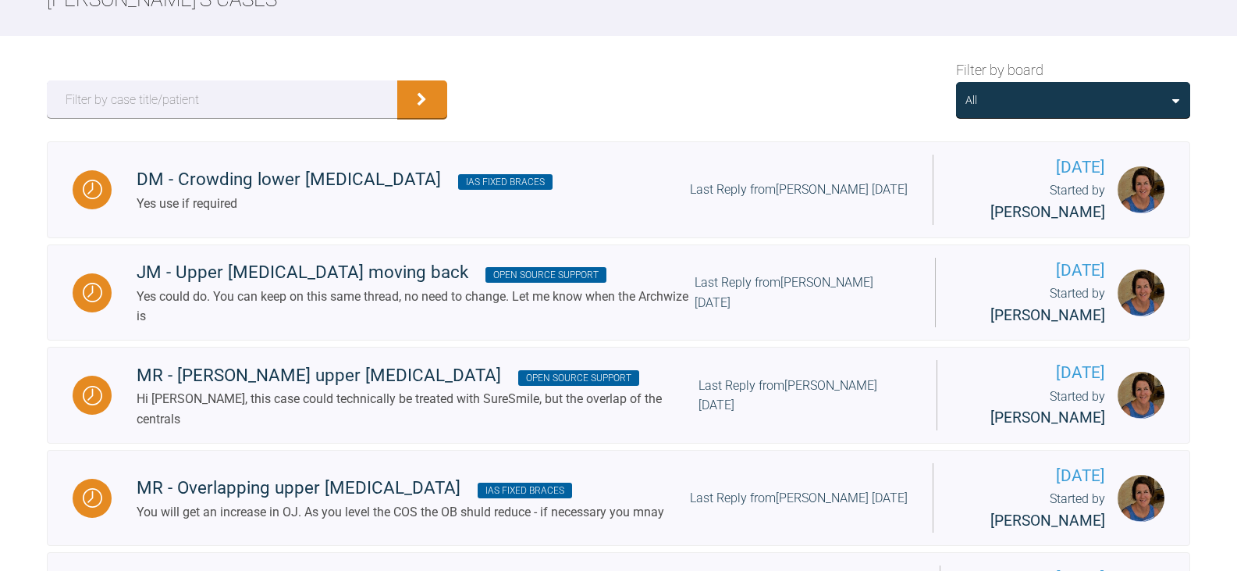
scroll to position [156, 0]
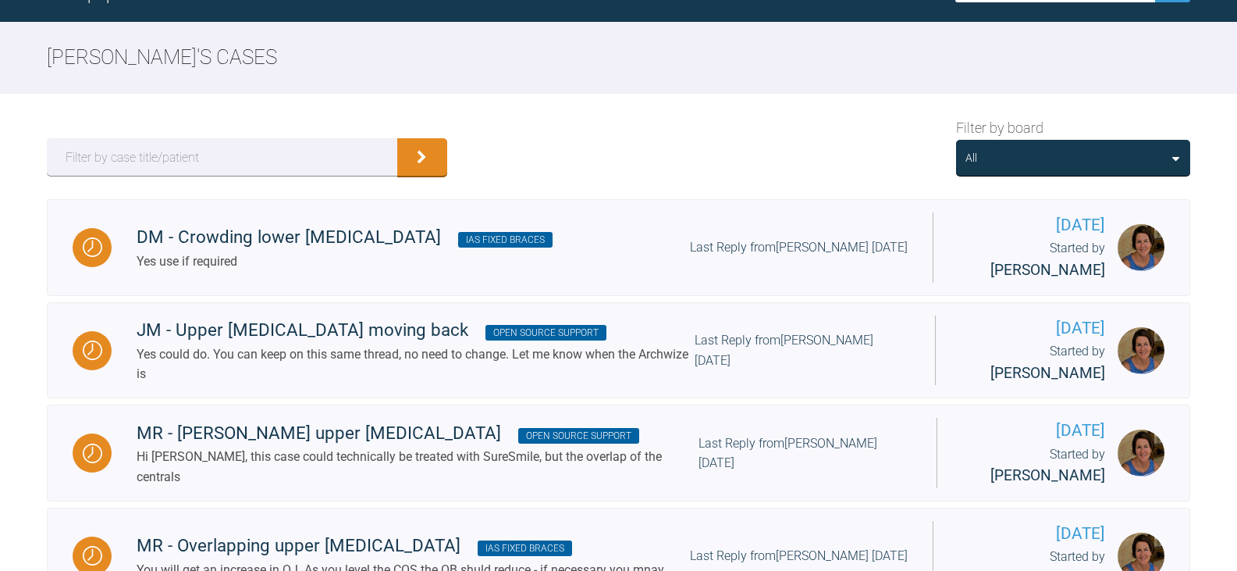
click at [1126, 168] on div "All" at bounding box center [1073, 158] width 234 height 36
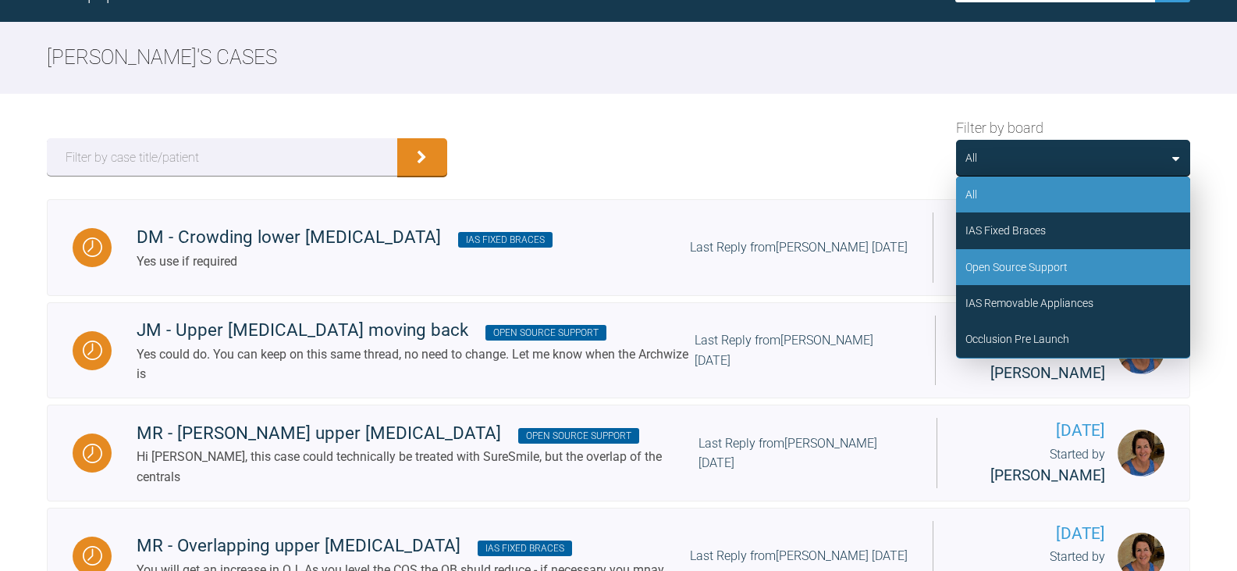
click at [1089, 260] on div "Open Source Support" at bounding box center [1073, 267] width 234 height 36
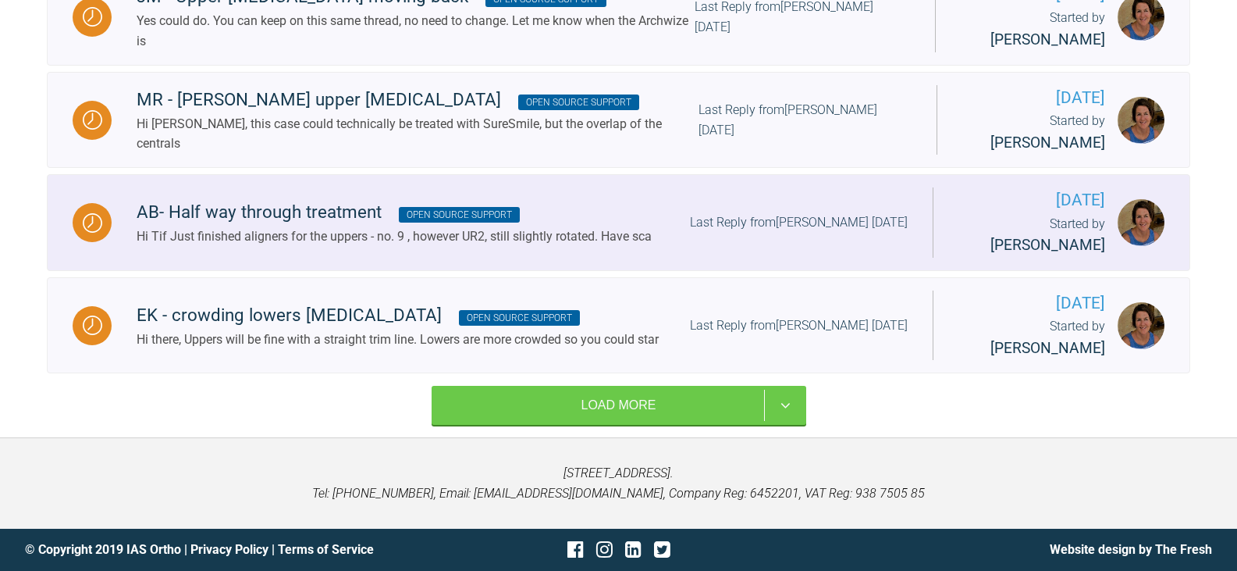
scroll to position [390, 0]
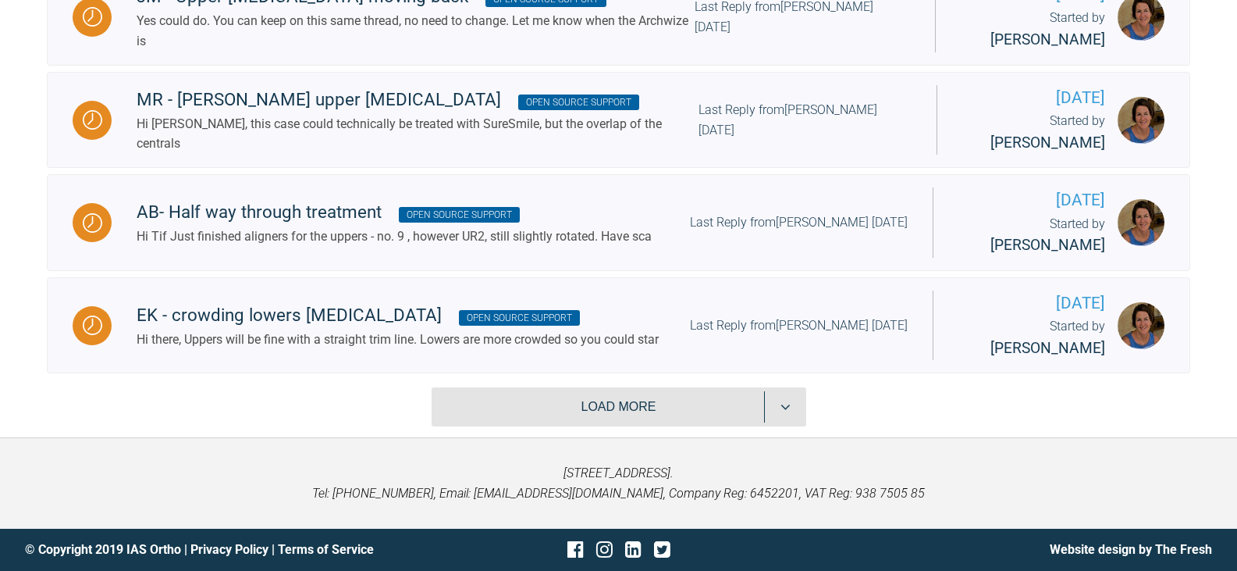
click at [688, 418] on button "Load more" at bounding box center [619, 406] width 375 height 39
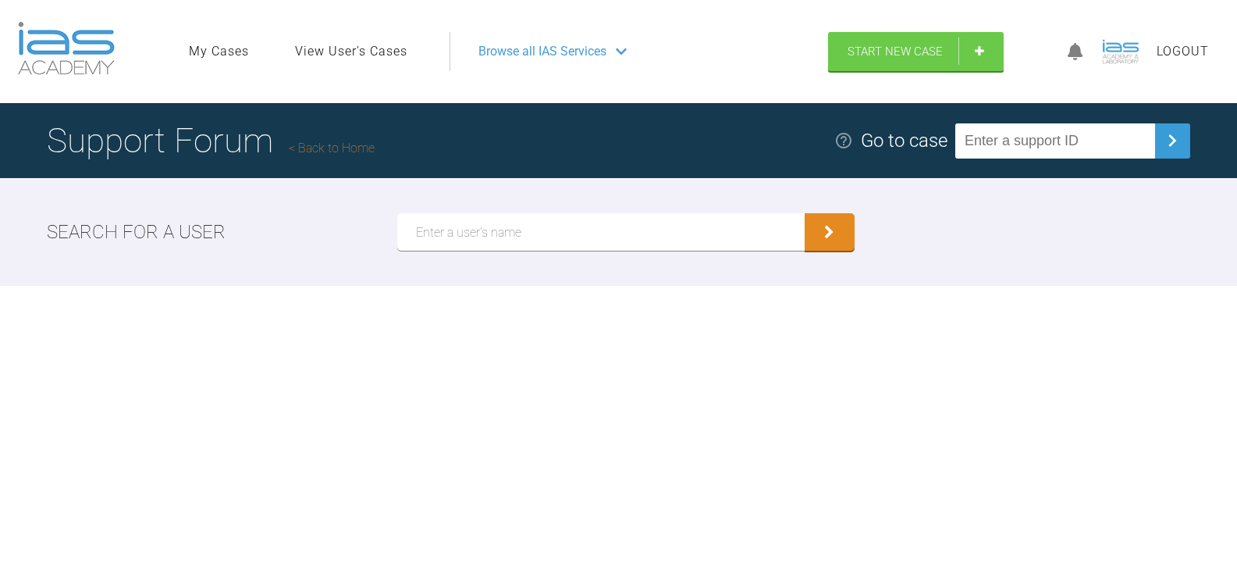
click at [1079, 141] on input "text" at bounding box center [1055, 140] width 200 height 35
paste input "7BTDDZOR"
type input "7BTDDZOR"
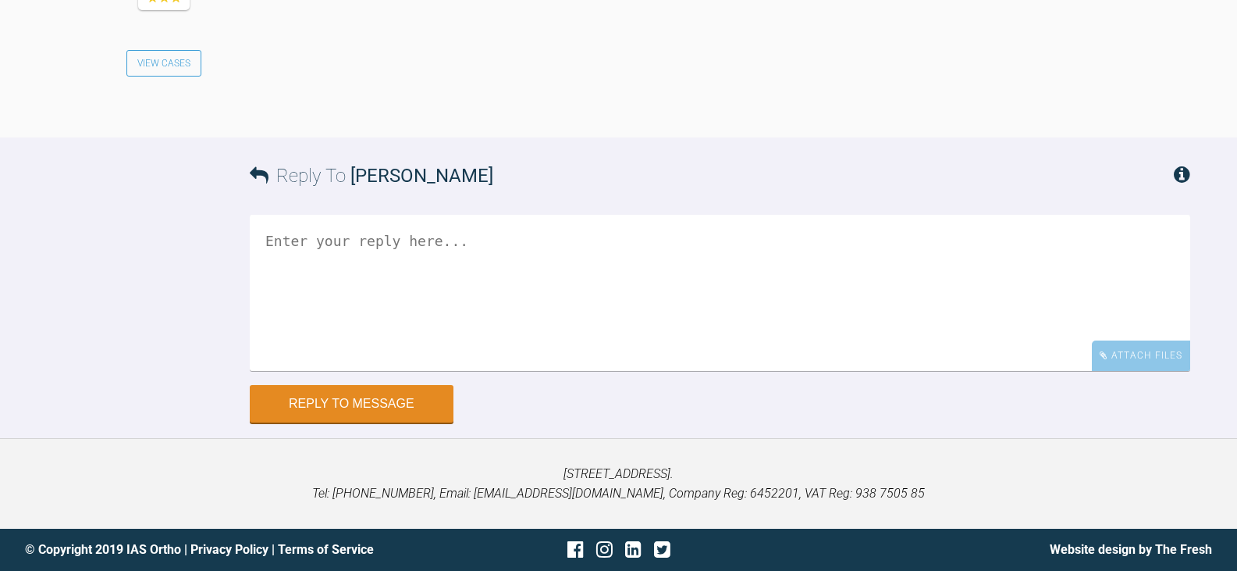
scroll to position [2426, 0]
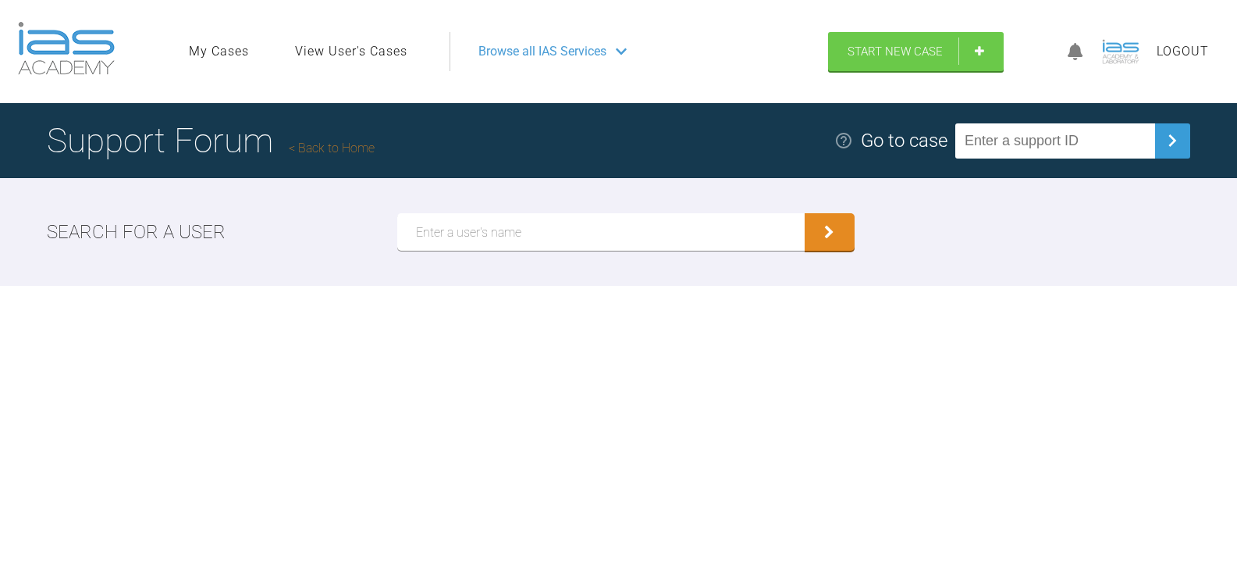
click at [1026, 134] on input "text" at bounding box center [1055, 140] width 200 height 35
paste input "6H8GLWZI"
type input "6H8GLWZI"
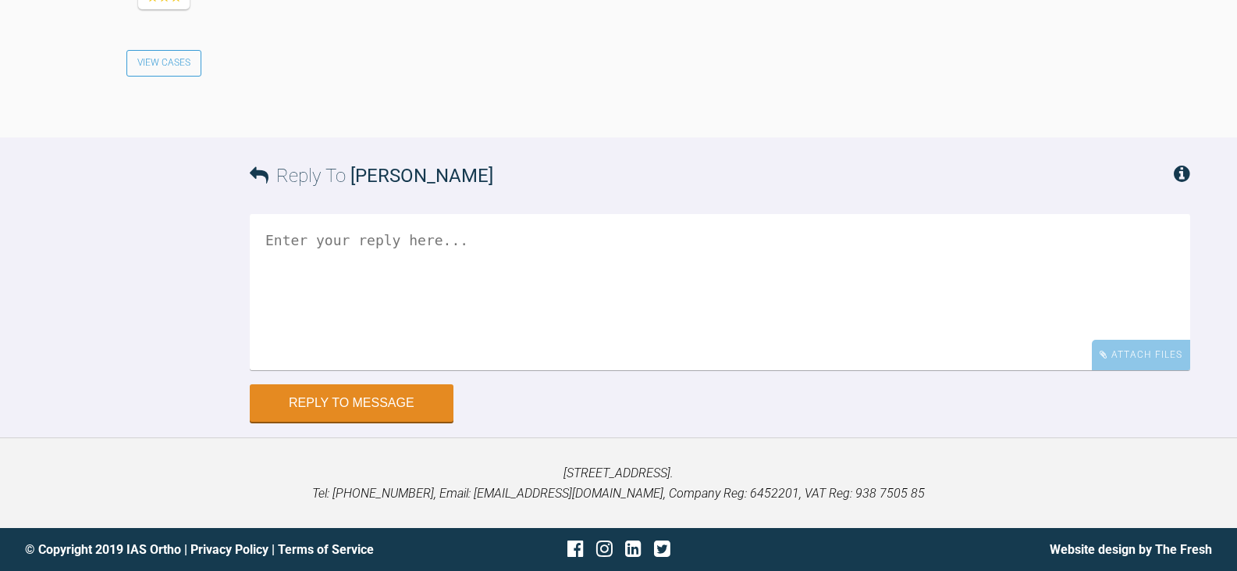
scroll to position [3610, 0]
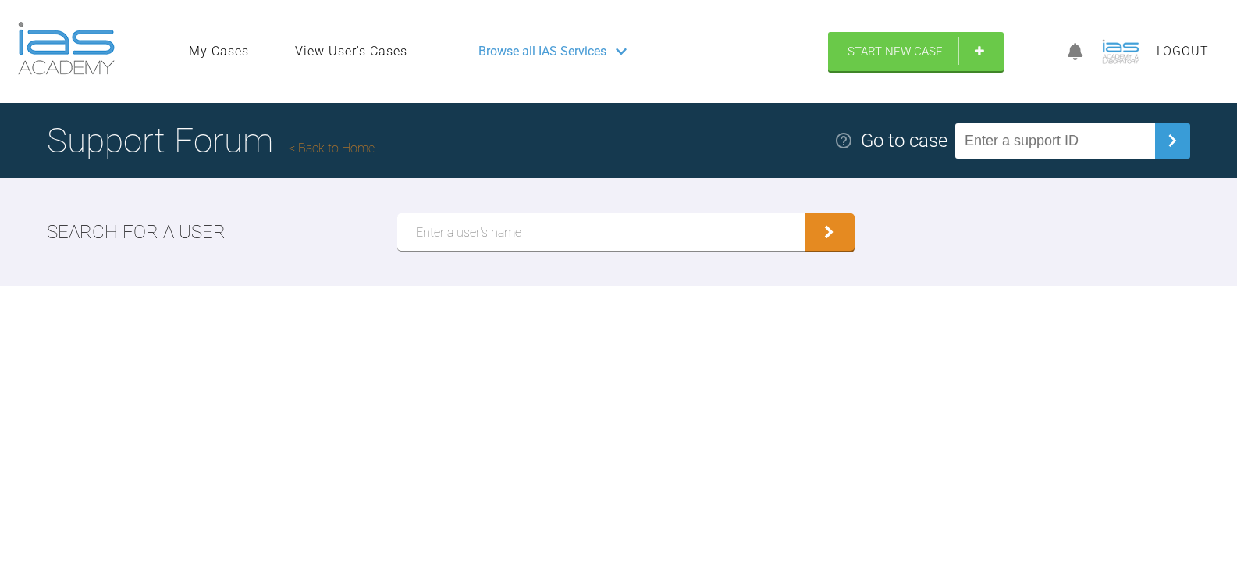
click at [1115, 141] on input "text" at bounding box center [1055, 140] width 200 height 35
paste input "Z6HO1V55"
type input "Z6HO1V55"
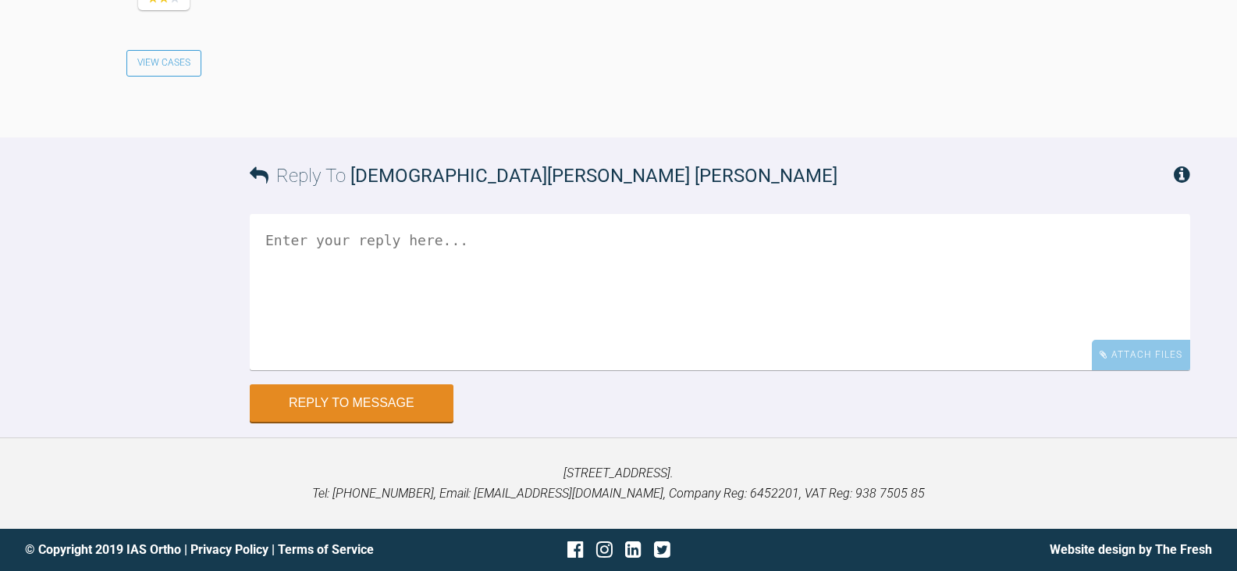
scroll to position [4502, 0]
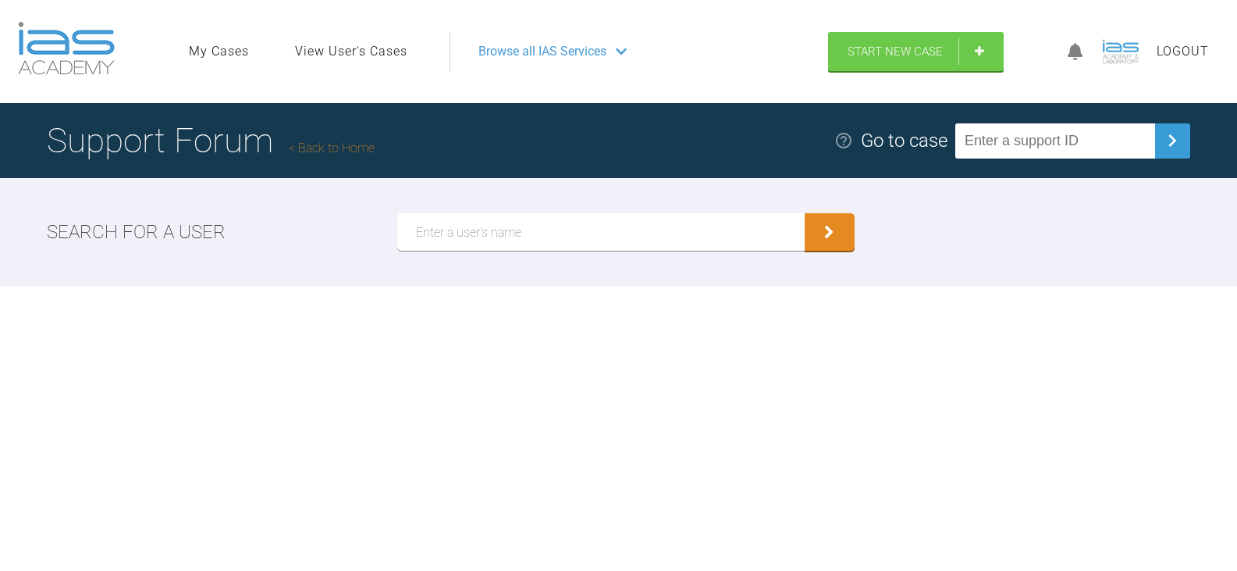
click at [1037, 141] on input "text" at bounding box center [1055, 140] width 200 height 35
paste input "AEL4MWNV"
type input "AEL4MWNV"
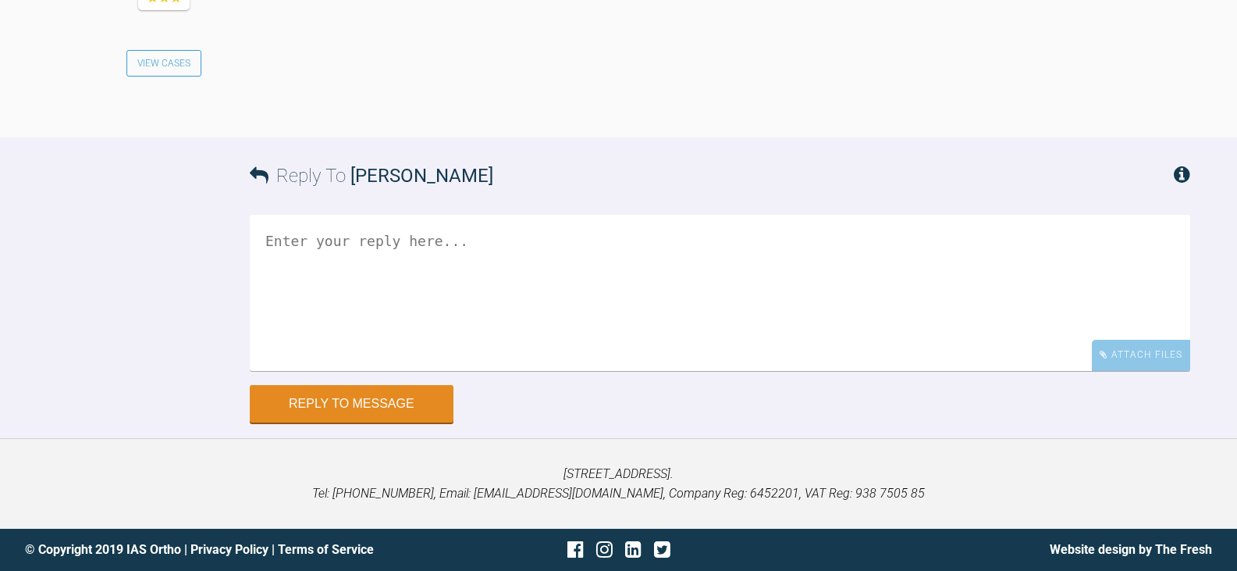
scroll to position [2835, 0]
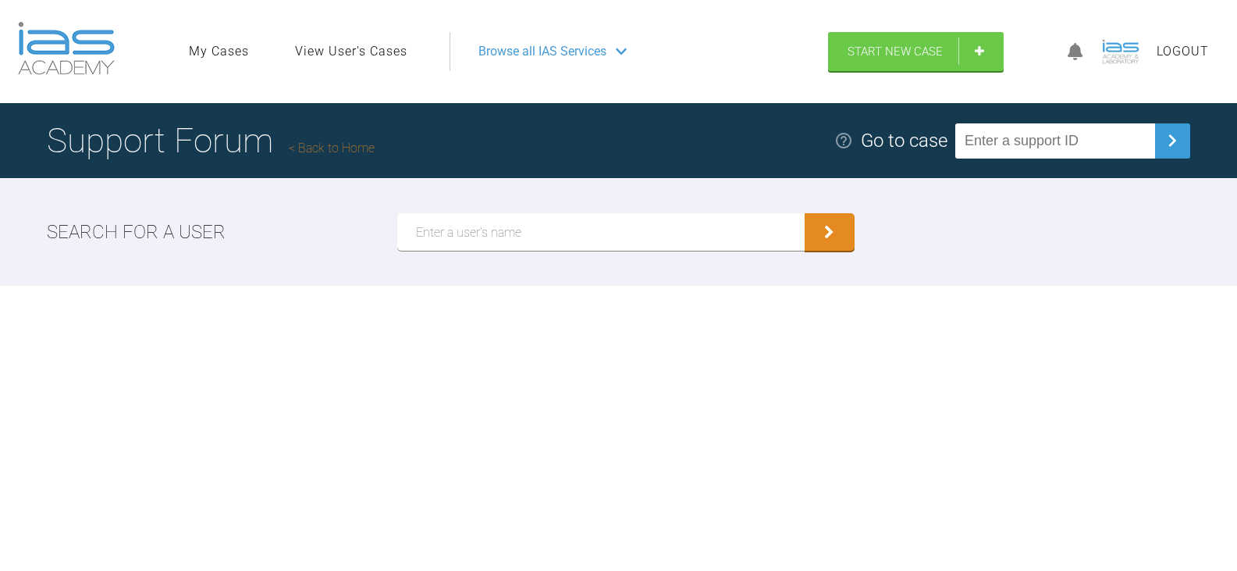
click at [1037, 156] on input "text" at bounding box center [1055, 140] width 200 height 35
paste input "CAPP3DEY"
type input "CAPP3DEY"
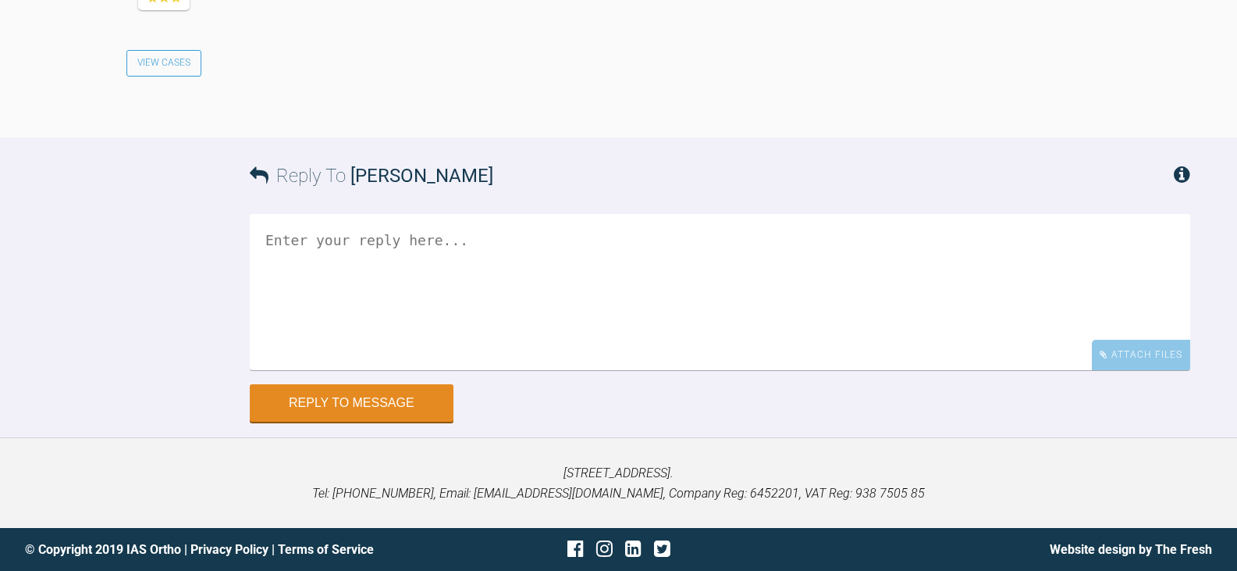
scroll to position [1948, 0]
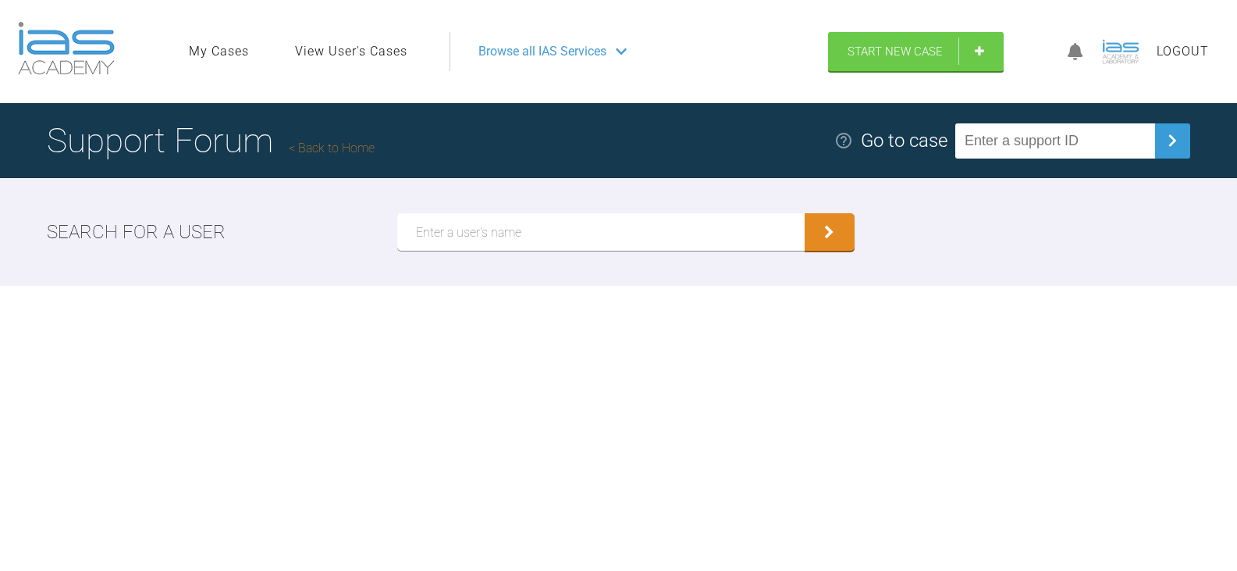
click at [1090, 140] on input "text" at bounding box center [1055, 140] width 200 height 35
paste input "CPX5BIEP"
type input "CPX5BIEP"
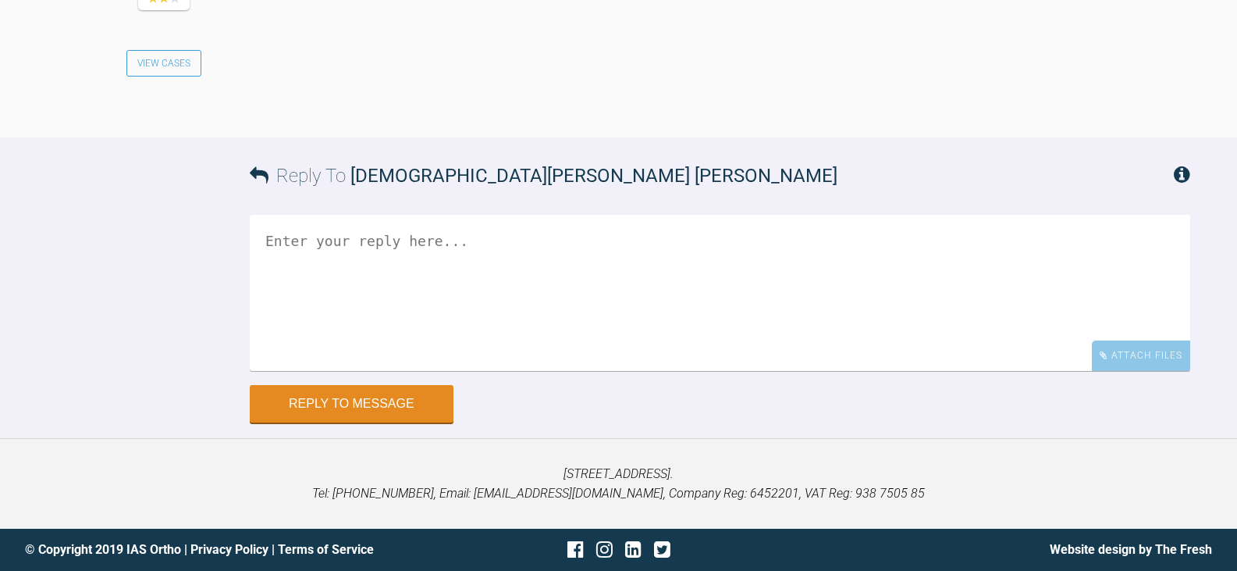
scroll to position [3794, 0]
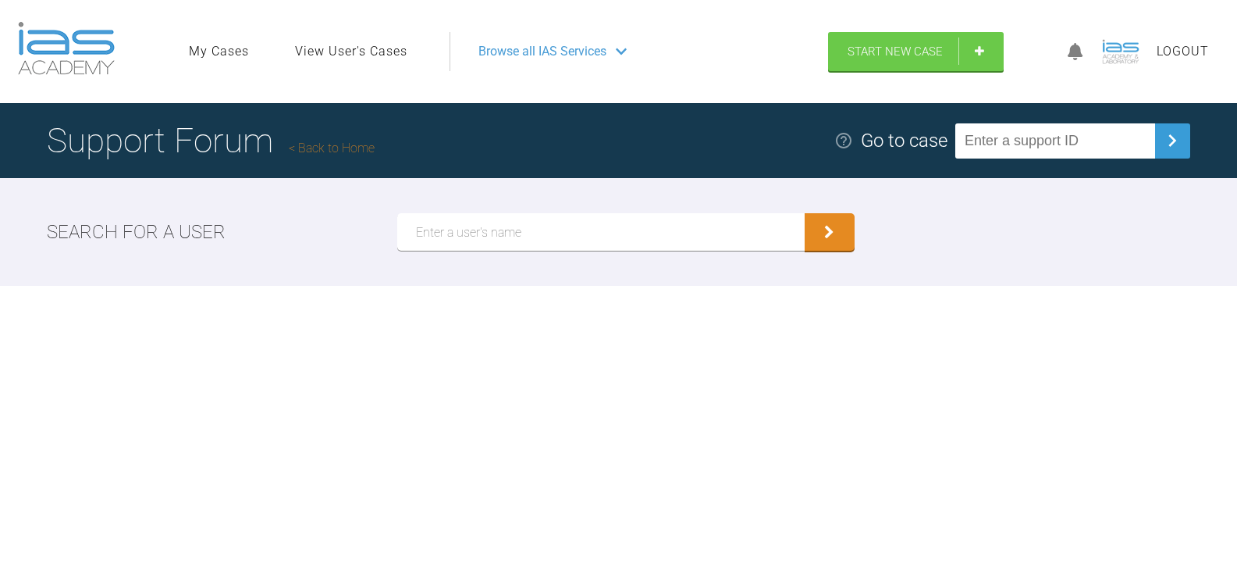
click at [1023, 150] on input "text" at bounding box center [1055, 140] width 200 height 35
paste input "LGGVTLFC"
type input "LGGVTLFC"
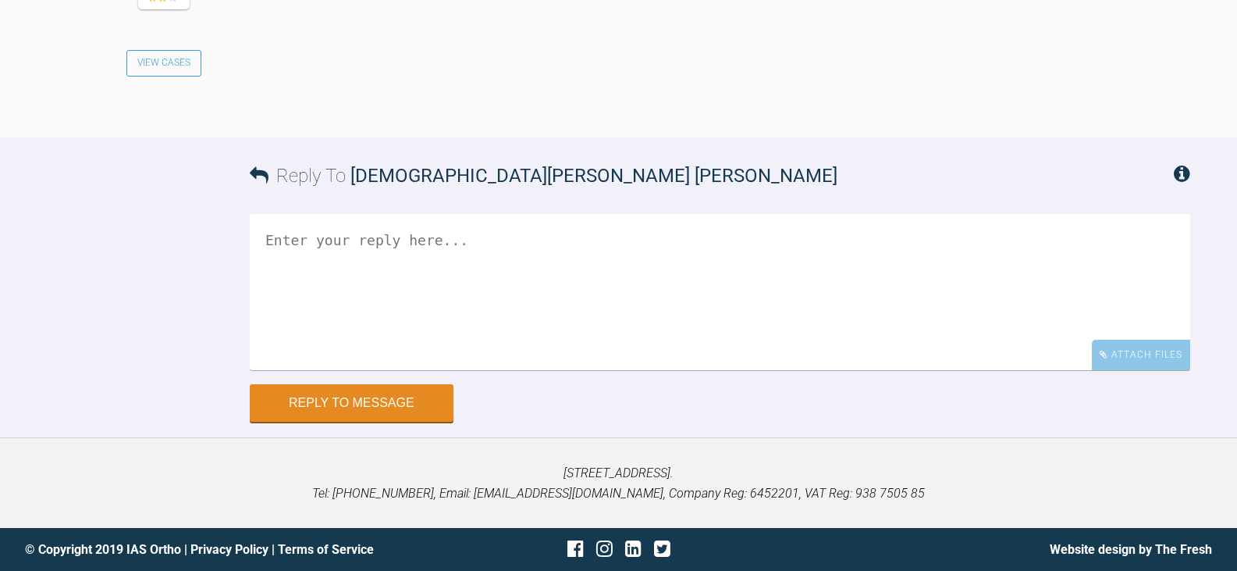
scroll to position [2342, 0]
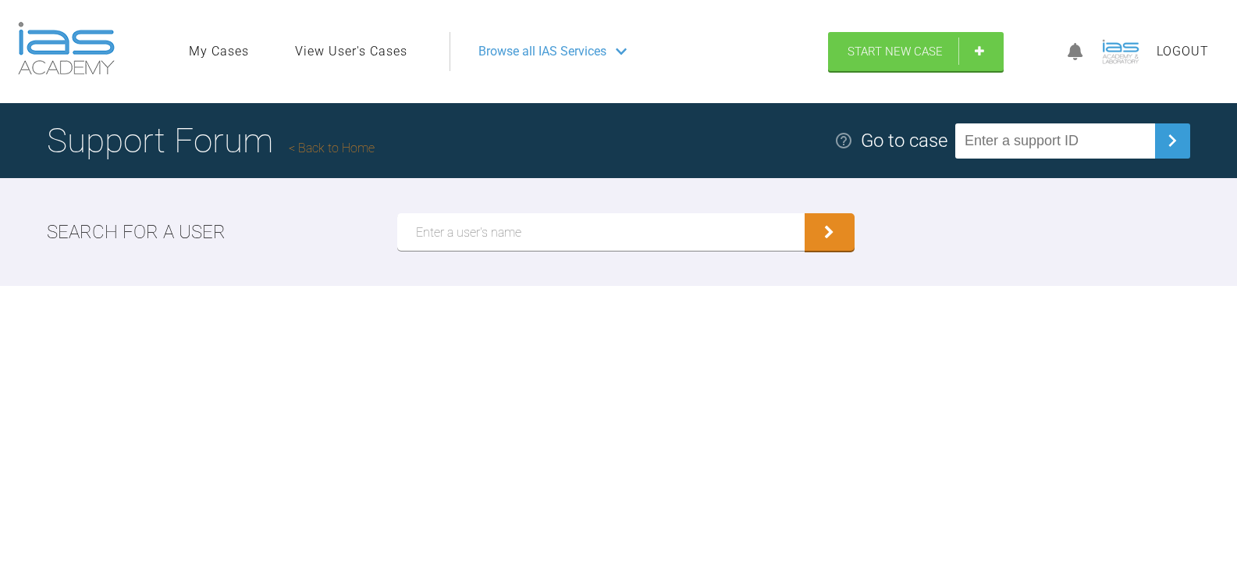
click at [1037, 142] on input "text" at bounding box center [1055, 140] width 200 height 35
paste input "FOR3MQIR"
type input "FOR3MQIR"
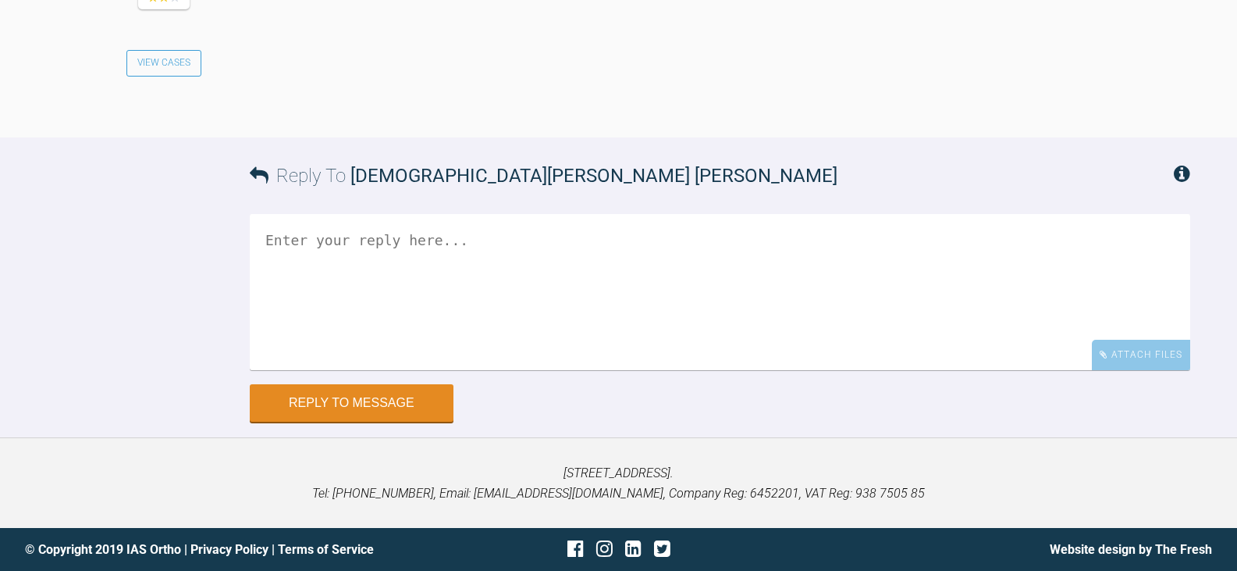
scroll to position [3529, 0]
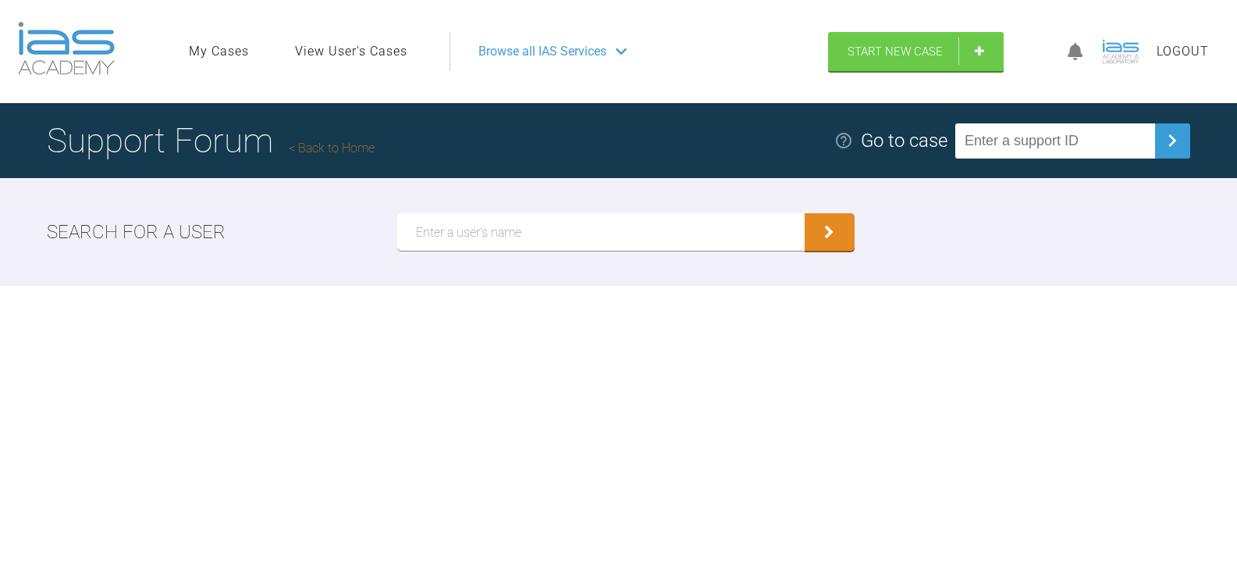
click at [1034, 134] on input "text" at bounding box center [1055, 140] width 200 height 35
paste input "9GJ4IJXY"
type input "9GJ4IJXY"
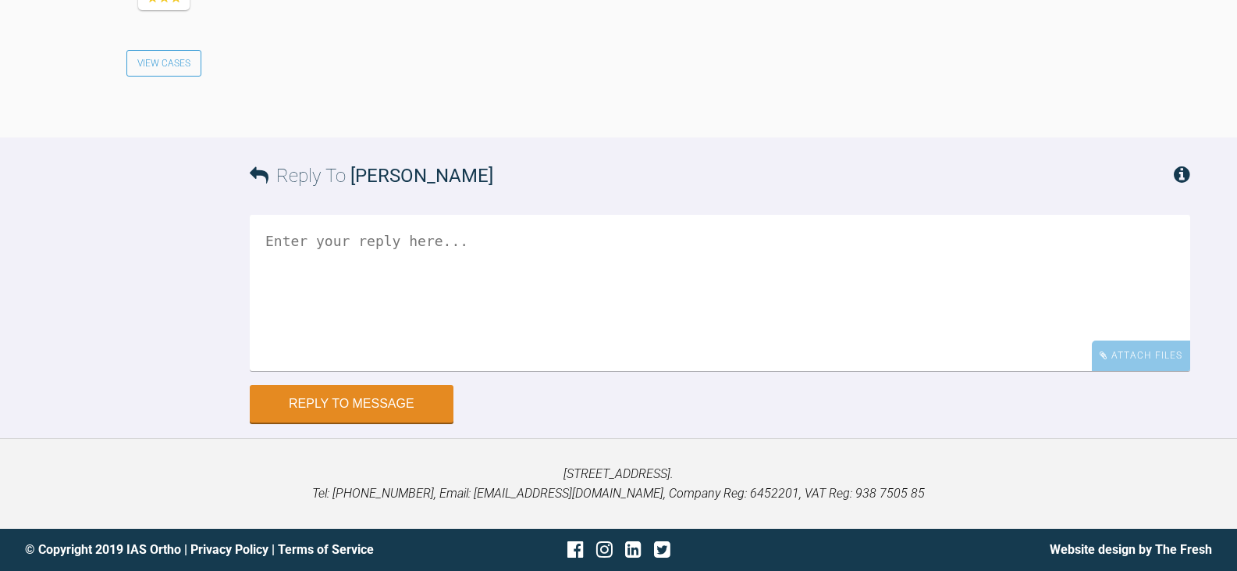
scroll to position [3015, 0]
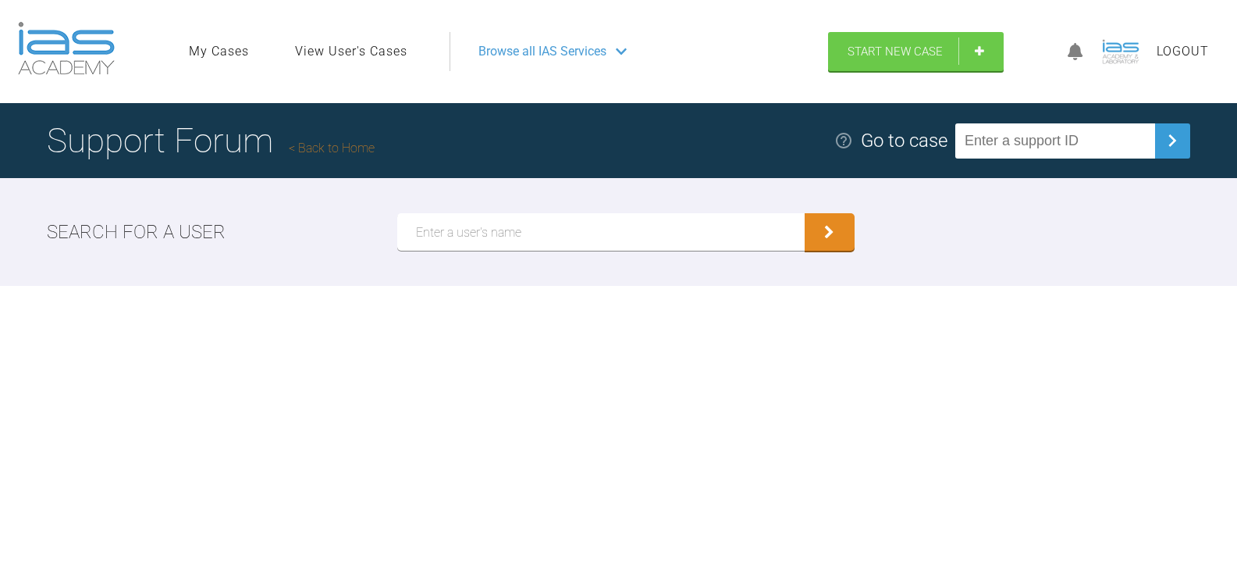
click at [1076, 136] on input "text" at bounding box center [1055, 140] width 200 height 35
paste input "LXAVNARX"
type input "LXAVNARX"
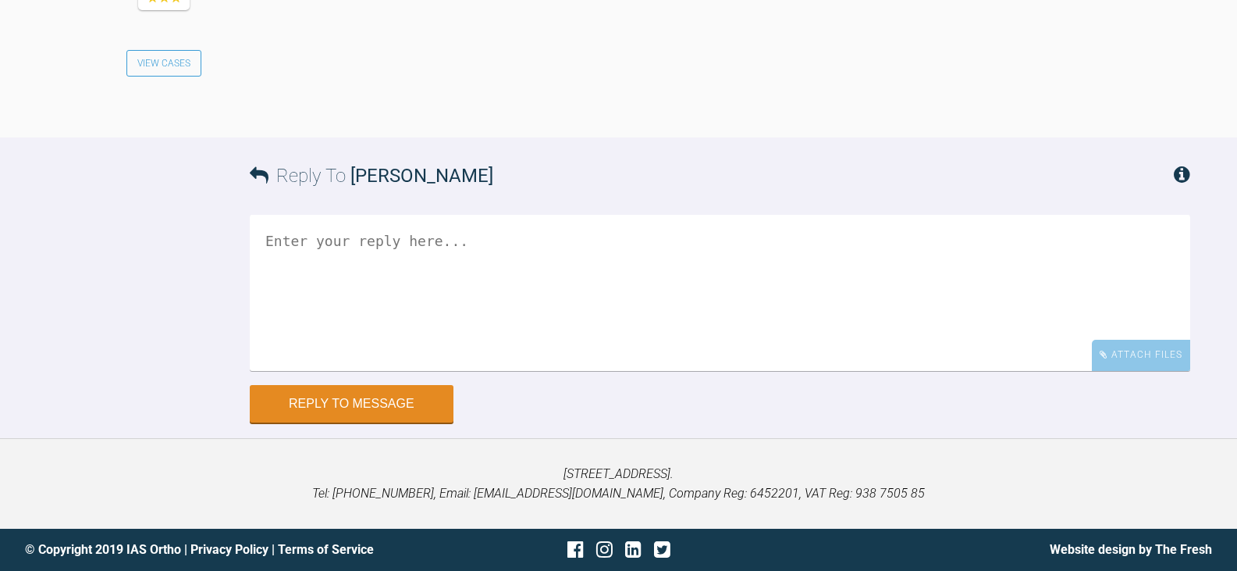
scroll to position [1927, 0]
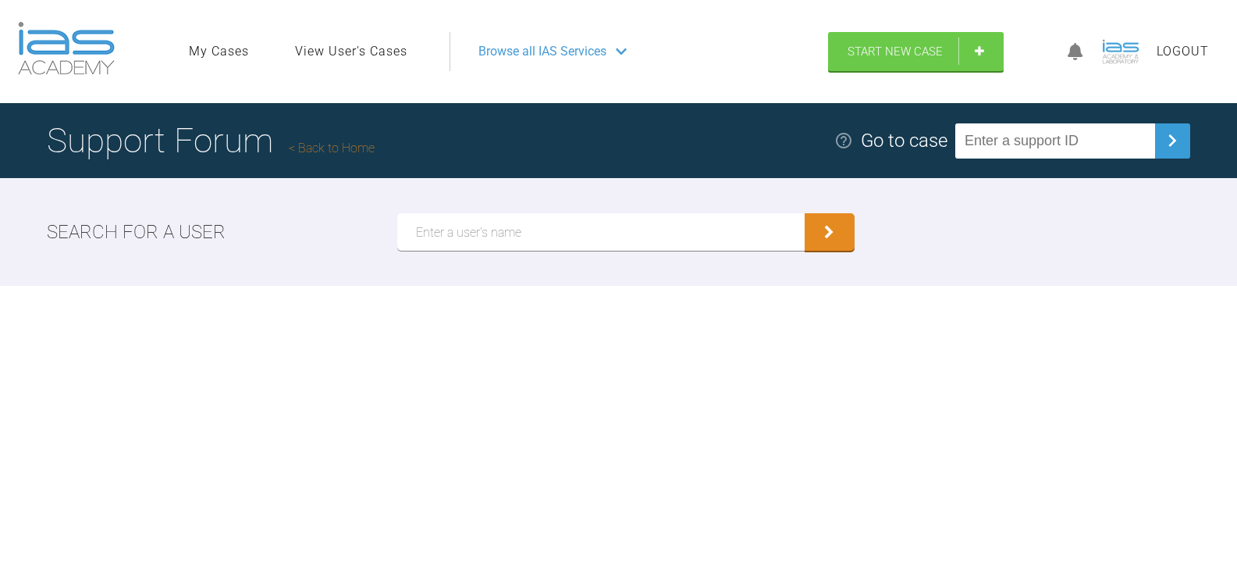
click at [1053, 145] on input "text" at bounding box center [1055, 140] width 200 height 35
paste input "R7KULSHD"
type input "R7KULSHD"
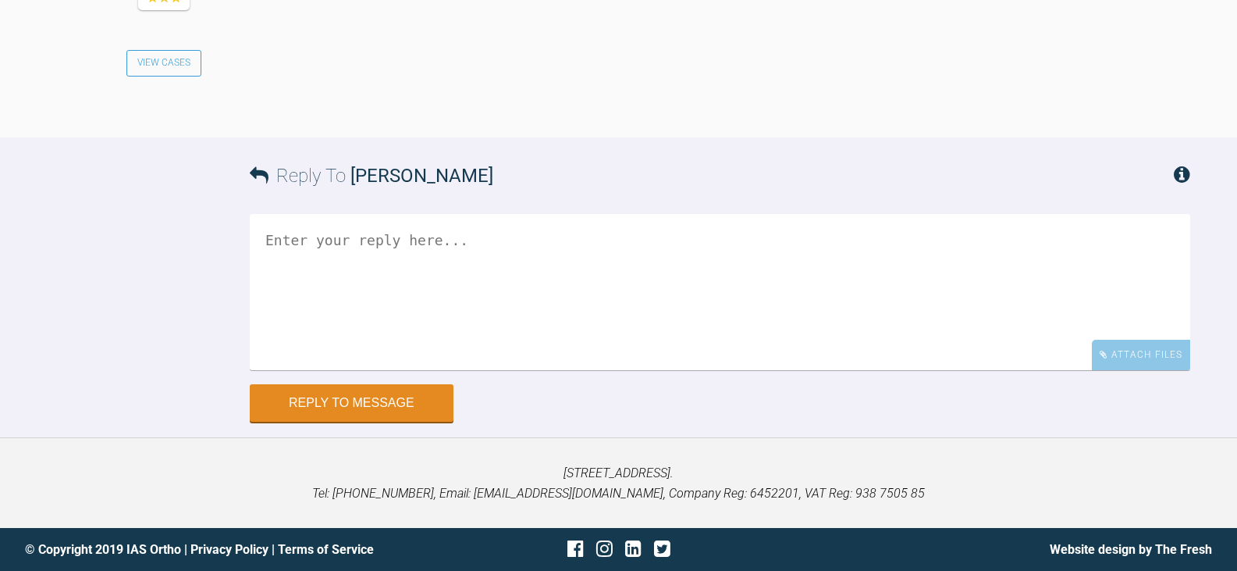
scroll to position [3036, 0]
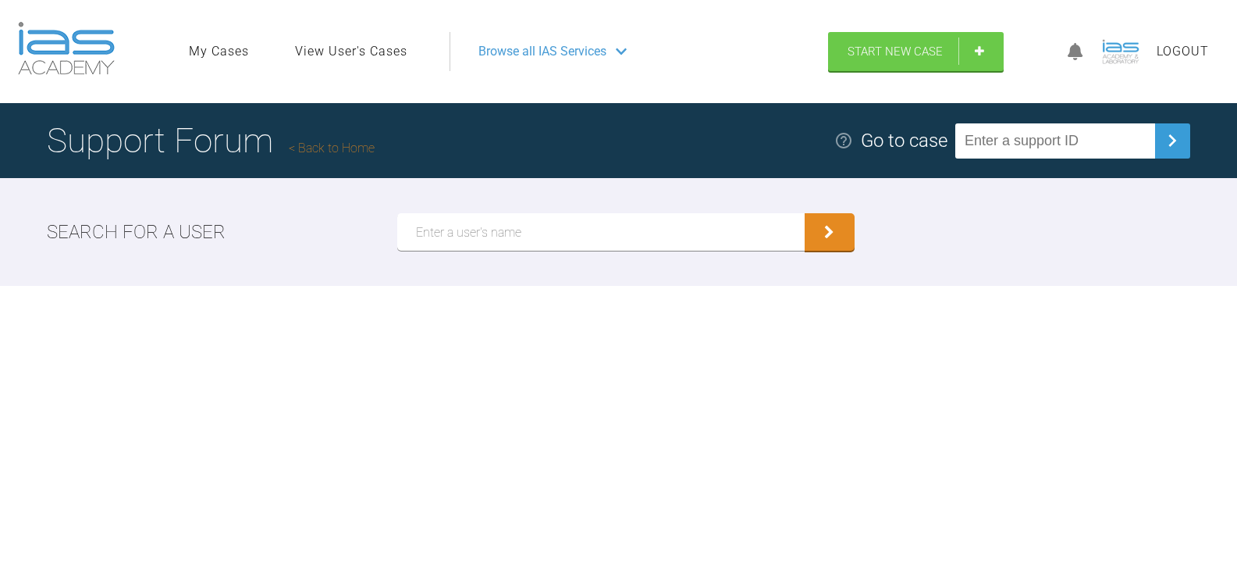
click at [393, 49] on link "View User's Cases" at bounding box center [351, 51] width 112 height 20
click at [571, 230] on input "text" at bounding box center [600, 231] width 407 height 37
paste input "[DEMOGRAPHIC_DATA][PERSON_NAME] [PERSON_NAME]"
type input "[DEMOGRAPHIC_DATA][PERSON_NAME] [PERSON_NAME]"
click at [805, 213] on button "submit" at bounding box center [830, 231] width 50 height 37
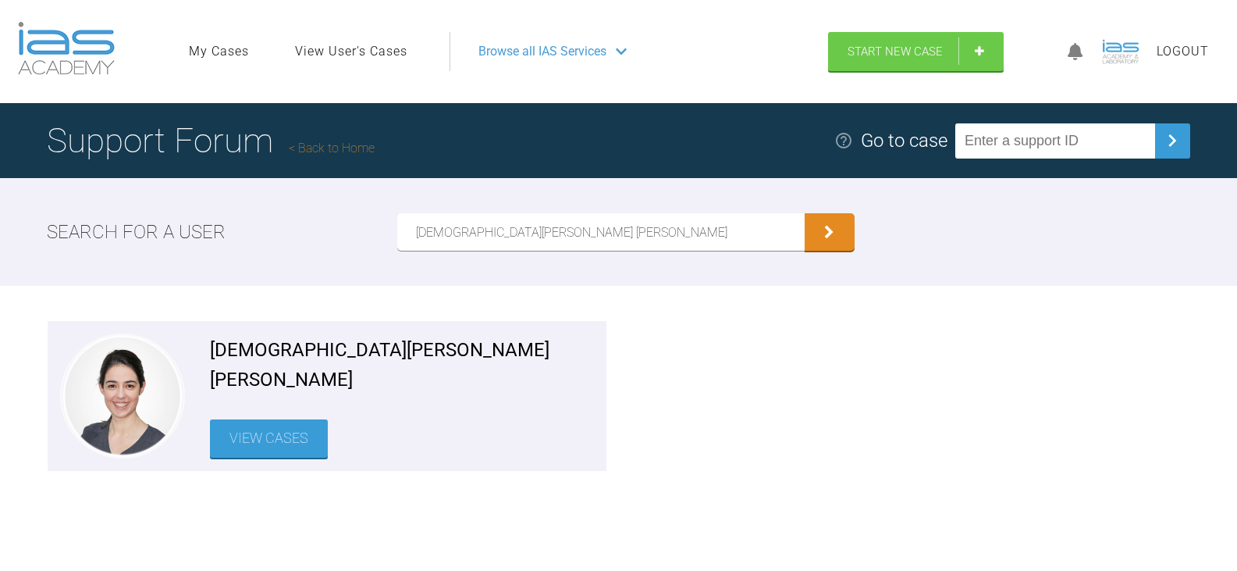
click at [311, 419] on link "View Cases" at bounding box center [269, 438] width 118 height 38
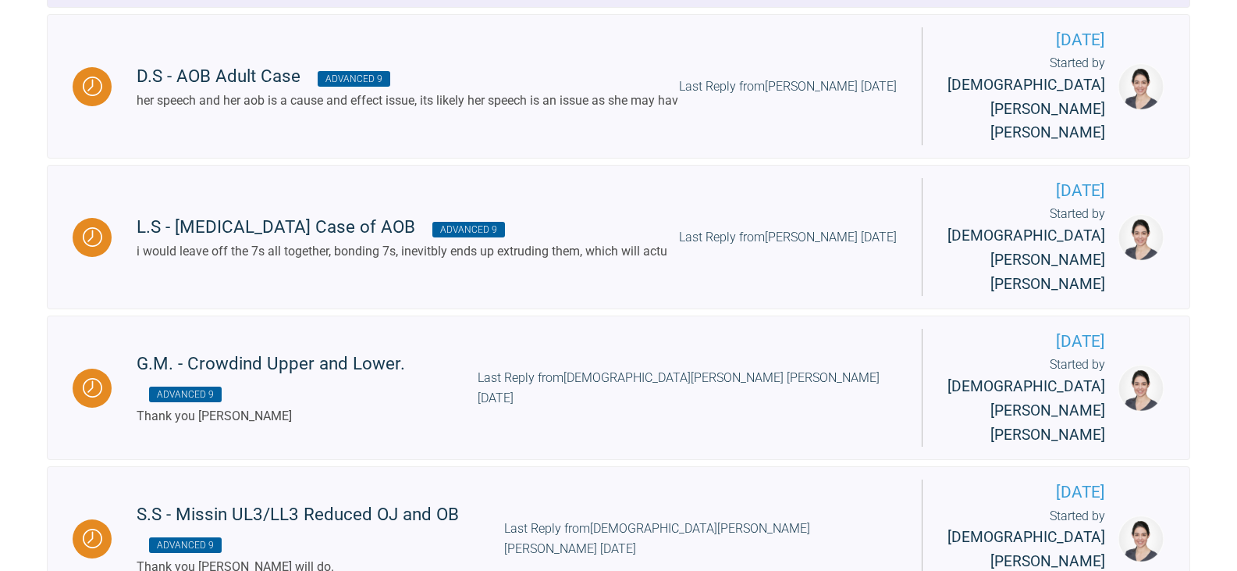
scroll to position [624, 0]
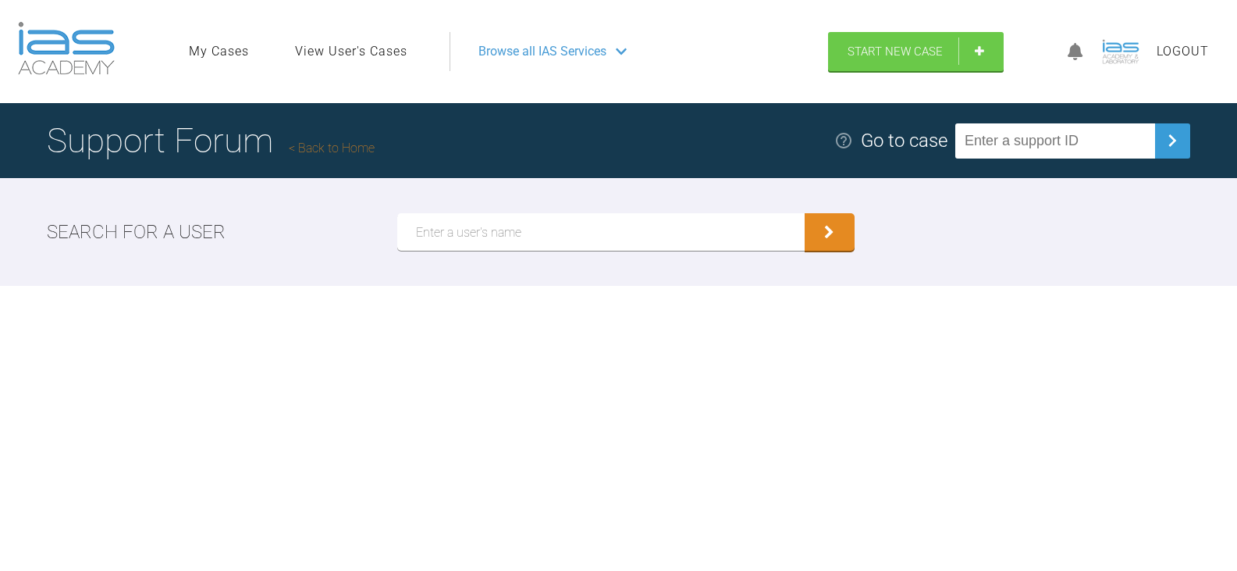
click at [1117, 144] on input "text" at bounding box center [1055, 140] width 200 height 35
paste input "ODRQ5NRY"
type input "ODRQ5NRY"
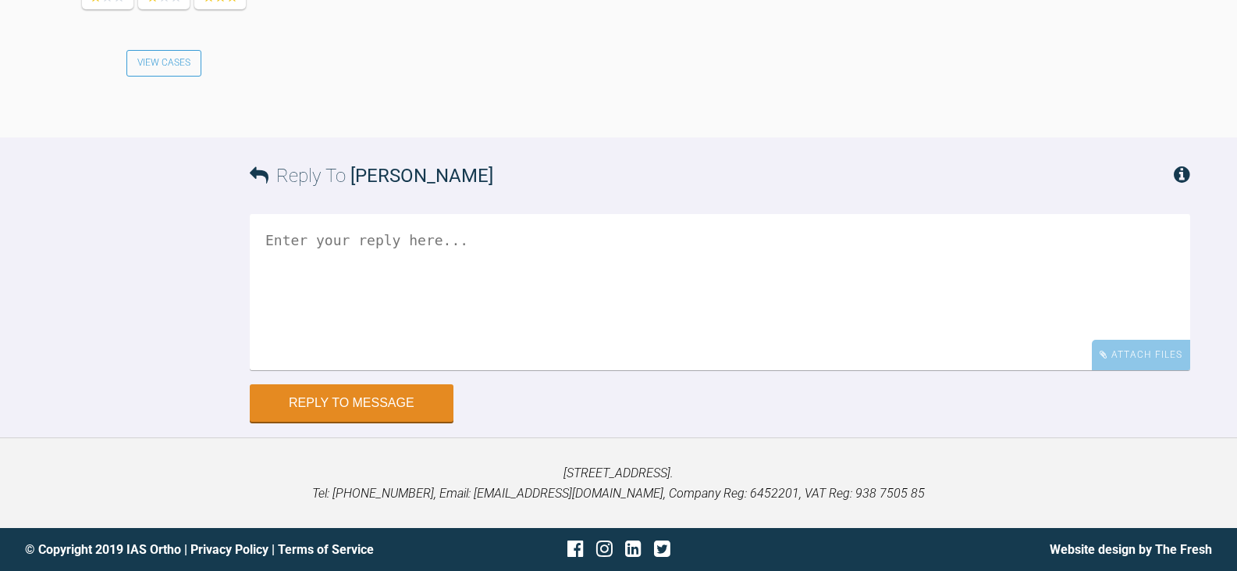
scroll to position [4018, 0]
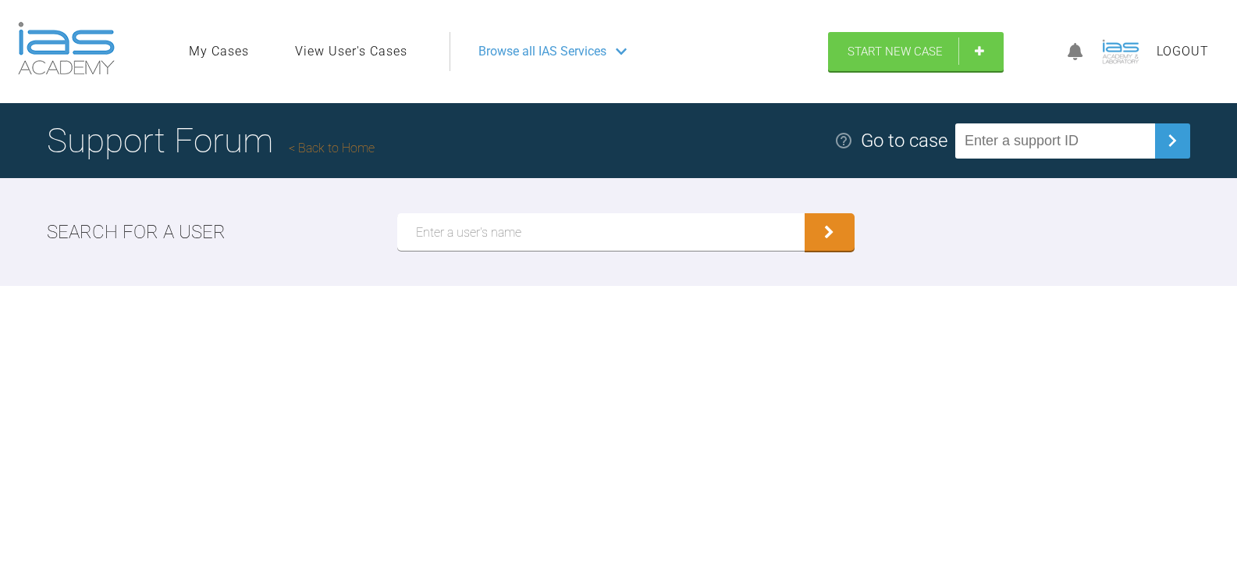
click at [564, 226] on input "text" at bounding box center [600, 231] width 407 height 37
paste input "RH5B8XT9"
type input "RH5B8XT9"
click at [805, 213] on button "submit" at bounding box center [830, 231] width 50 height 37
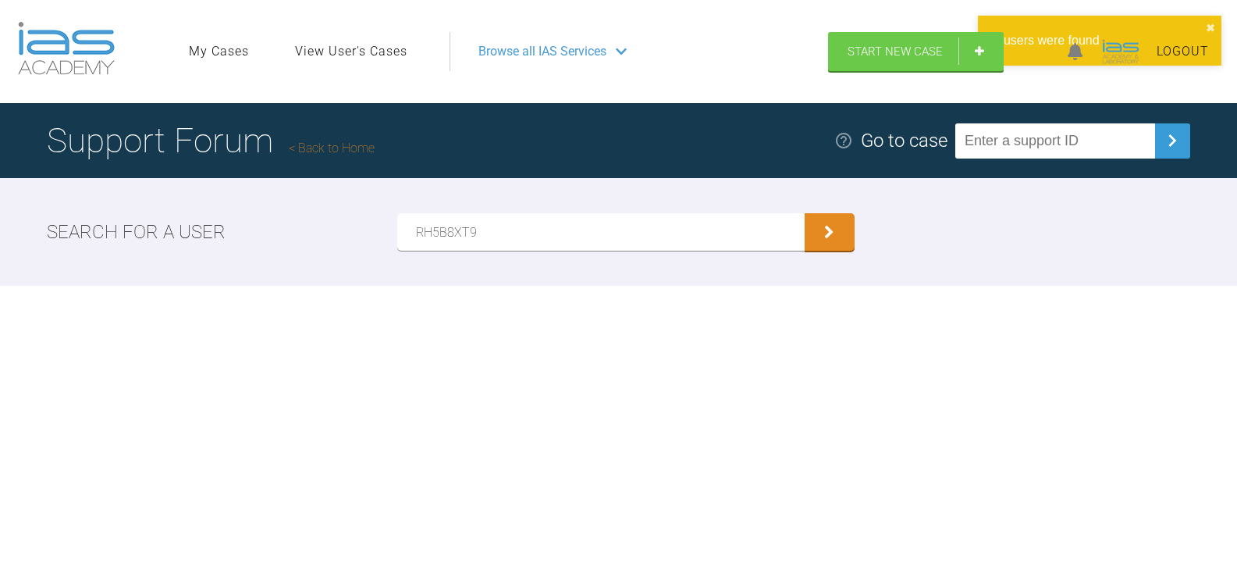
click at [1086, 133] on input "text" at bounding box center [1055, 140] width 200 height 35
paste input "RH5B8XT9"
type input "RH5B8XT9"
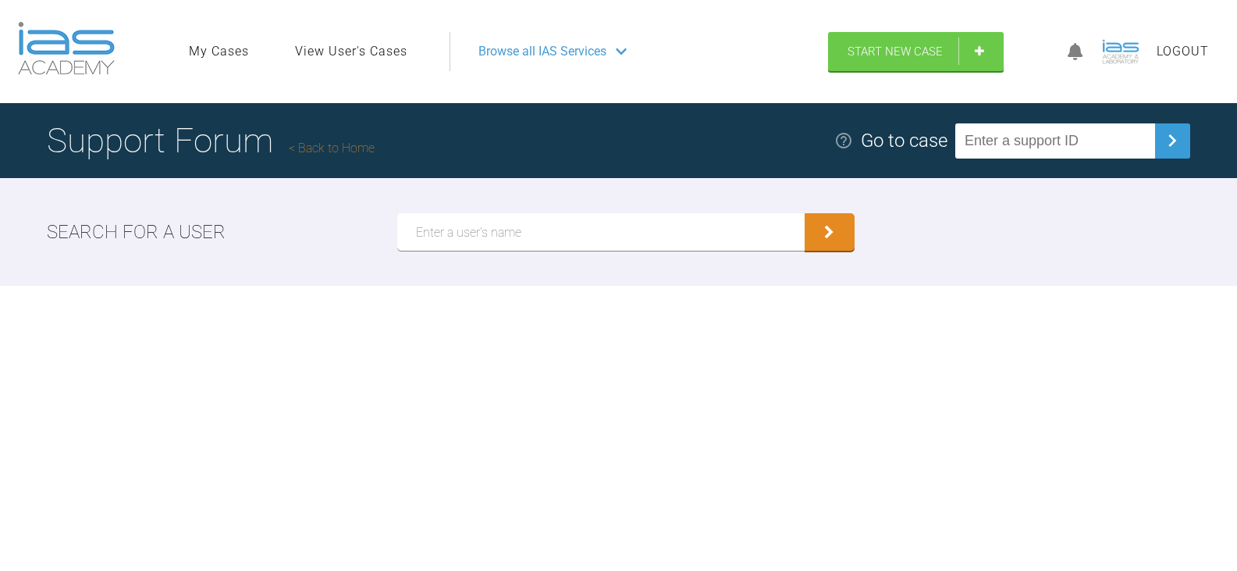
click at [669, 234] on input "text" at bounding box center [600, 231] width 407 height 37
paste input "[PERSON_NAME]"
type input "[PERSON_NAME]"
click at [805, 213] on button "submit" at bounding box center [830, 231] width 50 height 37
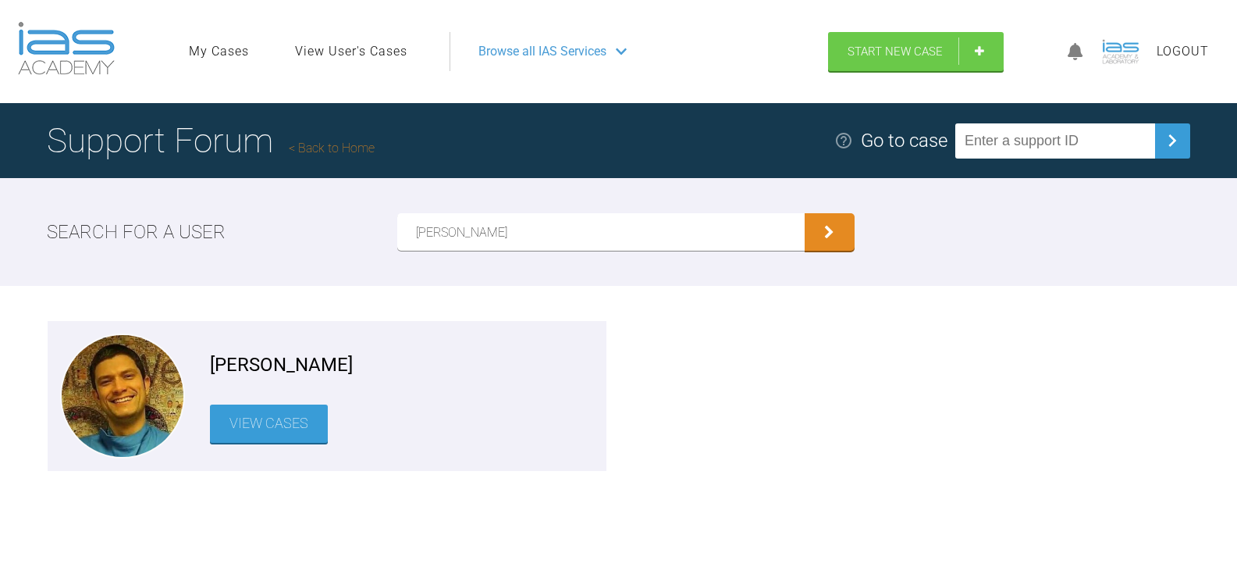
click at [276, 434] on link "View Cases" at bounding box center [269, 423] width 118 height 38
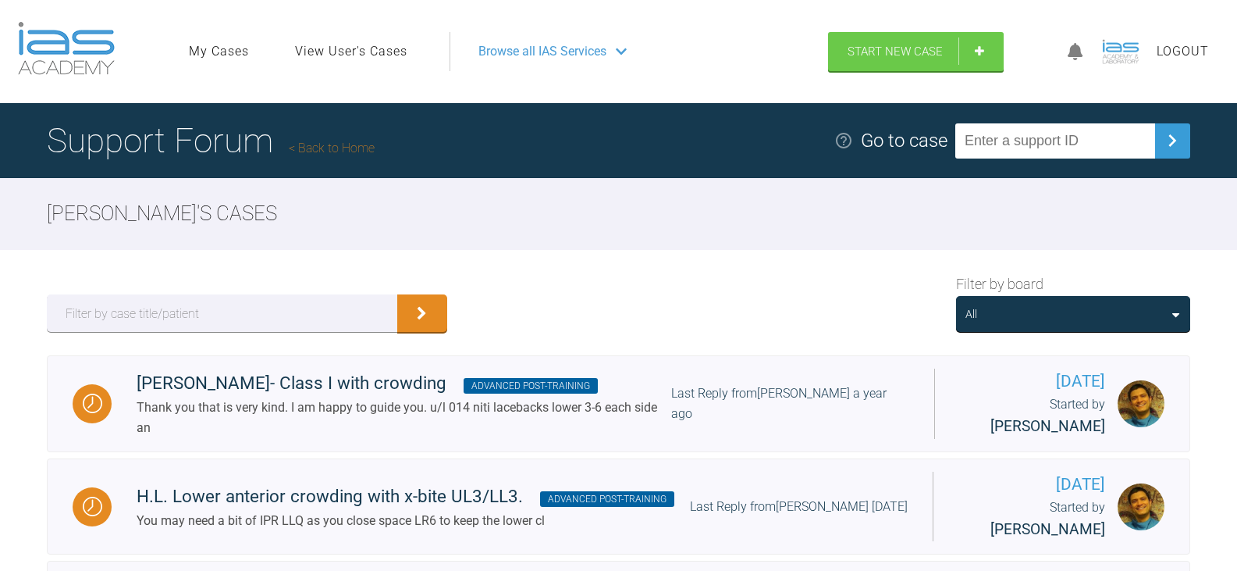
scroll to position [78, 0]
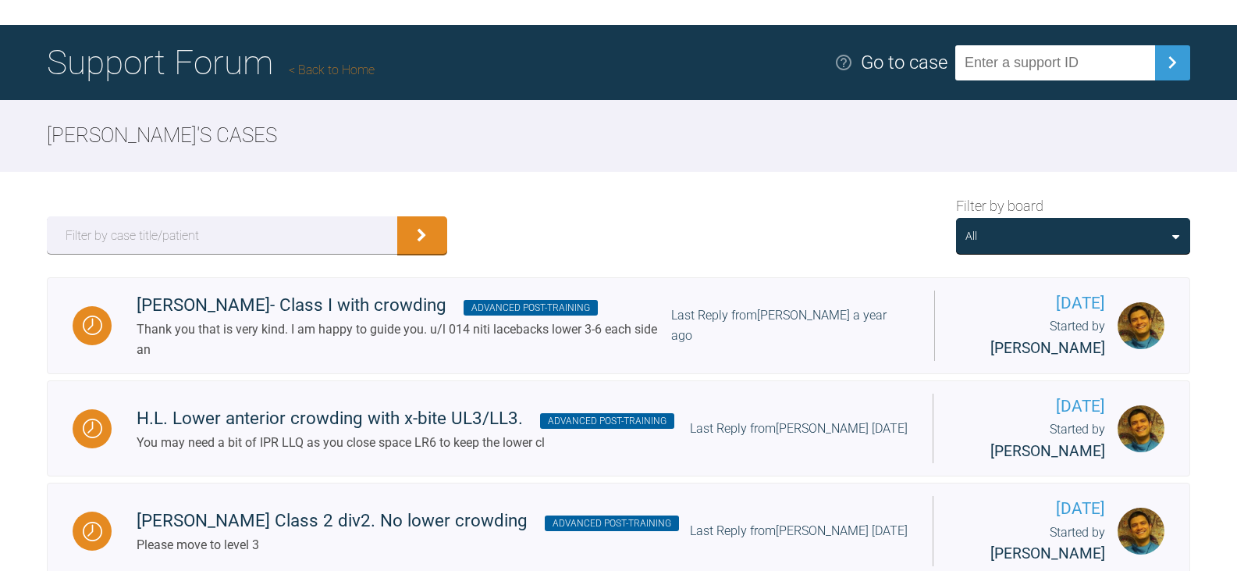
click at [1016, 241] on div "All" at bounding box center [1073, 235] width 215 height 17
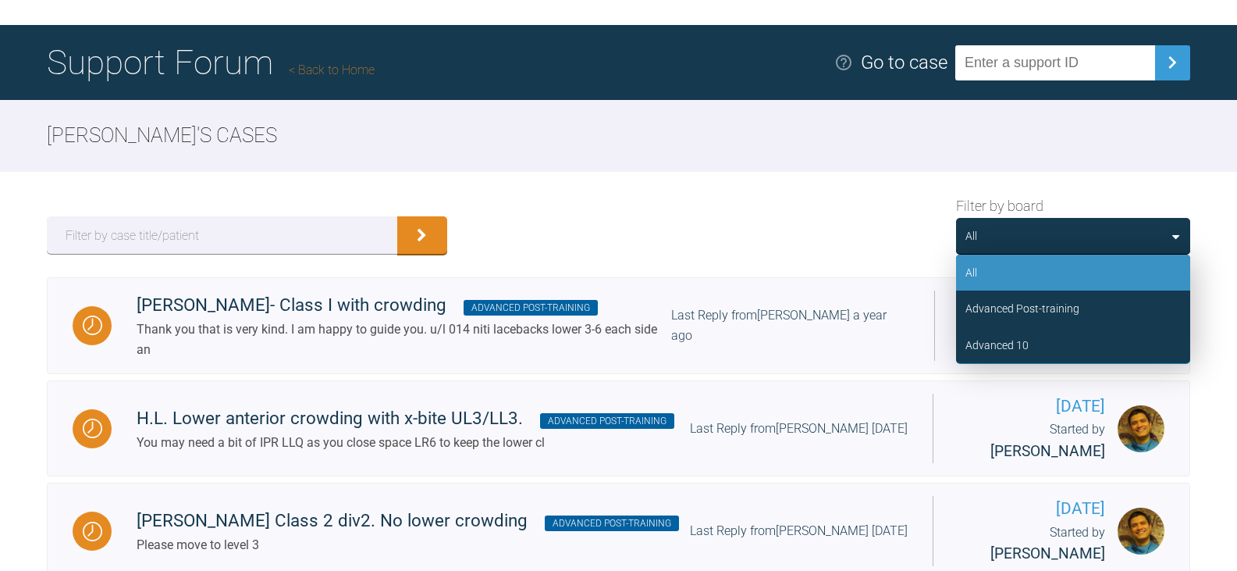
drag, startPoint x: 998, startPoint y: 339, endPoint x: 975, endPoint y: 312, distance: 34.9
click at [998, 339] on div "Advanced 10" at bounding box center [997, 344] width 63 height 17
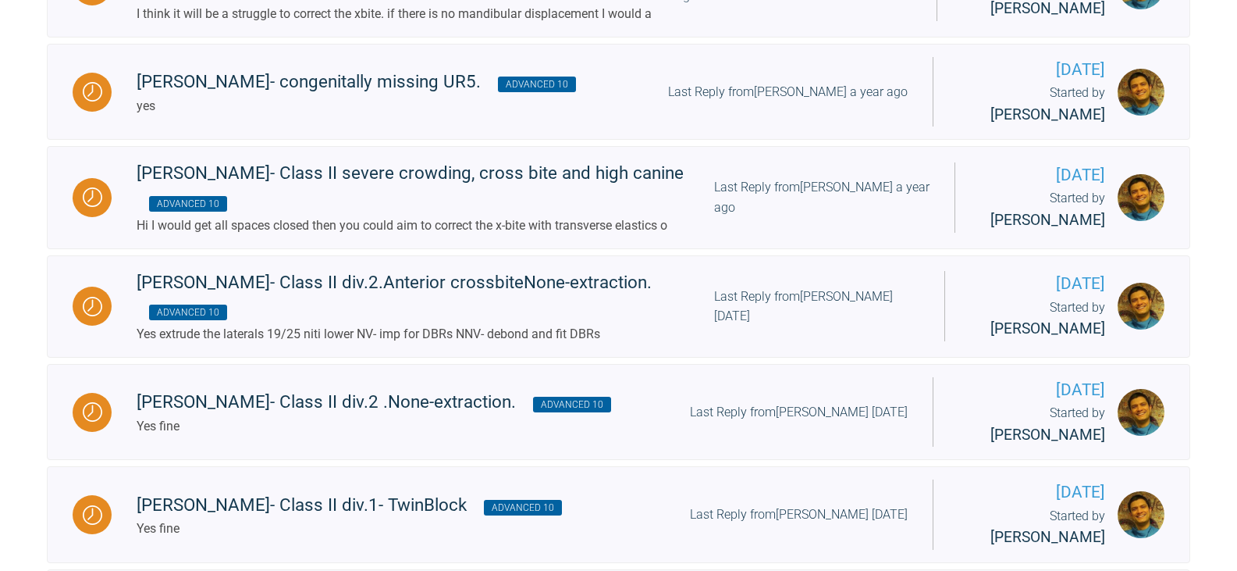
scroll to position [859, 0]
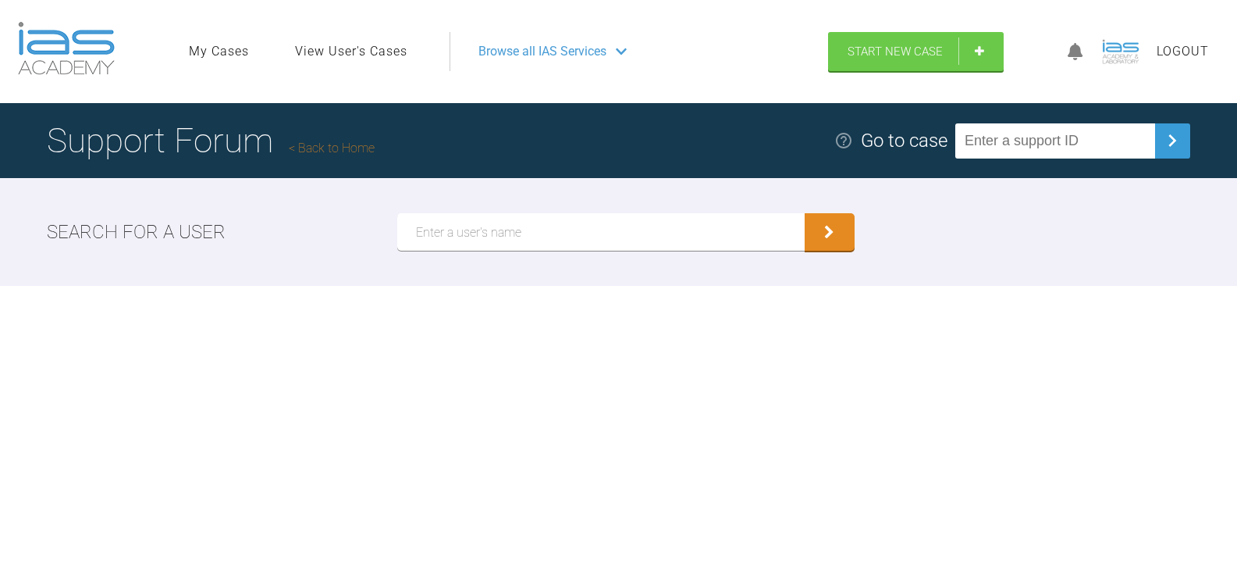
click at [1078, 153] on input "text" at bounding box center [1055, 140] width 200 height 35
paste input "ZA2ERK2H"
type input "ZA2ERK2H"
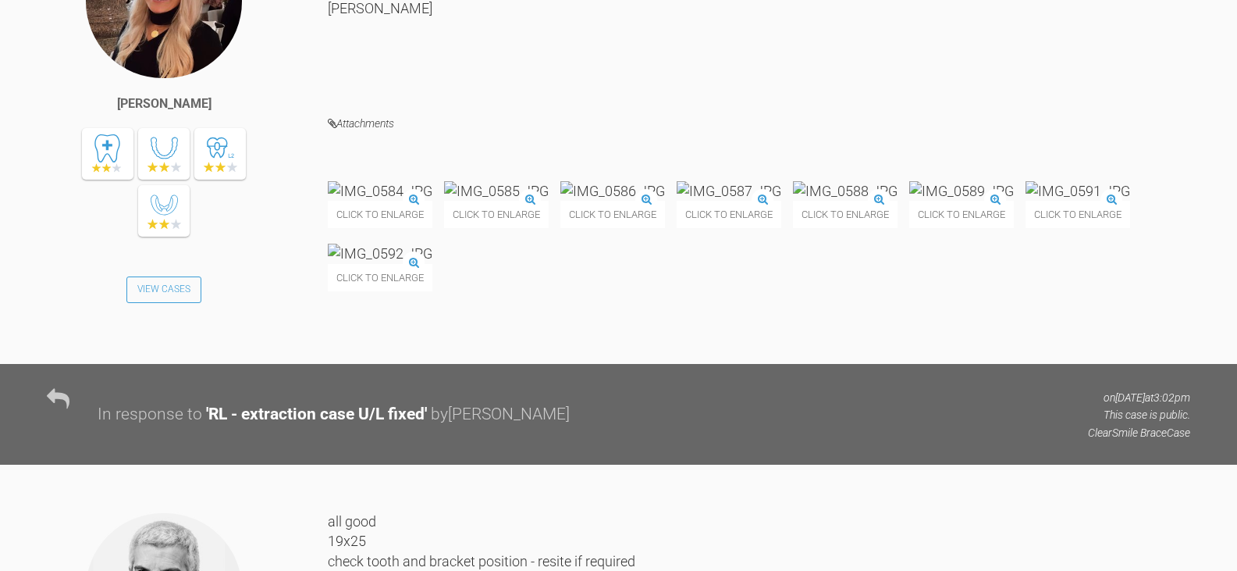
scroll to position [12197, 0]
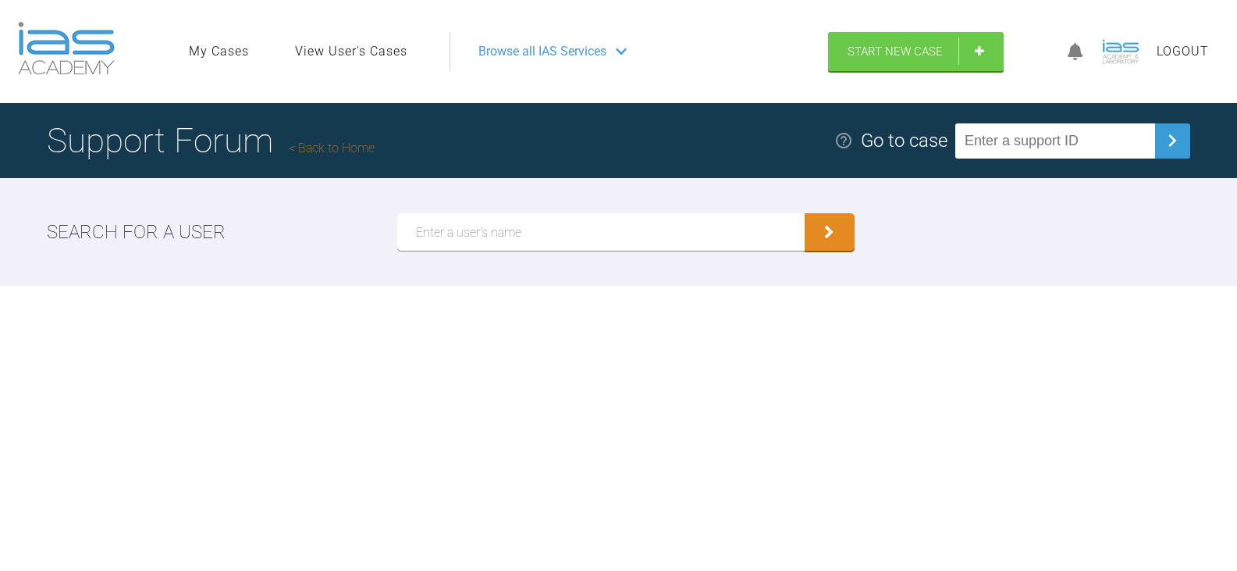
click at [1096, 151] on input "text" at bounding box center [1055, 140] width 200 height 35
paste input "VJ7TQYJG"
type input "VJ7TQYJG"
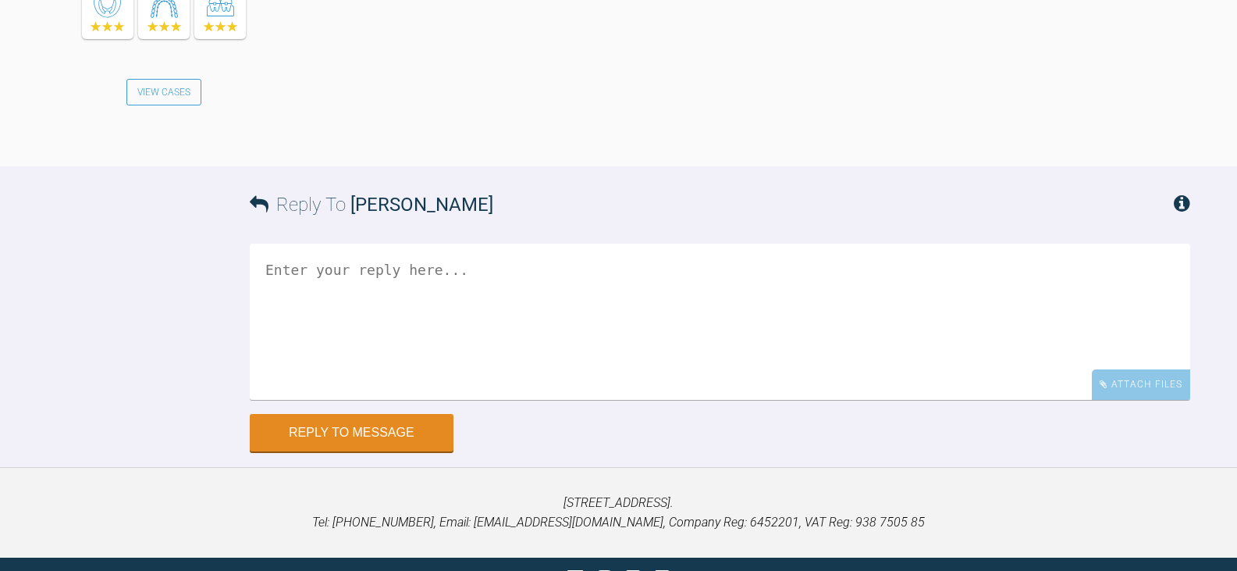
scroll to position [3112, 0]
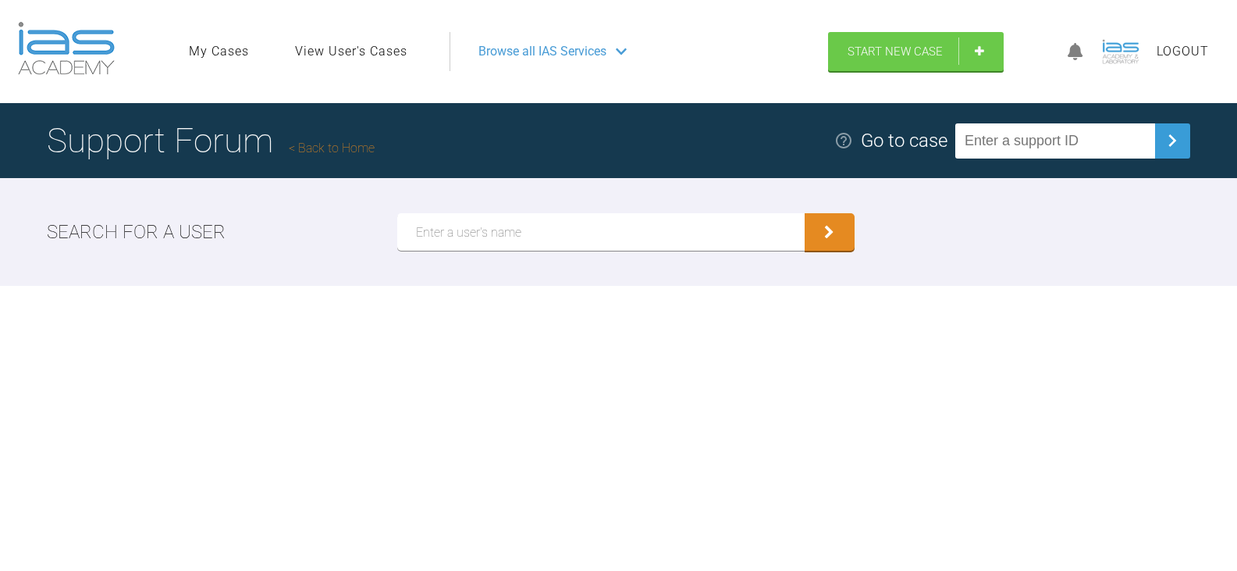
click at [1110, 141] on input "text" at bounding box center [1055, 140] width 200 height 35
paste input "14THB5TH"
type input "14THB5TH"
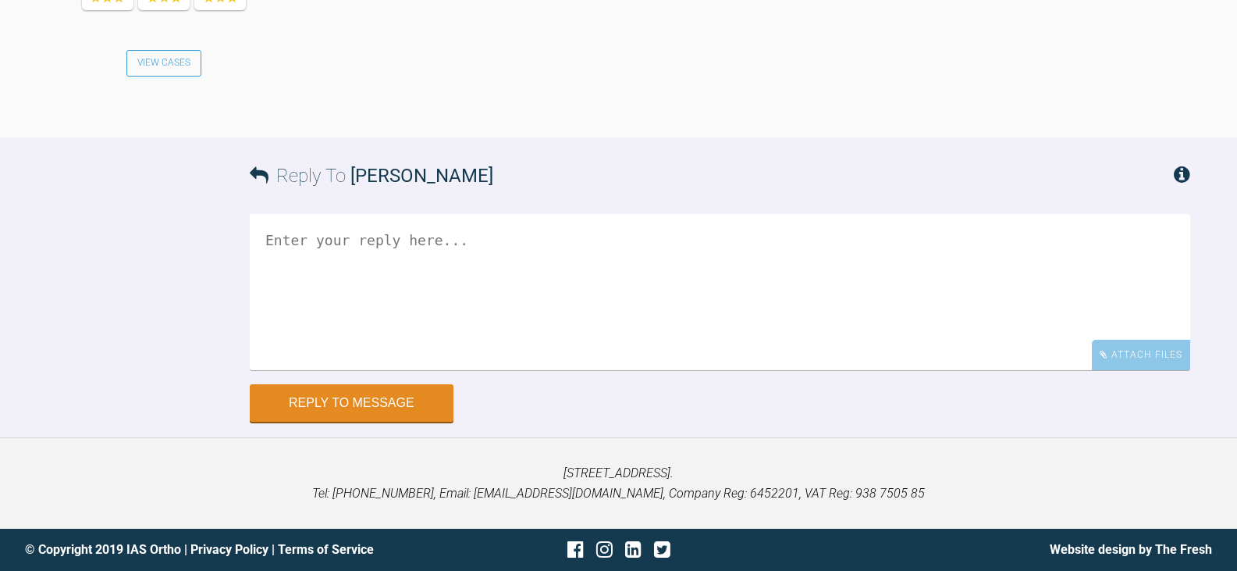
scroll to position [2283, 0]
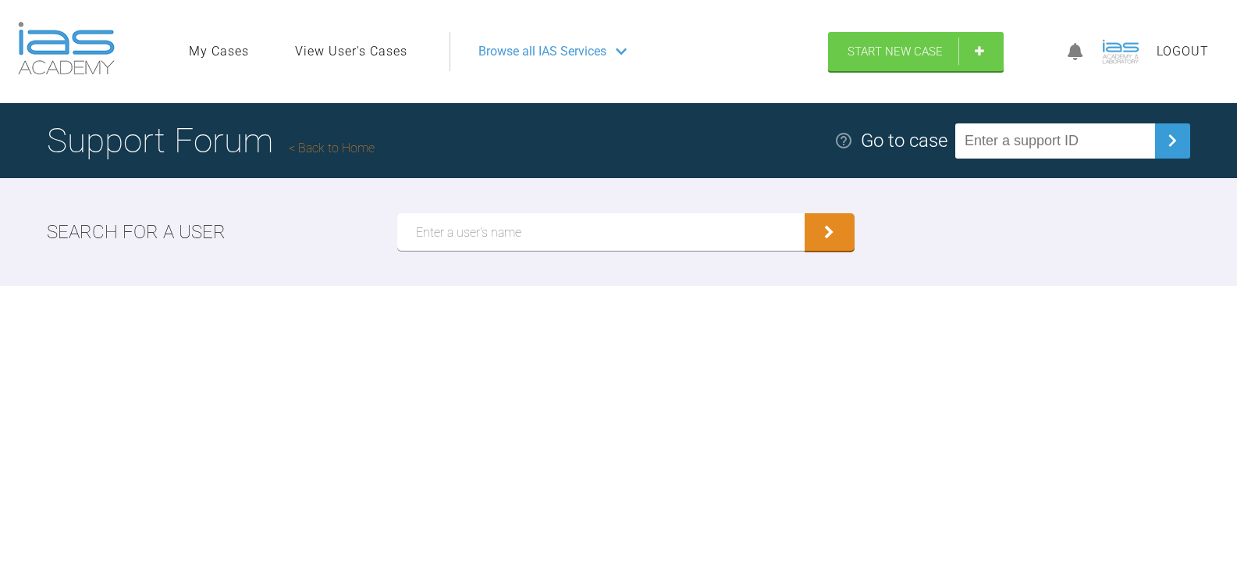
click at [1088, 155] on input "text" at bounding box center [1055, 140] width 200 height 35
paste input "LU6HQ09X"
type input "LU6HQ09X"
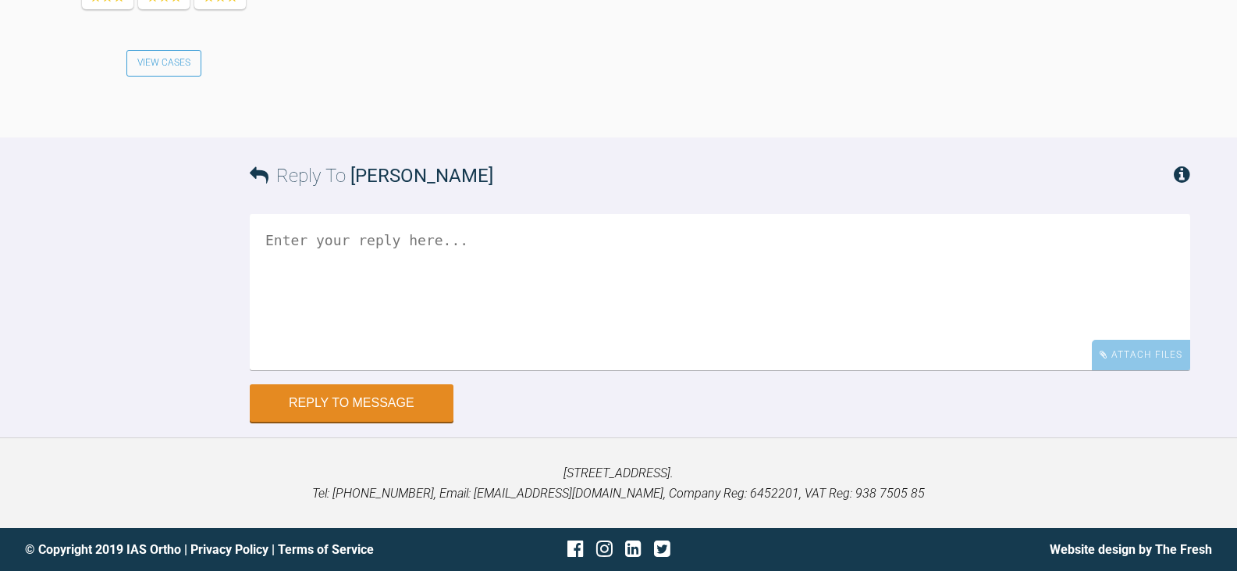
scroll to position [11333, 0]
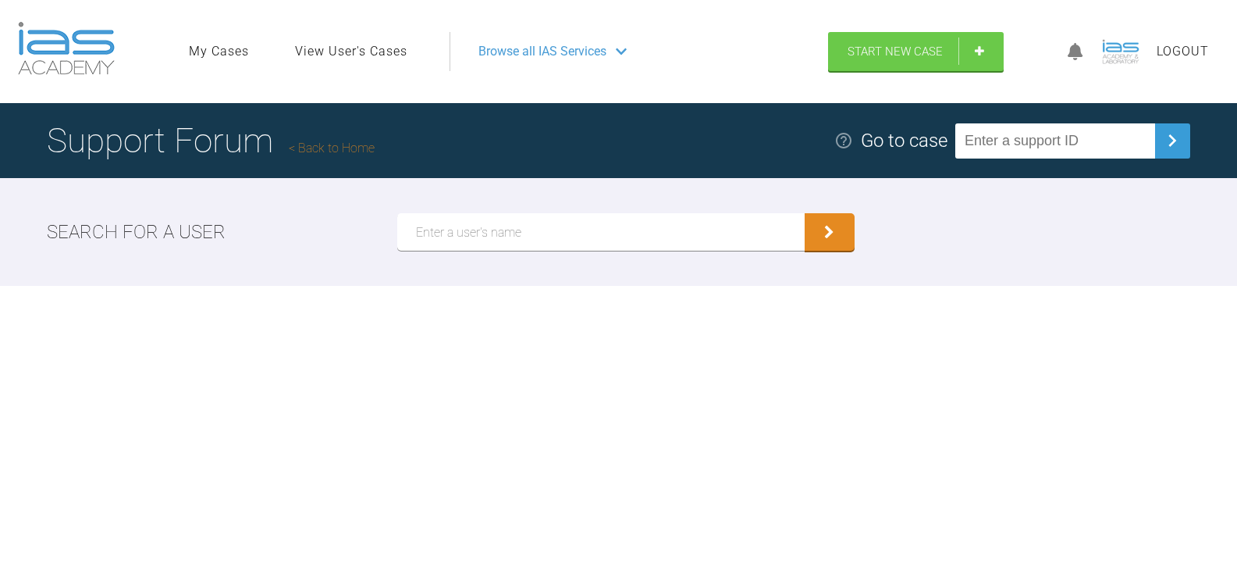
click at [1033, 145] on input "text" at bounding box center [1055, 140] width 200 height 35
paste input "IQDKN7QH"
type input "IQDKN7QH"
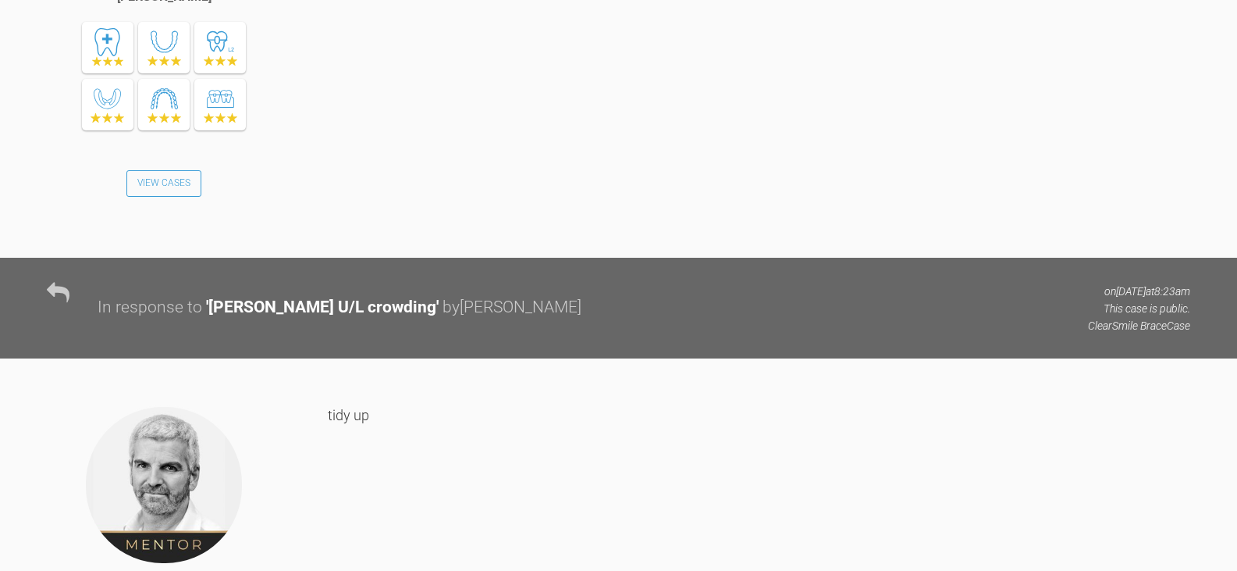
scroll to position [1105, 0]
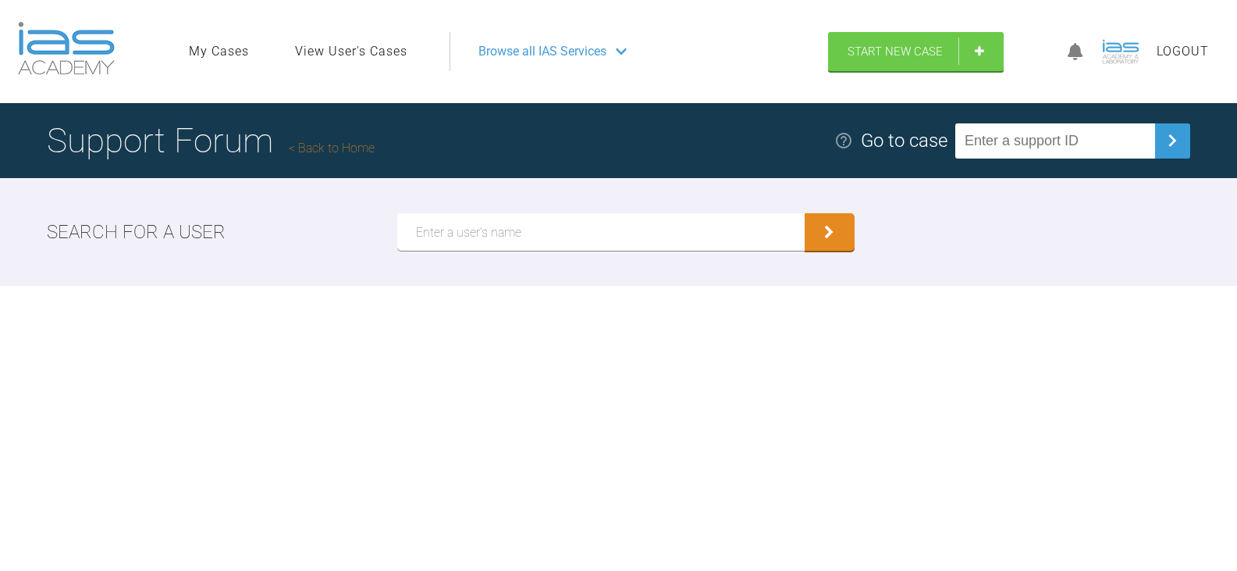
click at [1107, 144] on input "text" at bounding box center [1055, 140] width 200 height 35
paste input "YQTED3XC"
type input "YQTED3XC"
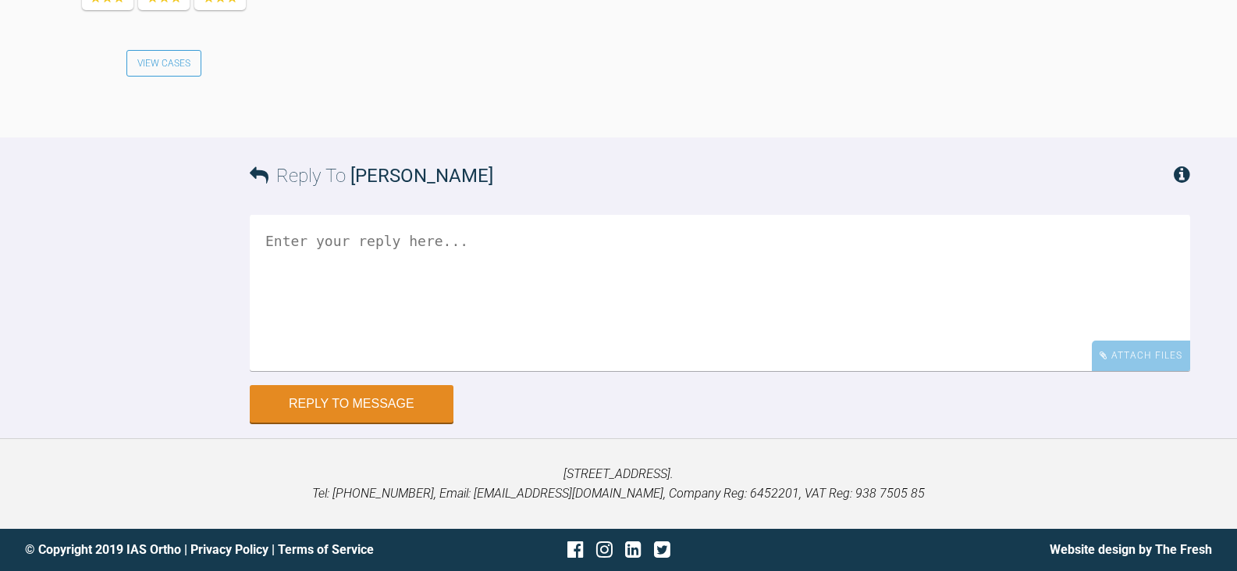
scroll to position [4157, 0]
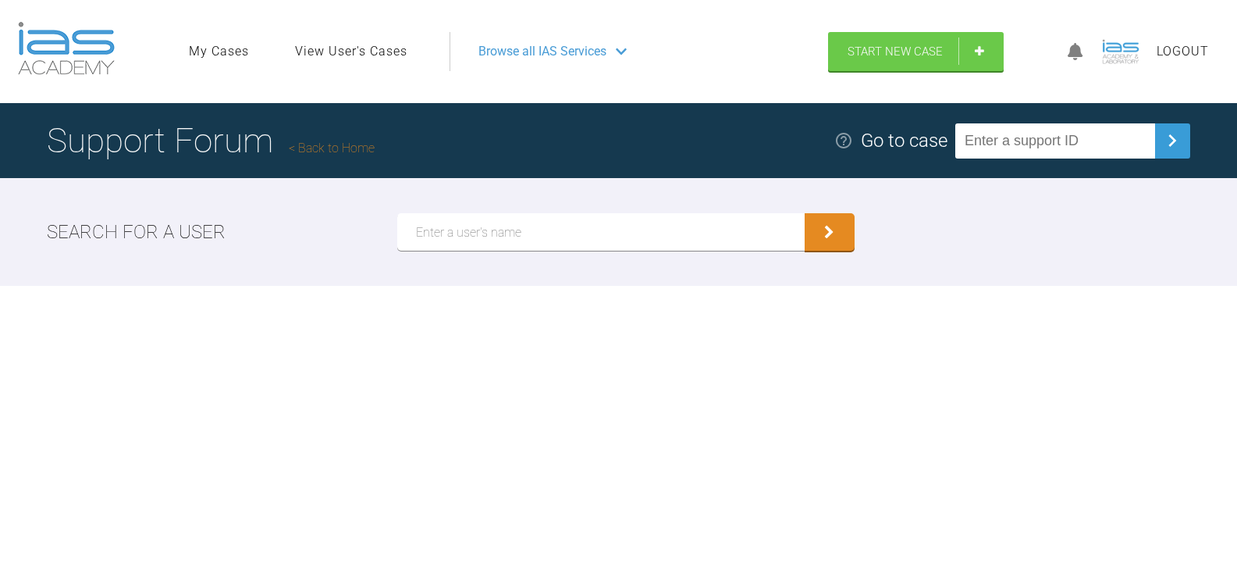
click at [1090, 141] on input "text" at bounding box center [1055, 140] width 200 height 35
paste input "OXL6PCZK"
type input "OXL6PCZK"
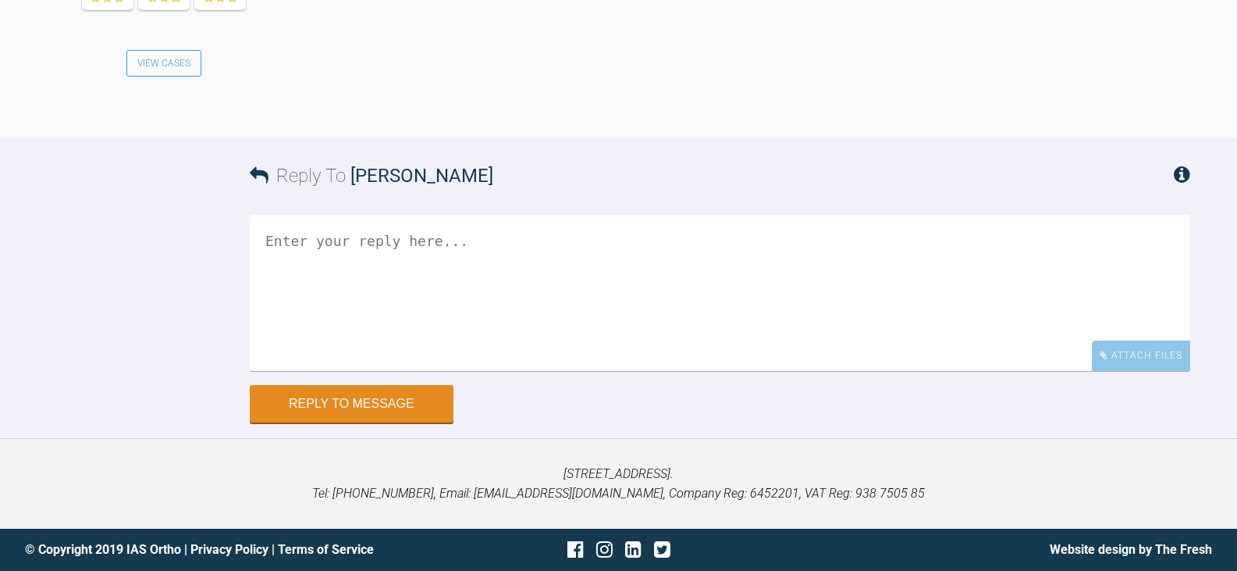
scroll to position [1764, 0]
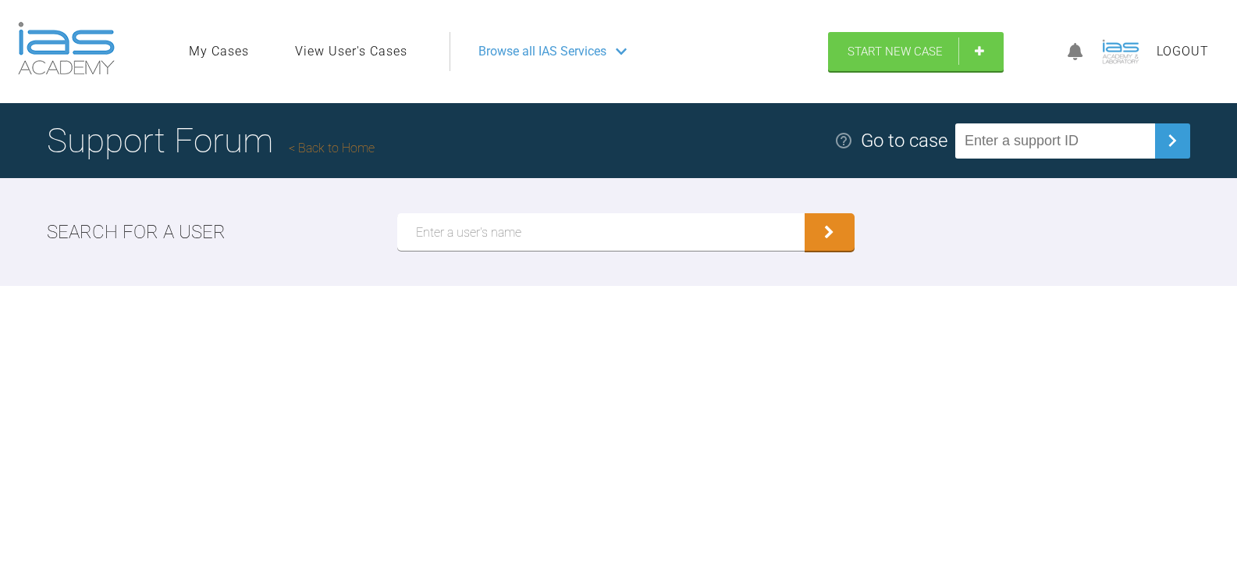
click at [1084, 146] on input "text" at bounding box center [1055, 140] width 200 height 35
paste input "WE4LYA8C"
type input "WE4LYA8C"
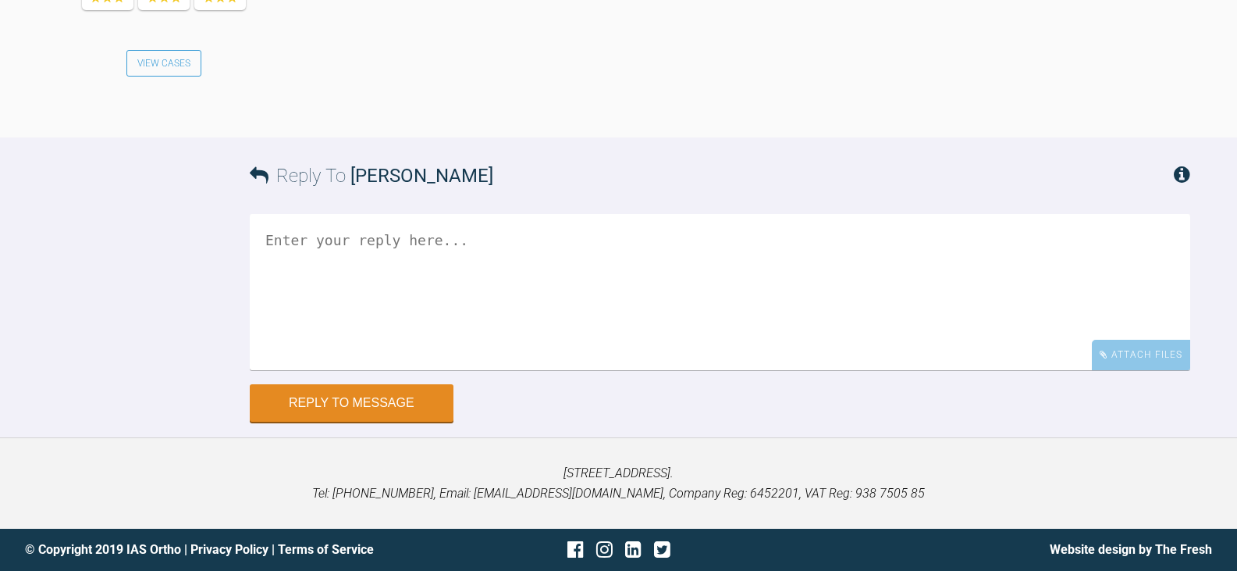
scroll to position [4371, 0]
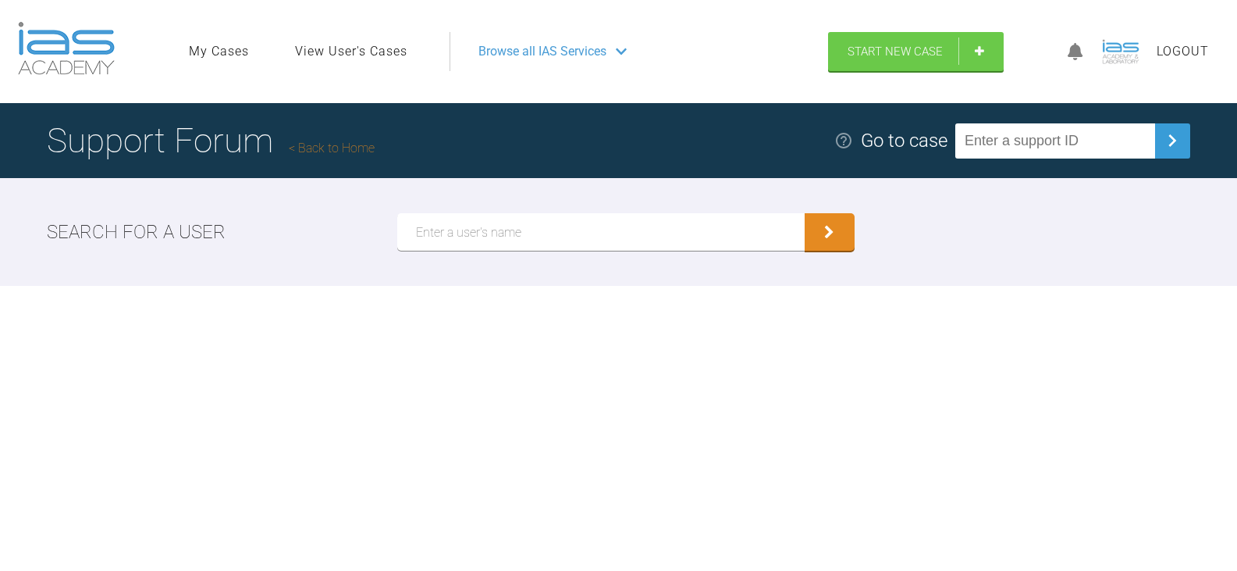
click at [1052, 134] on input "text" at bounding box center [1055, 140] width 200 height 35
paste input "STSH63LU"
type input "STSH63LU"
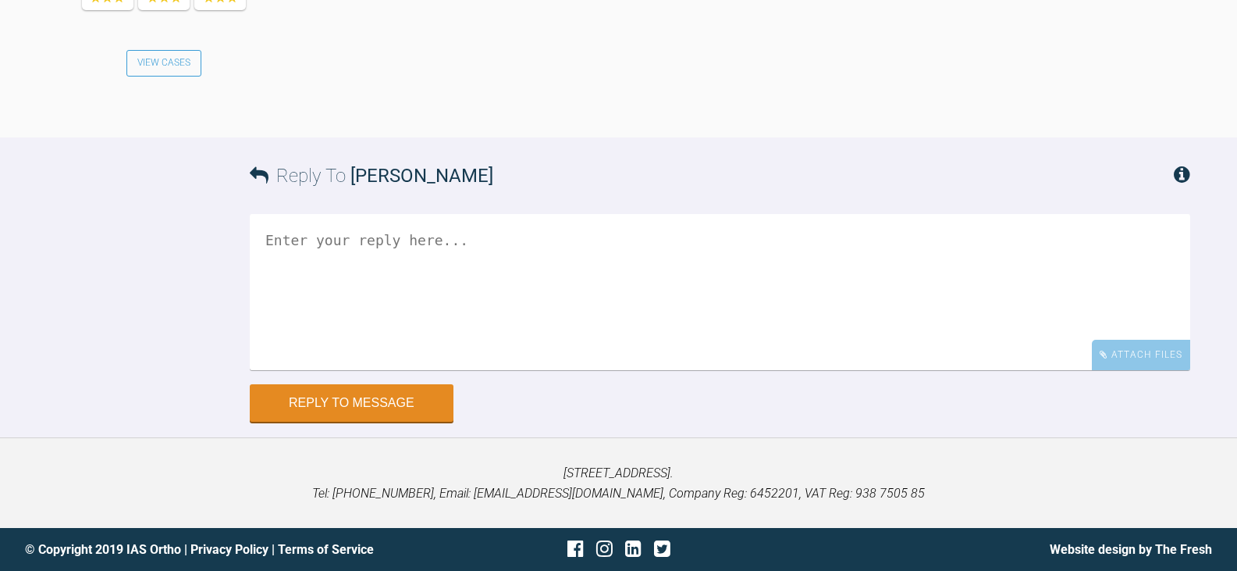
scroll to position [1444, 0]
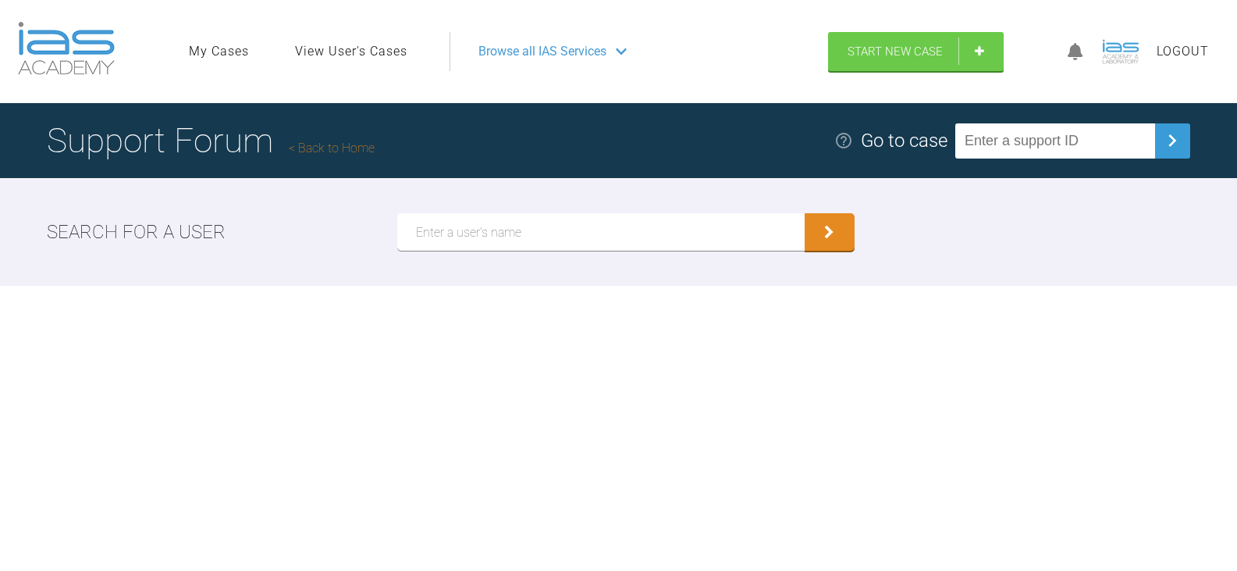
click at [1070, 133] on input "text" at bounding box center [1055, 140] width 200 height 35
paste input "H0S8ELAI"
type input "H0S8ELAI"
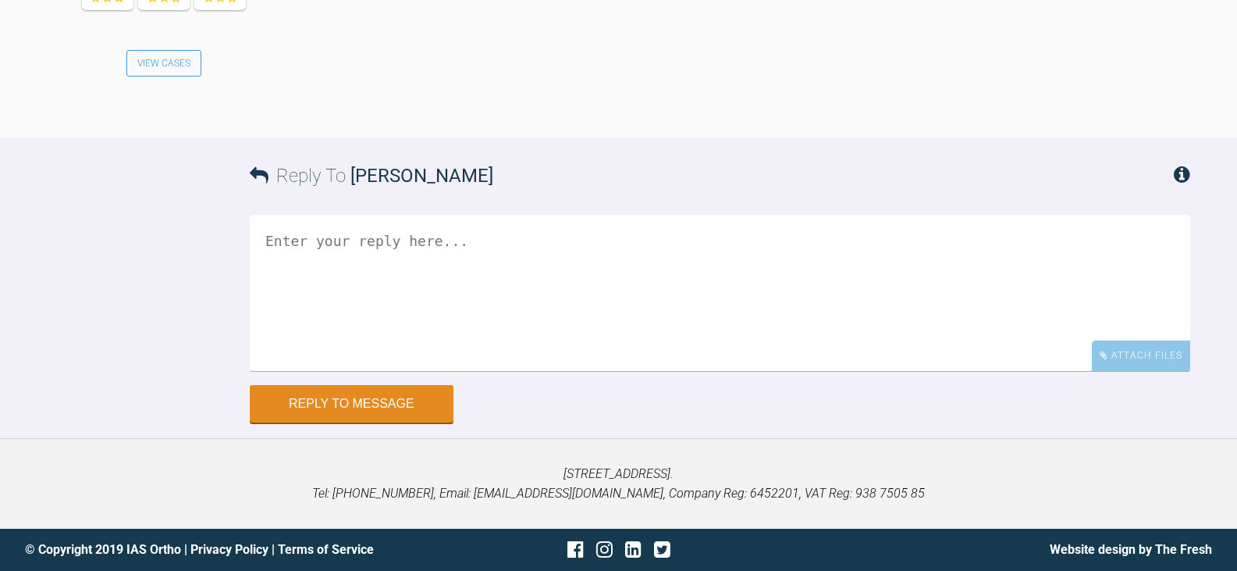
scroll to position [2720, 0]
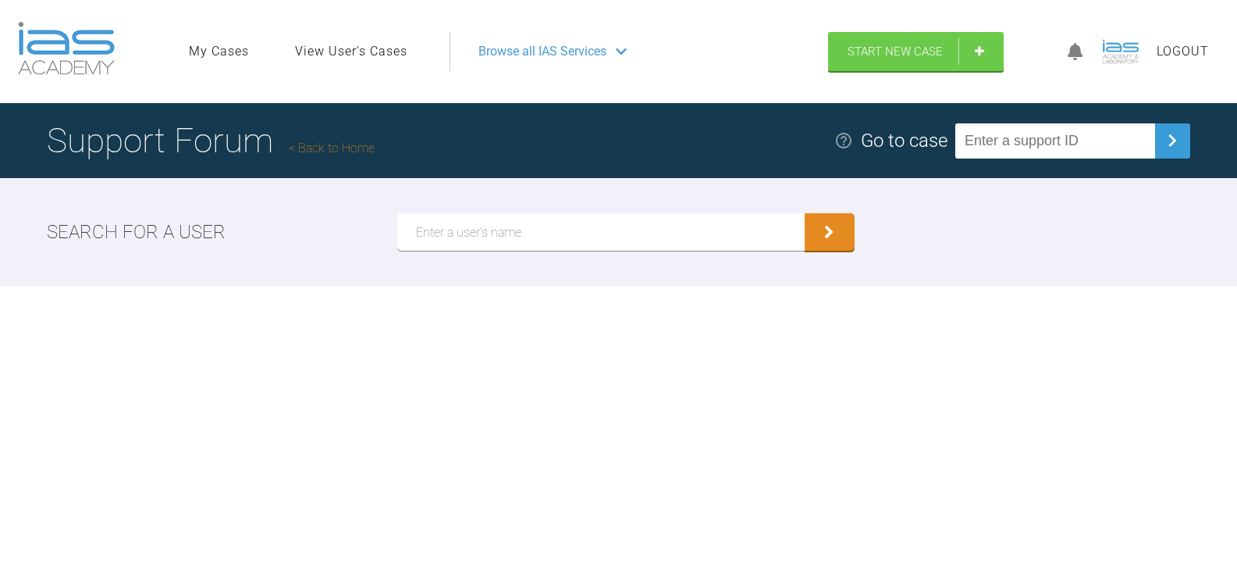
click at [1036, 144] on input "text" at bounding box center [1055, 140] width 200 height 35
paste input "2IKJYXFQ"
type input "2IKJYXFQ"
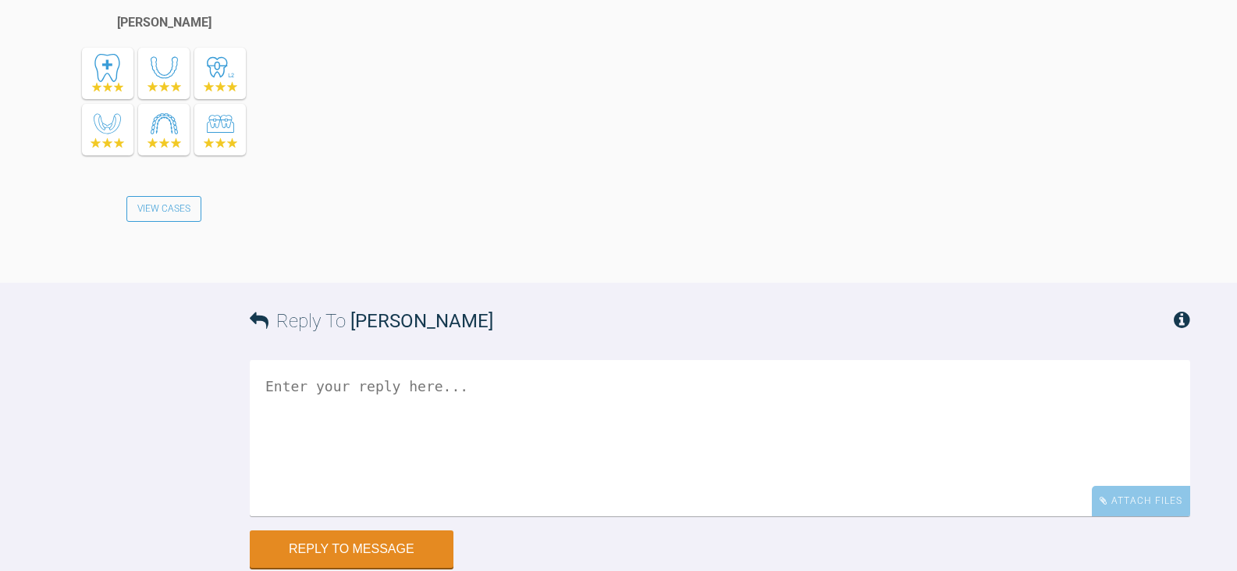
scroll to position [5825, 0]
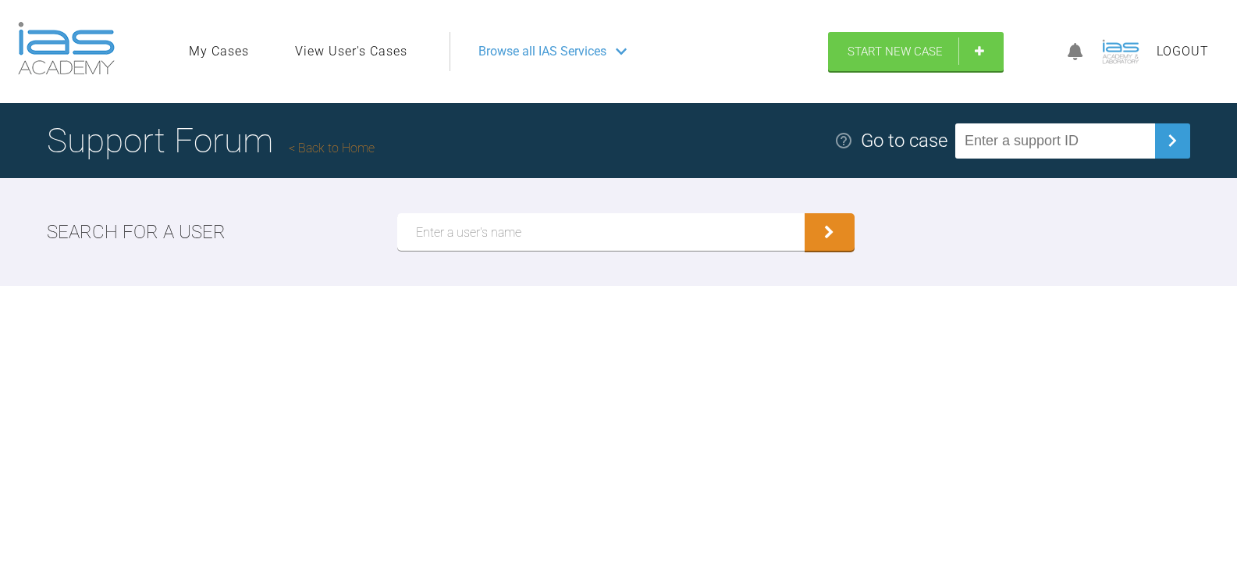
click at [1043, 138] on input "text" at bounding box center [1055, 140] width 200 height 35
paste input "QN2LBT2Q"
type input "QN2LBT2Q"
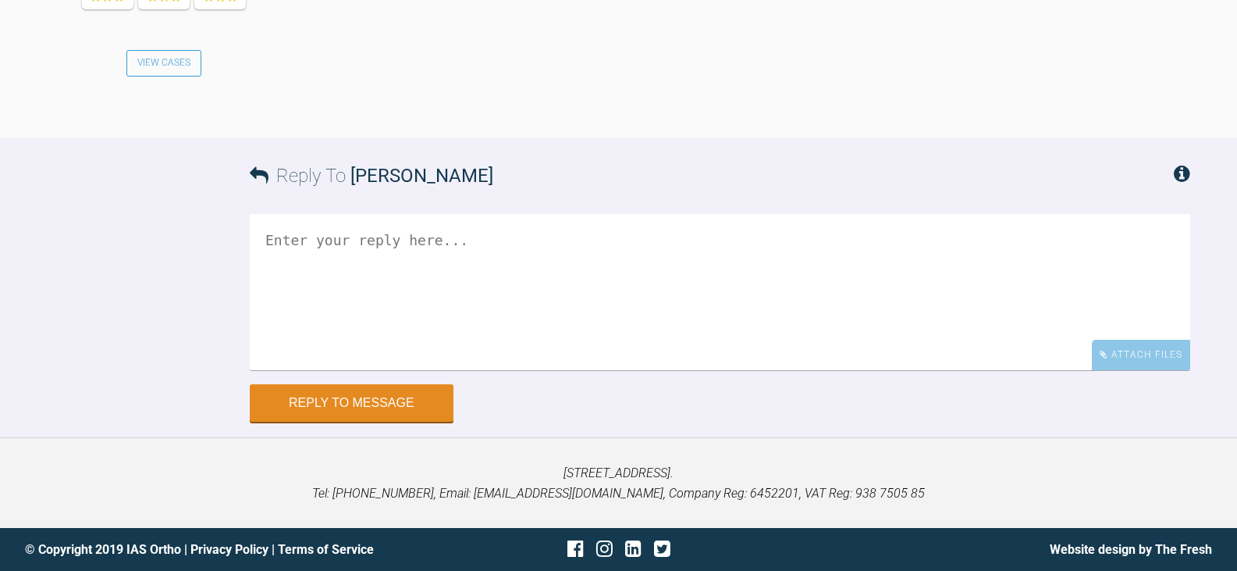
scroll to position [8182, 0]
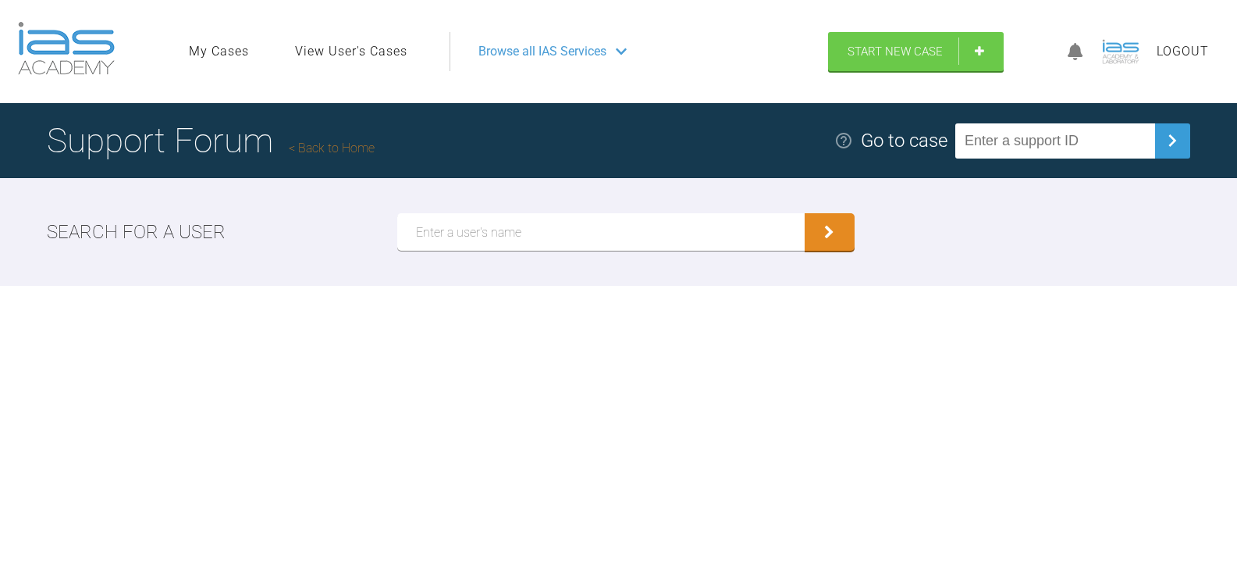
click at [1009, 137] on input "text" at bounding box center [1055, 140] width 200 height 35
paste input "5I7C7ZGI"
type input "5I7C7ZGI"
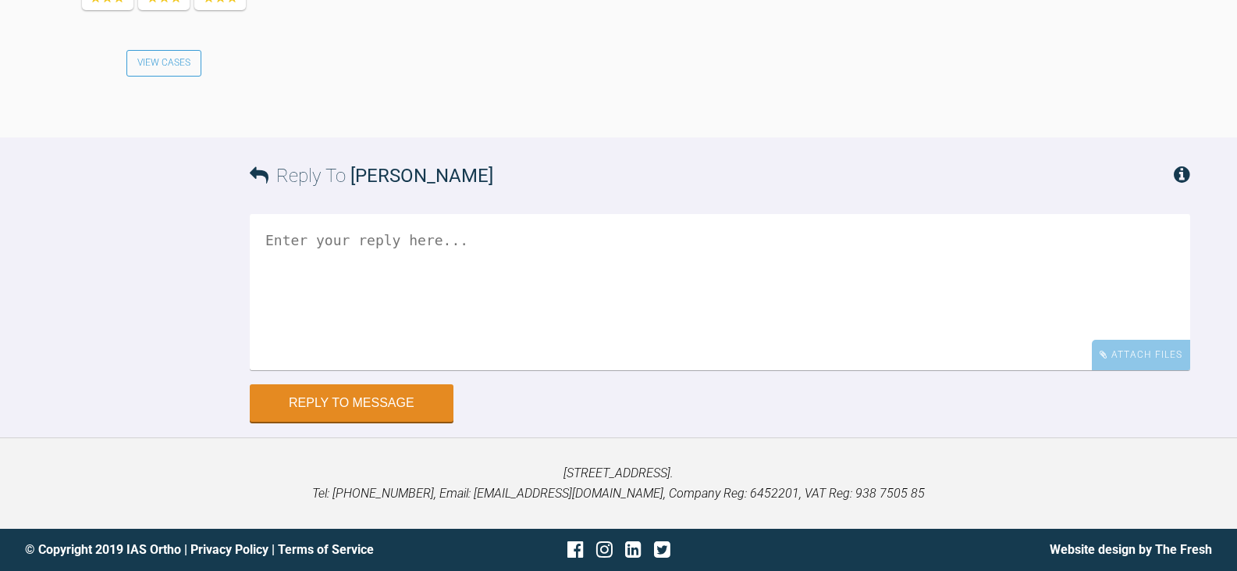
scroll to position [2738, 0]
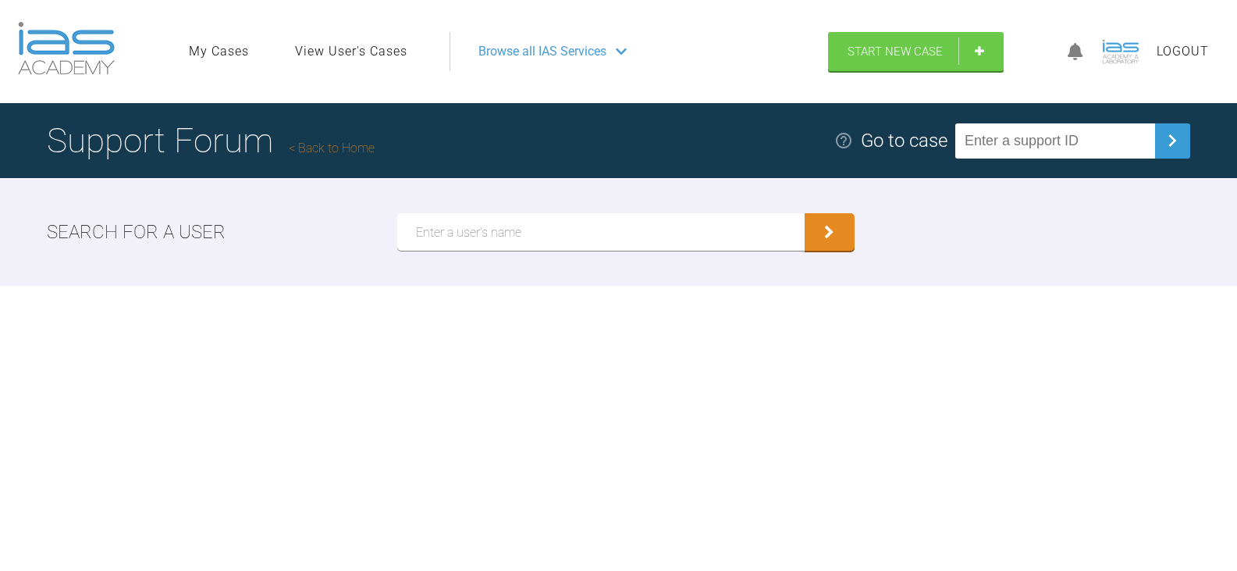
click at [1062, 138] on input "text" at bounding box center [1055, 140] width 200 height 35
paste input "FCIHYJS4"
type input "FCIHYJS4"
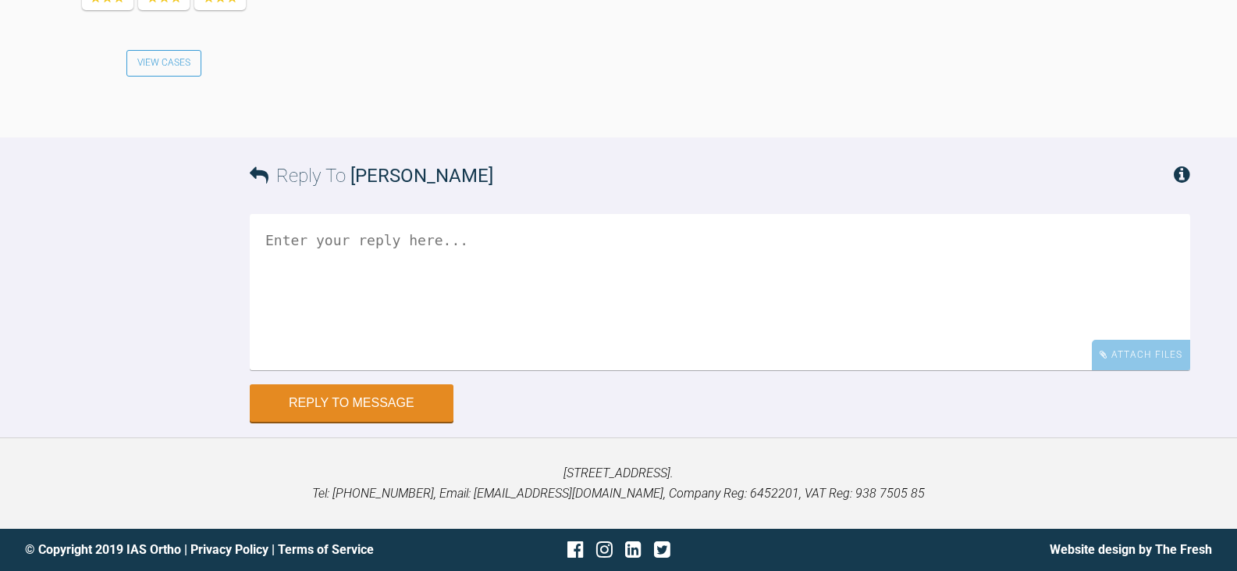
scroll to position [4175, 0]
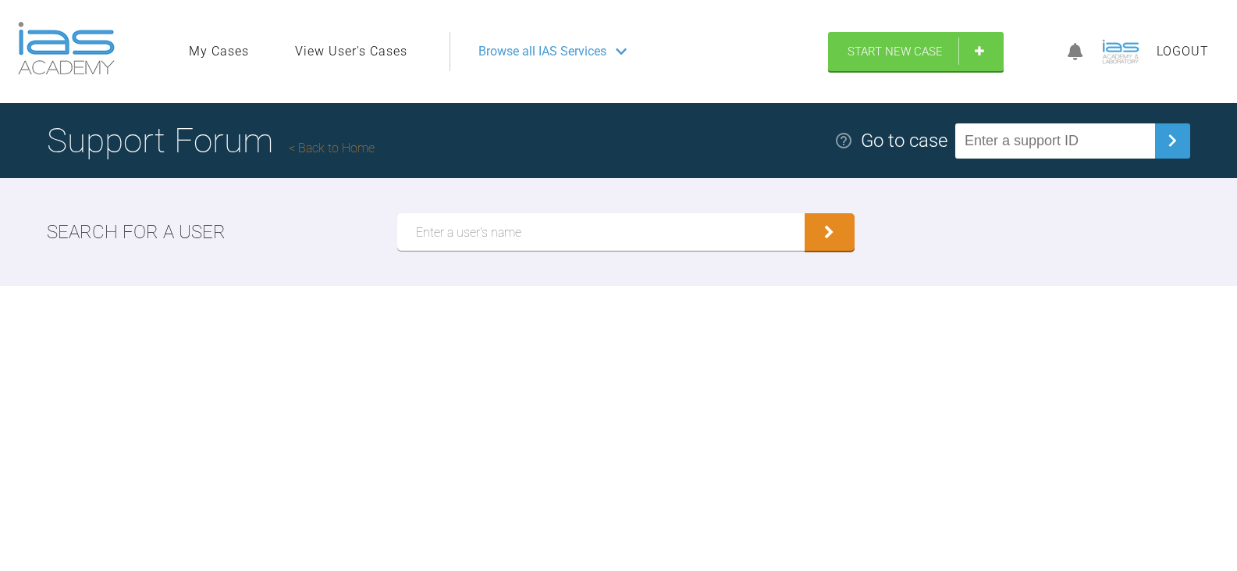
click at [1103, 140] on input "text" at bounding box center [1055, 140] width 200 height 35
paste input "165QOUQG"
type input "165QOUQG"
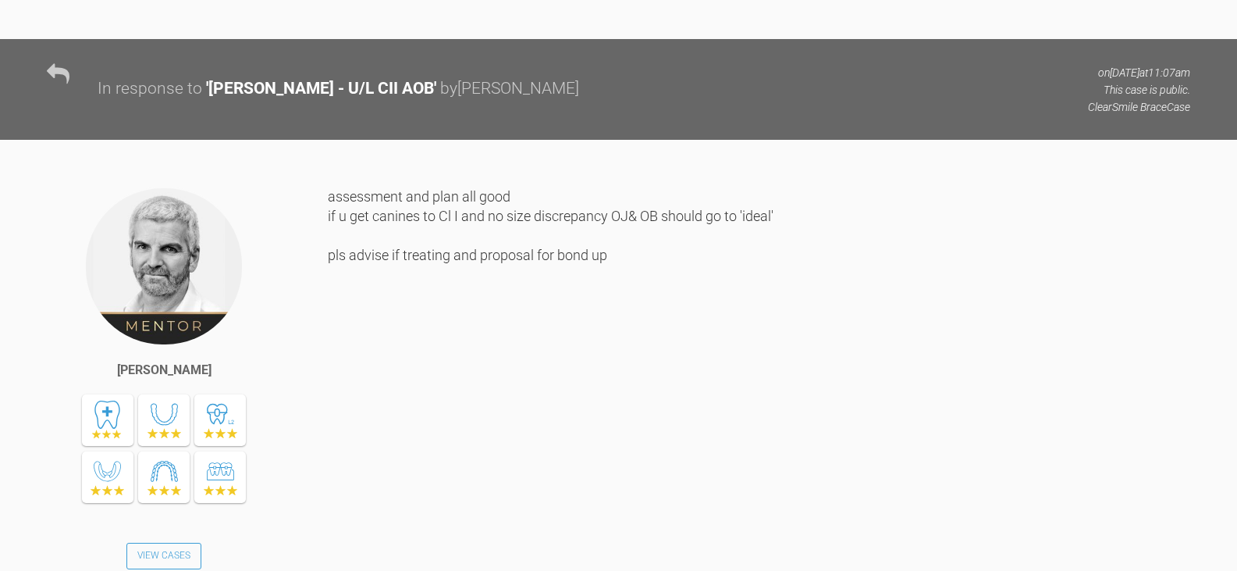
scroll to position [1897, 0]
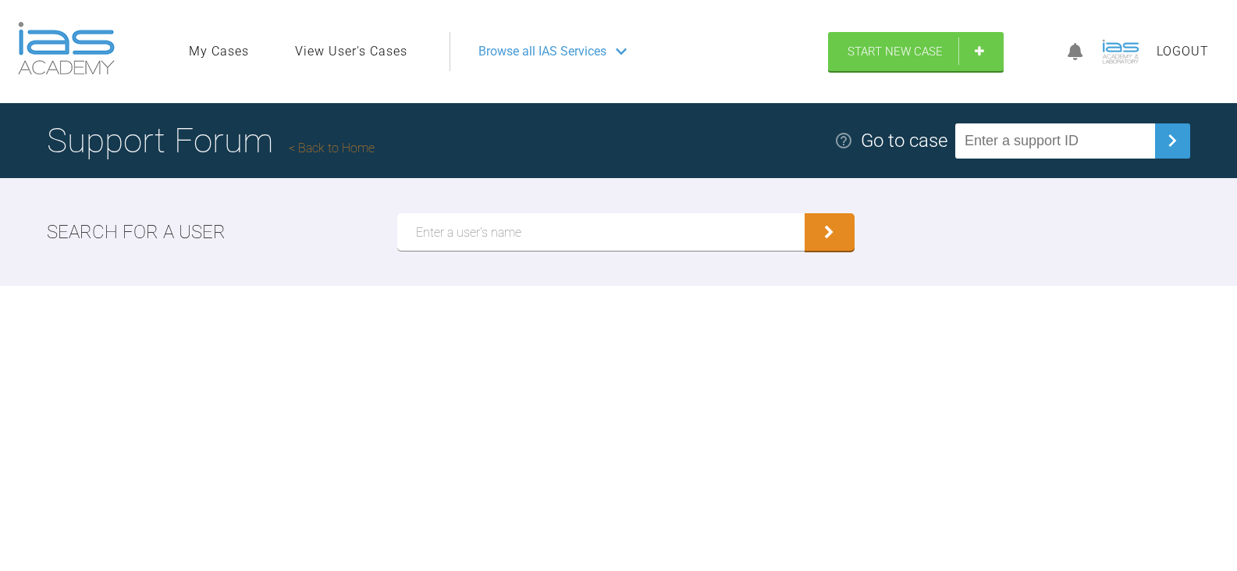
click at [1062, 137] on input "text" at bounding box center [1055, 140] width 200 height 35
paste input "165QOUQG"
type input "165QOUQG"
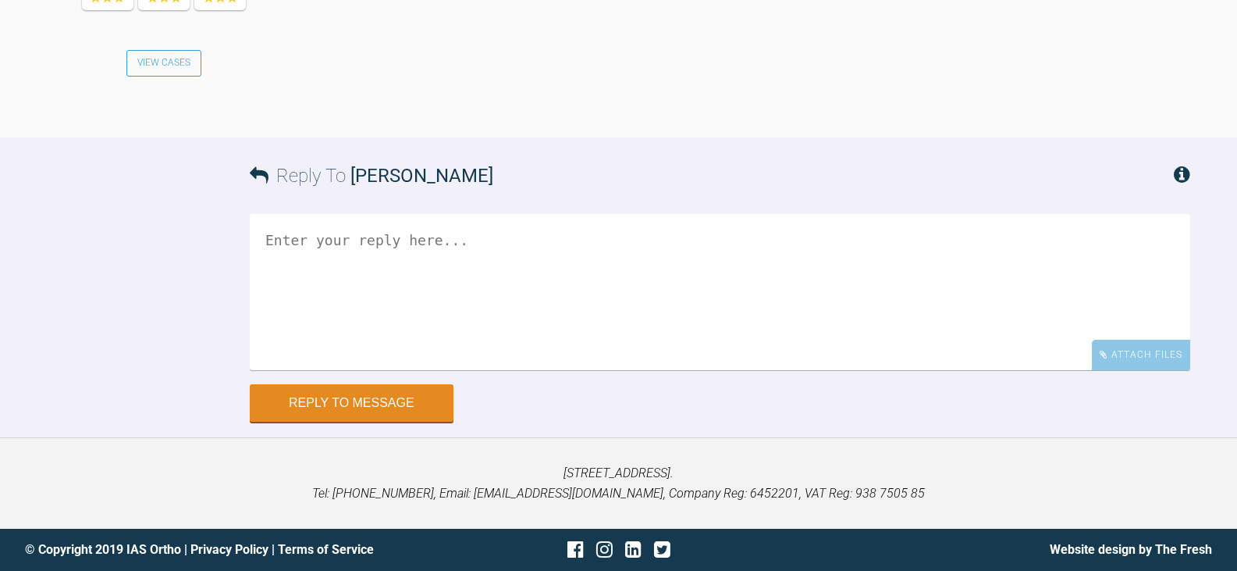
scroll to position [3095, 0]
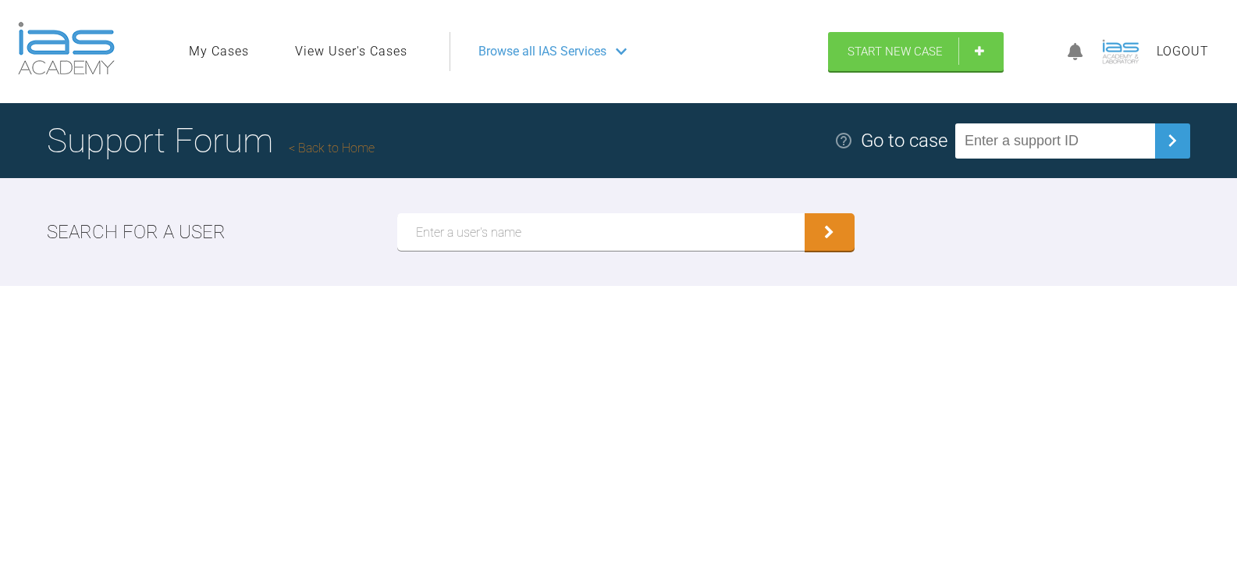
click at [1124, 144] on input "text" at bounding box center [1055, 140] width 200 height 35
paste input "XHUXA2PC"
type input "XHUXA2PC"
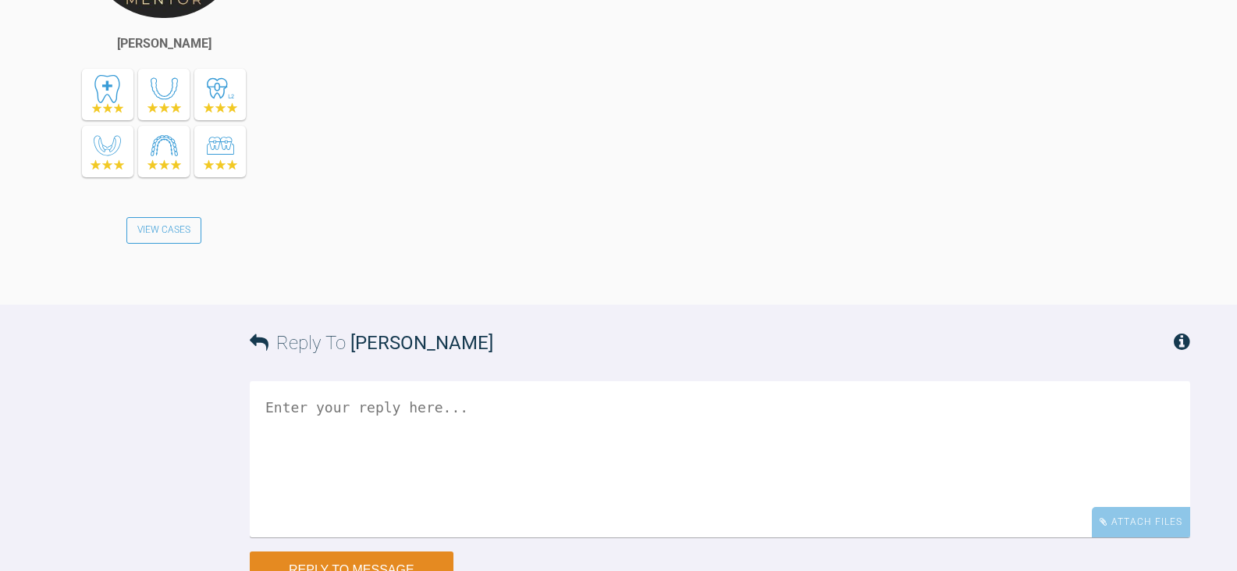
scroll to position [10104, 0]
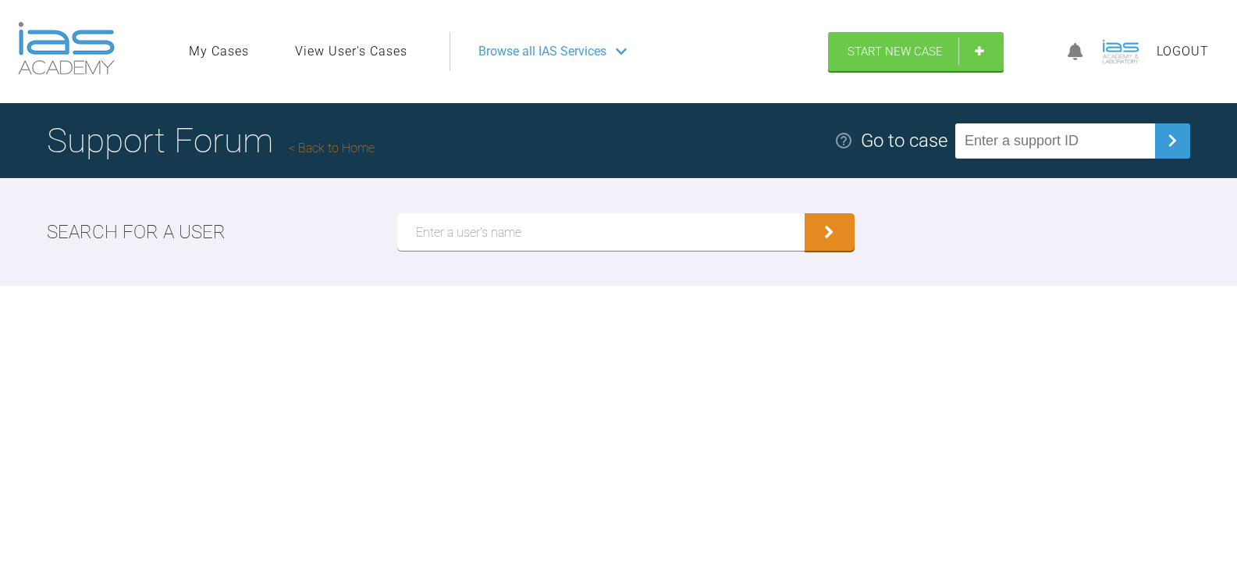
click at [1062, 141] on input "text" at bounding box center [1055, 140] width 200 height 35
paste input "OBOPWQGE"
type input "OBOPWQGE"
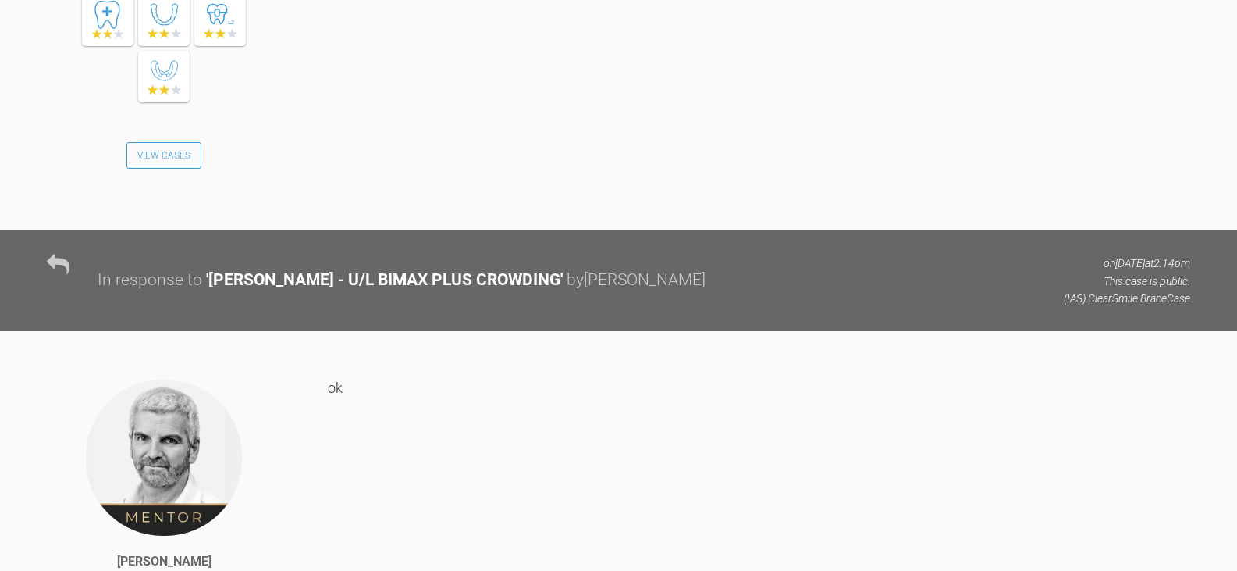
scroll to position [3615, 0]
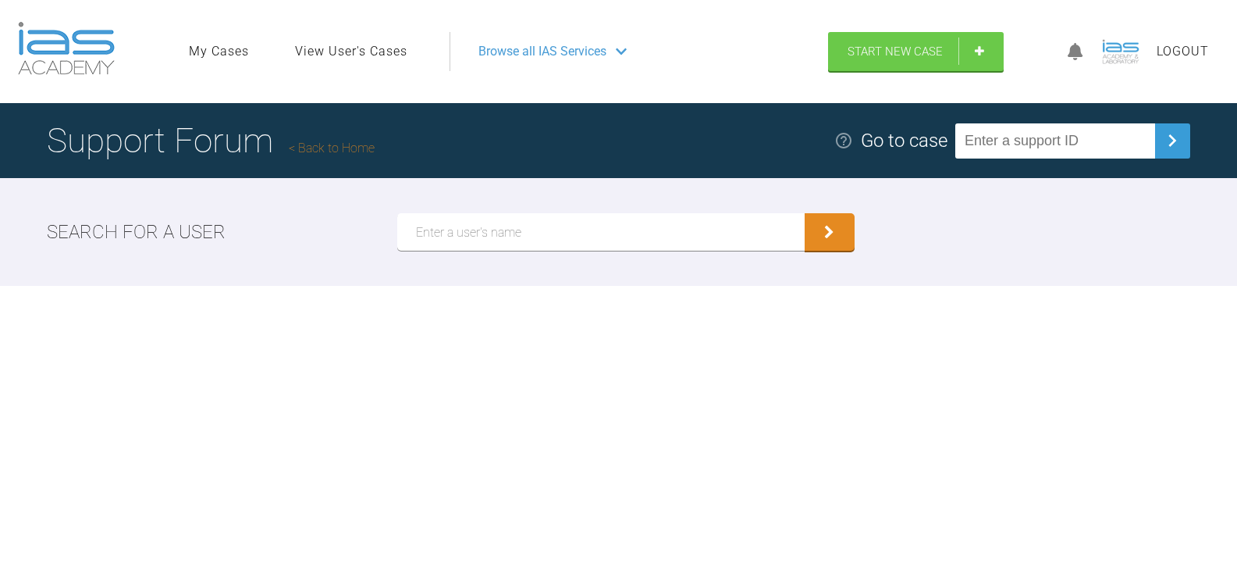
click at [1069, 125] on input "text" at bounding box center [1055, 140] width 200 height 35
paste input "HAAAFXTS"
type input "HAAAFXTS"
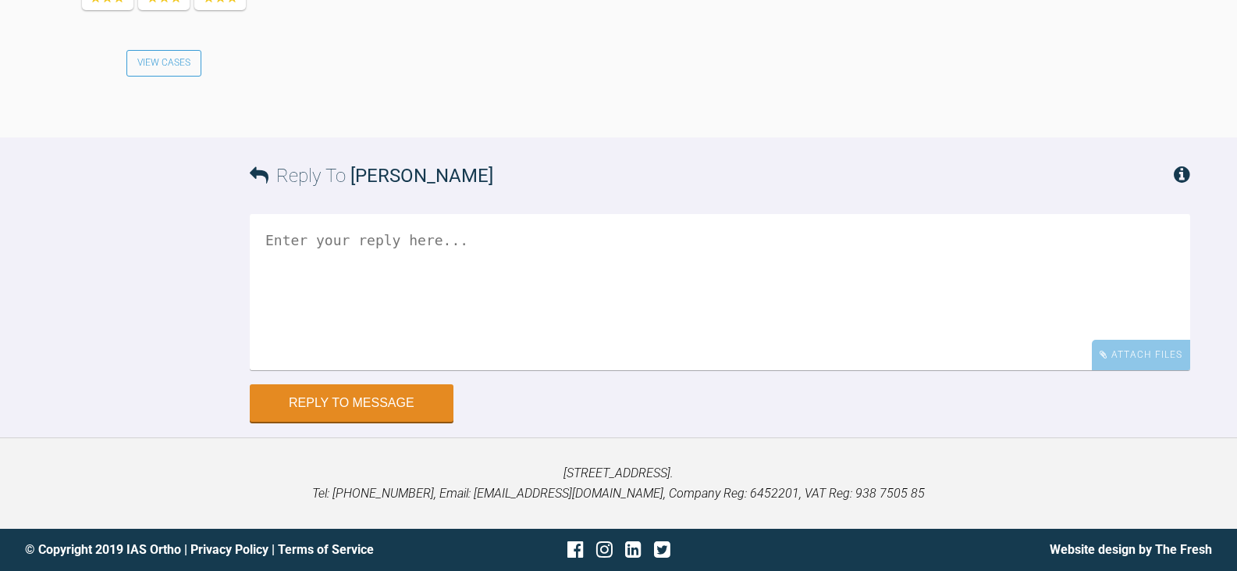
scroll to position [1794, 0]
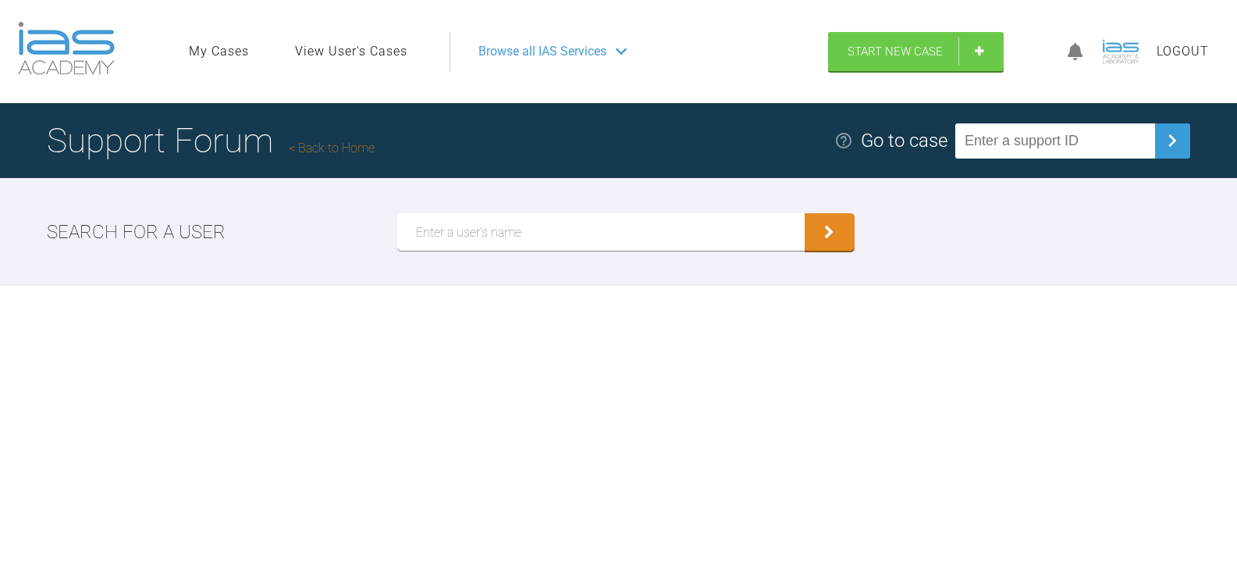
click at [1115, 141] on input "text" at bounding box center [1055, 140] width 200 height 35
paste input "8NMPEPWA"
type input "8NMPEPWA"
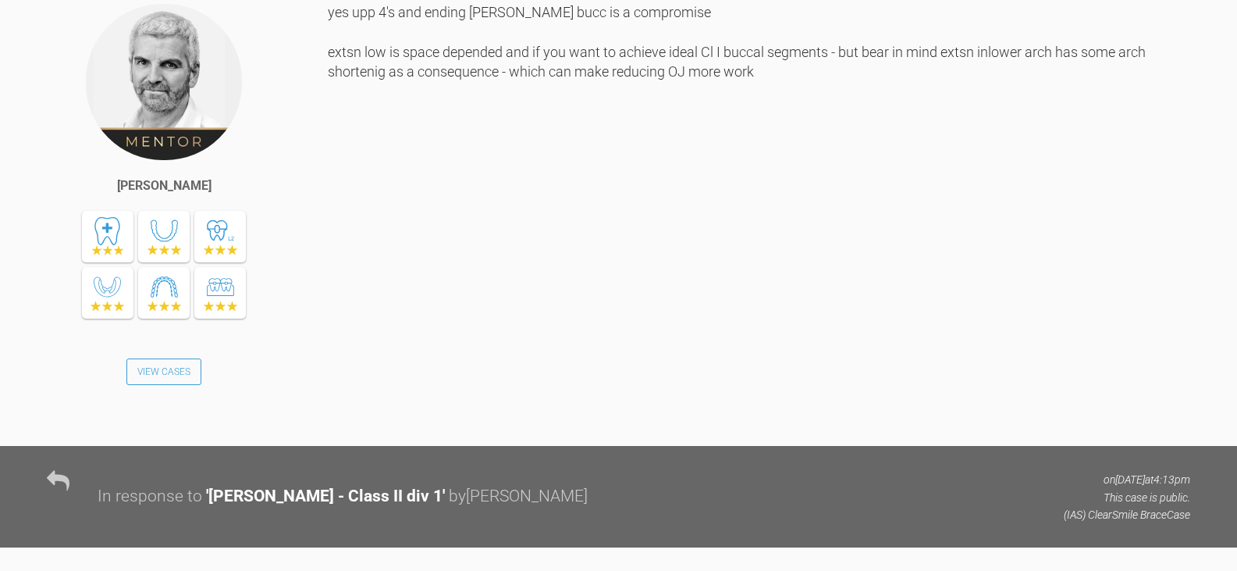
scroll to position [2576, 0]
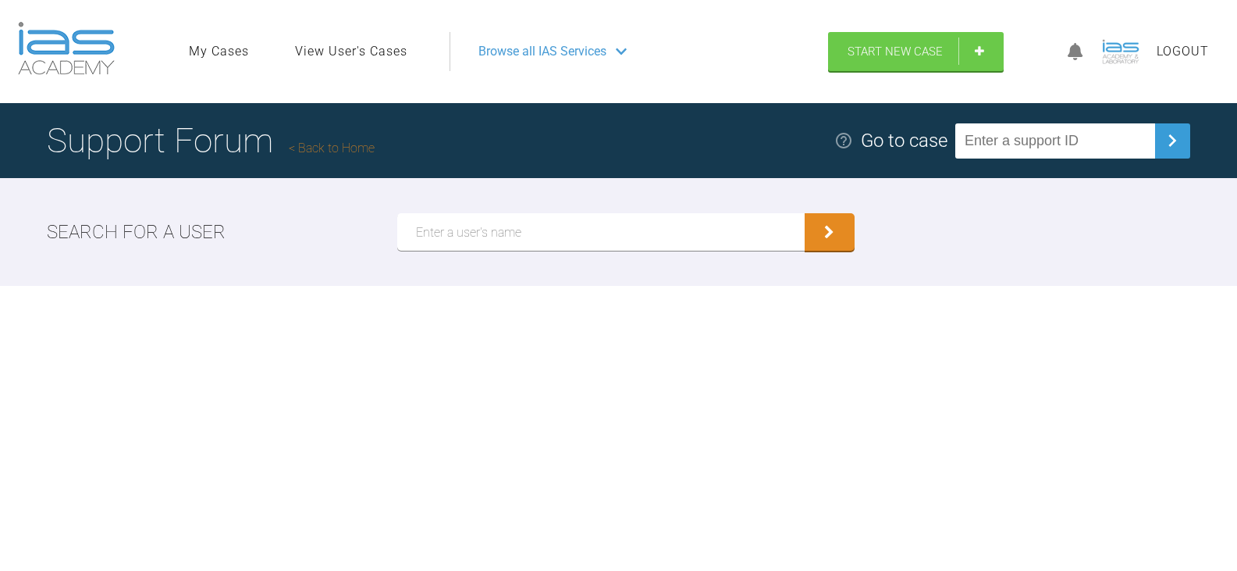
click at [1084, 144] on input "text" at bounding box center [1055, 140] width 200 height 35
paste input "R0TUJHEB"
type input "R0TUJHEB"
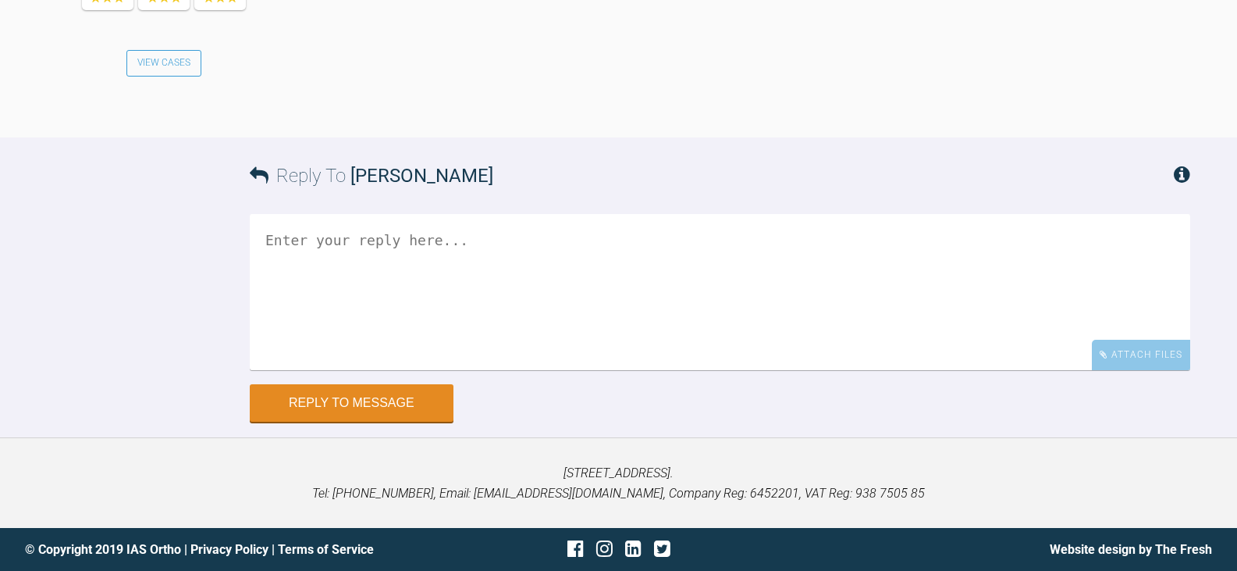
scroll to position [5750, 0]
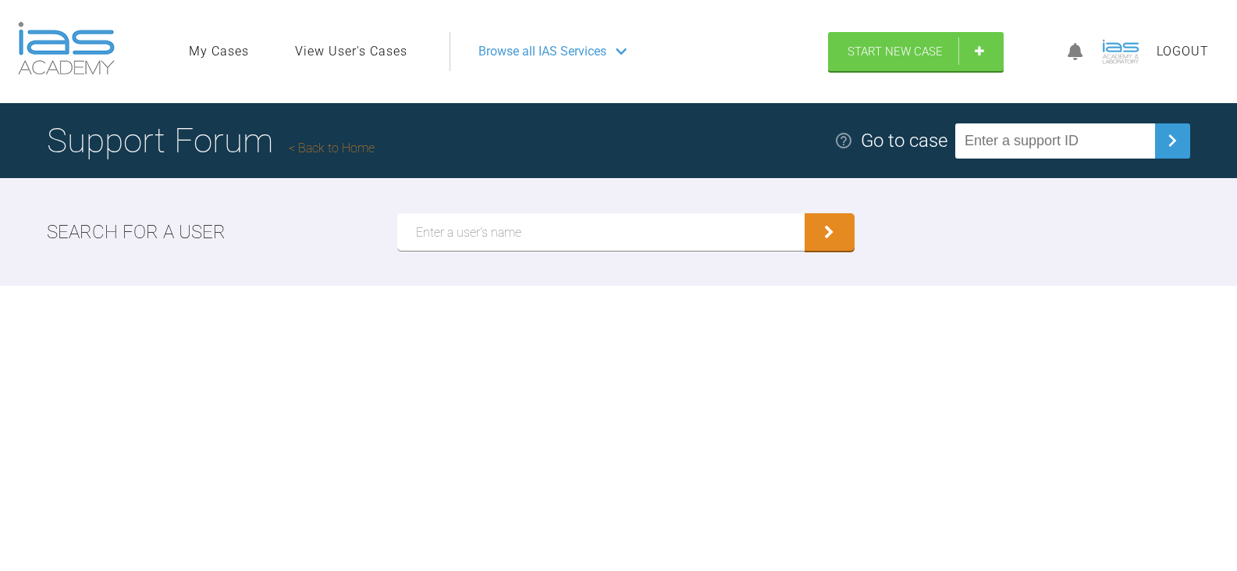
click at [1095, 130] on input "text" at bounding box center [1055, 140] width 200 height 35
paste input "3YR4UO6D"
type input "3YR4UO6D"
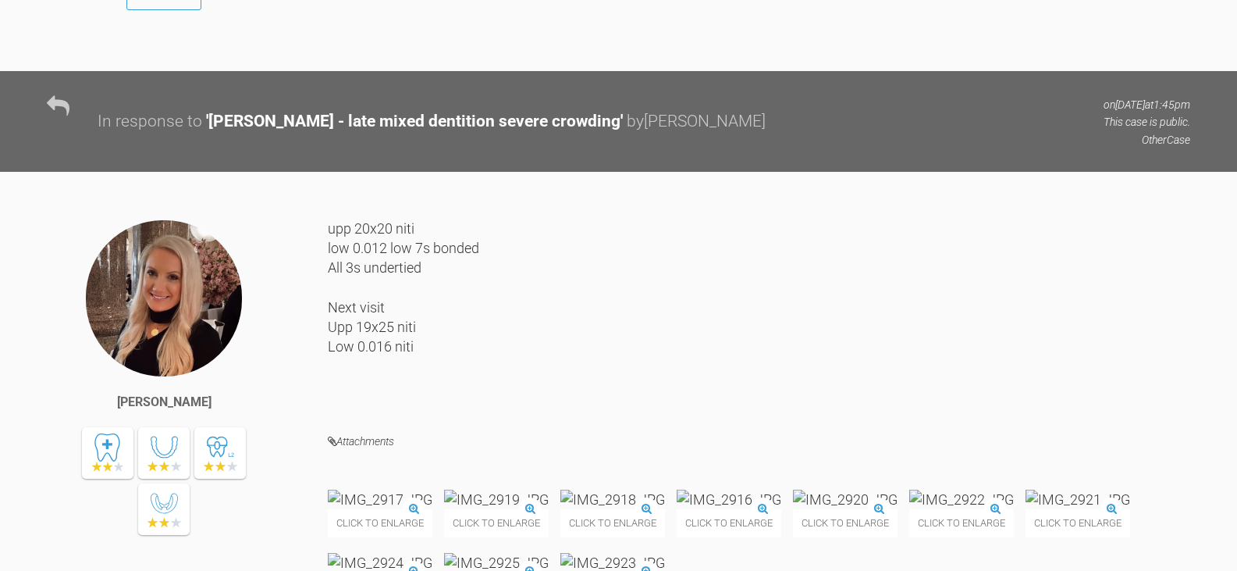
scroll to position [7390, 0]
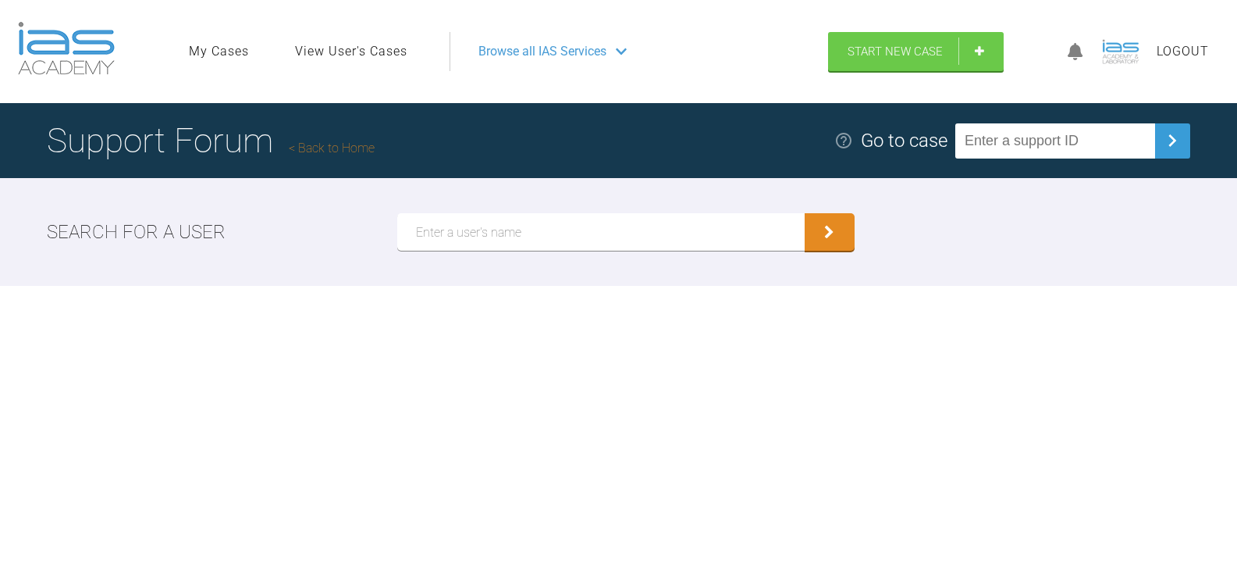
click at [1112, 145] on input "text" at bounding box center [1055, 140] width 200 height 35
paste input "ECFSLMGL"
type input "ECFSLMGL"
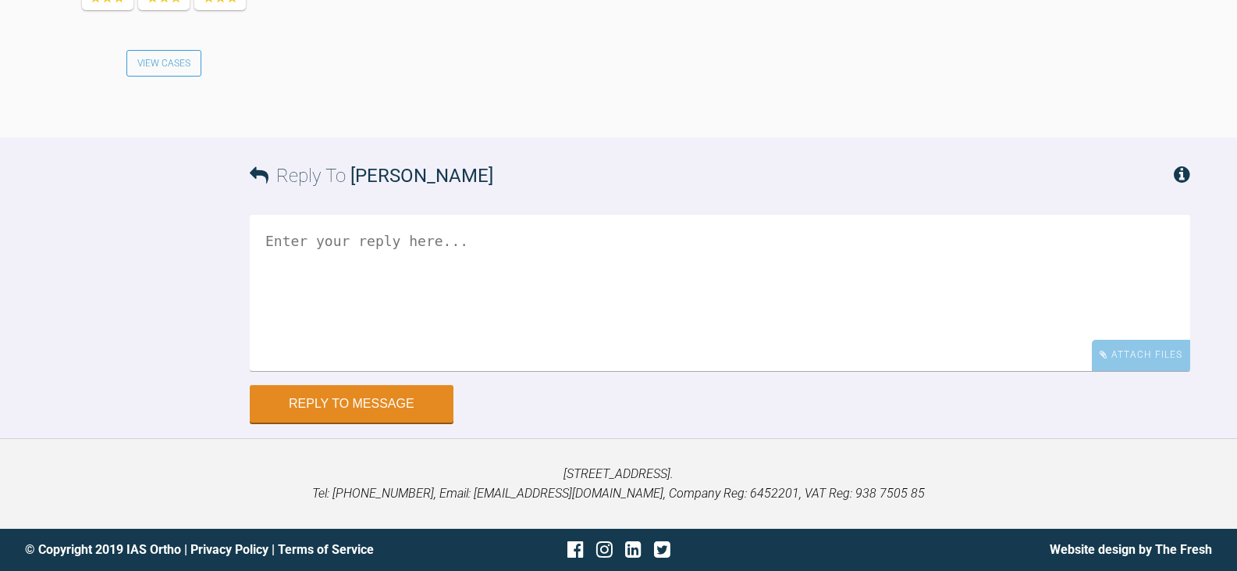
scroll to position [3338, 0]
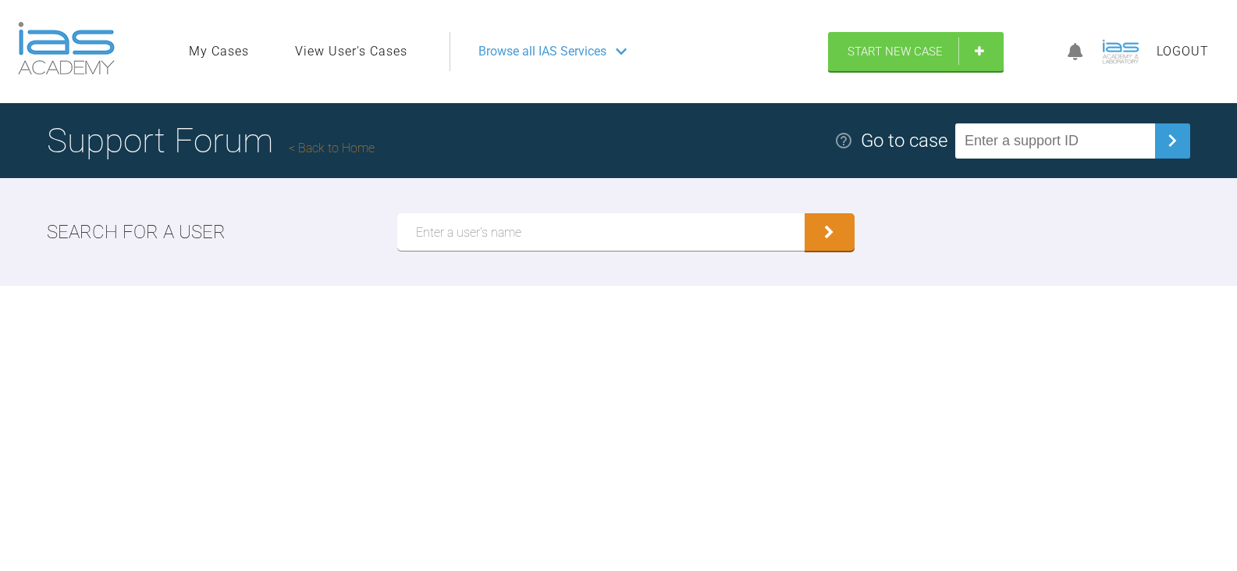
click at [1064, 148] on input "text" at bounding box center [1055, 140] width 200 height 35
paste input "E2GB7PEO"
type input "E2GB7PEO"
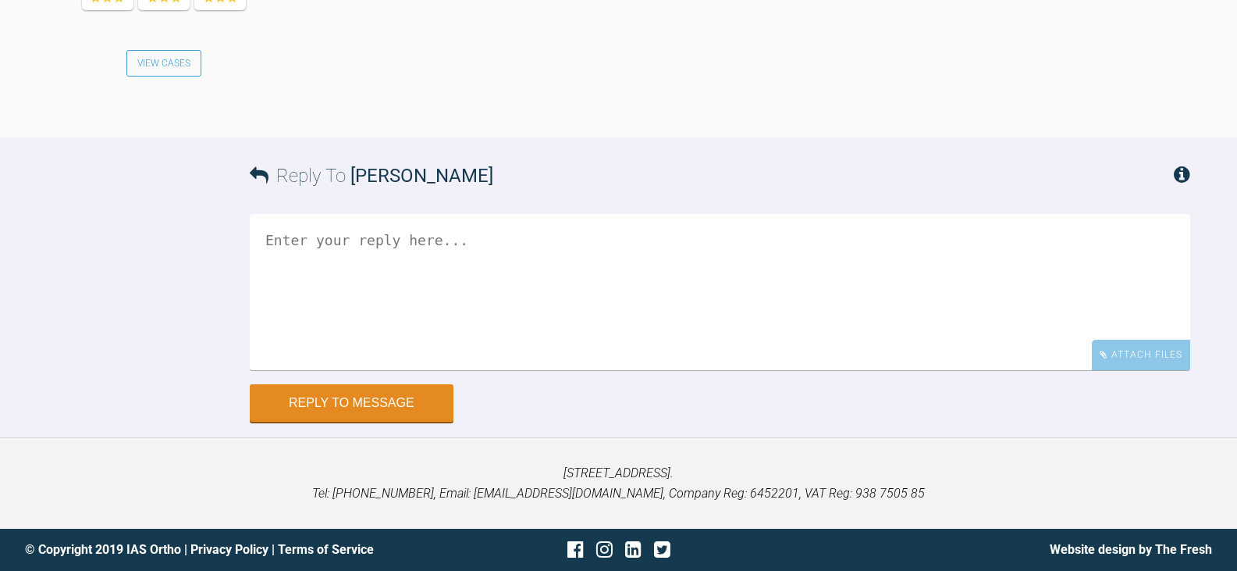
scroll to position [4761, 0]
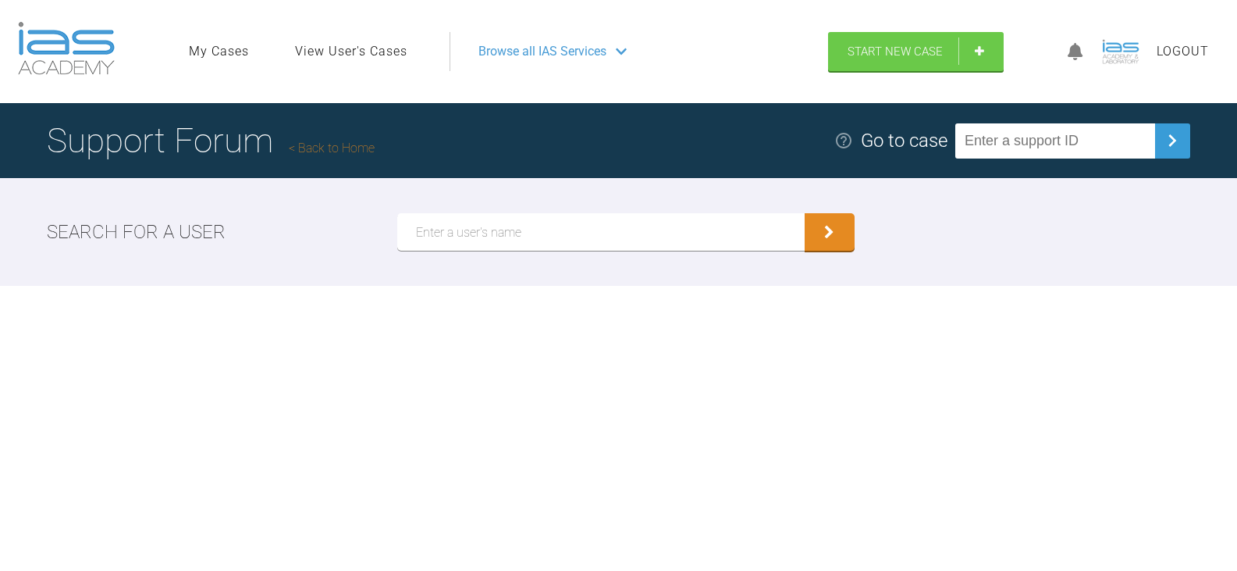
click at [1088, 141] on input "text" at bounding box center [1055, 140] width 200 height 35
paste
type input "K7D7GG10"
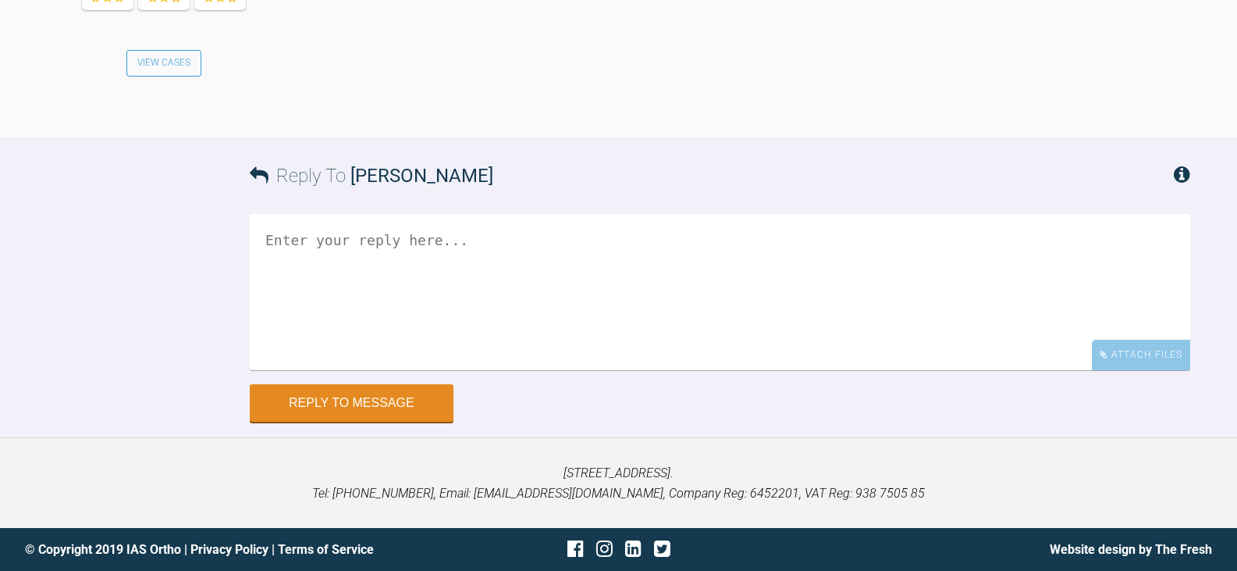
scroll to position [2407, 0]
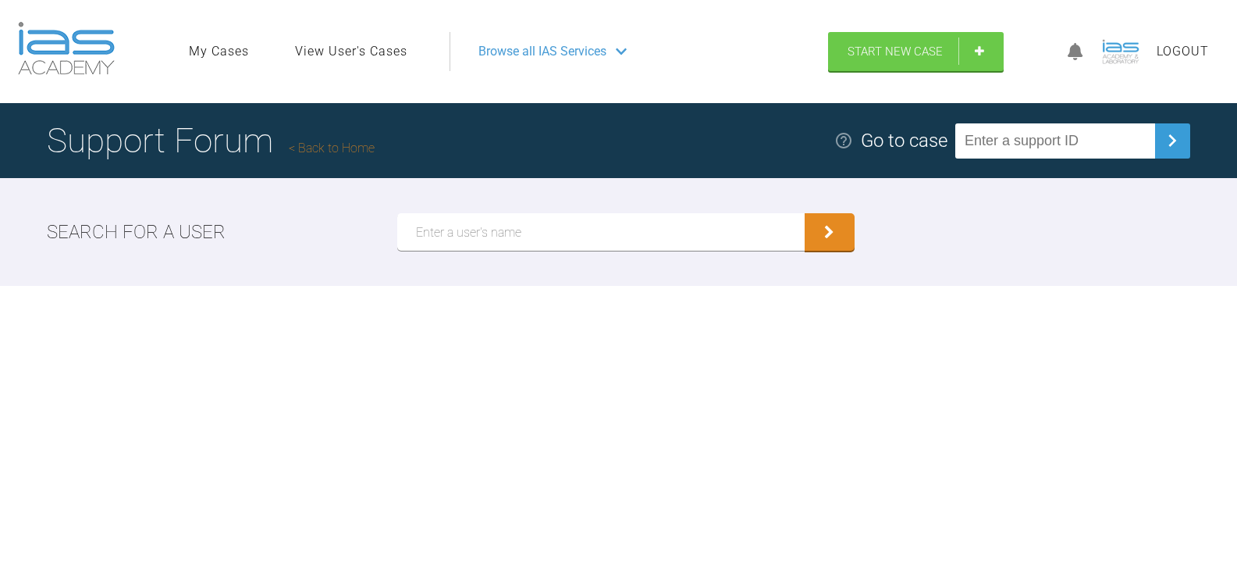
click at [1060, 139] on input "text" at bounding box center [1055, 140] width 200 height 35
type input "GPBHFJDS"
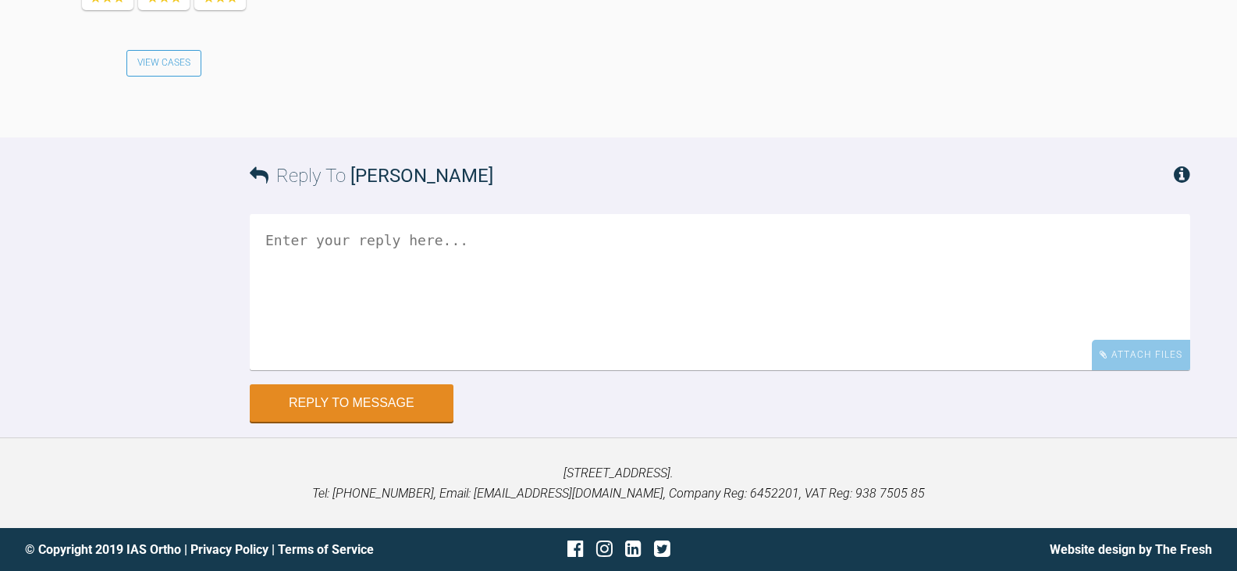
scroll to position [6177, 0]
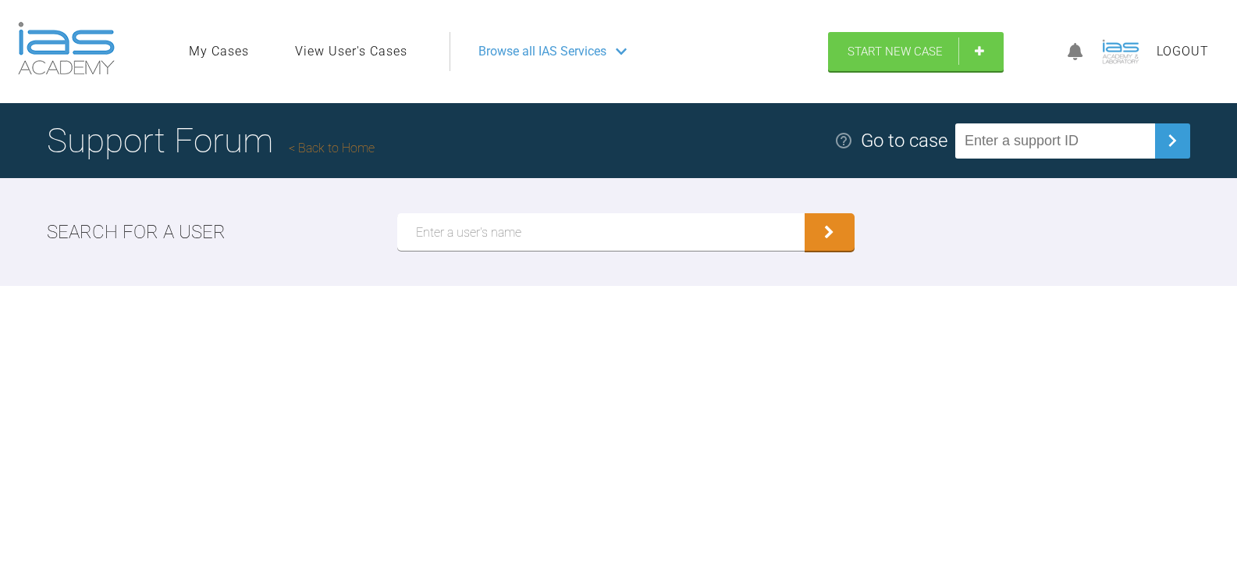
click at [1018, 144] on input "text" at bounding box center [1055, 140] width 200 height 35
type input "LTJOZ8ED"
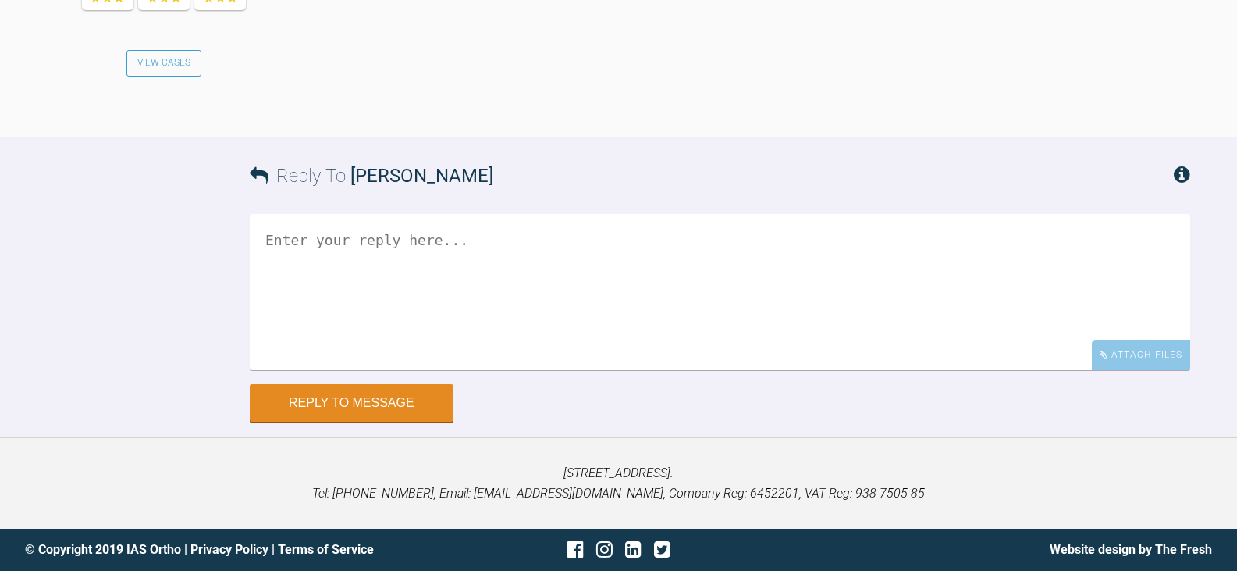
scroll to position [1905, 0]
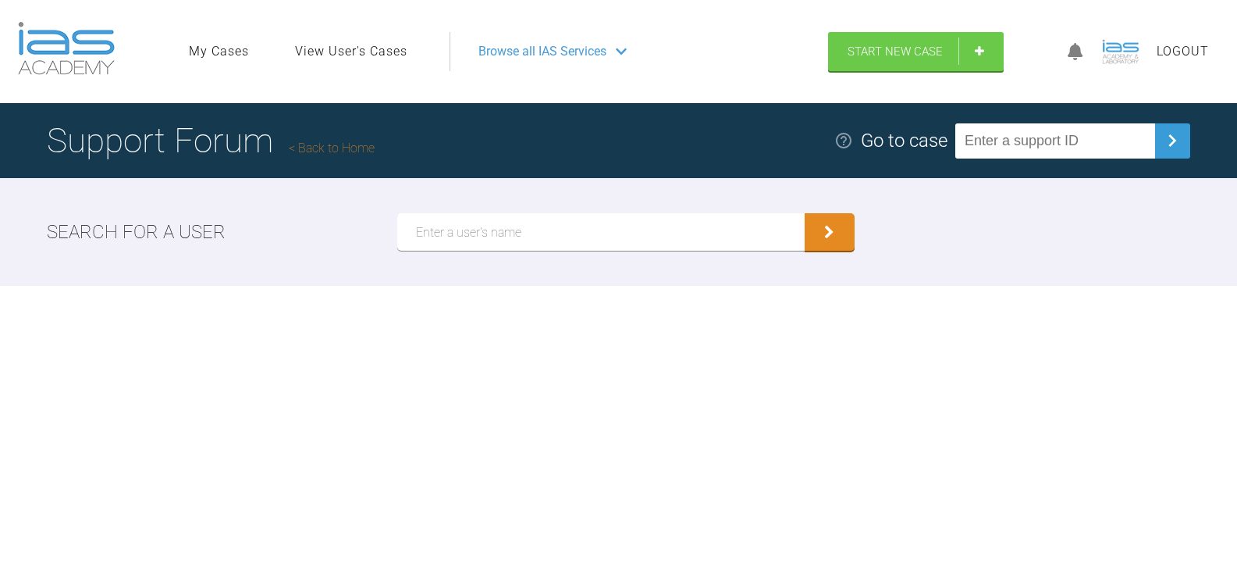
click at [1028, 141] on input "text" at bounding box center [1055, 140] width 200 height 35
type input "770AKSX3"
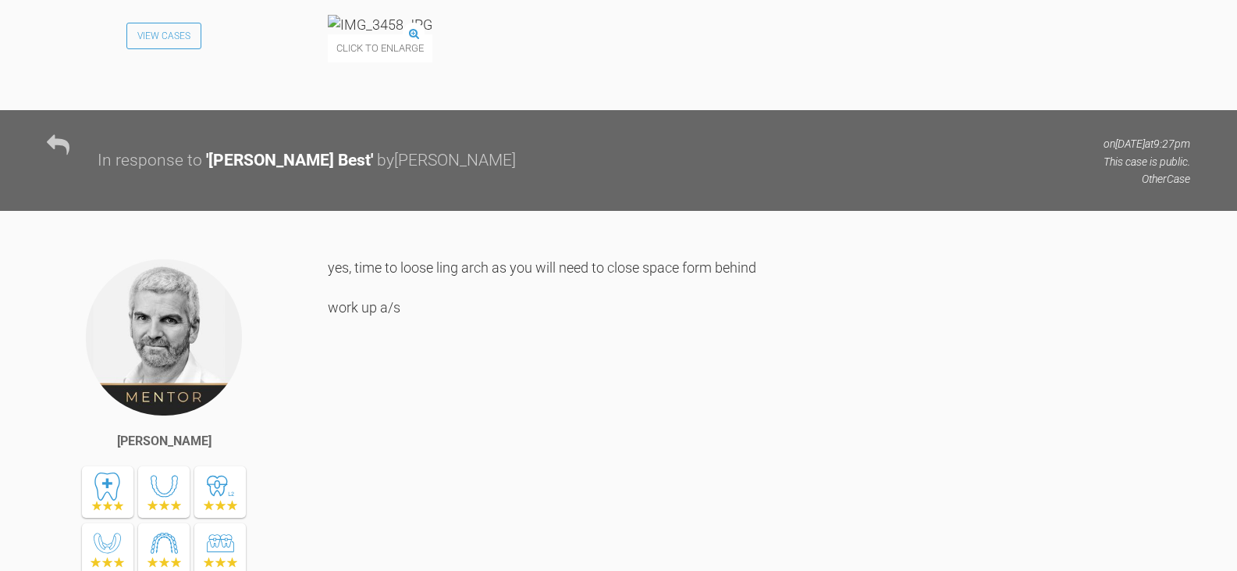
scroll to position [9832, 0]
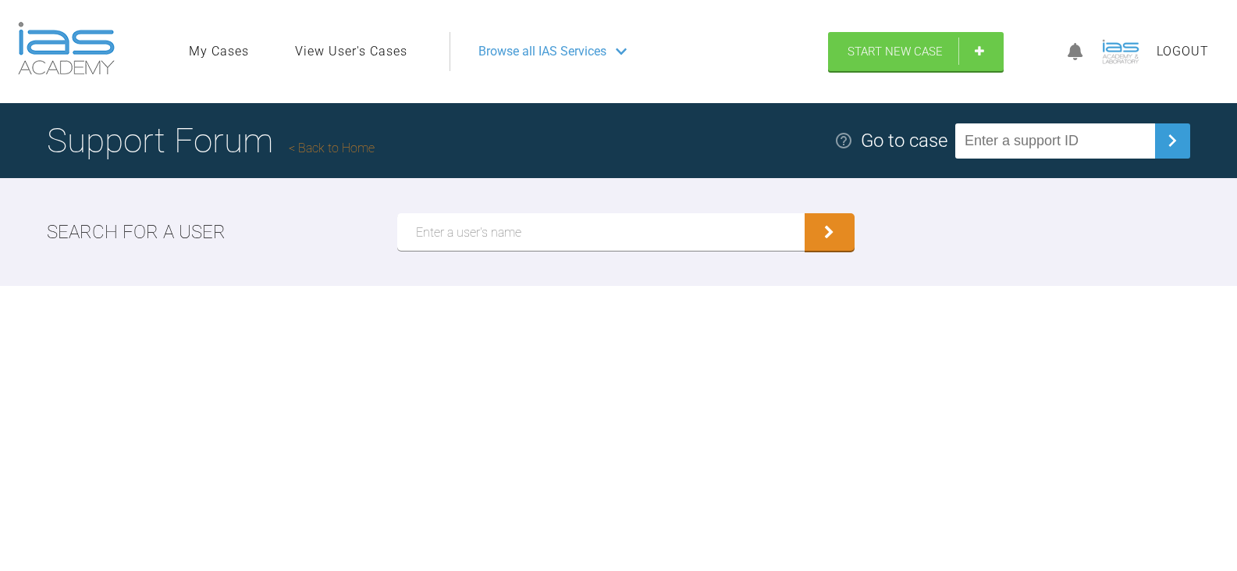
click at [1011, 139] on input "text" at bounding box center [1055, 140] width 200 height 35
type input "60L8YR2H"
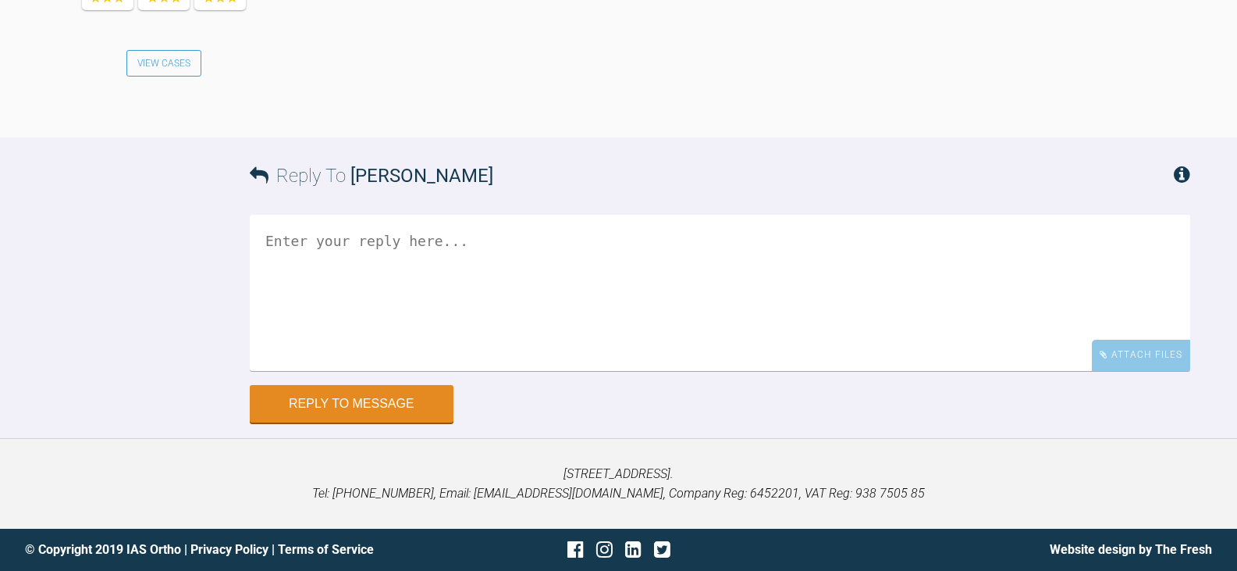
scroll to position [1531, 0]
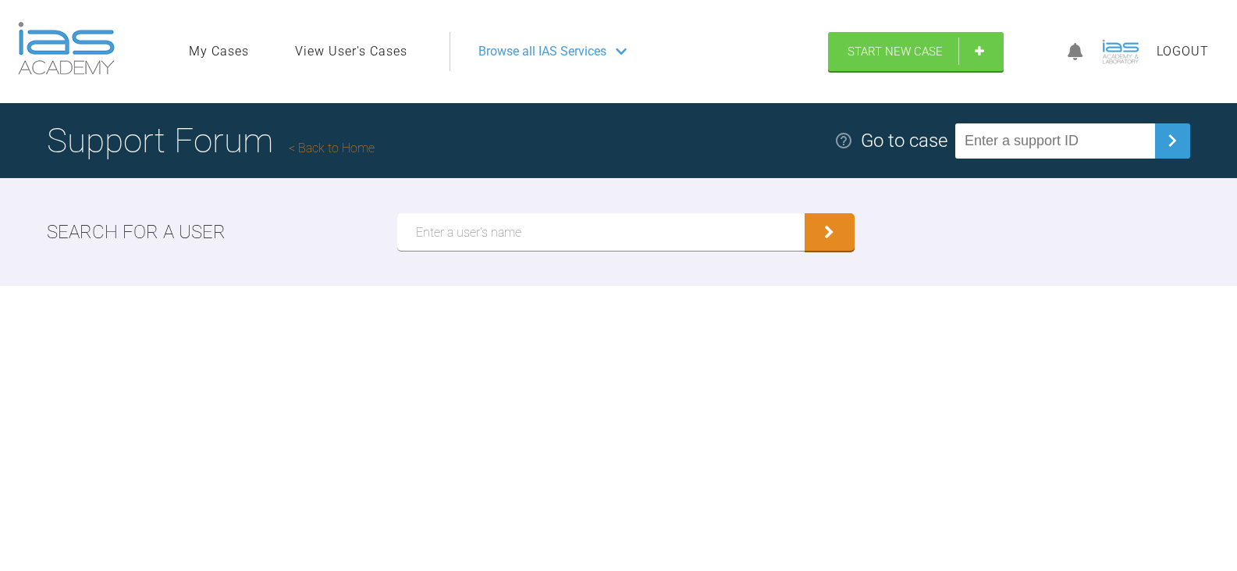
click at [1052, 138] on input "text" at bounding box center [1055, 140] width 200 height 35
type input "3WJZGKLU"
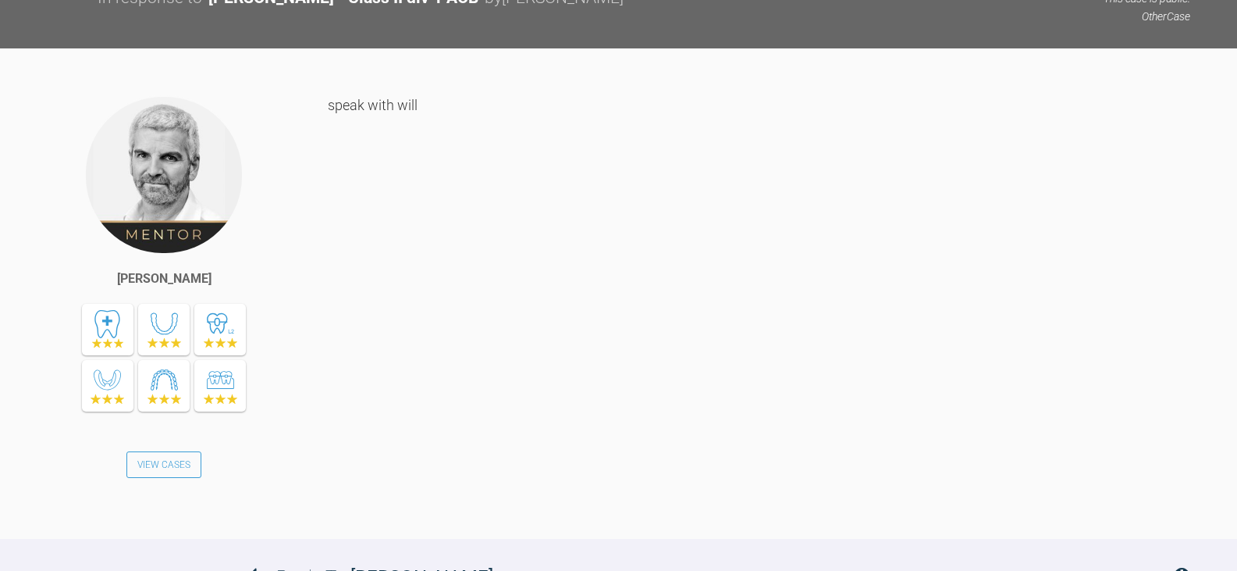
scroll to position [3412, 0]
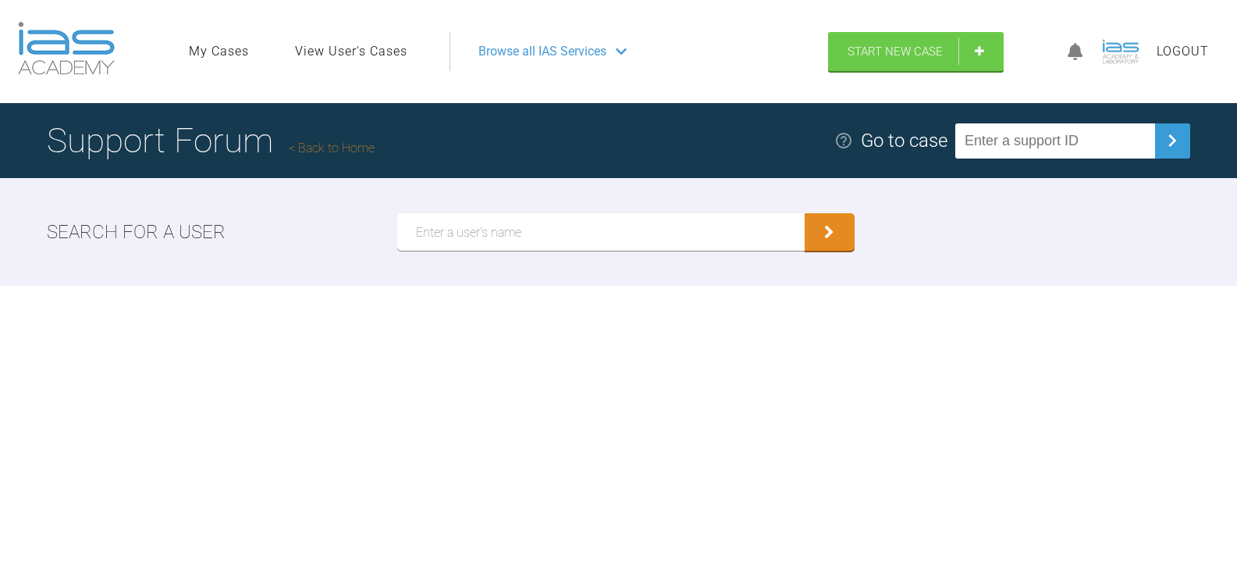
click at [1070, 142] on input "text" at bounding box center [1055, 140] width 200 height 35
type input "CAXH7LL9"
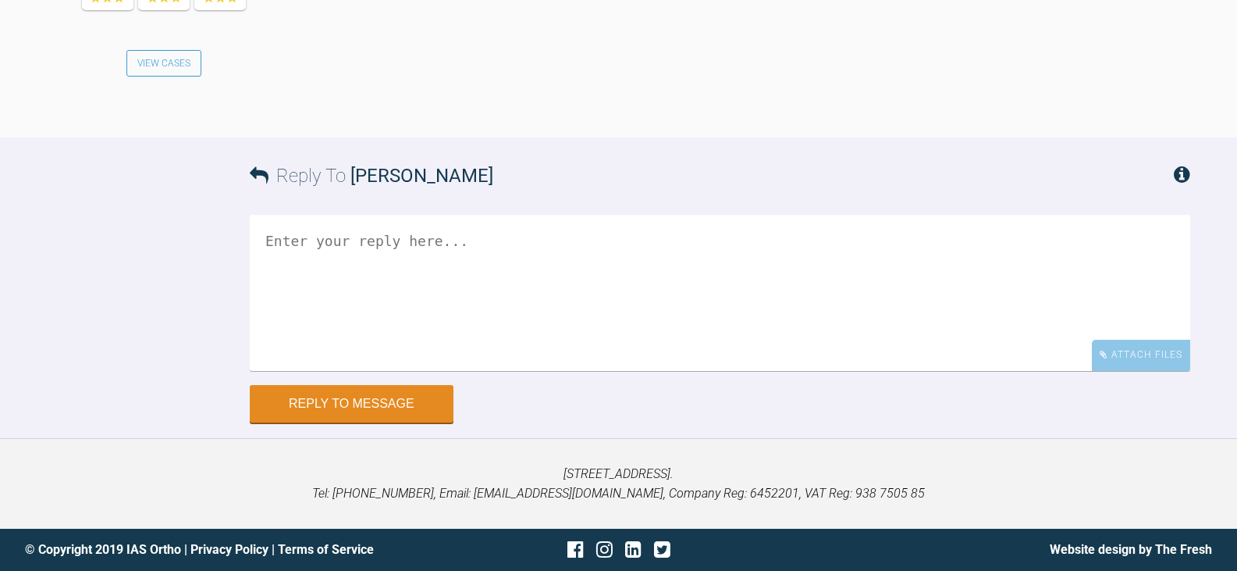
scroll to position [2854, 0]
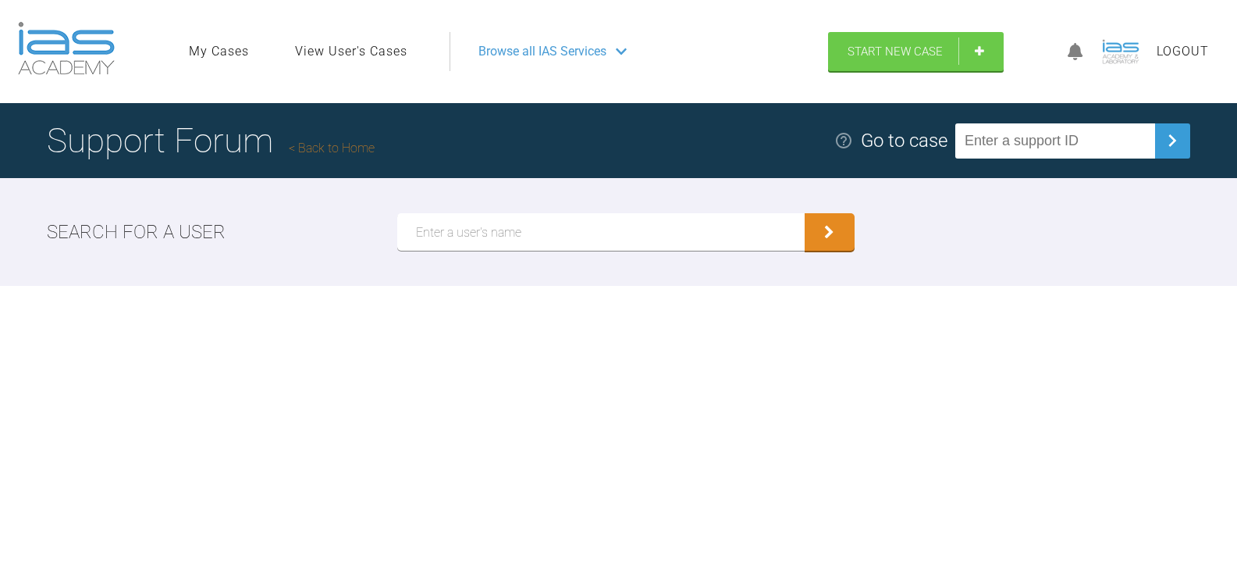
click at [1048, 141] on input "text" at bounding box center [1055, 140] width 200 height 35
type input "CYPEW67Q"
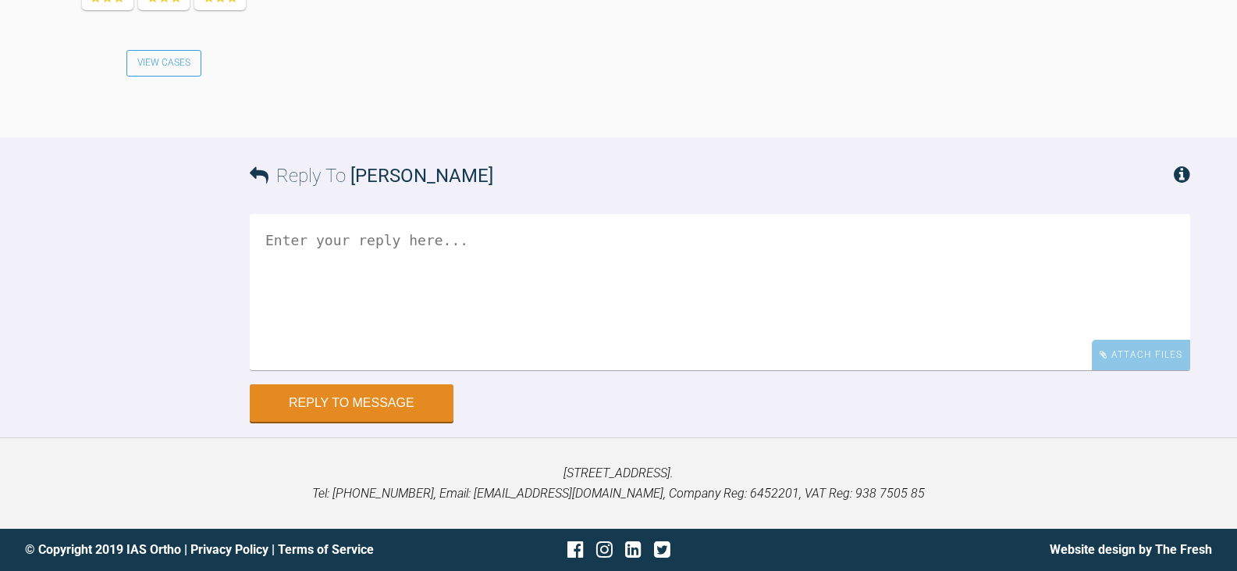
scroll to position [3129, 0]
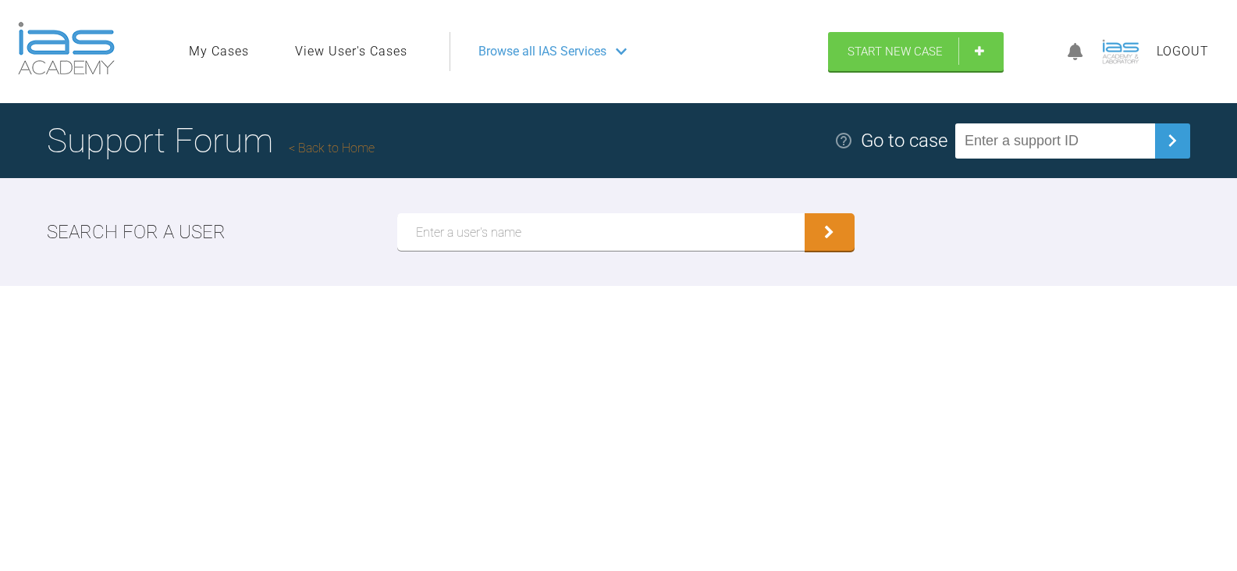
click at [1055, 141] on input "text" at bounding box center [1055, 140] width 200 height 35
type input "TNERT5WI"
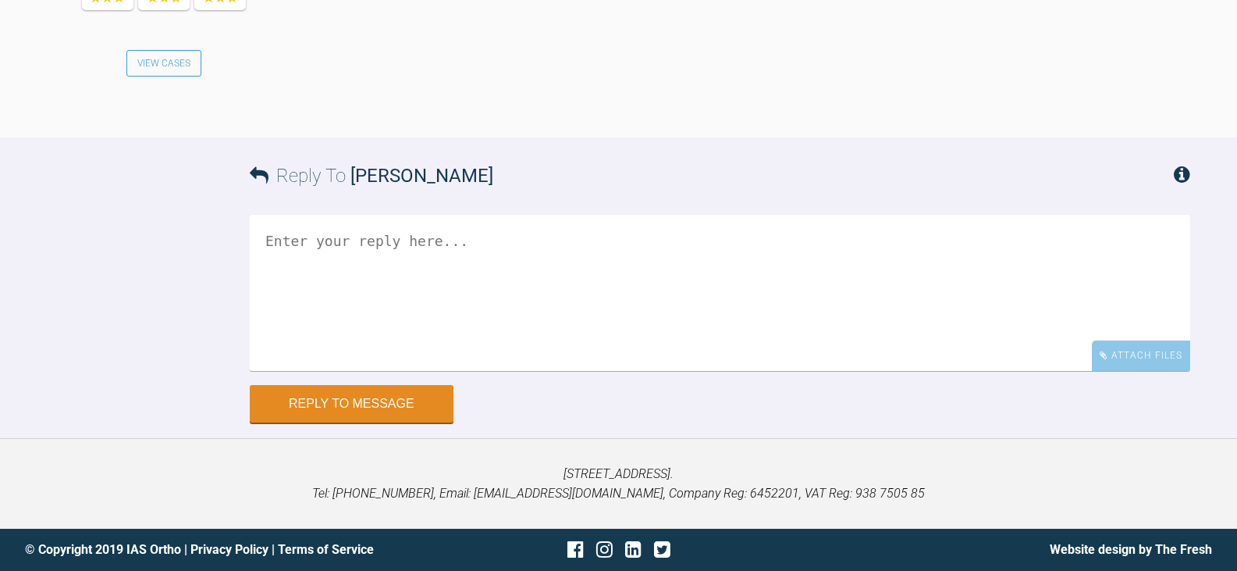
scroll to position [1872, 0]
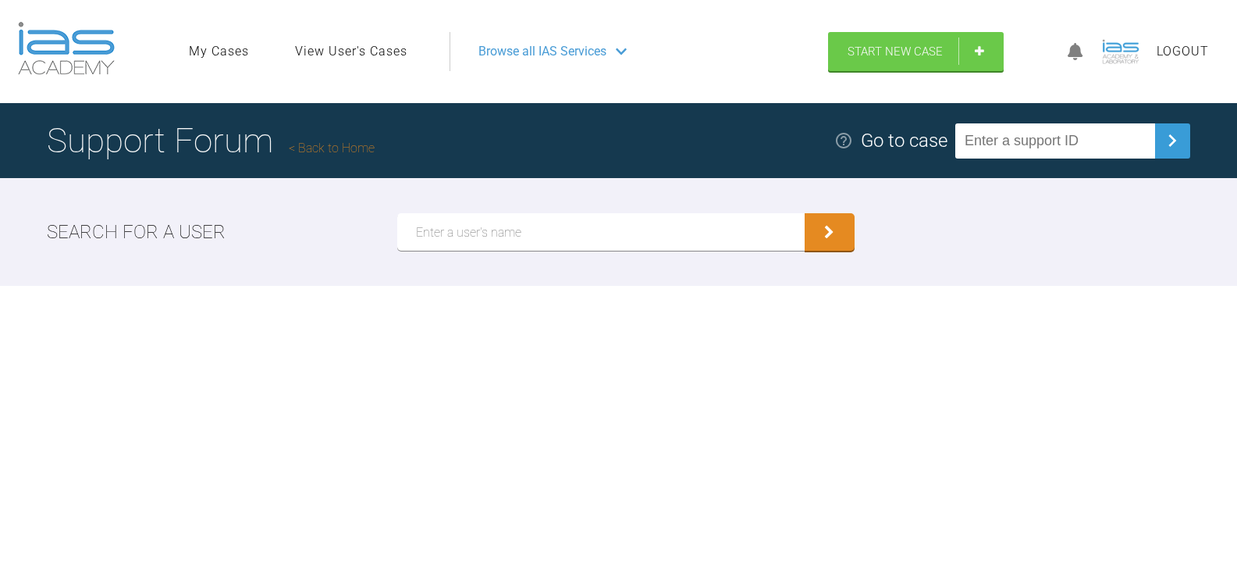
click at [1065, 137] on input "text" at bounding box center [1055, 140] width 200 height 35
type input "WP7ZPJMX"
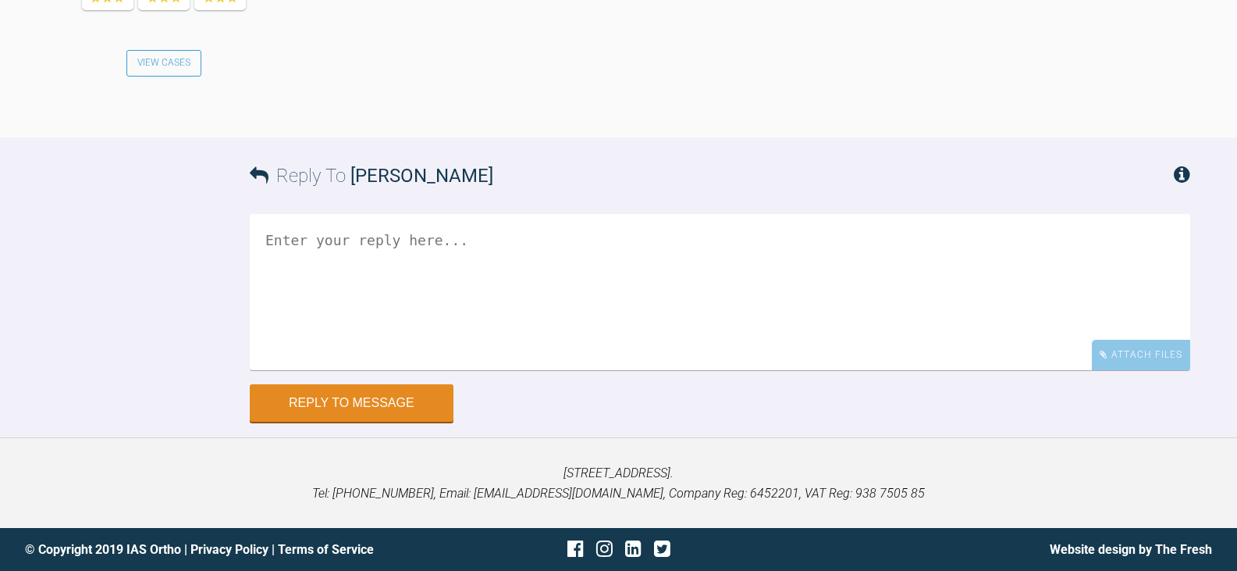
scroll to position [3796, 0]
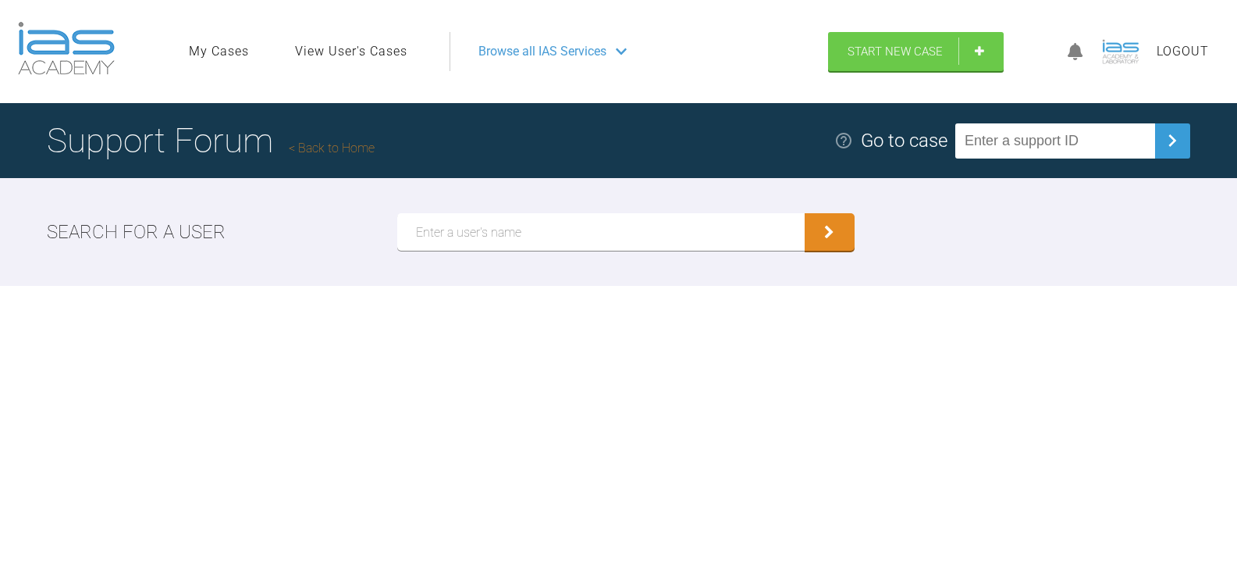
click at [1066, 137] on input "text" at bounding box center [1055, 140] width 200 height 35
type input "MNLYKOGM"
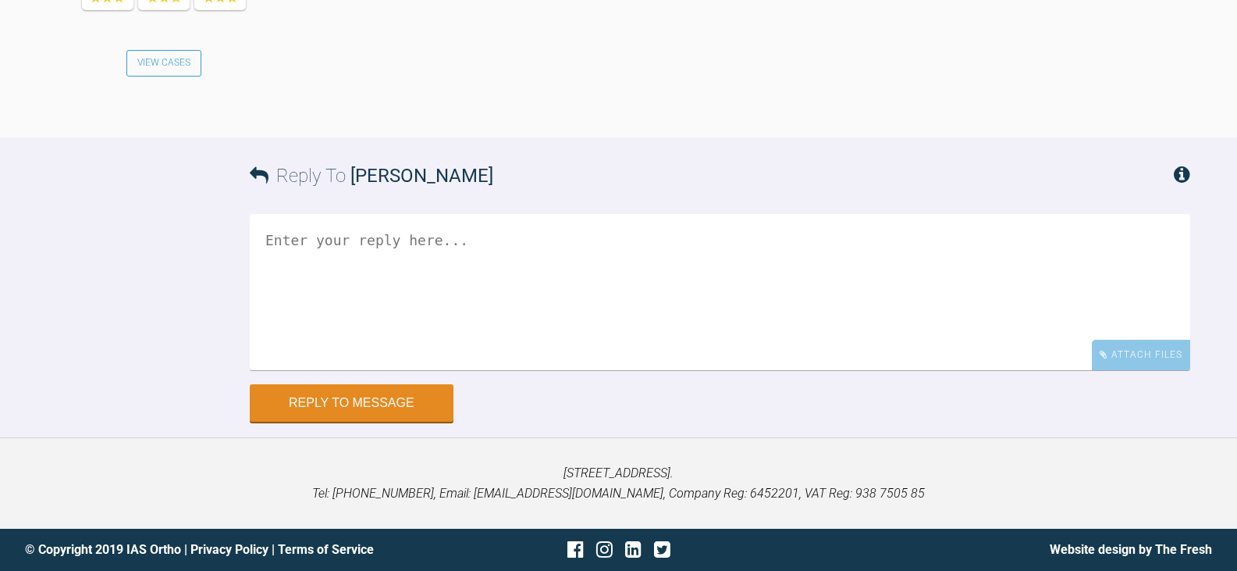
scroll to position [2299, 0]
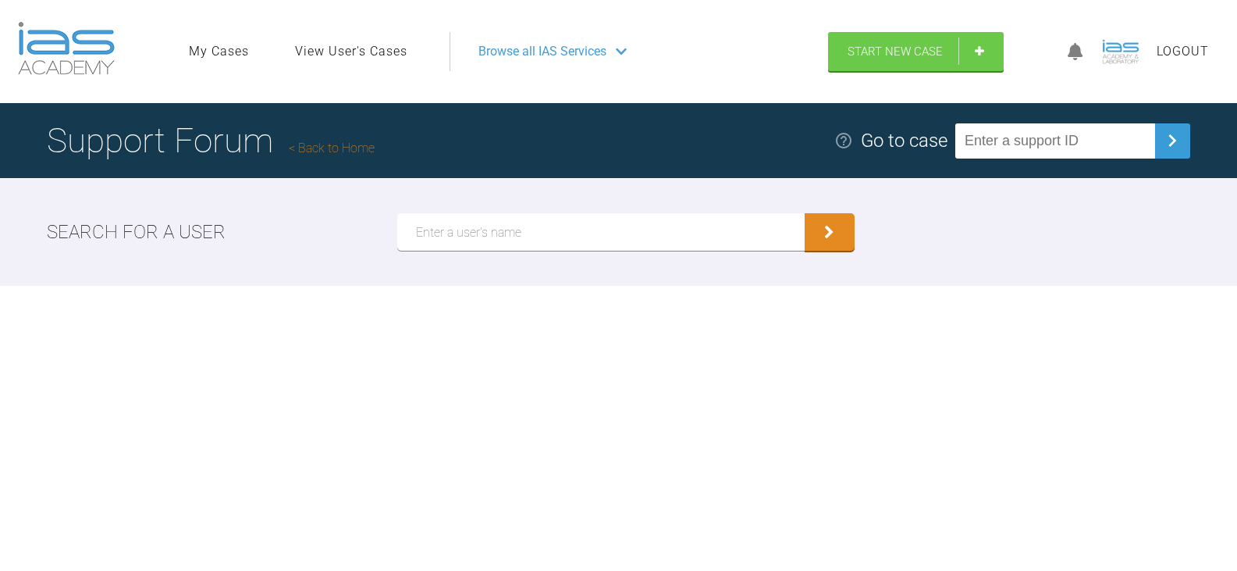
click at [1046, 144] on input "text" at bounding box center [1055, 140] width 200 height 35
type input "OT3MWF5V"
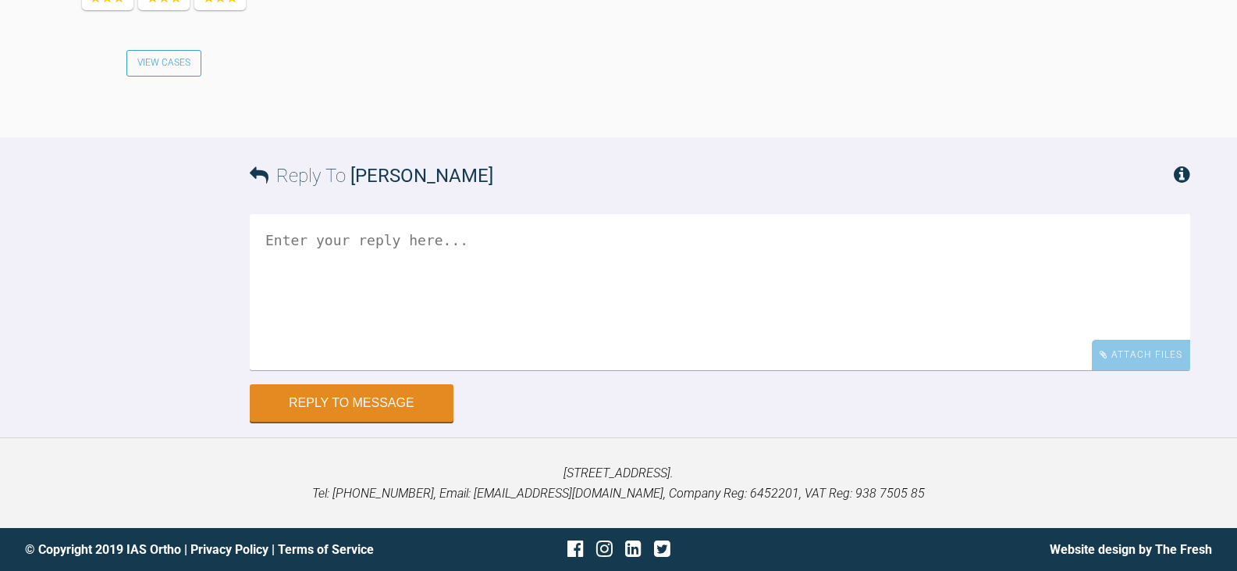
scroll to position [1549, 0]
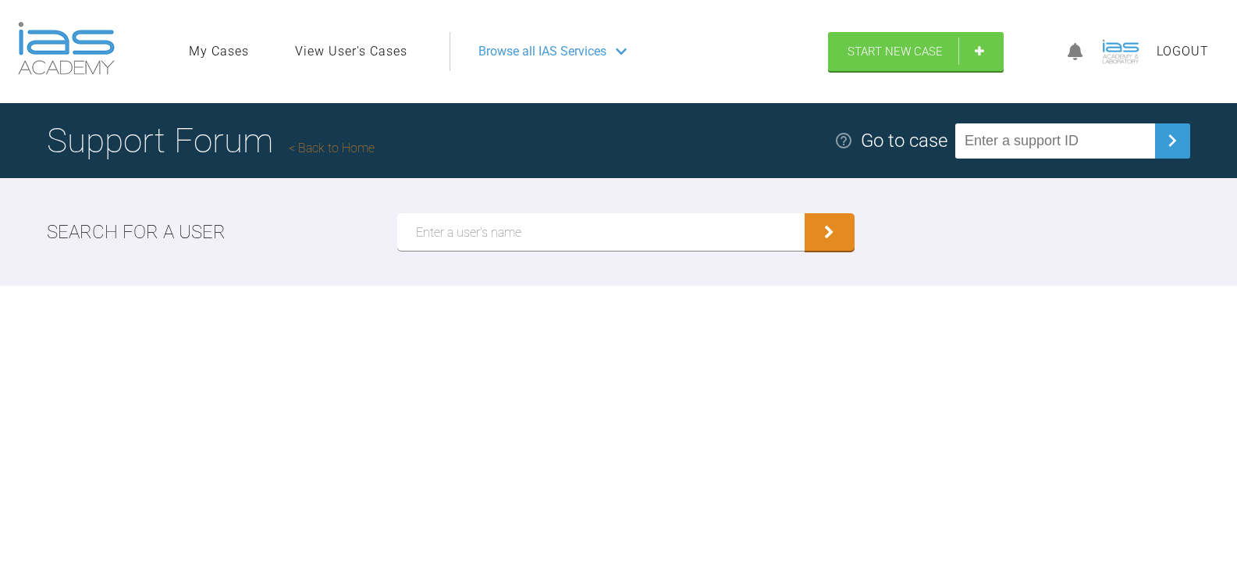
click at [1122, 148] on input "text" at bounding box center [1055, 140] width 200 height 35
type input "7SRZUYN1"
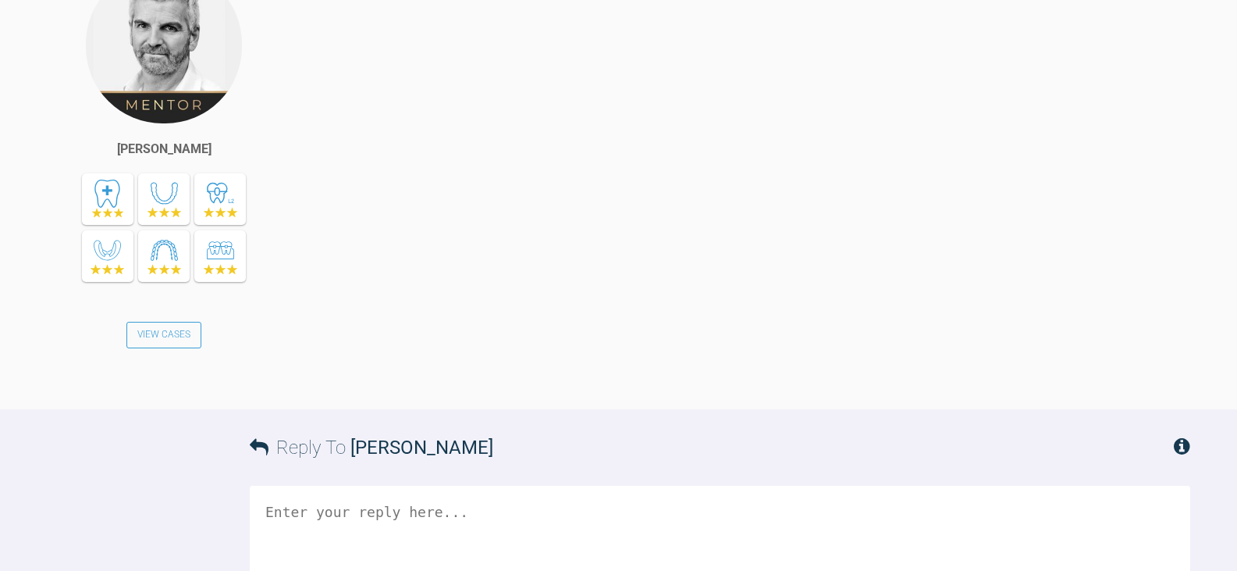
scroll to position [2848, 0]
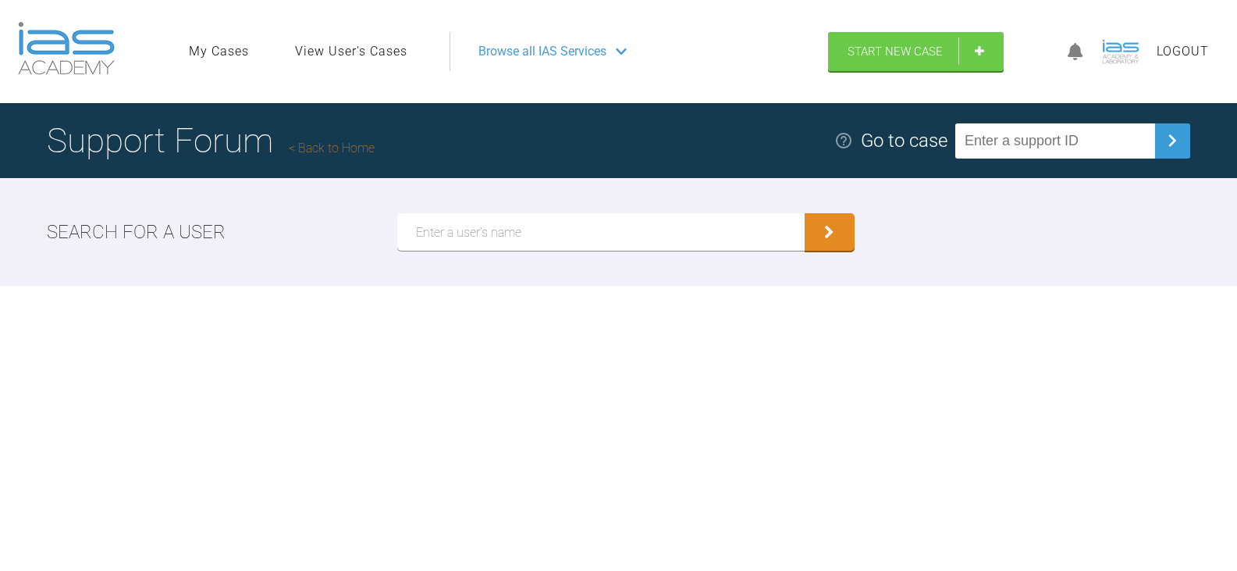
click at [1003, 141] on input "text" at bounding box center [1055, 140] width 200 height 35
type input "KNSM81SB"
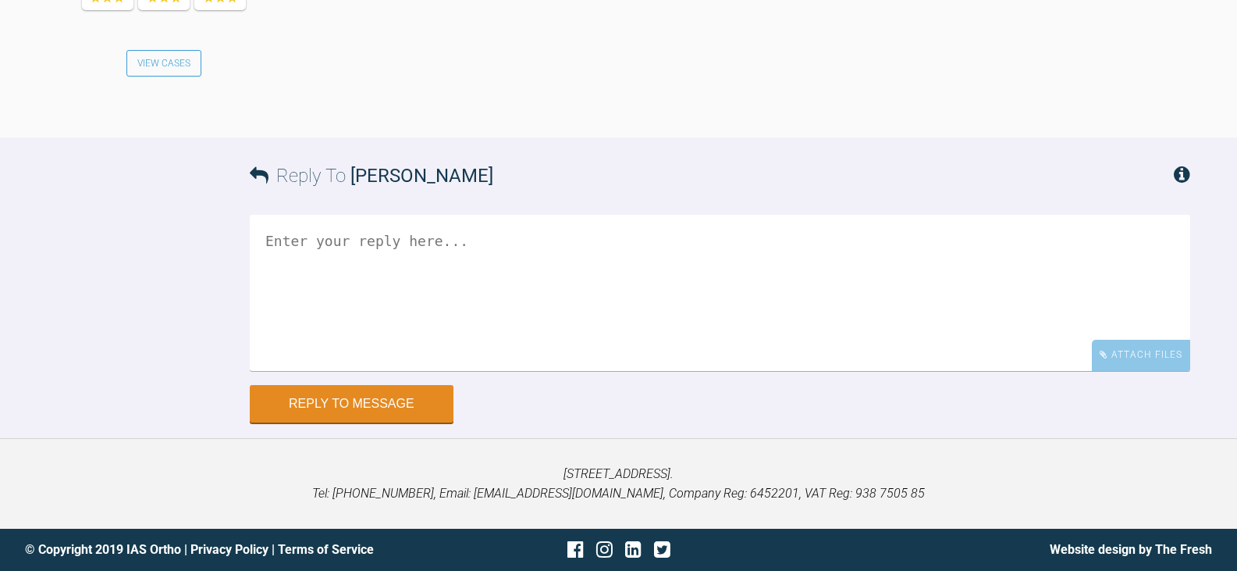
scroll to position [2969, 0]
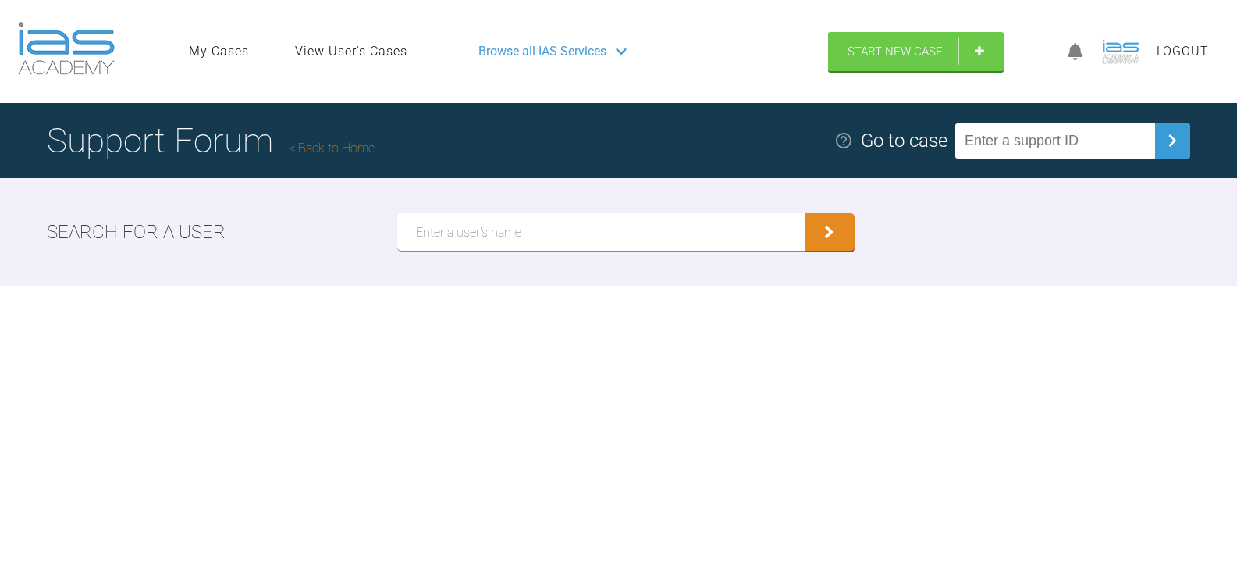
click at [1087, 140] on input "text" at bounding box center [1055, 140] width 200 height 35
type input "TJX2PJOI"
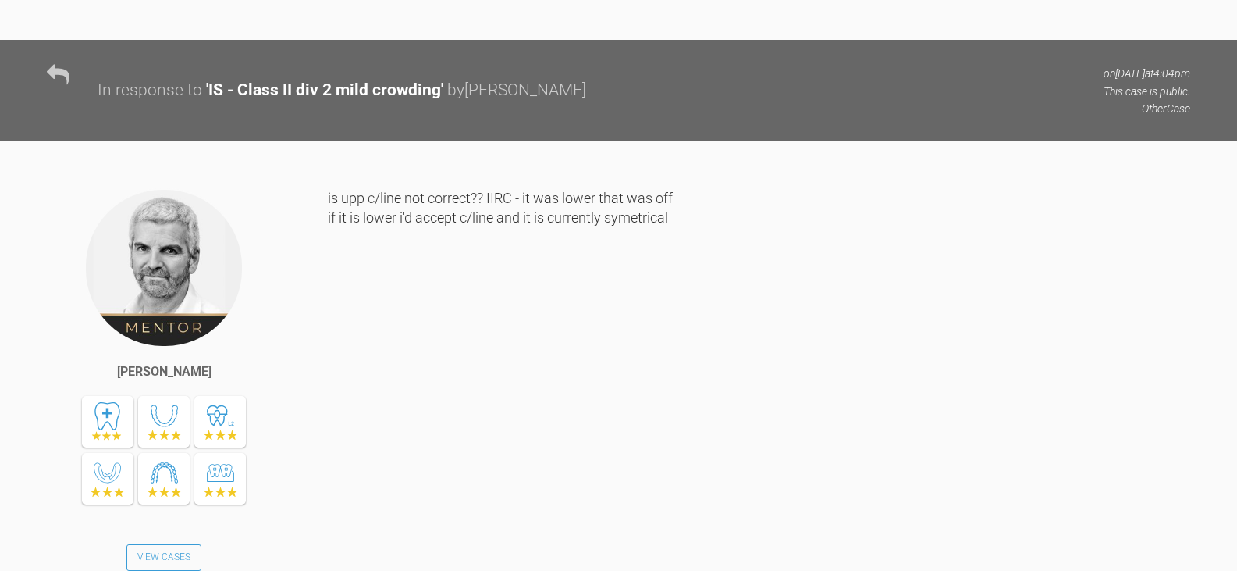
scroll to position [10757, 0]
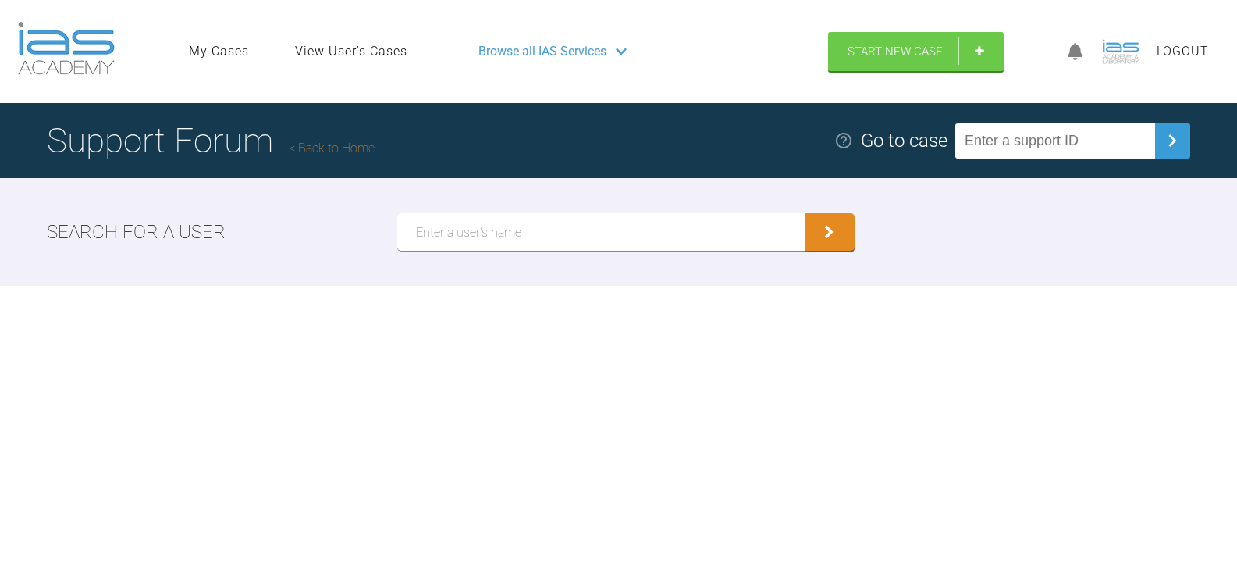
click at [1083, 146] on input "text" at bounding box center [1055, 140] width 200 height 35
type input "B3XM4VRY"
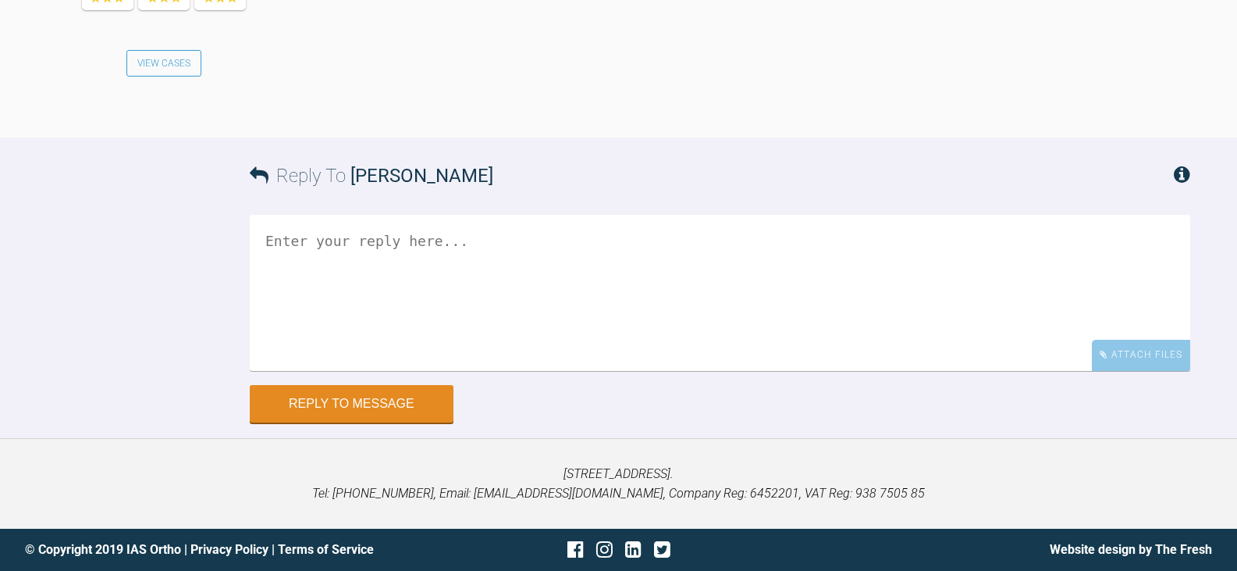
scroll to position [1843, 0]
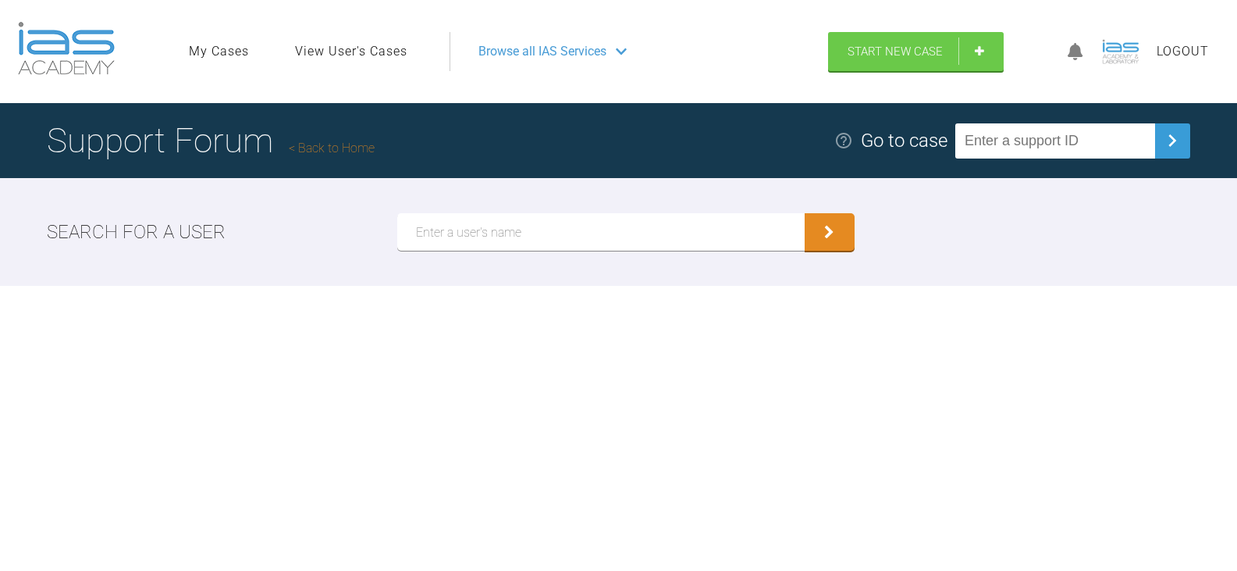
click at [1057, 136] on input "text" at bounding box center [1055, 140] width 200 height 35
type input "PFQK4IUA"
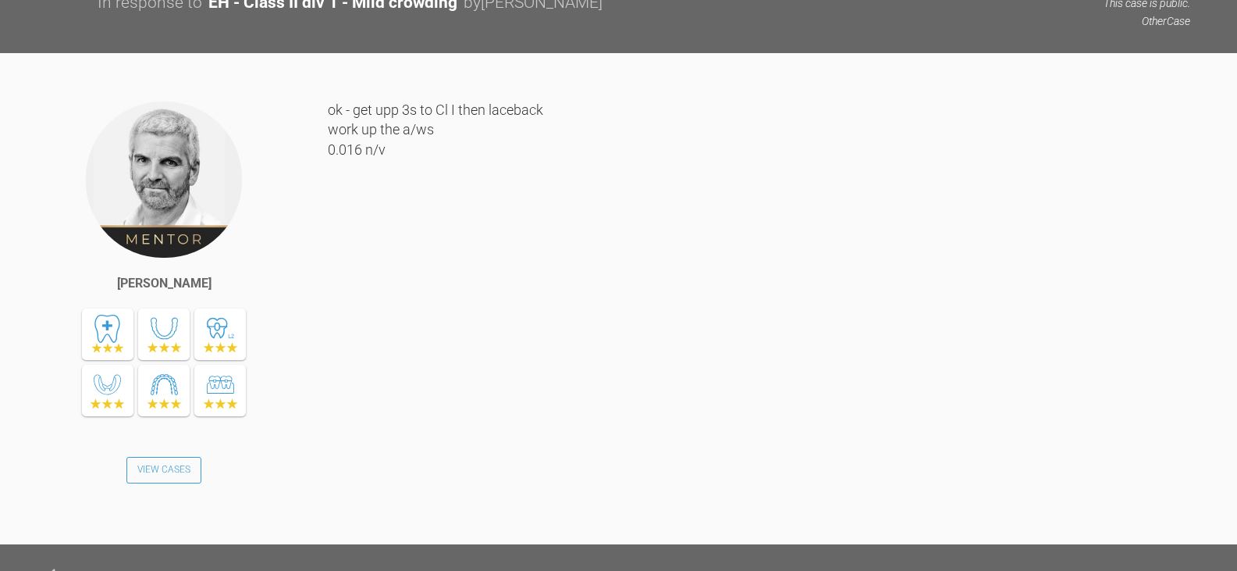
scroll to position [4360, 0]
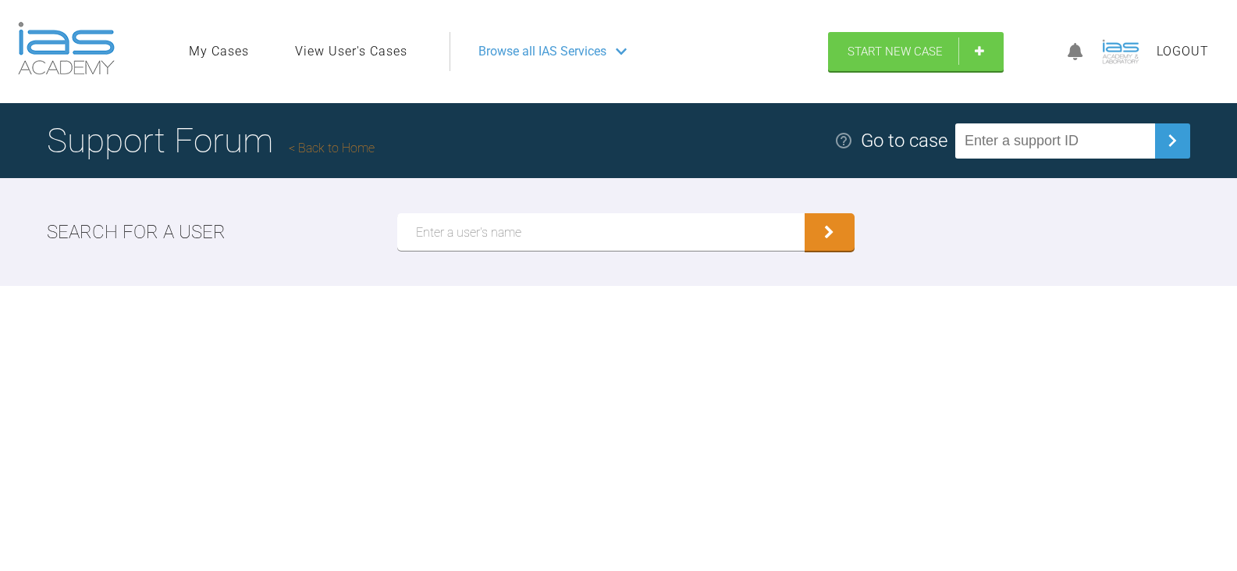
click at [1028, 139] on input "text" at bounding box center [1055, 140] width 200 height 35
type input "2TMPYWDJ"
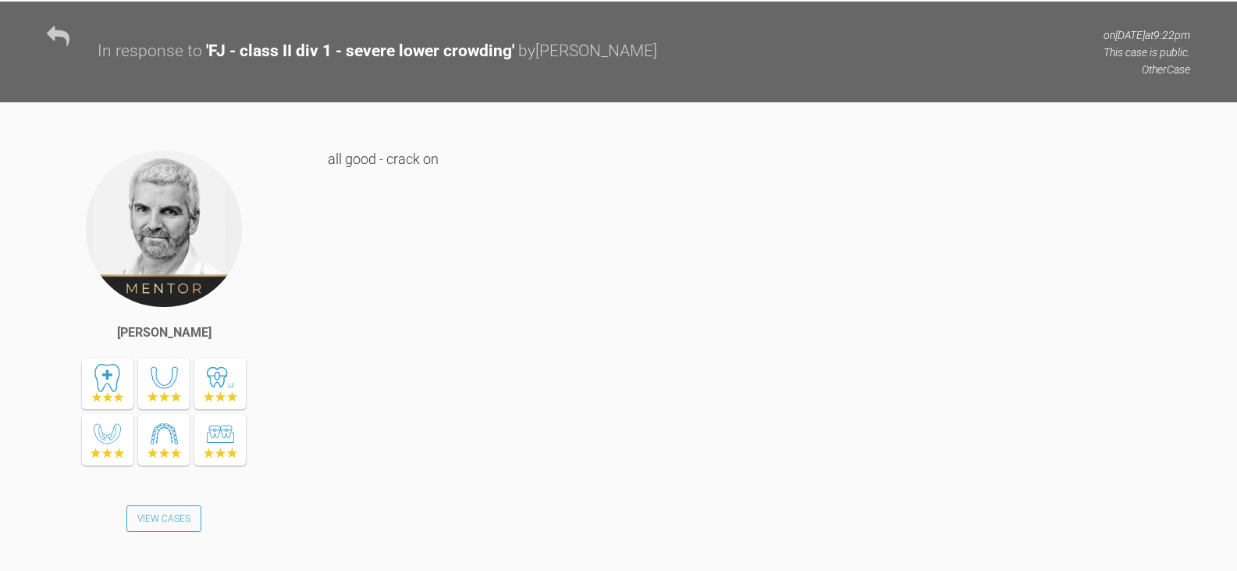
scroll to position [6350, 0]
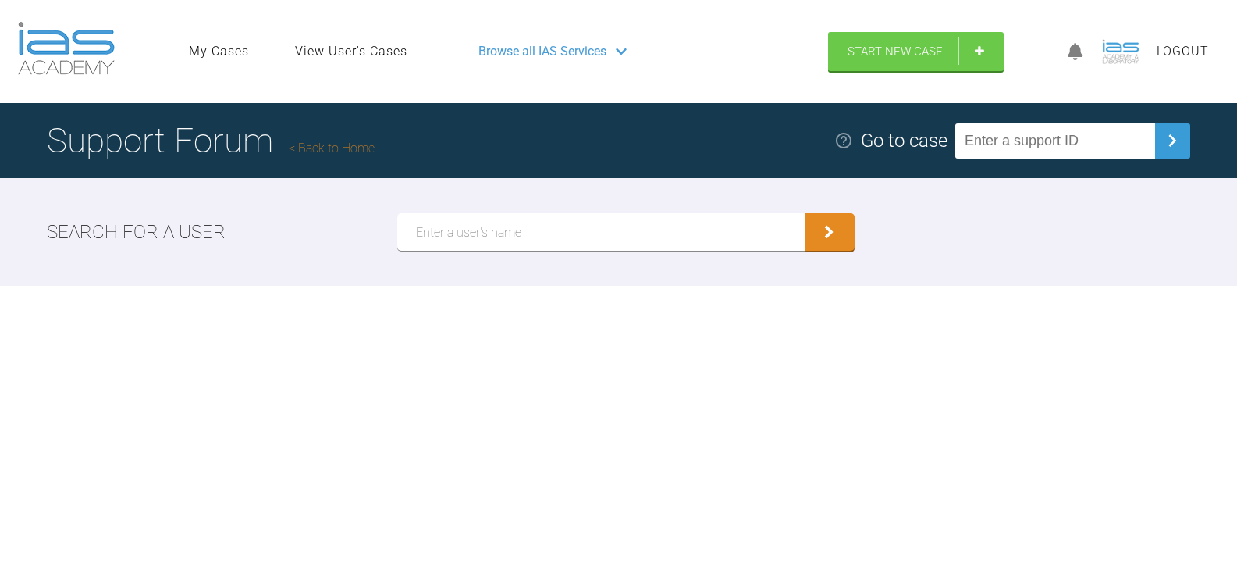
click at [1121, 141] on input "text" at bounding box center [1055, 140] width 200 height 35
type input "3PY3XHWK"
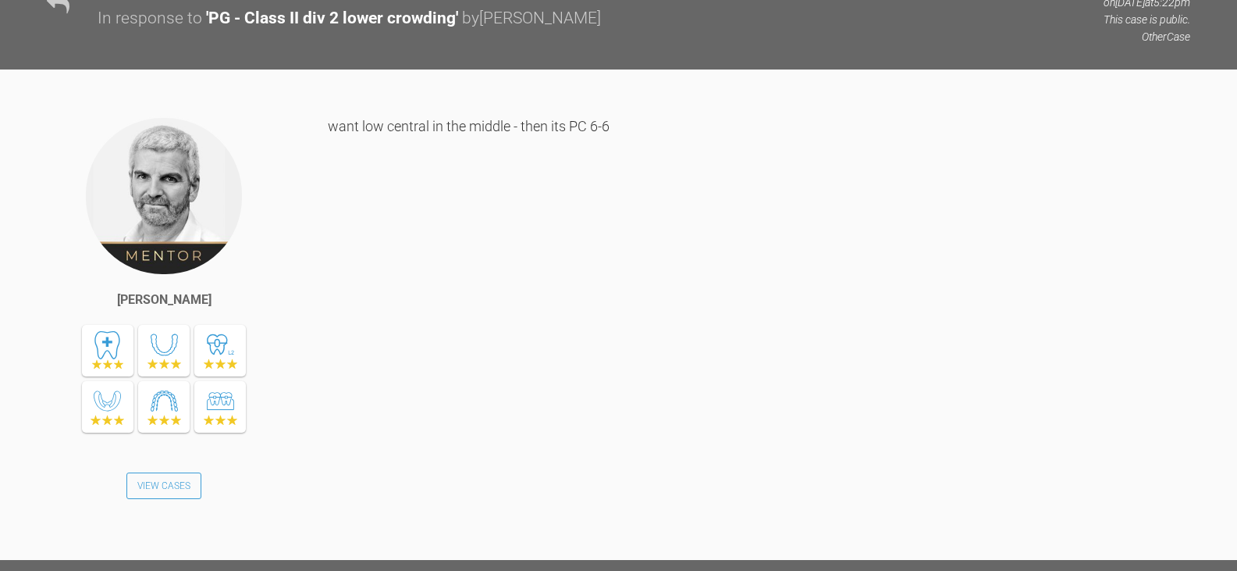
scroll to position [7453, 0]
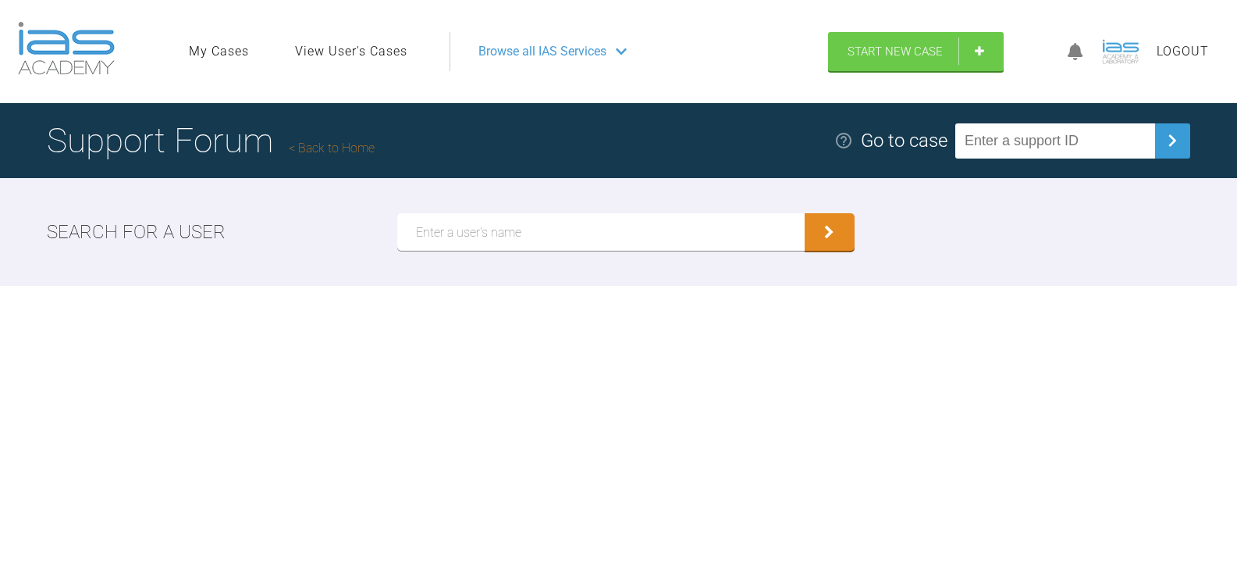
click at [1071, 135] on input "text" at bounding box center [1055, 140] width 200 height 35
type input "QDQWKYUR"
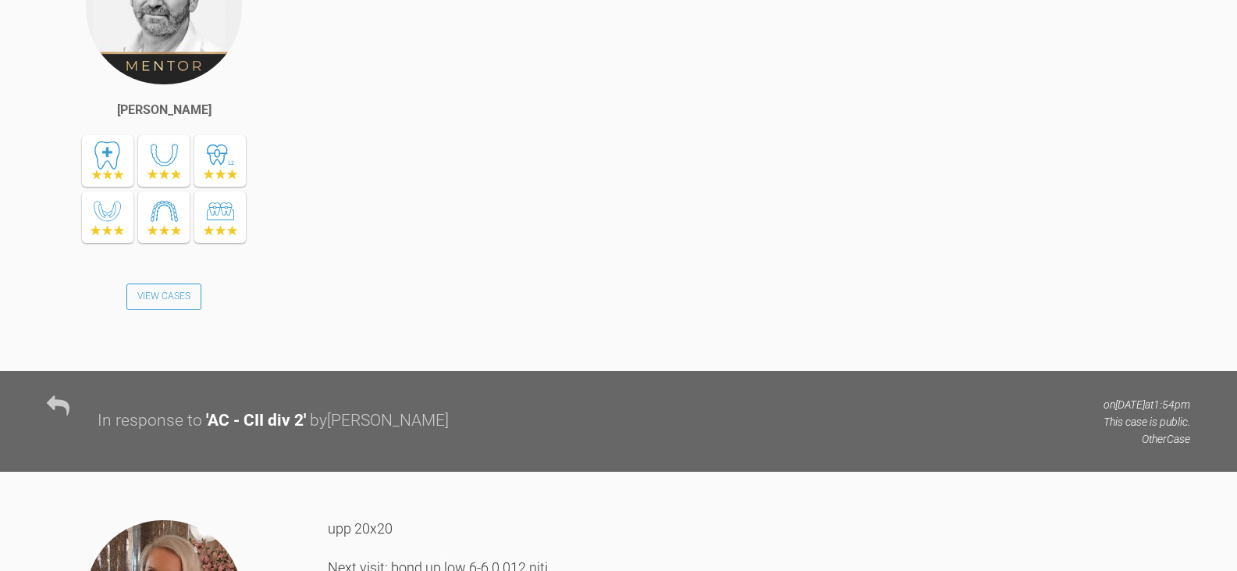
scroll to position [8468, 0]
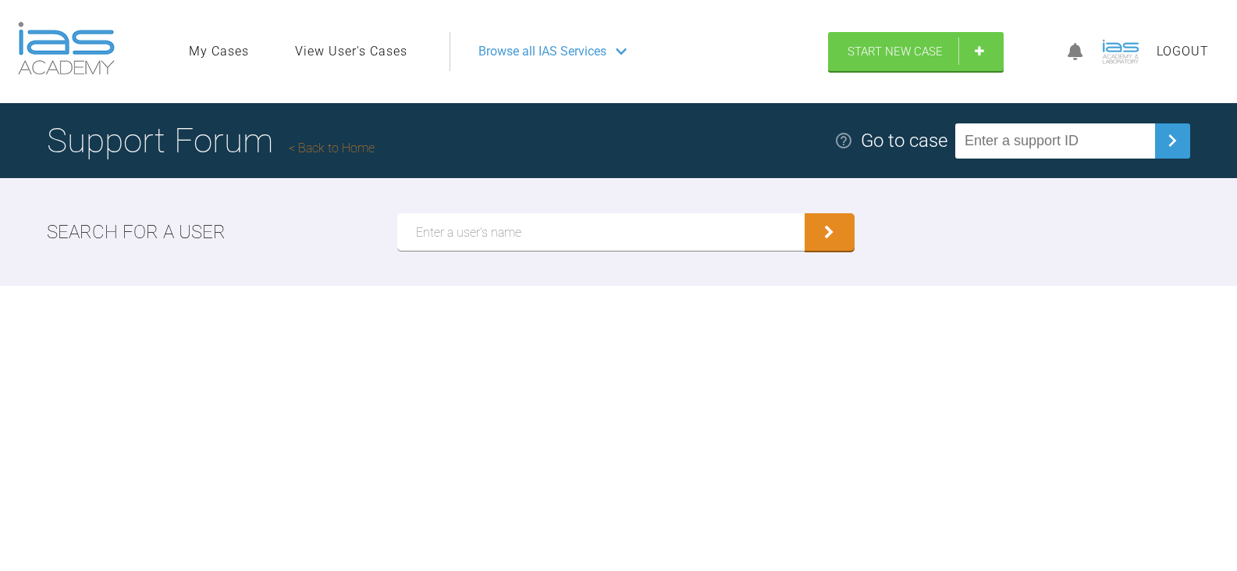
click at [991, 145] on input "text" at bounding box center [1055, 140] width 200 height 35
type input "EYRJONWY"
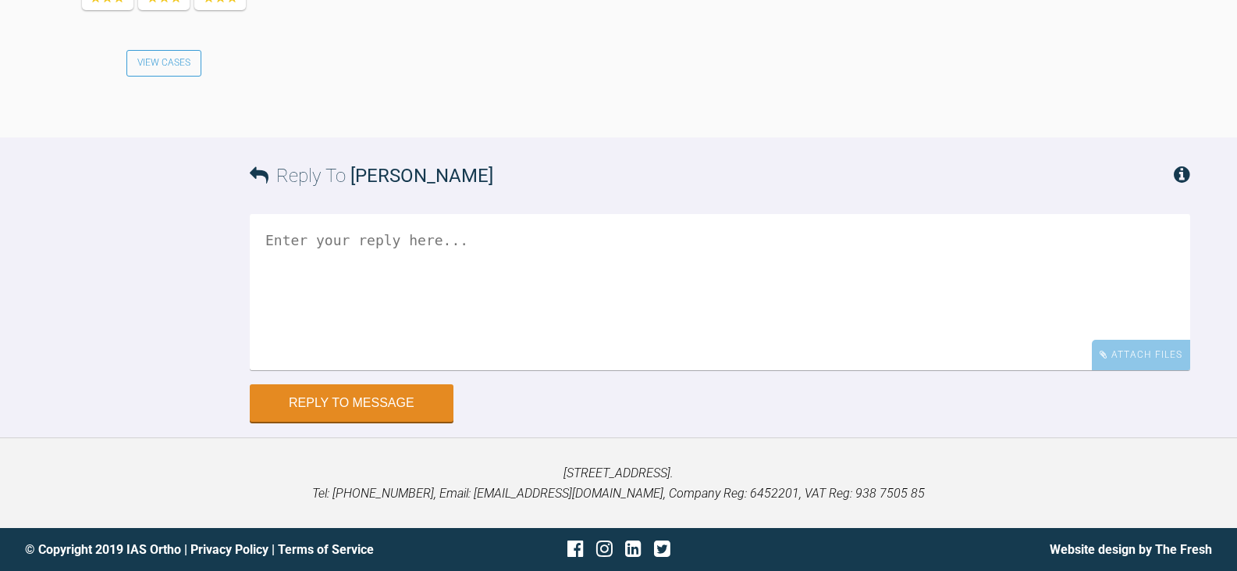
scroll to position [2941, 0]
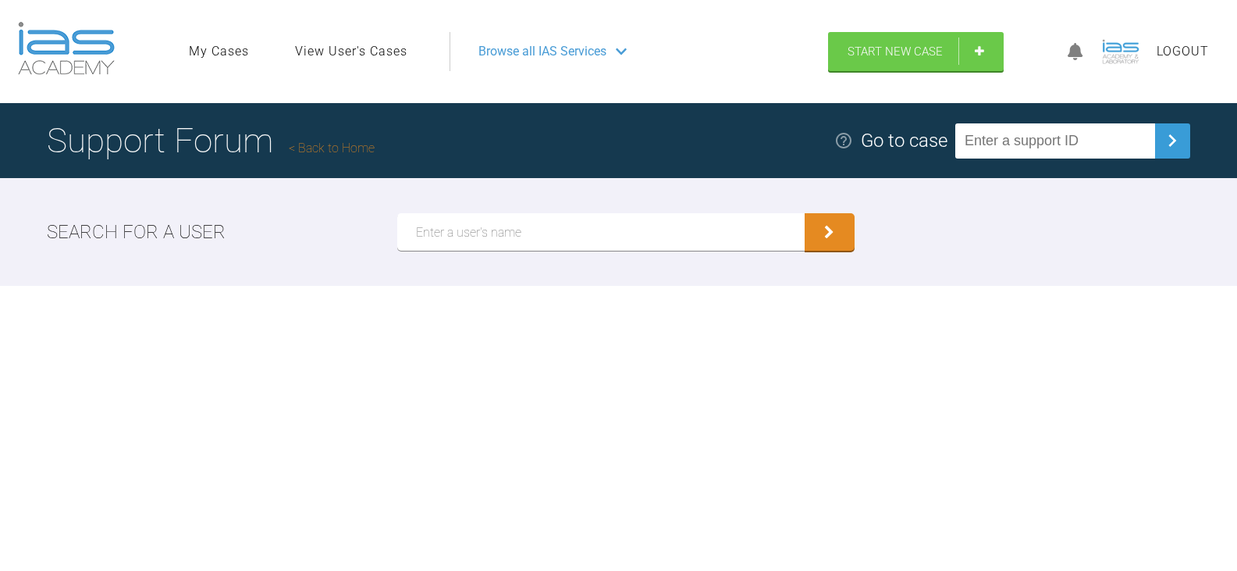
click at [1129, 150] on input "text" at bounding box center [1055, 140] width 200 height 35
type input "UONFAGW1"
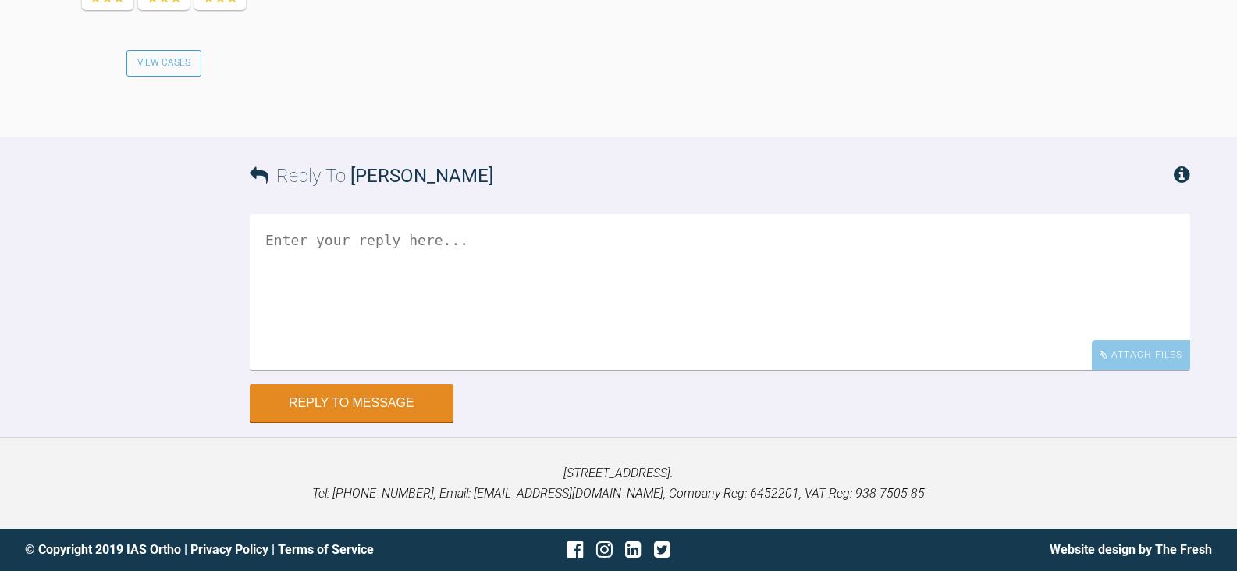
scroll to position [2888, 0]
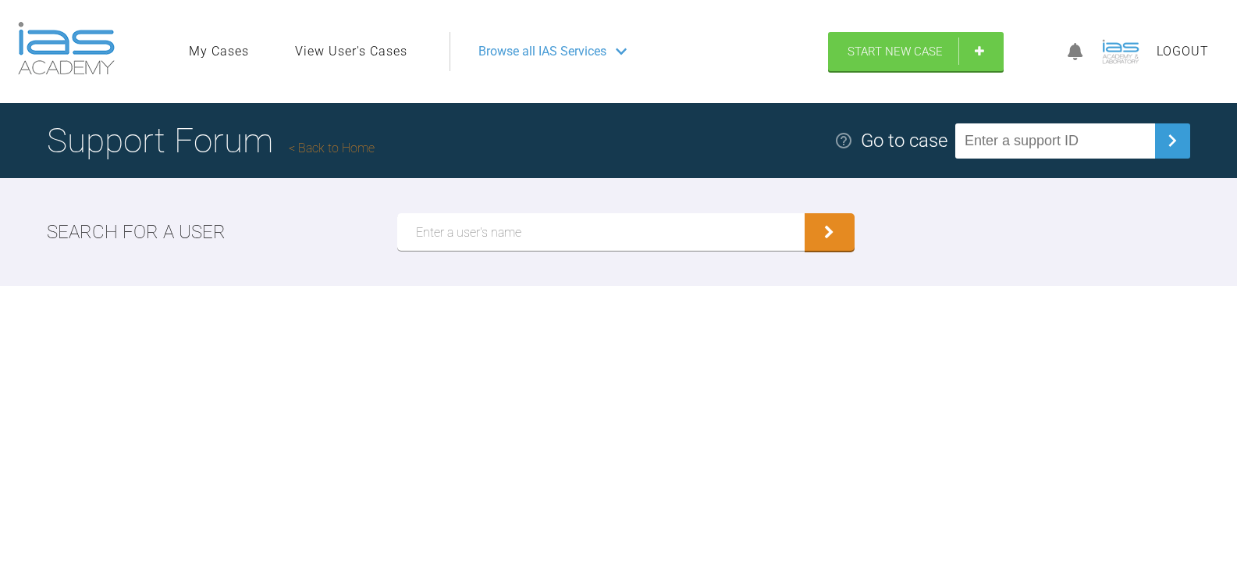
click at [1033, 147] on input "text" at bounding box center [1055, 140] width 200 height 35
type input "S6HMCOZA"
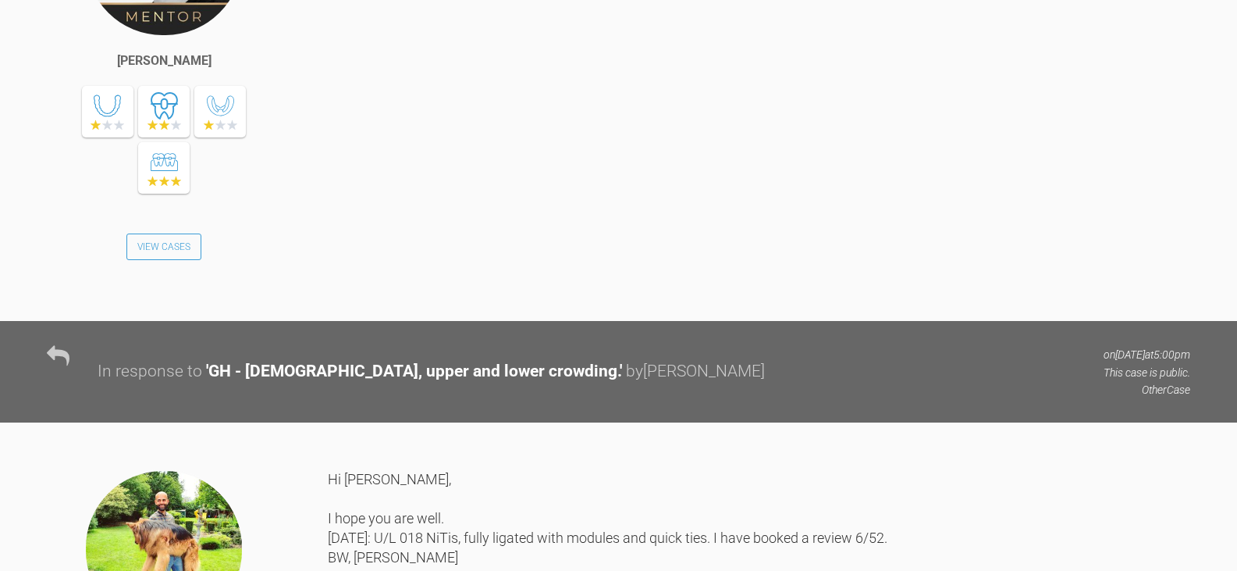
scroll to position [3513, 0]
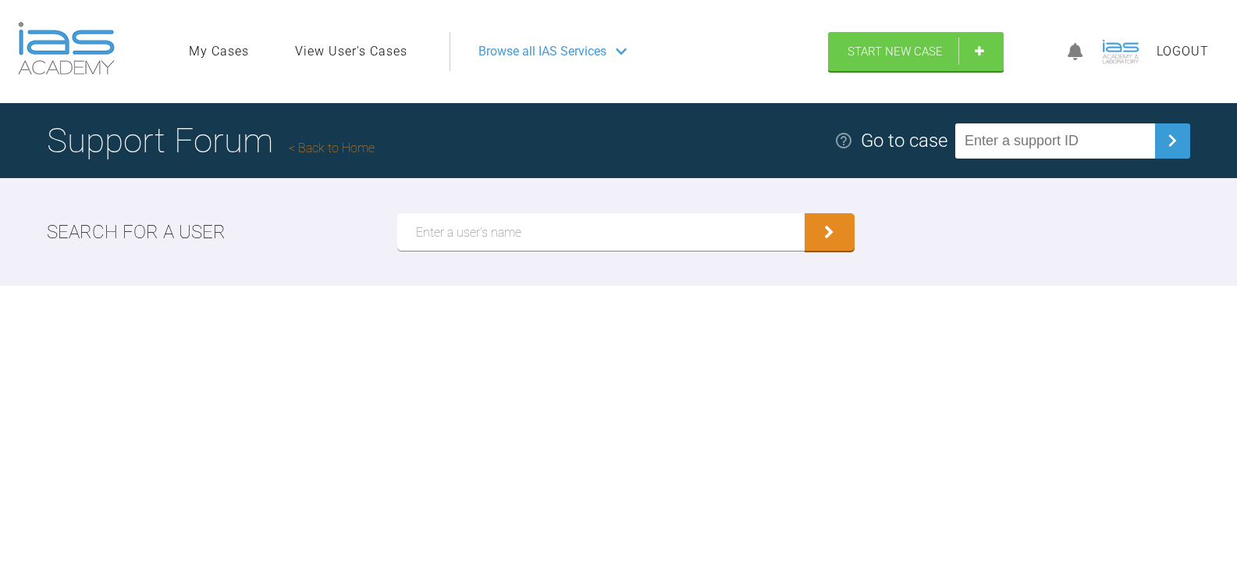
click at [1020, 152] on input "text" at bounding box center [1055, 140] width 200 height 35
type input "XY2HSND8"
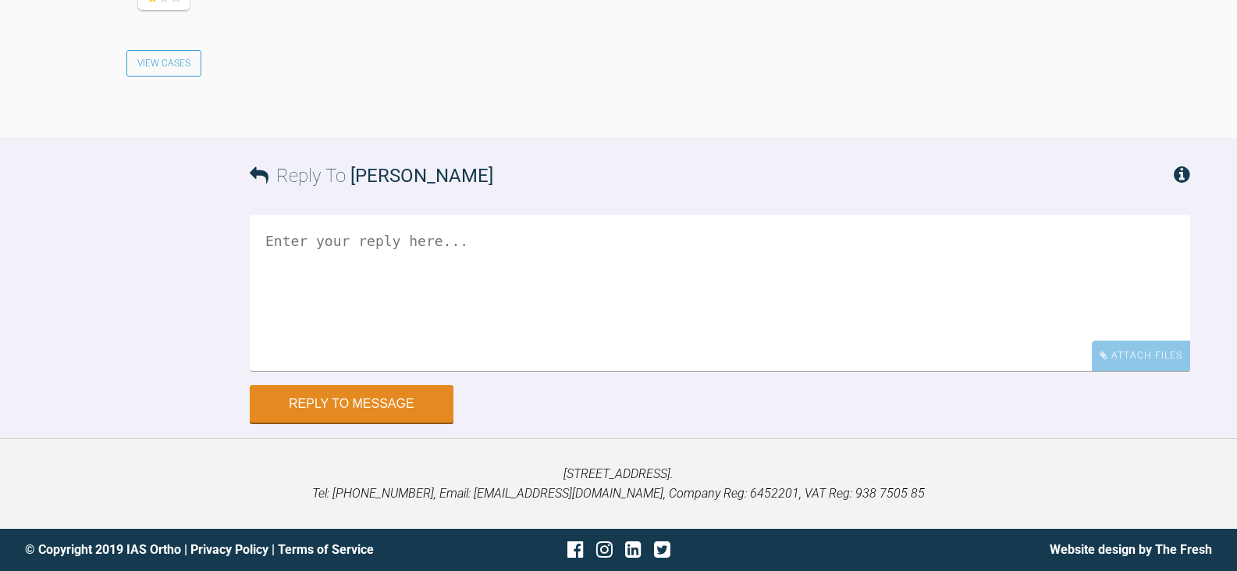
scroll to position [3437, 0]
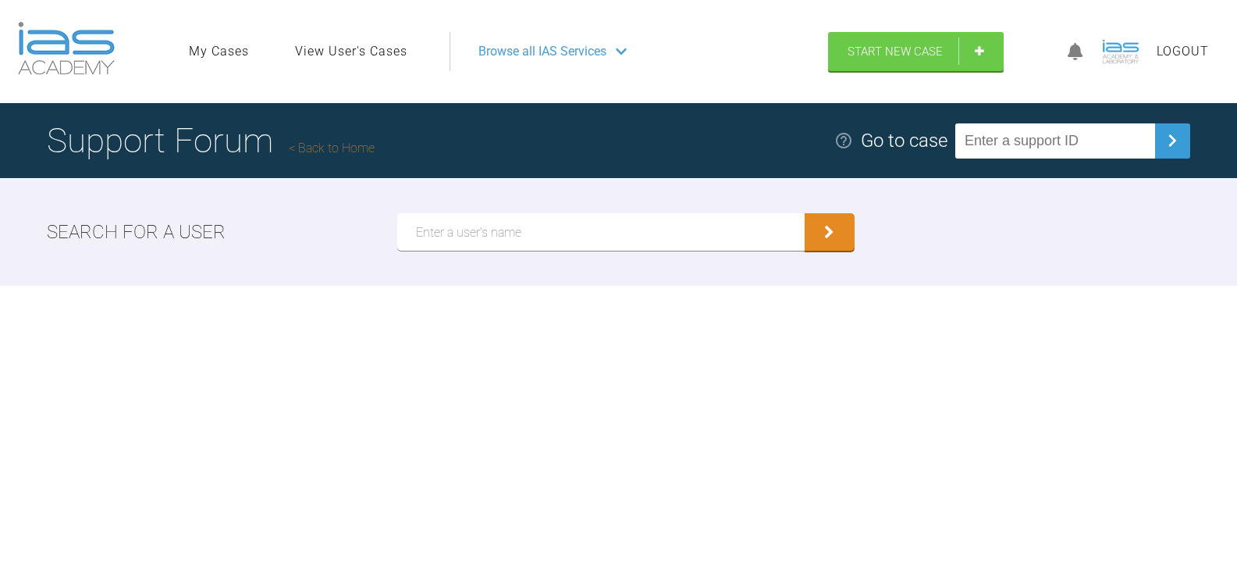
click at [1086, 142] on input "text" at bounding box center [1055, 140] width 200 height 35
type input "UOEXSN2K"
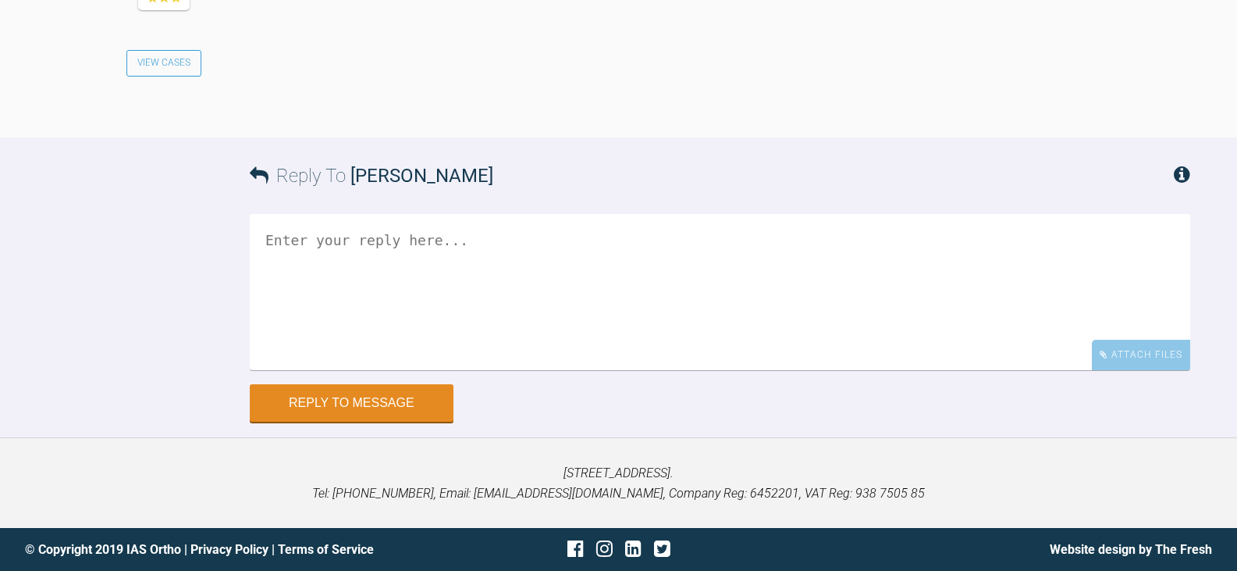
scroll to position [1729, 0]
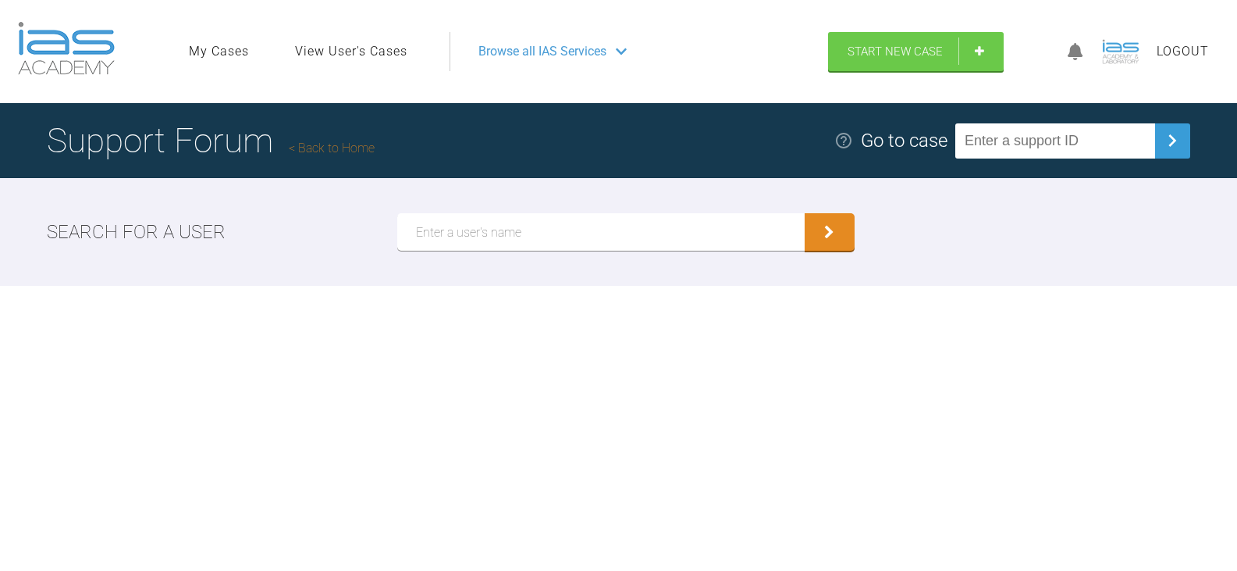
click at [1004, 143] on input "text" at bounding box center [1055, 140] width 200 height 35
type input "H01DXFVP"
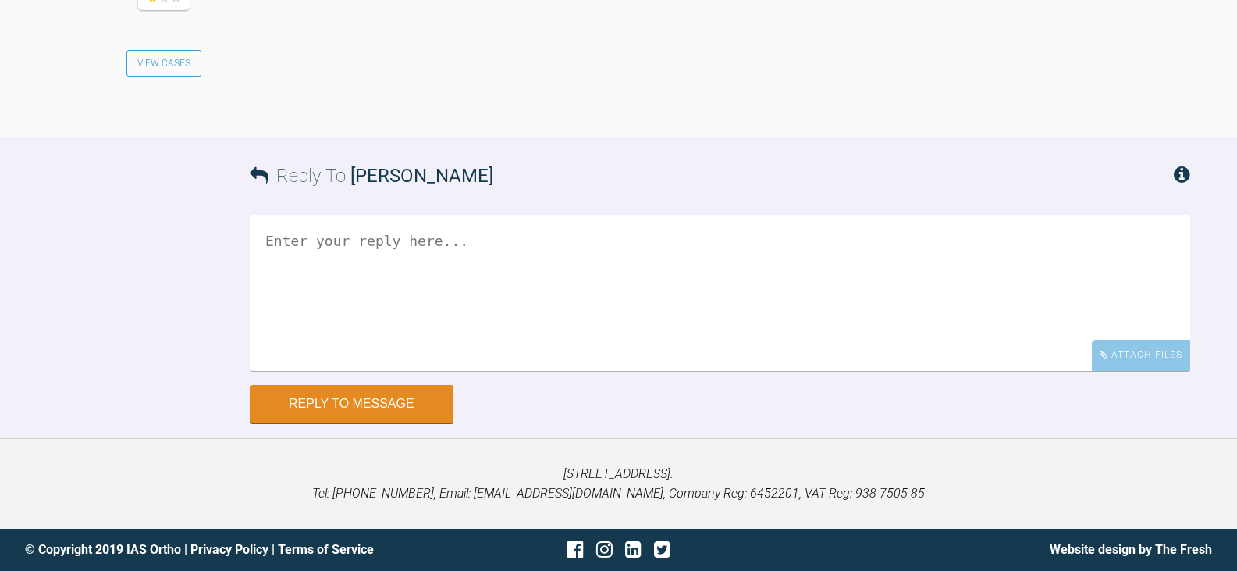
scroll to position [3478, 0]
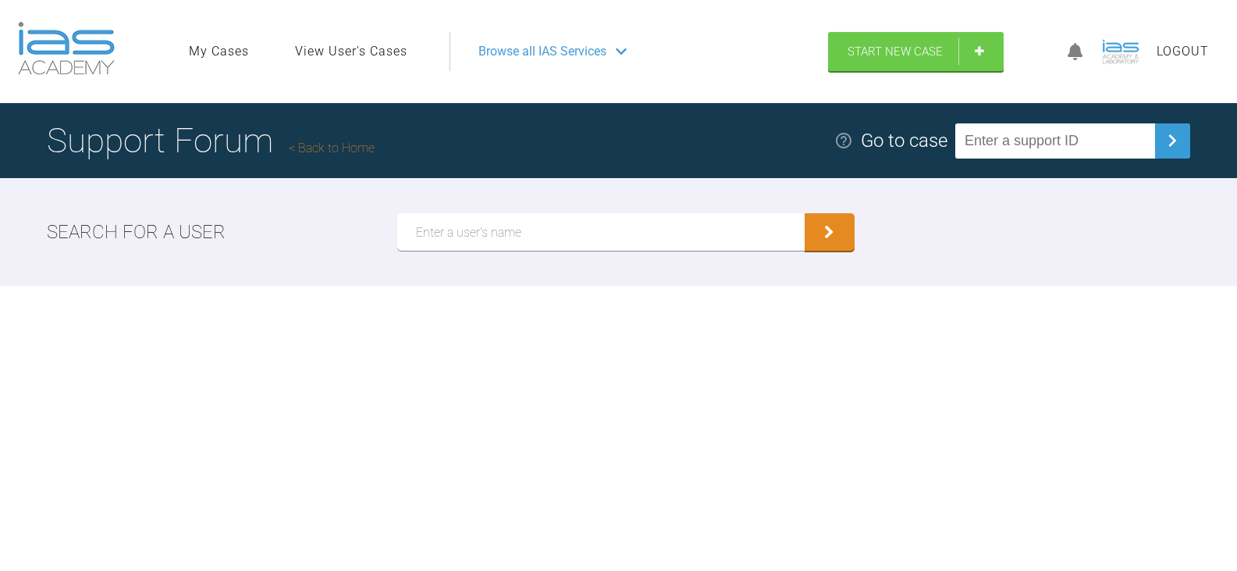
click at [1081, 145] on input "text" at bounding box center [1055, 140] width 200 height 35
type input "EBDB2PQ6"
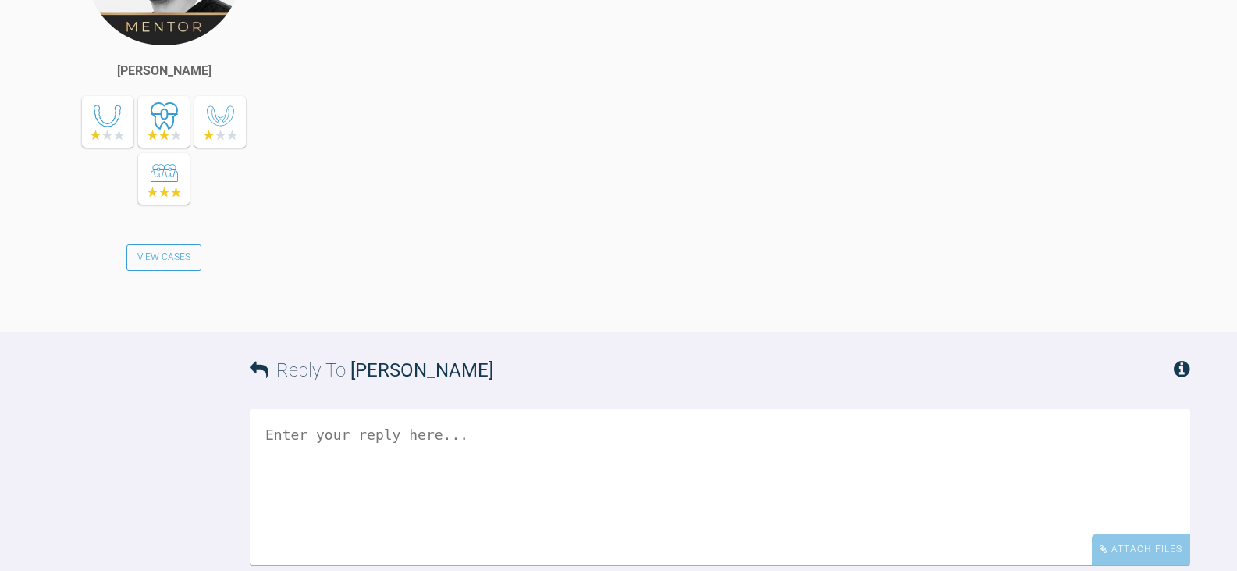
scroll to position [2726, 0]
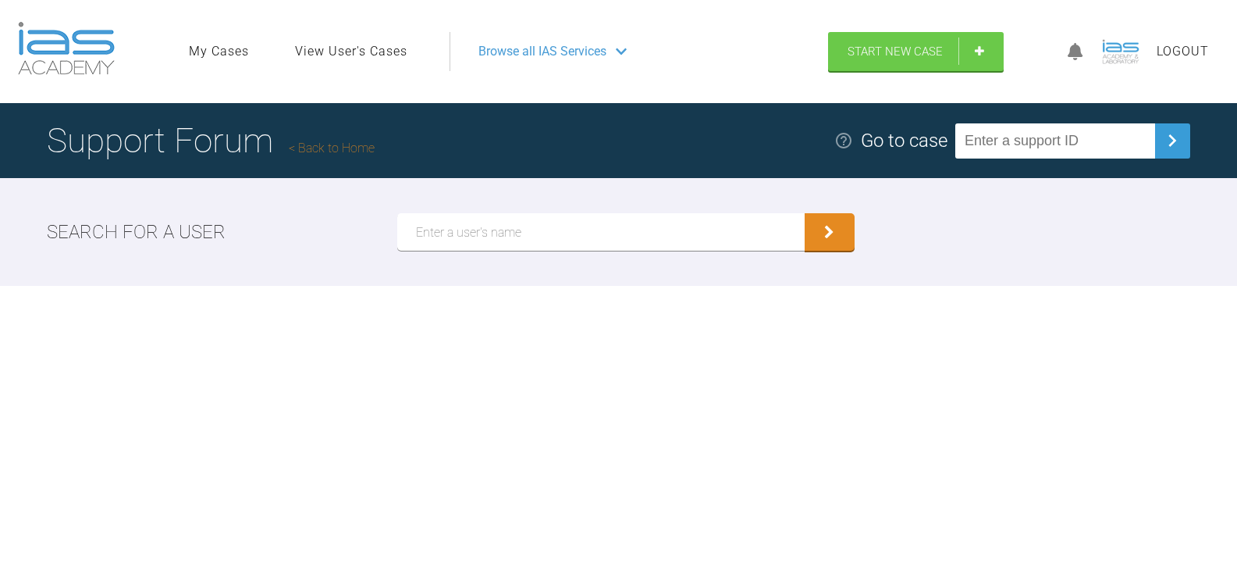
click at [1048, 128] on input "text" at bounding box center [1055, 140] width 200 height 35
type input "EOTLBDPF"
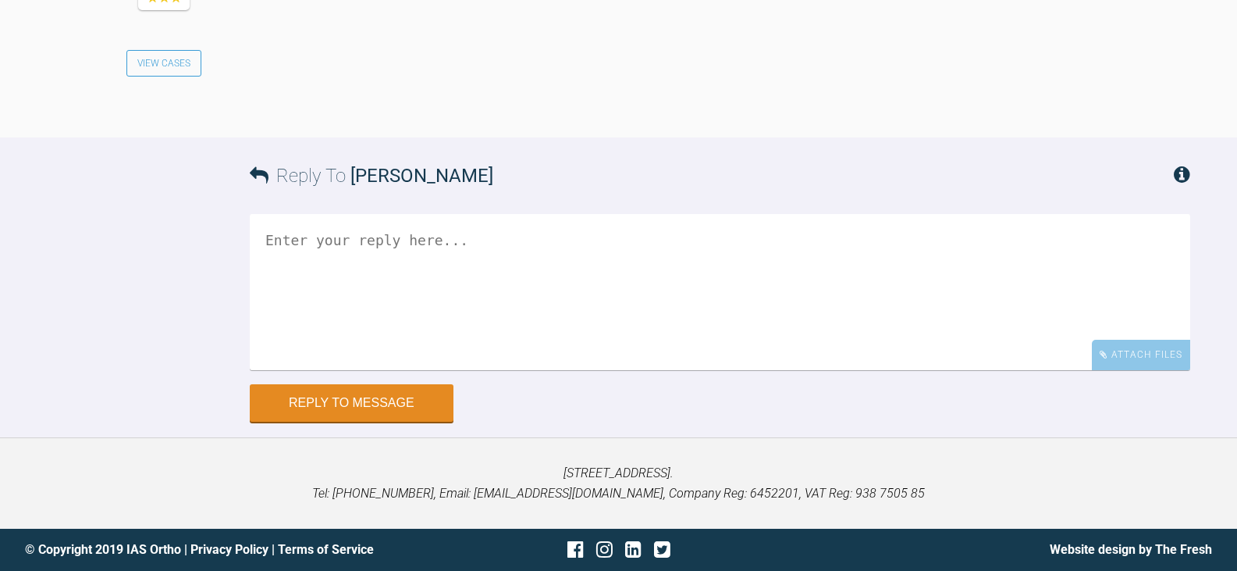
scroll to position [3253, 0]
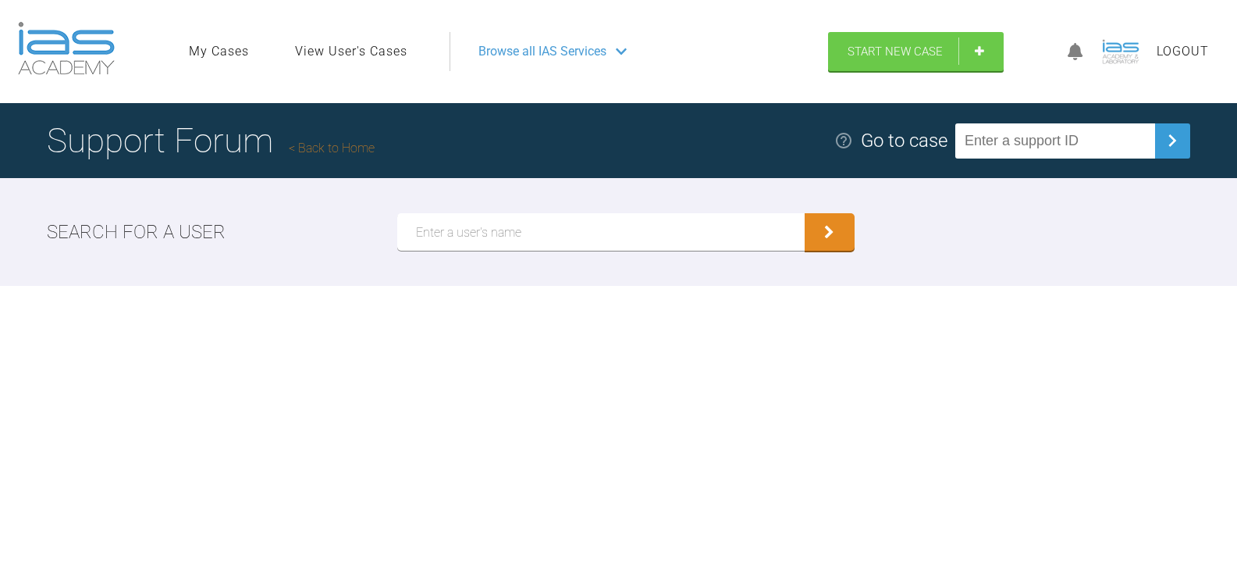
click at [1074, 131] on input "text" at bounding box center [1055, 140] width 200 height 35
type input "8UZIXR9P"
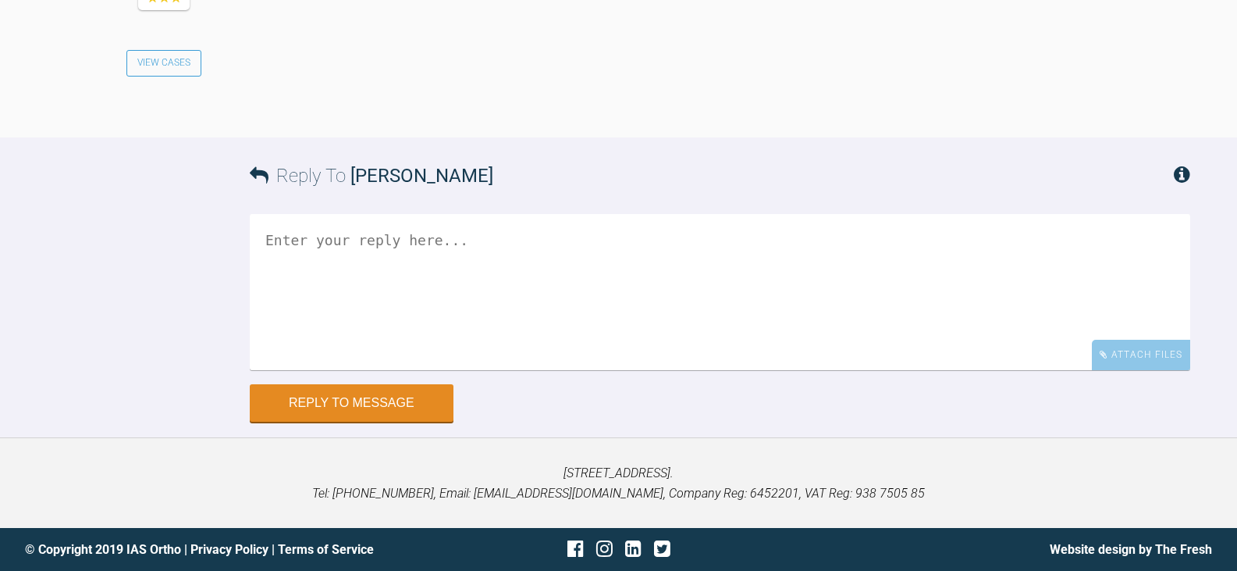
scroll to position [3732, 0]
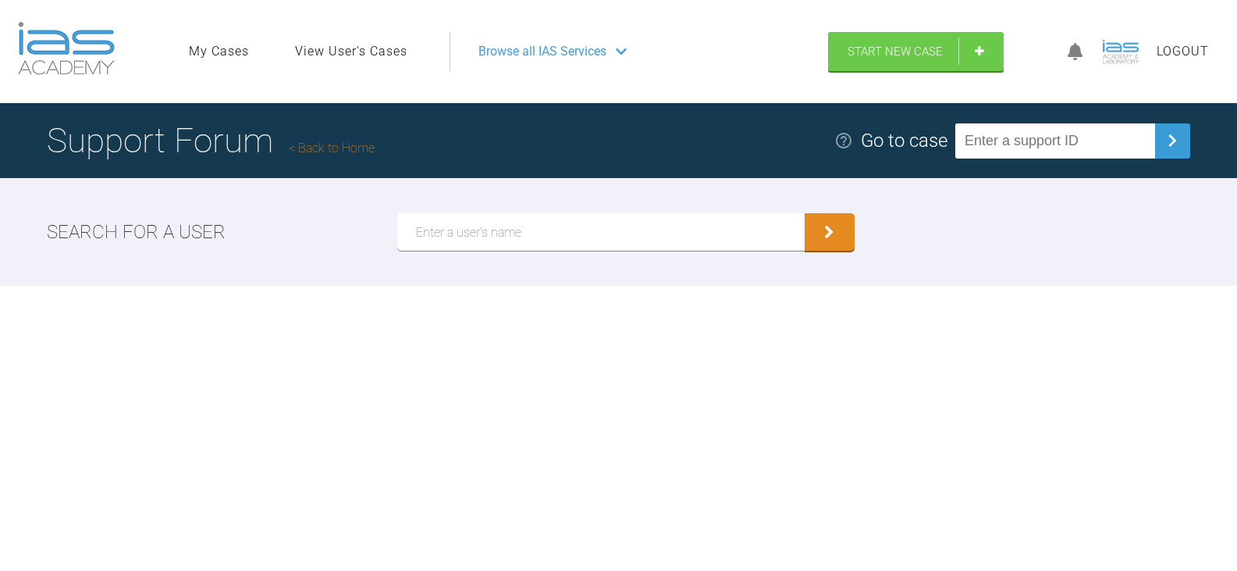
click at [1068, 141] on input "text" at bounding box center [1055, 140] width 200 height 35
type input "ZBIB0WQL"
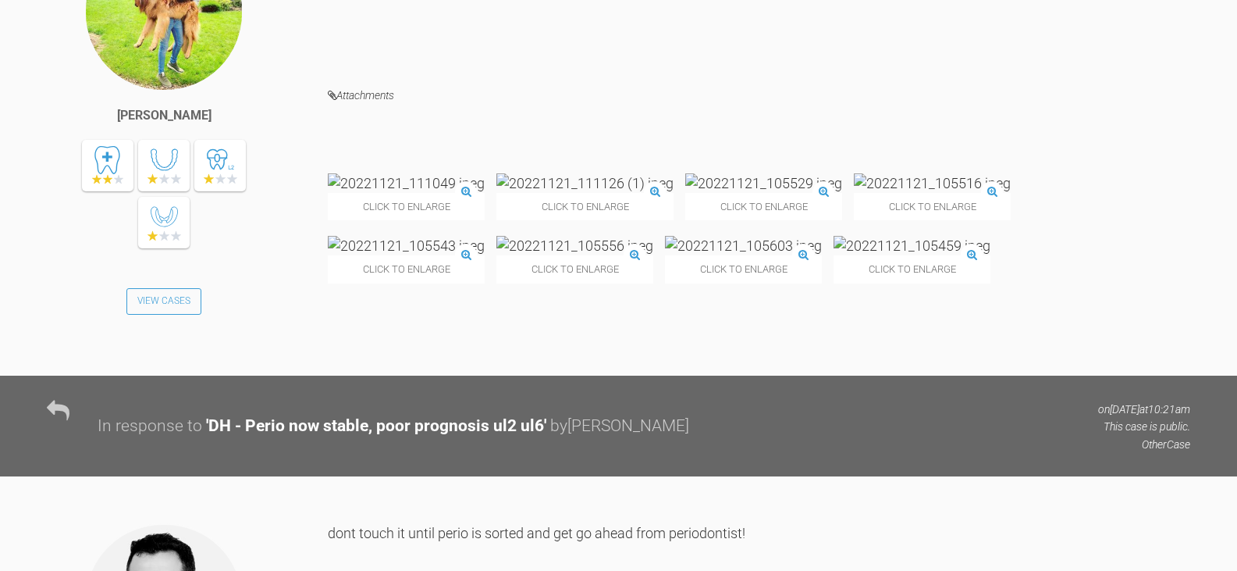
scroll to position [1619, 0]
click at [399, 194] on img at bounding box center [406, 184] width 157 height 20
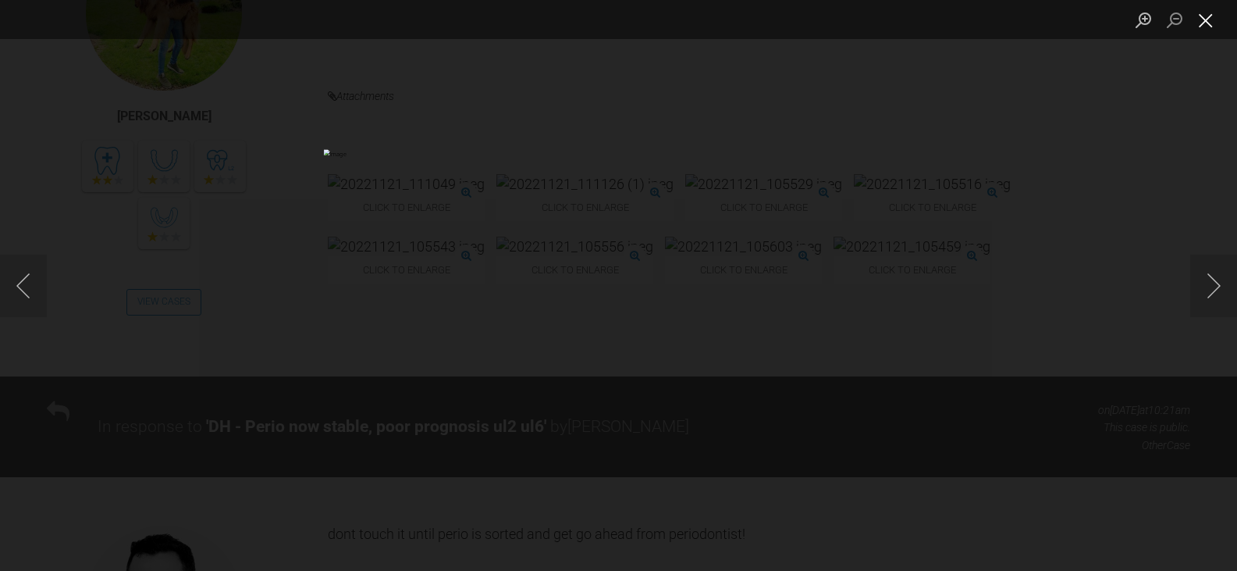
click at [1219, 22] on button "Close lightbox" at bounding box center [1205, 19] width 31 height 27
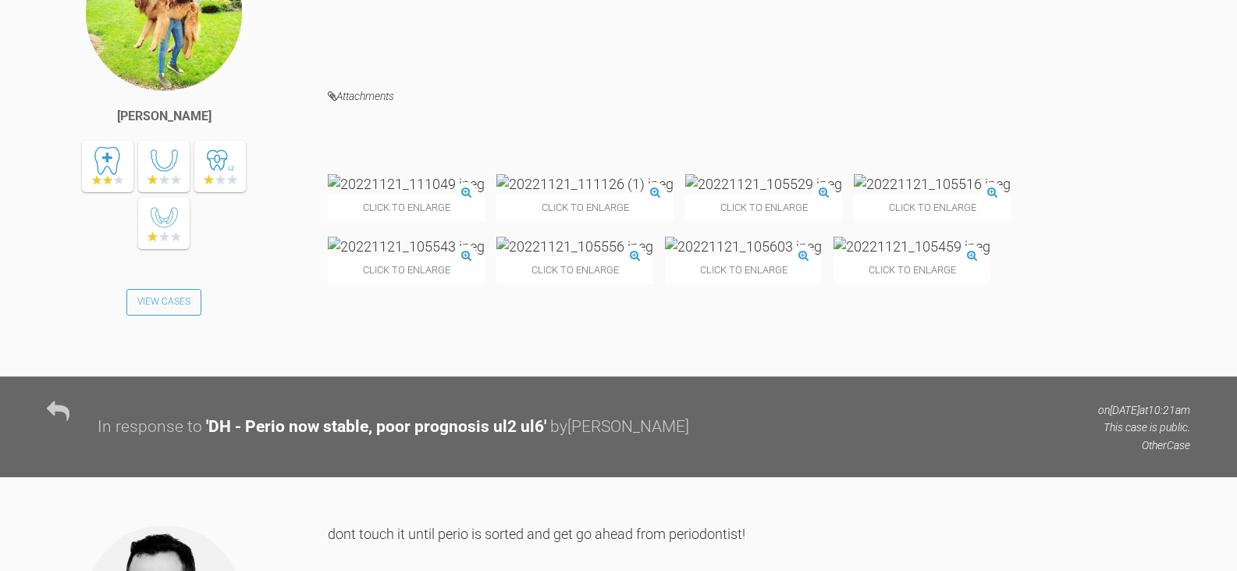
click at [485, 254] on img at bounding box center [406, 247] width 157 height 20
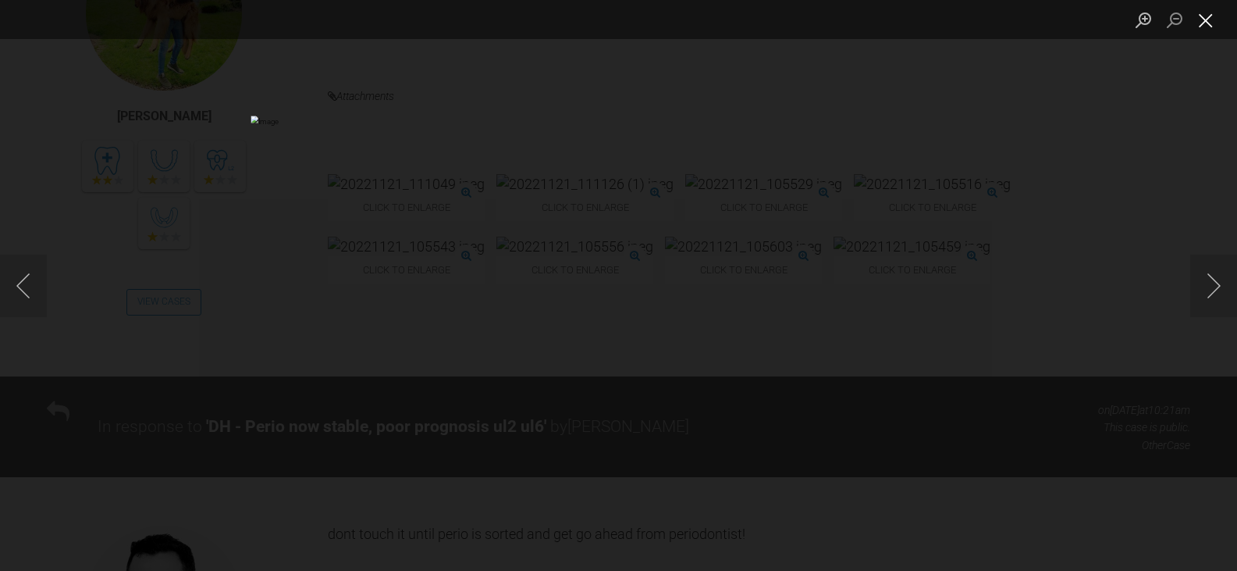
click at [1203, 14] on button "Close lightbox" at bounding box center [1205, 19] width 31 height 27
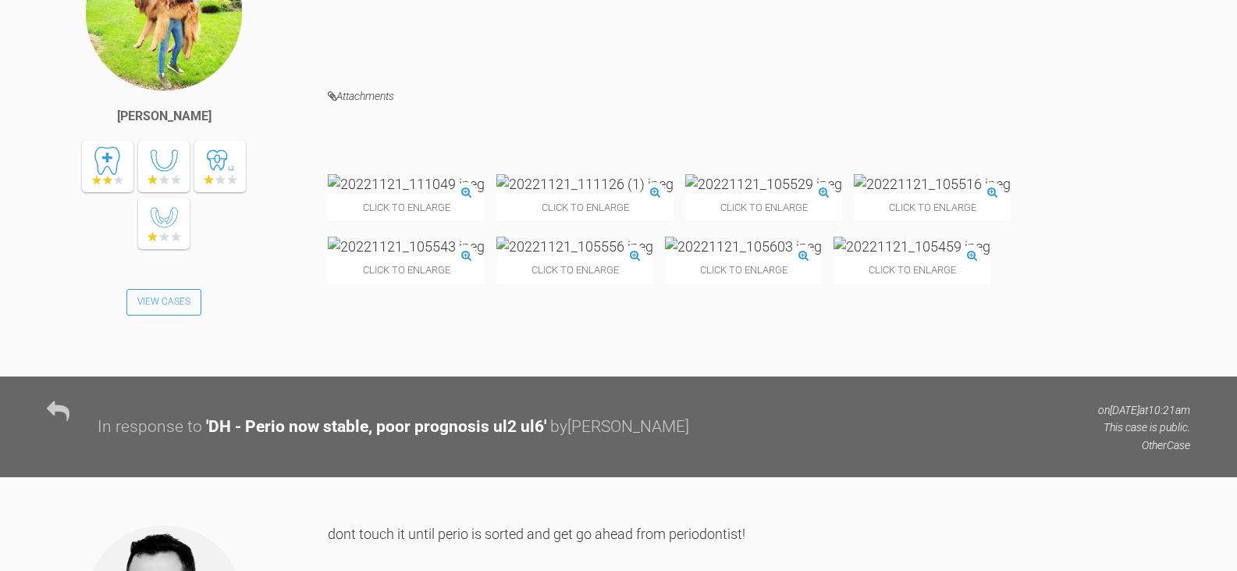
click at [665, 256] on img at bounding box center [743, 247] width 157 height 20
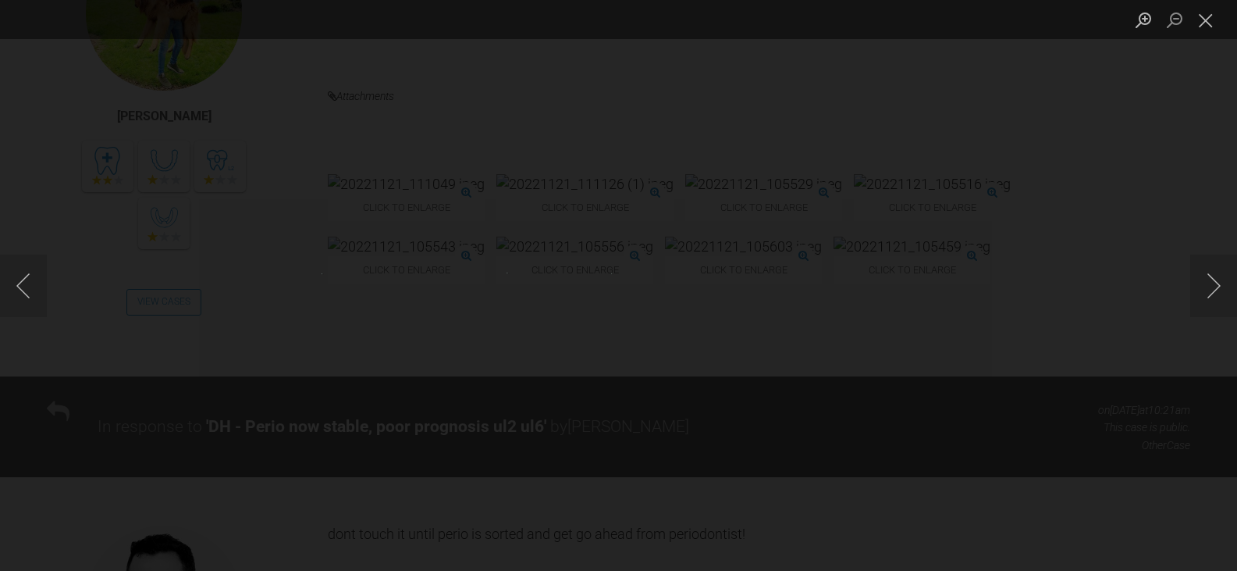
click at [562, 291] on img "Lightbox" at bounding box center [534, 285] width 55 height 26
click at [1115, 398] on div "Lightbox" at bounding box center [618, 285] width 1237 height 571
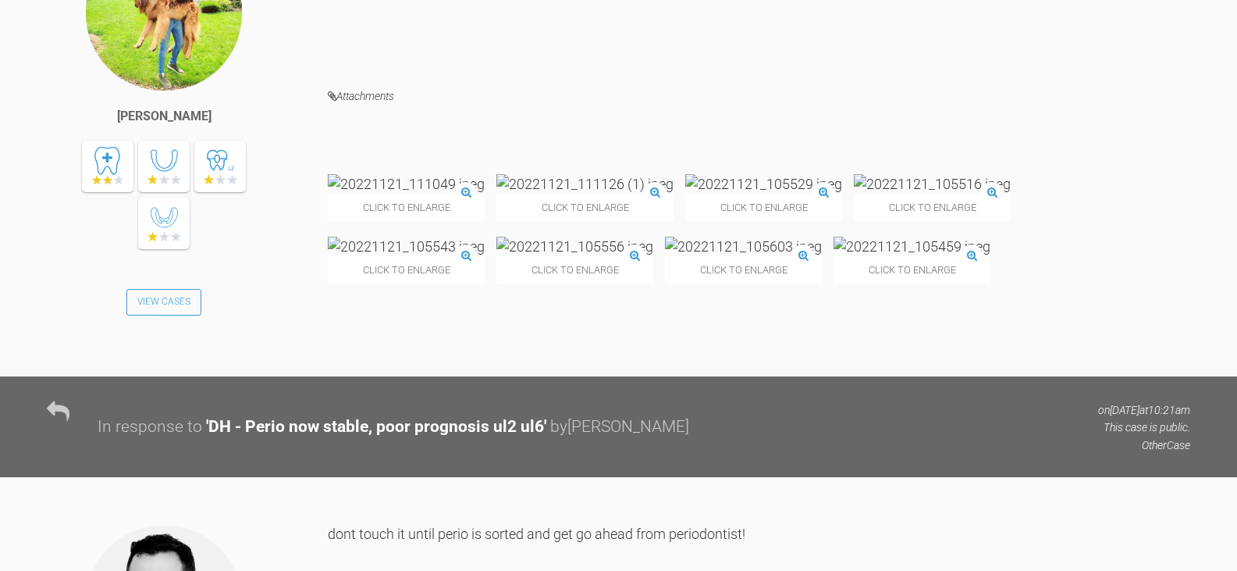
click at [665, 256] on img at bounding box center [743, 247] width 157 height 20
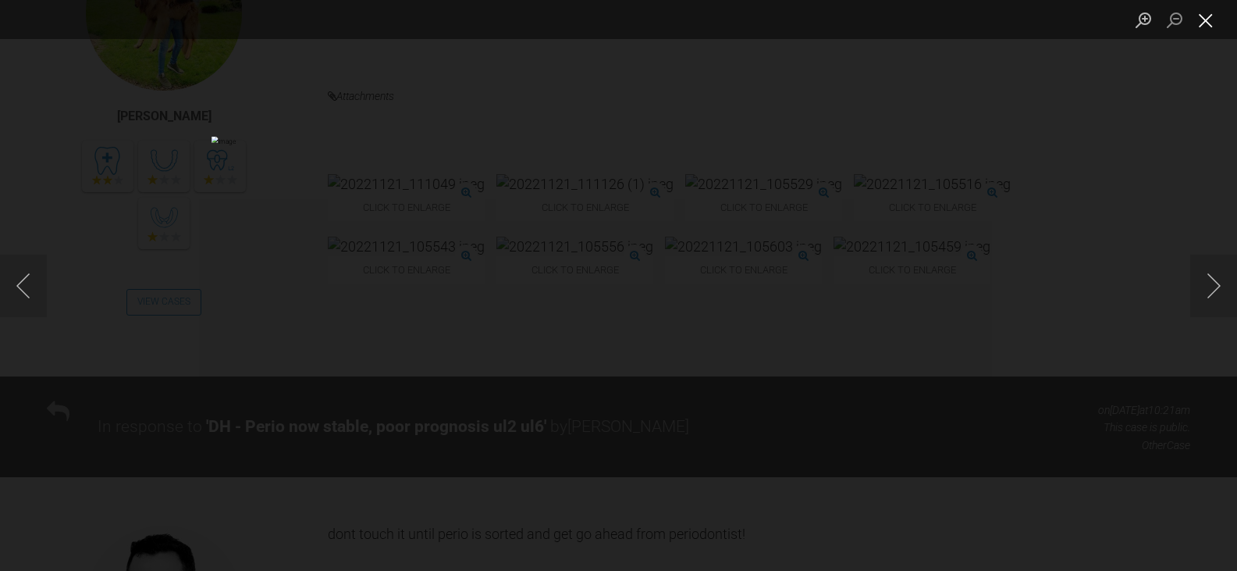
click at [1204, 18] on button "Close lightbox" at bounding box center [1205, 19] width 31 height 27
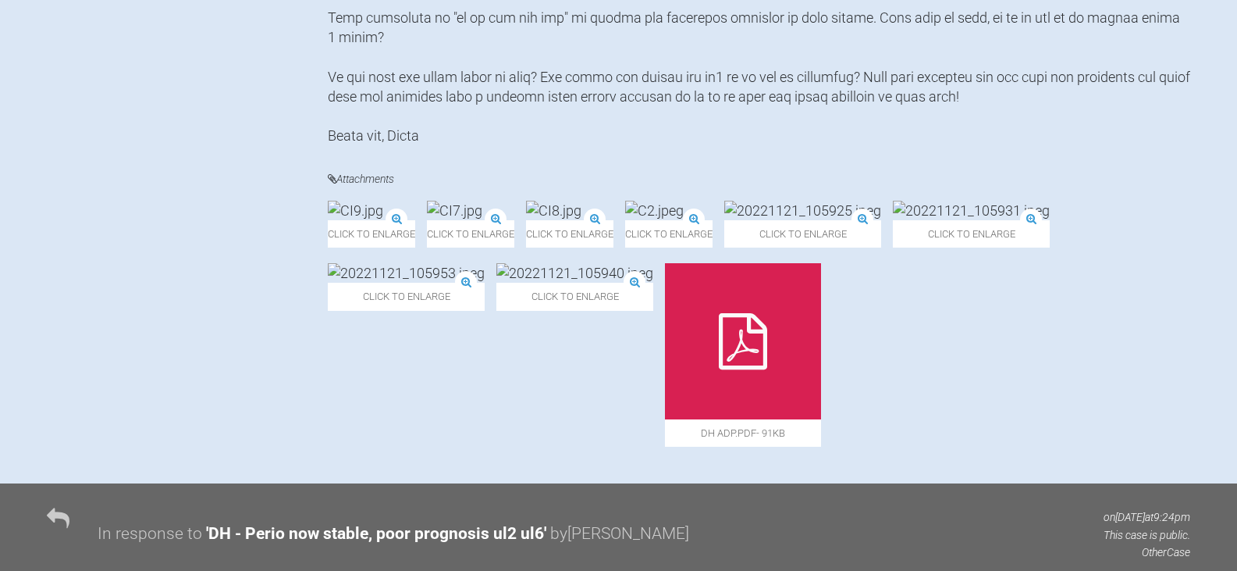
scroll to position [916, 0]
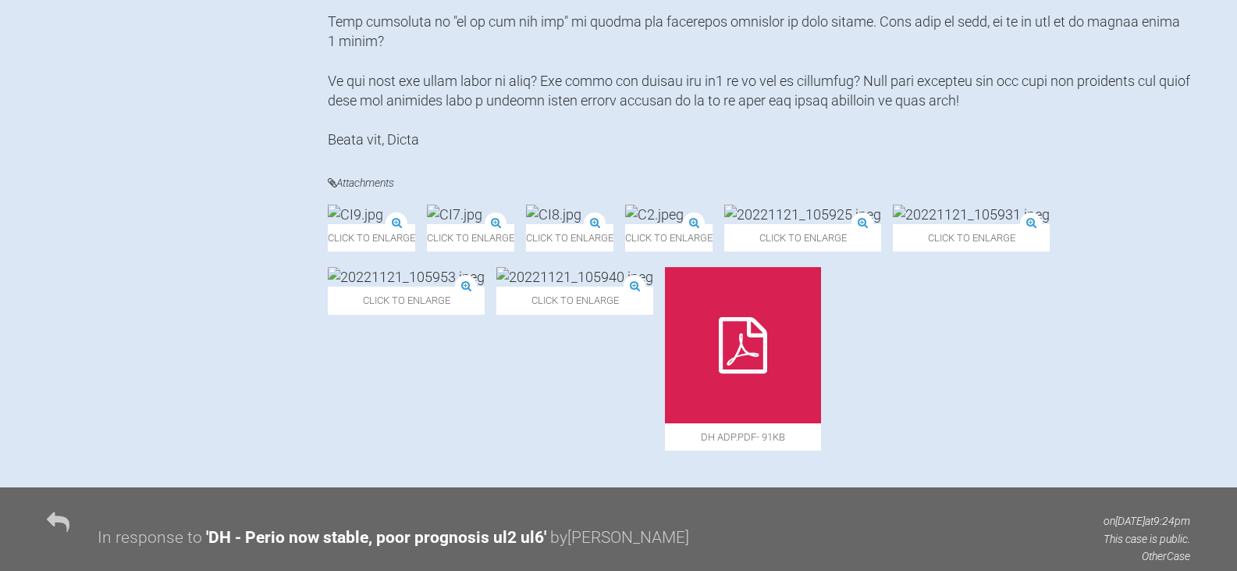
click at [881, 224] on img at bounding box center [802, 215] width 157 height 20
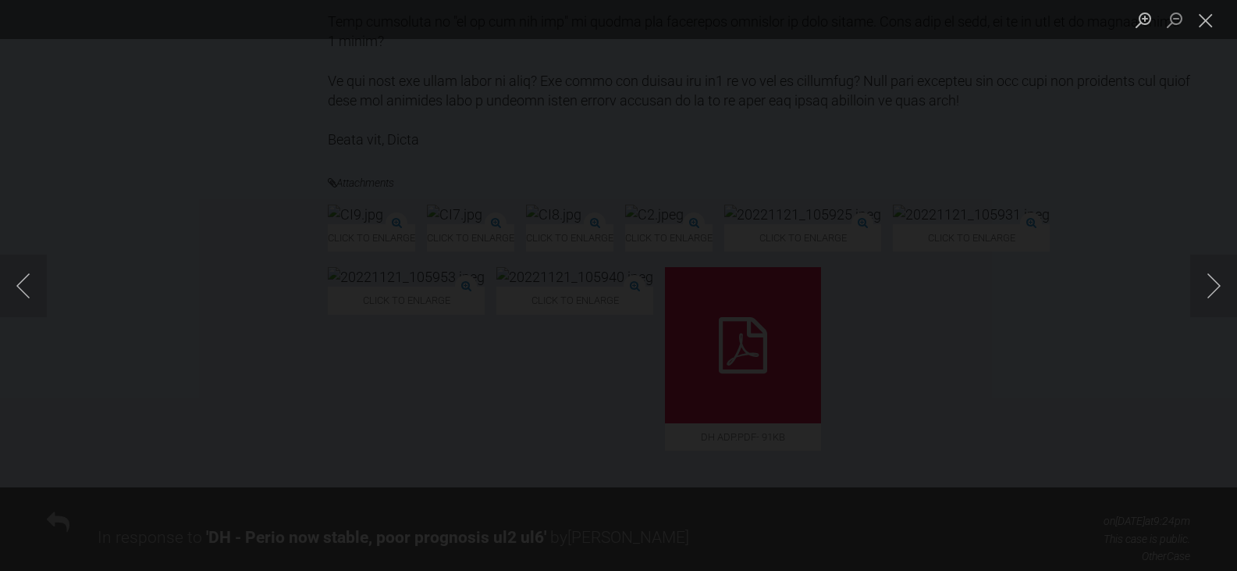
click at [1087, 411] on div "Lightbox" at bounding box center [618, 285] width 1237 height 571
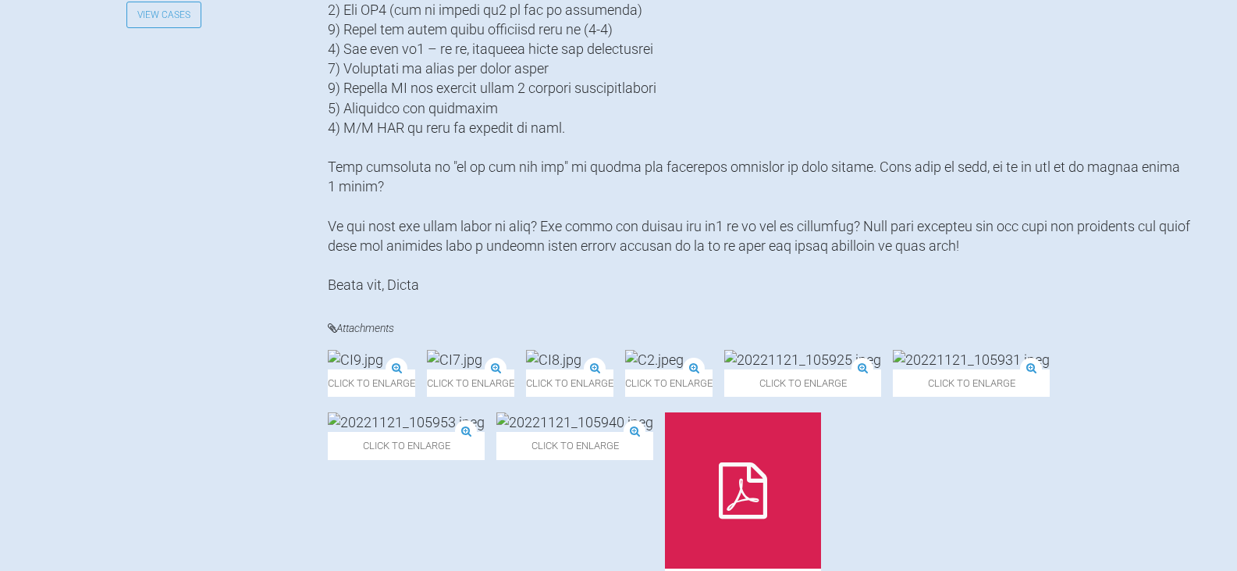
scroll to position [0, 0]
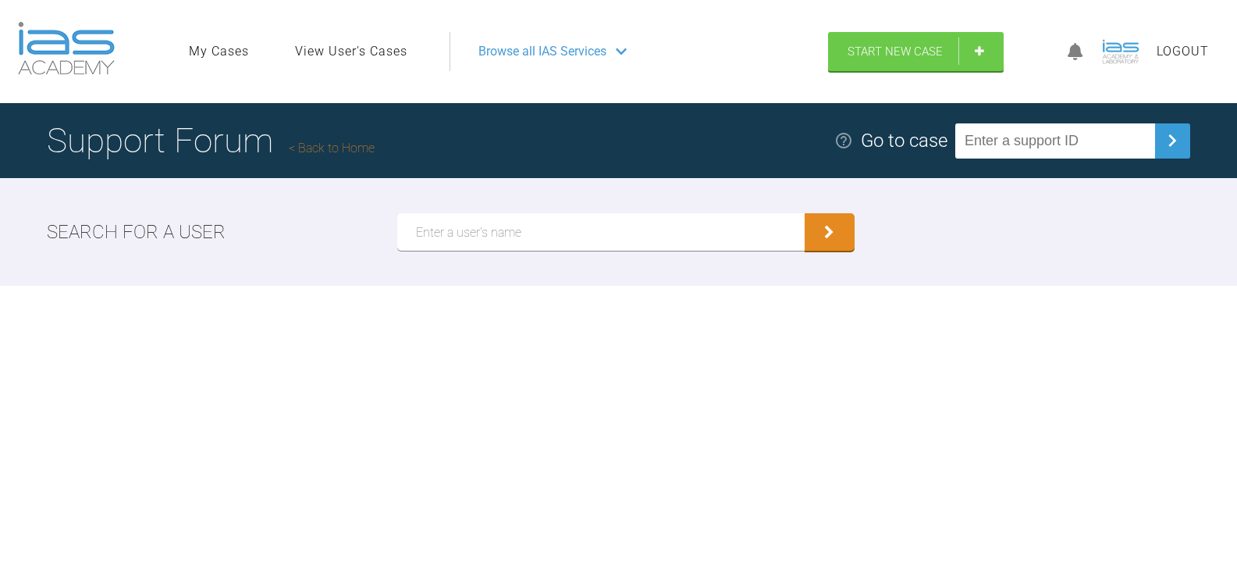
click at [1037, 140] on input "text" at bounding box center [1055, 140] width 200 height 35
type input "EPG1YFYJ"
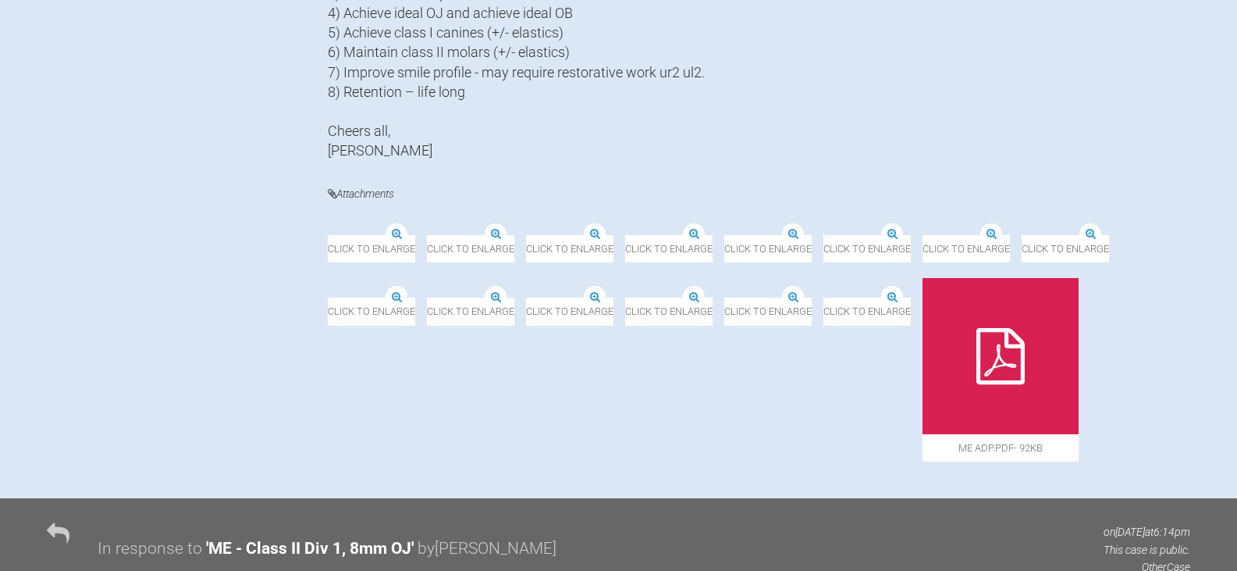
scroll to position [794, 0]
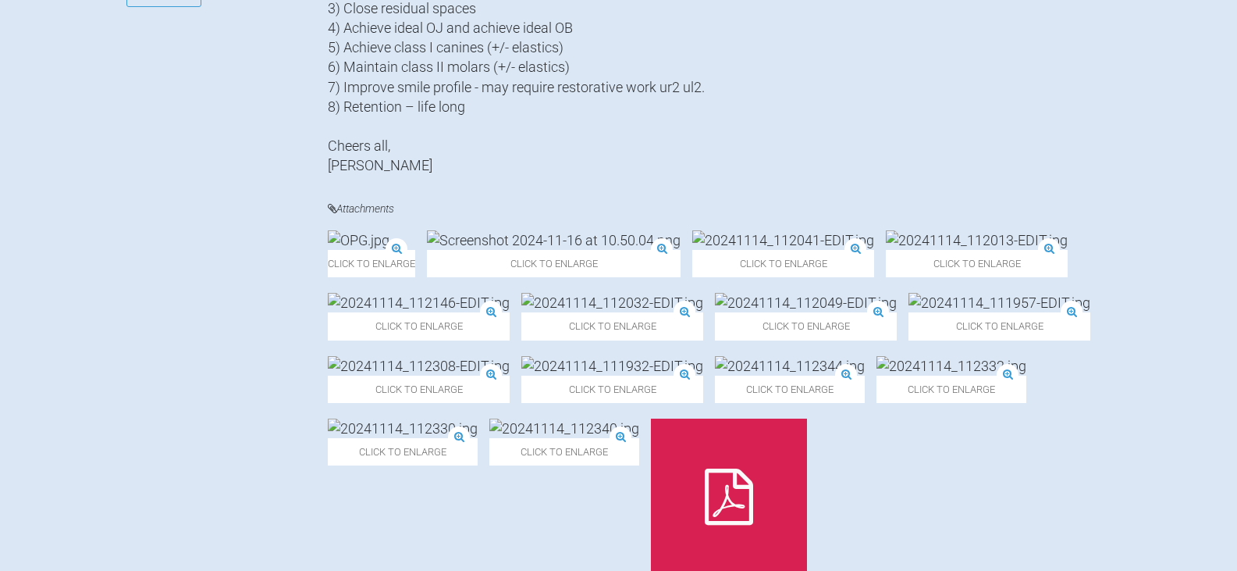
click at [510, 312] on img at bounding box center [419, 303] width 182 height 20
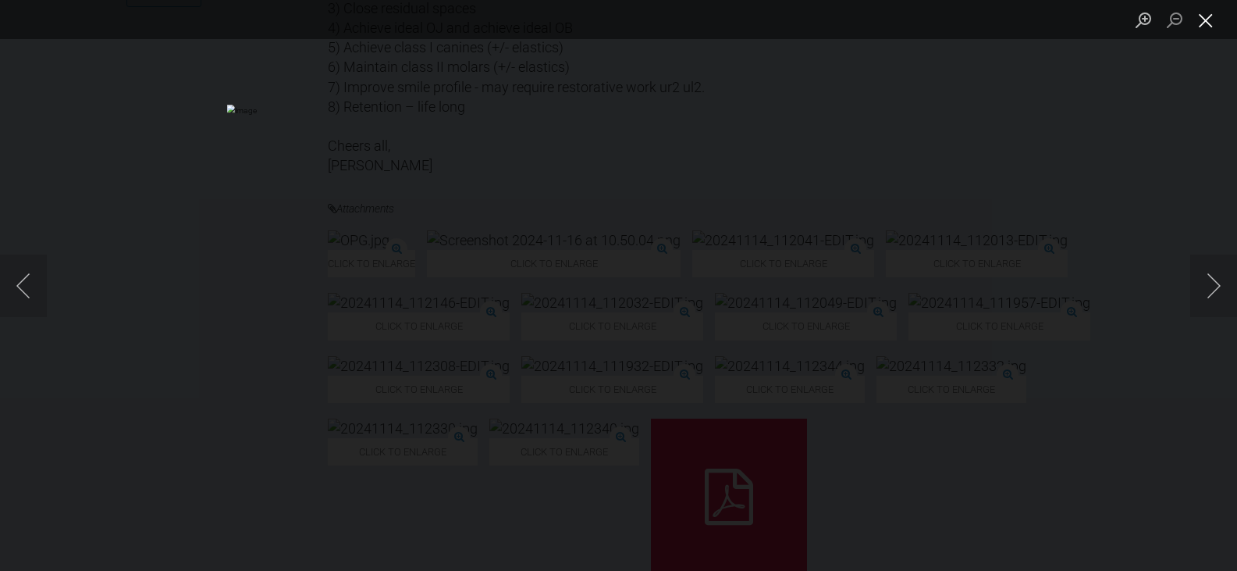
click at [1205, 20] on button "Close lightbox" at bounding box center [1205, 19] width 31 height 27
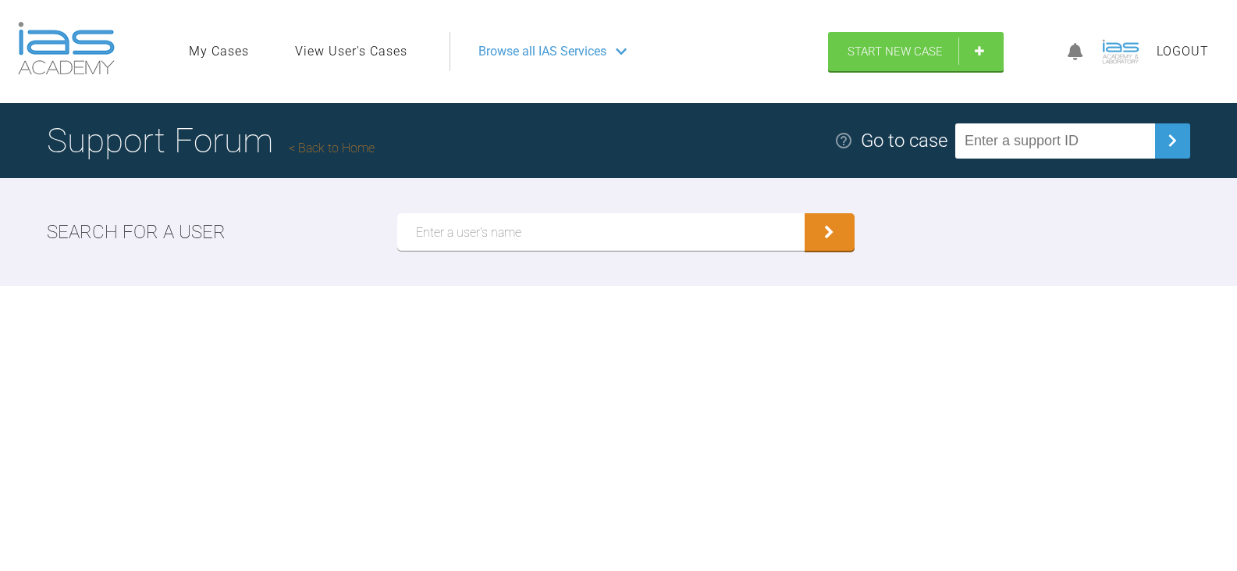
click at [1003, 148] on input "text" at bounding box center [1055, 140] width 200 height 35
type input "DNXJKAO9"
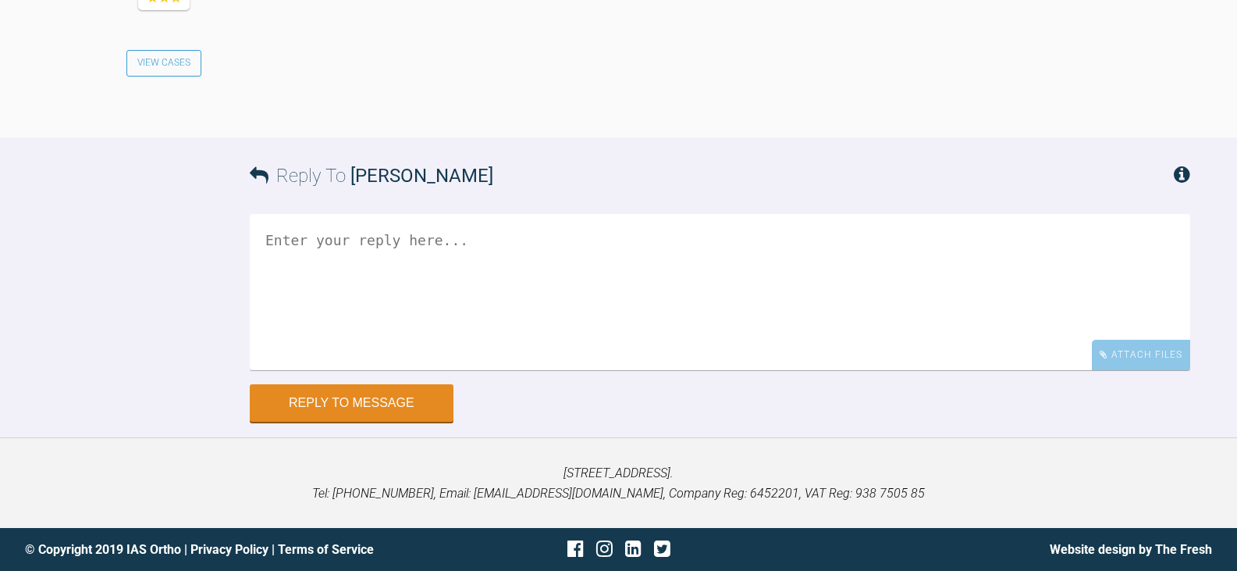
scroll to position [2077, 0]
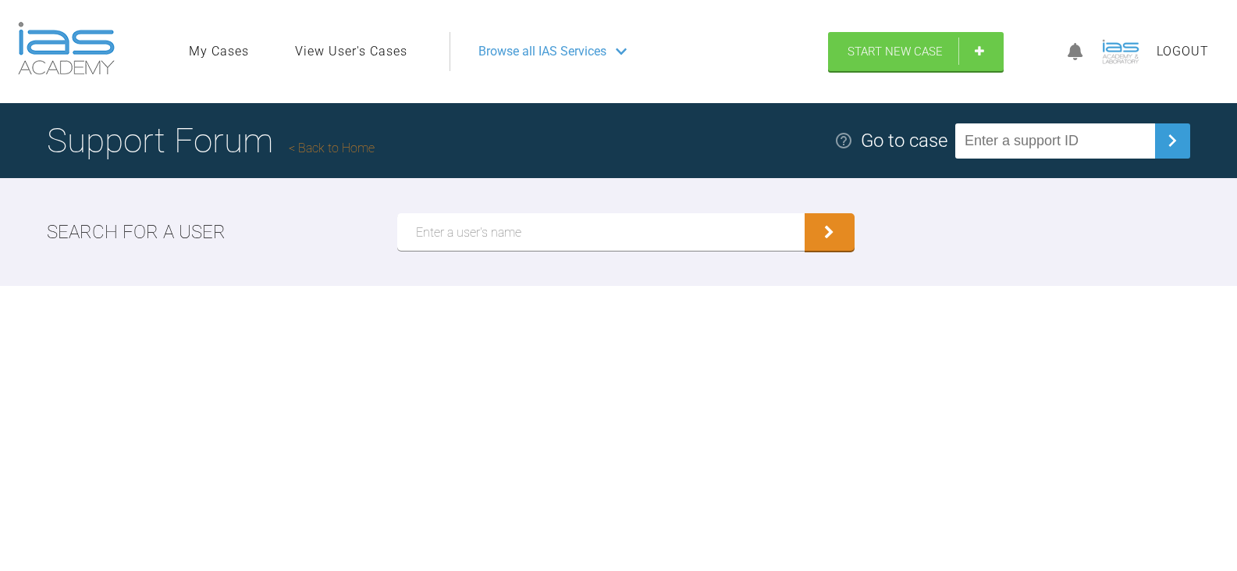
click at [1009, 125] on input "text" at bounding box center [1055, 140] width 200 height 35
type input "KJMEEEVI"
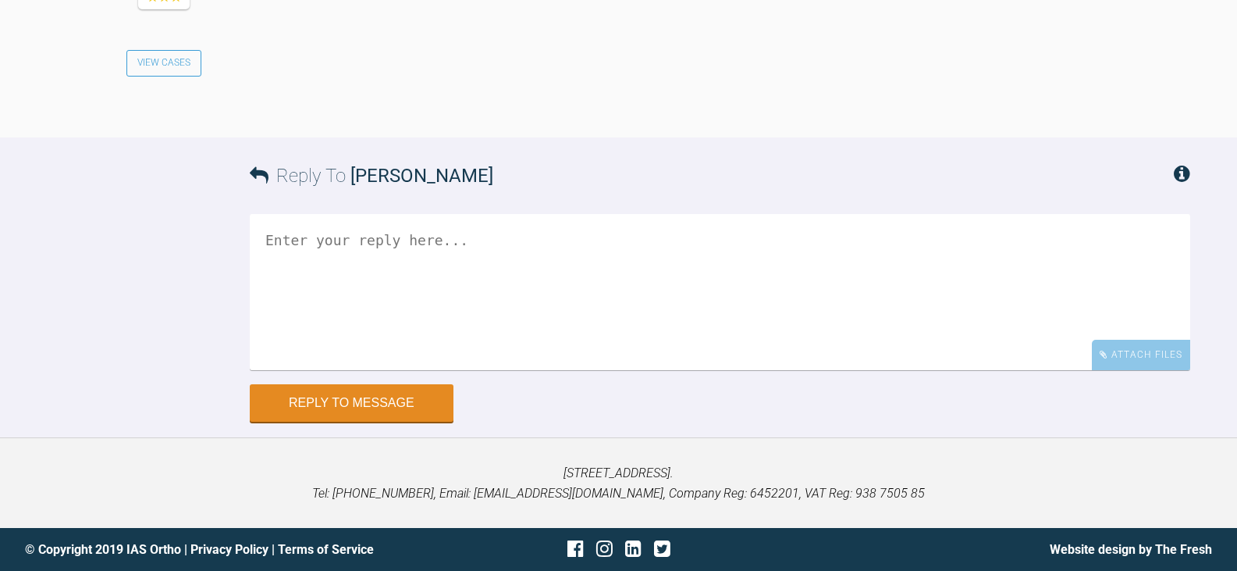
scroll to position [2037, 0]
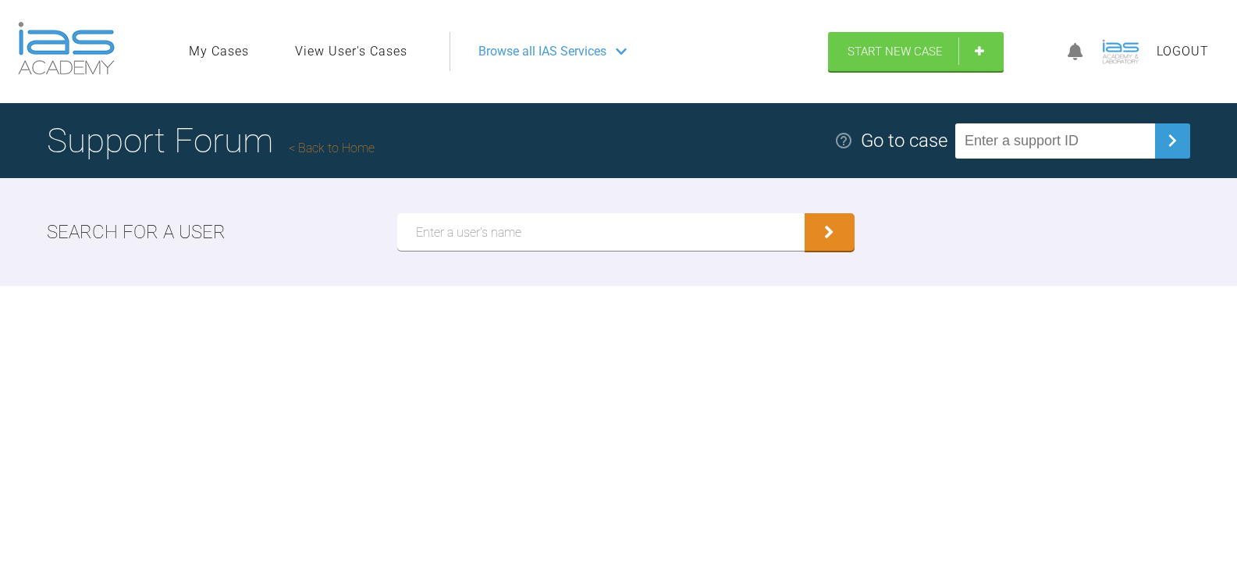
click at [1023, 137] on input "text" at bounding box center [1055, 140] width 200 height 35
type input "[PERSON_NAME]"
drag, startPoint x: 1078, startPoint y: 141, endPoint x: 957, endPoint y: 141, distance: 121.0
click at [957, 141] on div "Go to case [PERSON_NAME]" at bounding box center [1012, 140] width 356 height 35
click at [683, 238] on input "text" at bounding box center [600, 231] width 407 height 37
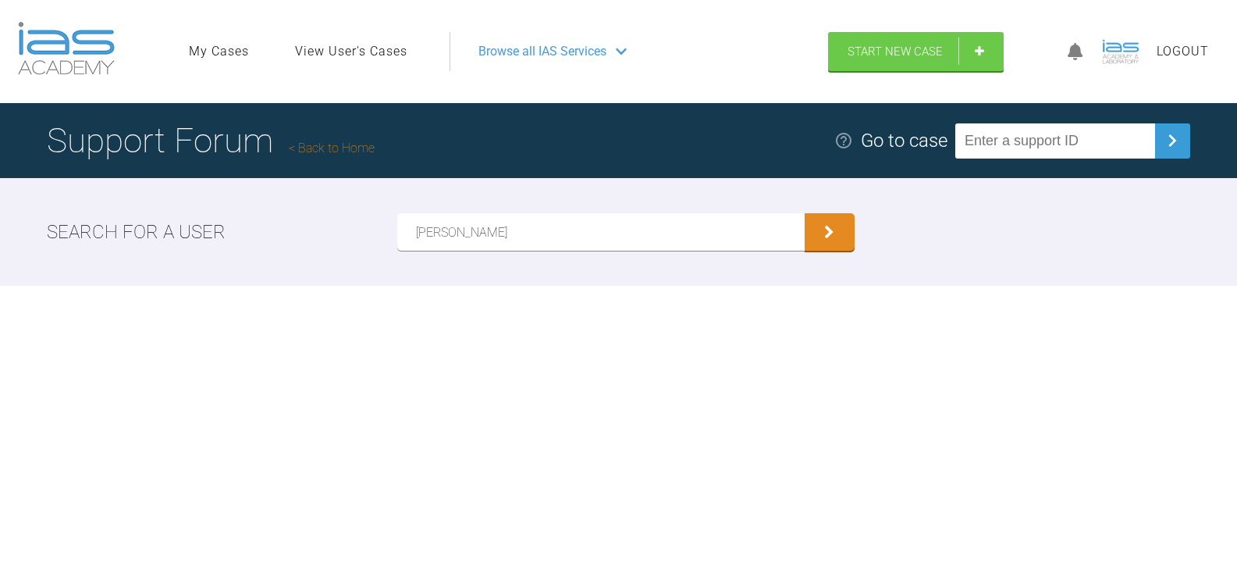
type input "[PERSON_NAME]"
click at [805, 213] on button "submit" at bounding box center [830, 231] width 50 height 37
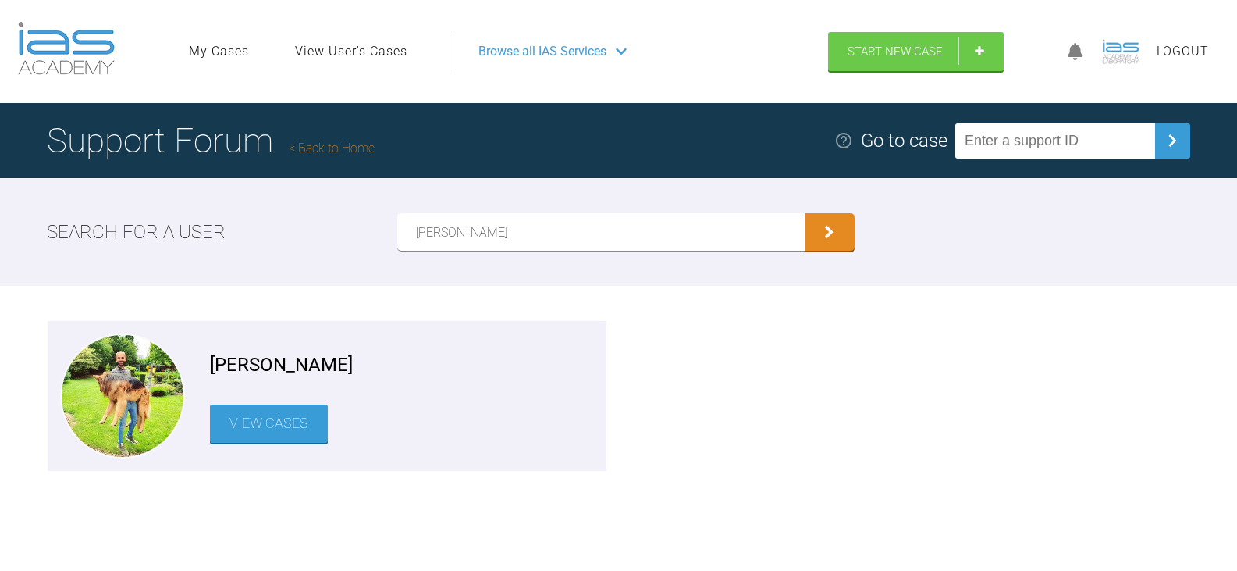
click at [313, 441] on link "View Cases" at bounding box center [269, 423] width 118 height 38
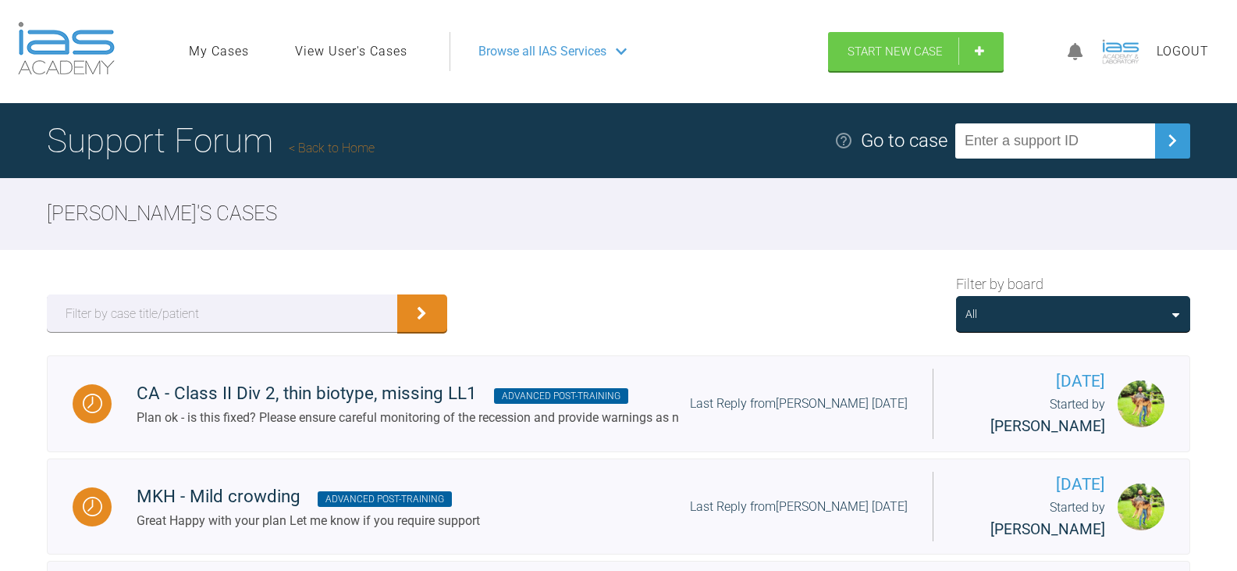
click at [1092, 322] on div "All" at bounding box center [1073, 313] width 215 height 17
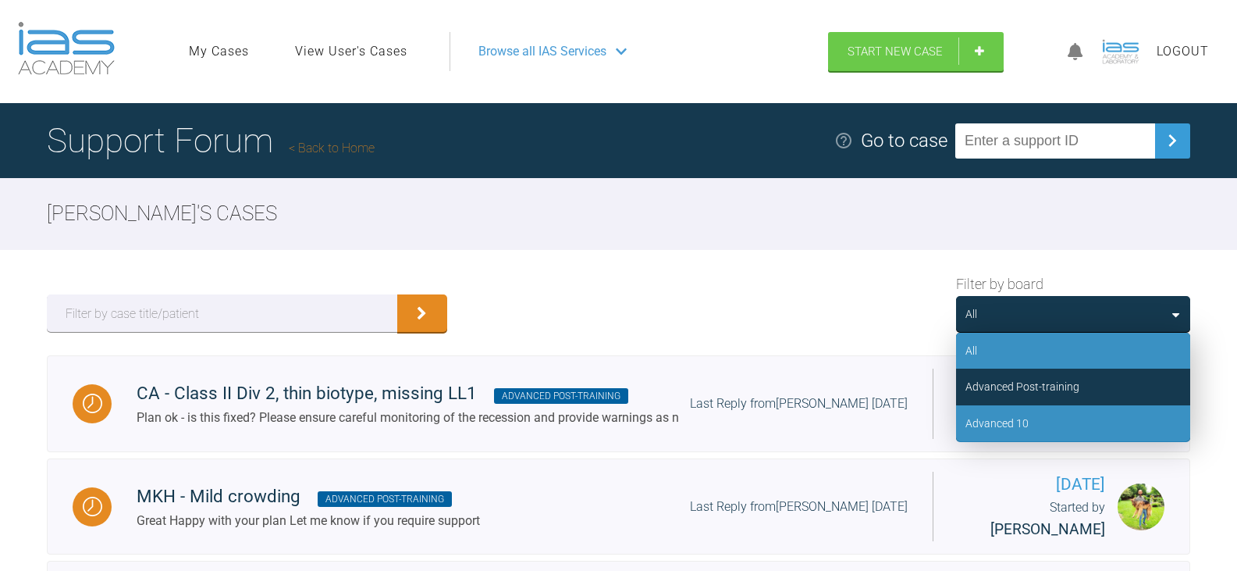
click at [1048, 407] on div "Advanced 10" at bounding box center [1073, 423] width 234 height 36
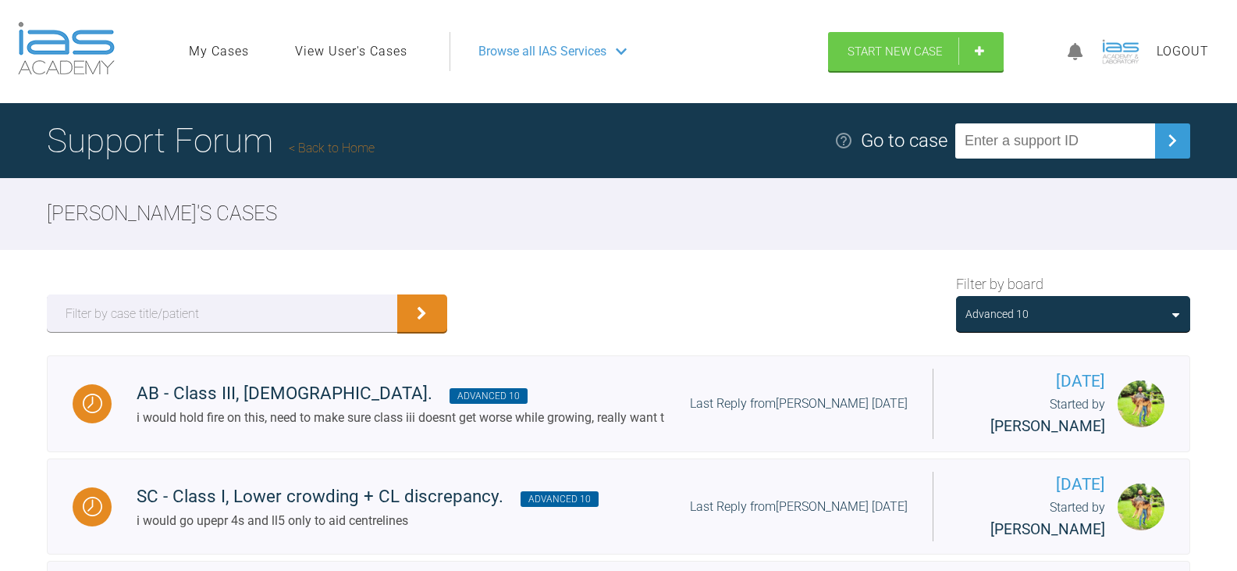
click at [1112, 318] on div "Advanced 10" at bounding box center [1073, 313] width 215 height 17
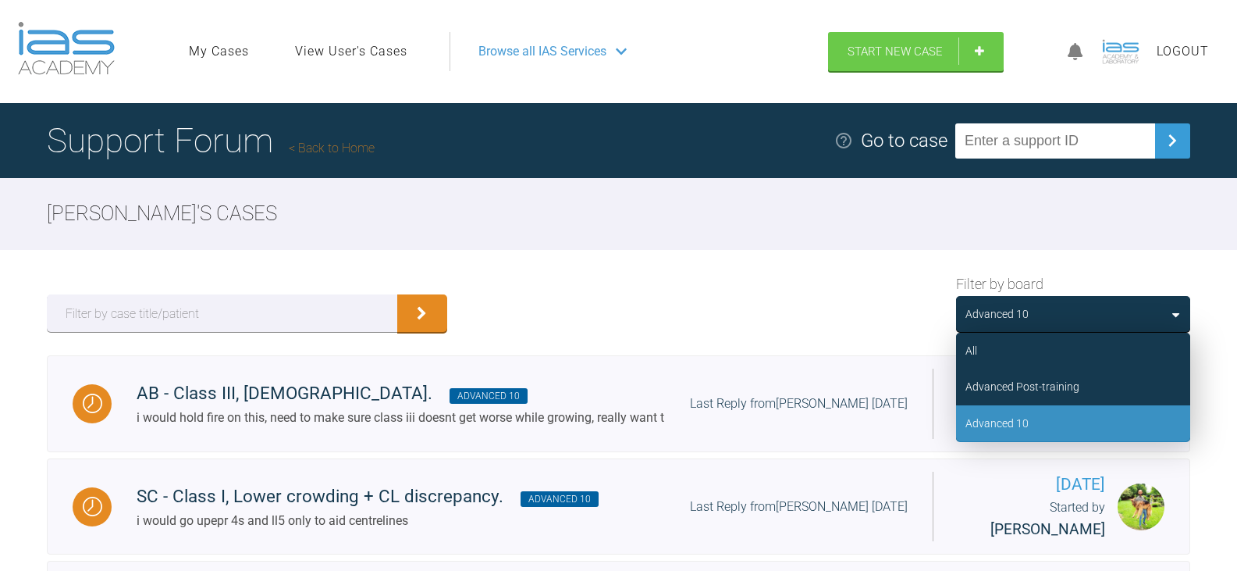
click at [1221, 276] on div "Filter by board Advanced 10 All Advanced Post-training Advanced 10" at bounding box center [618, 302] width 1237 height 105
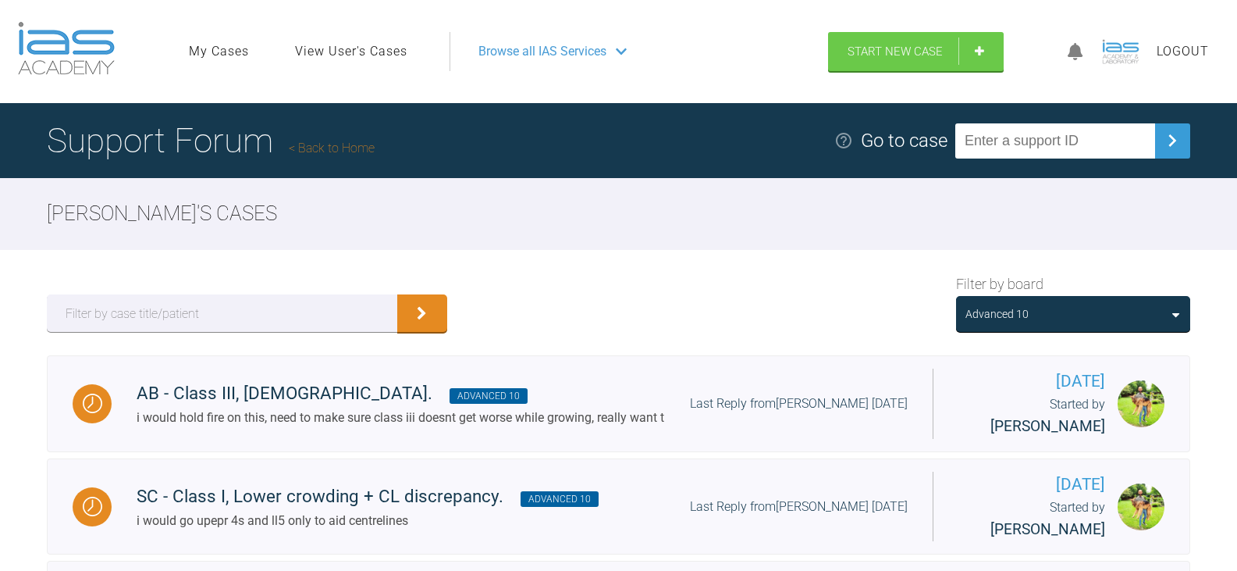
click at [1176, 311] on icon at bounding box center [1175, 314] width 7 height 12
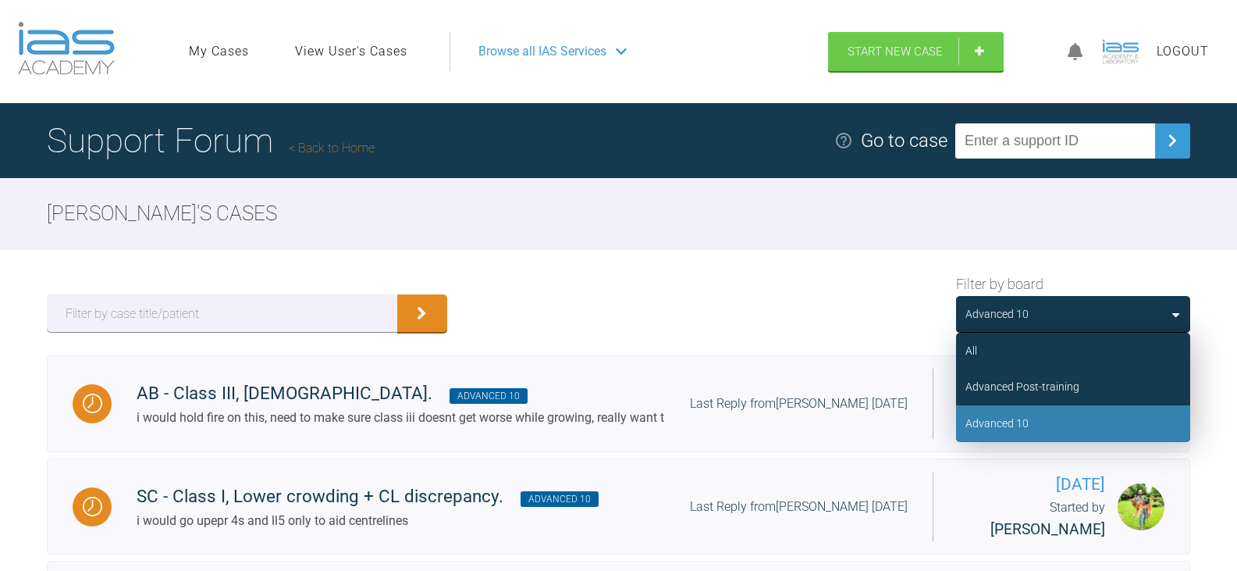
click at [994, 422] on div "Advanced 10" at bounding box center [997, 422] width 63 height 17
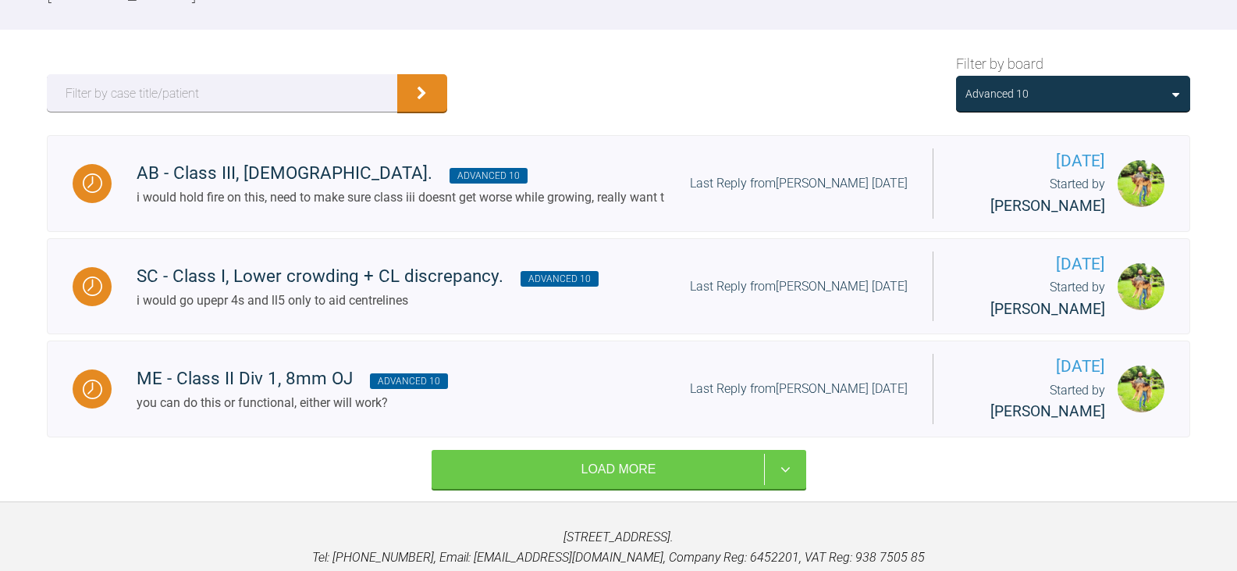
scroll to position [296, 0]
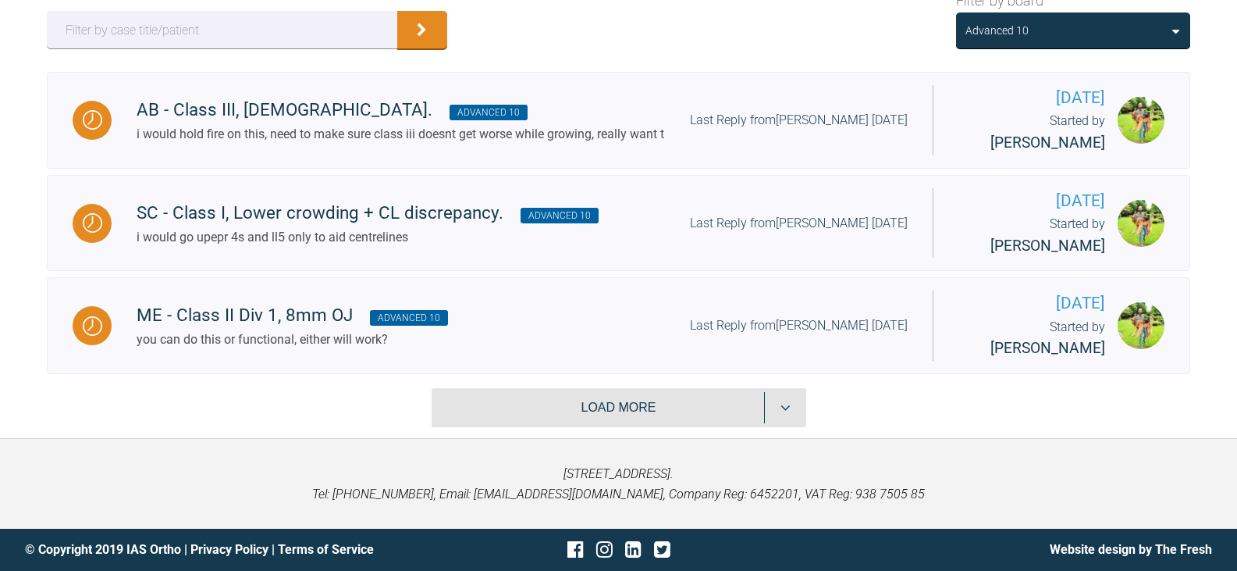
click at [585, 413] on button "Load more" at bounding box center [619, 407] width 375 height 39
click at [794, 412] on button "Load more" at bounding box center [619, 407] width 375 height 39
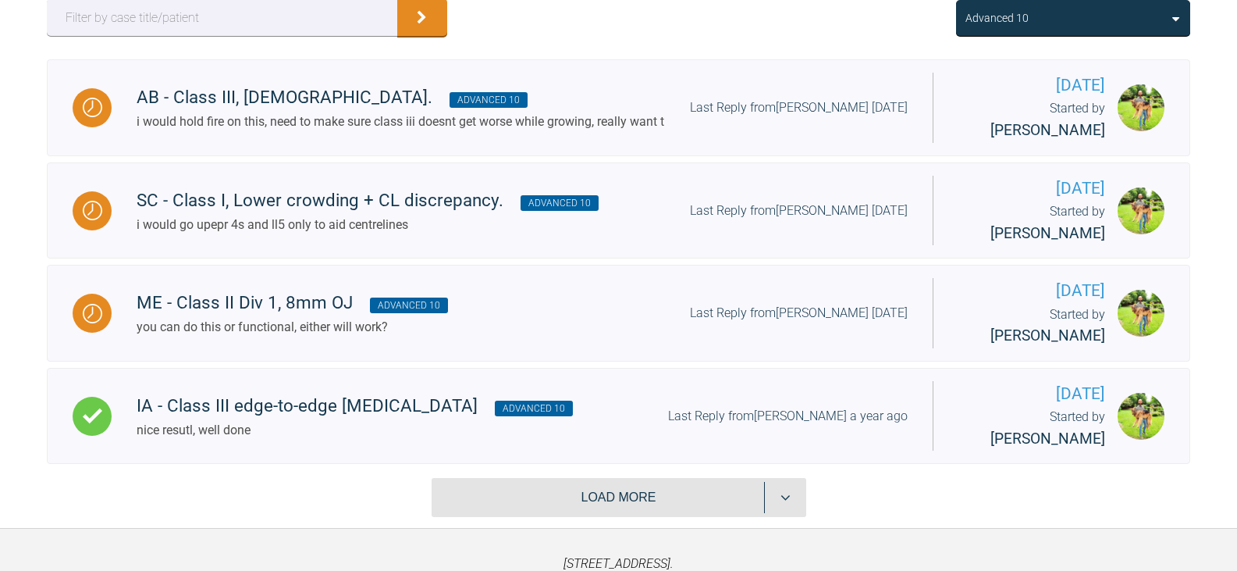
click at [793, 513] on button "Load more" at bounding box center [619, 497] width 375 height 39
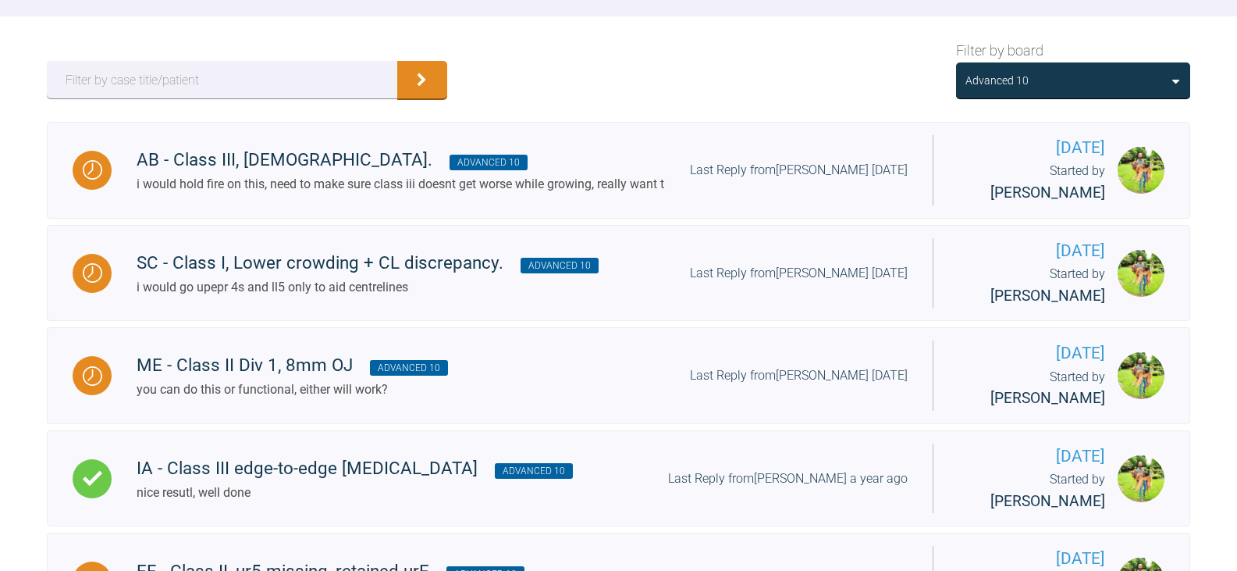
scroll to position [234, 0]
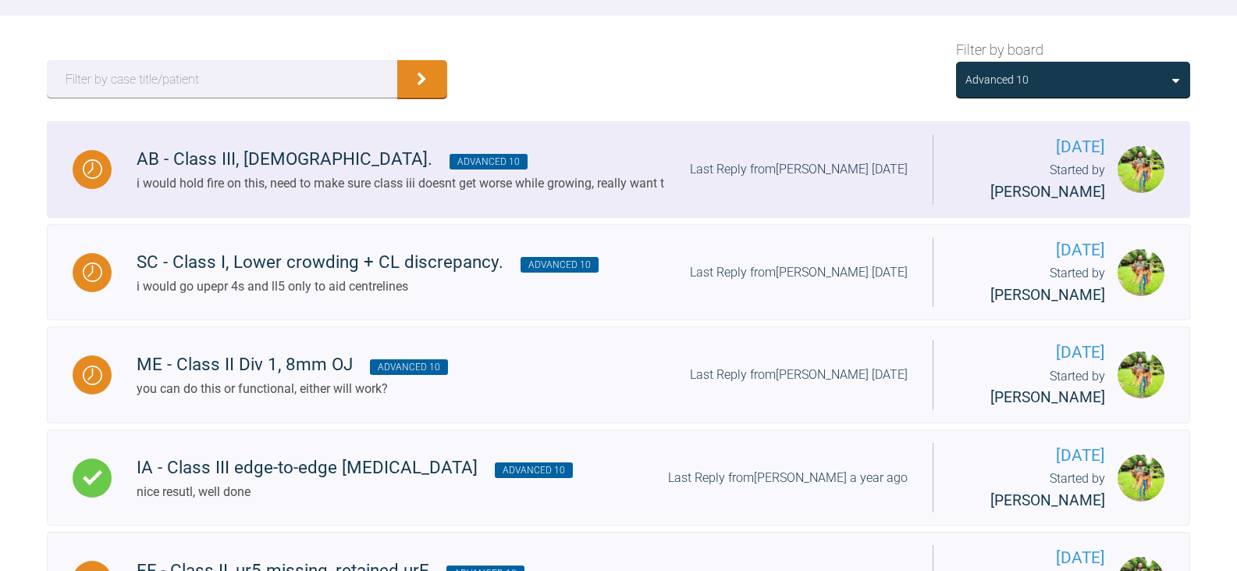
click at [774, 183] on div "AB - Class III, 12 years old. Advanced 10 i would hold fire on this, need to ma…" at bounding box center [522, 169] width 821 height 48
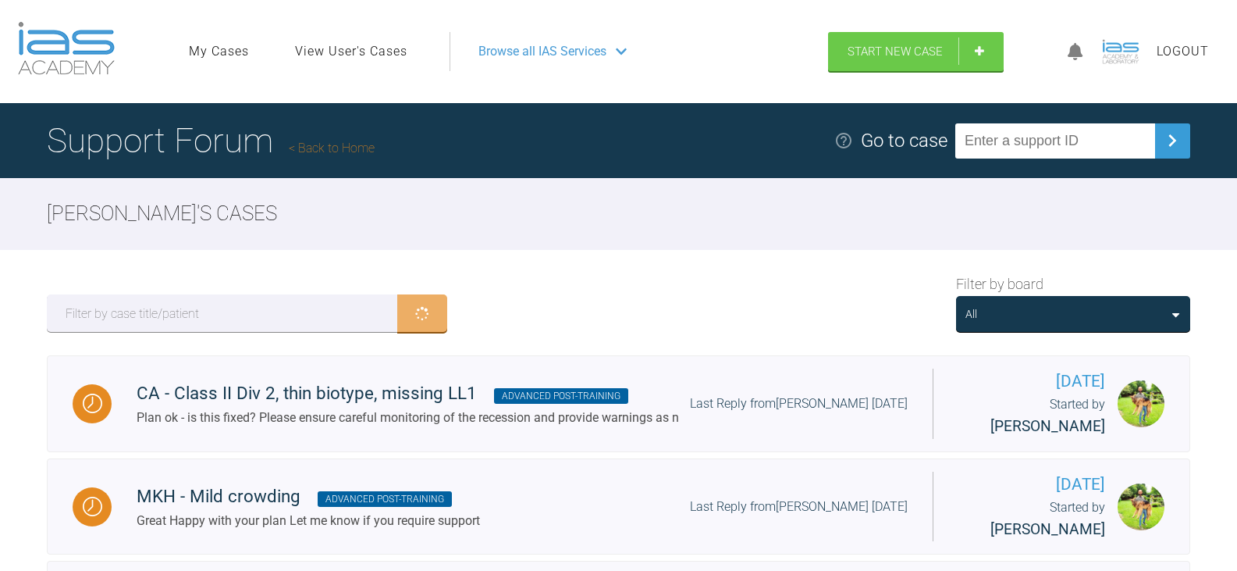
scroll to position [234, 0]
